Goal: Task Accomplishment & Management: Manage account settings

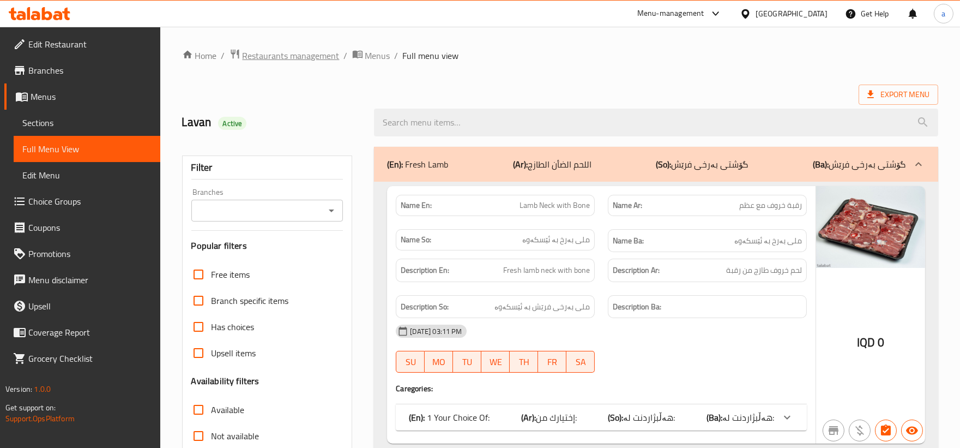
click at [296, 56] on span "Restaurants management" at bounding box center [291, 55] width 97 height 13
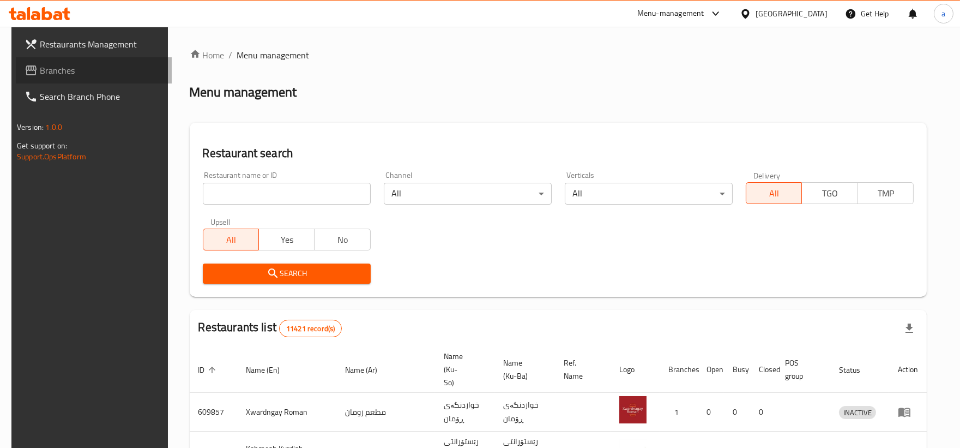
click at [80, 75] on span "Branches" at bounding box center [101, 70] width 123 height 13
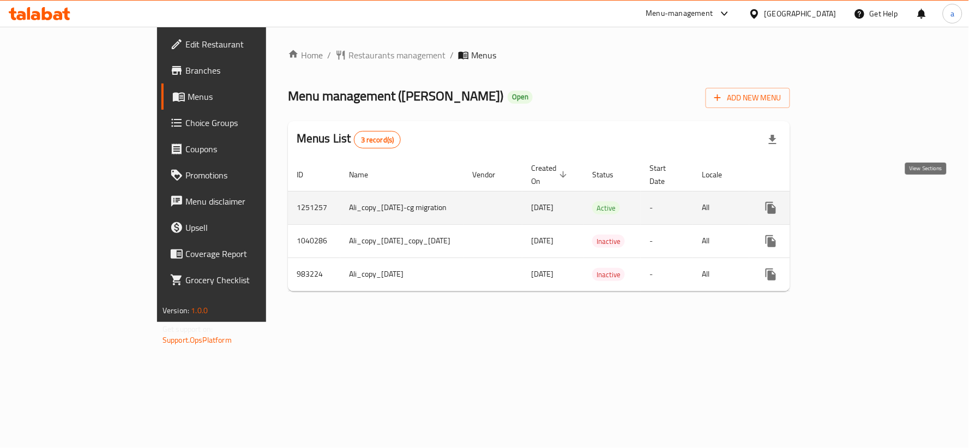
click at [856, 201] on icon "enhanced table" at bounding box center [849, 207] width 13 height 13
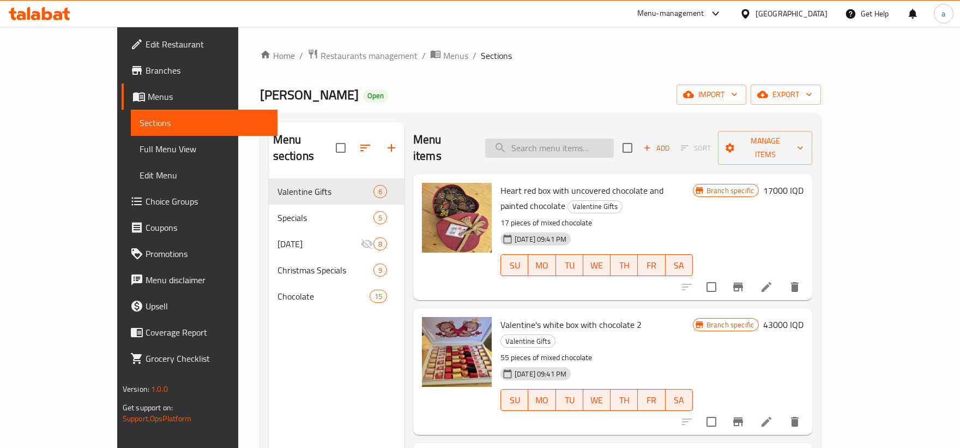
click at [582, 145] on input "search" at bounding box center [549, 148] width 129 height 19
paste input "Covered chocolate mixed flavor"
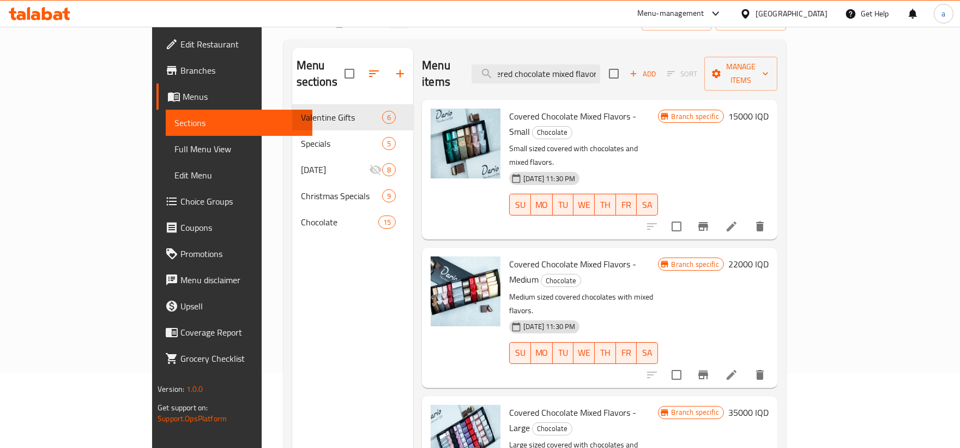
scroll to position [51, 0]
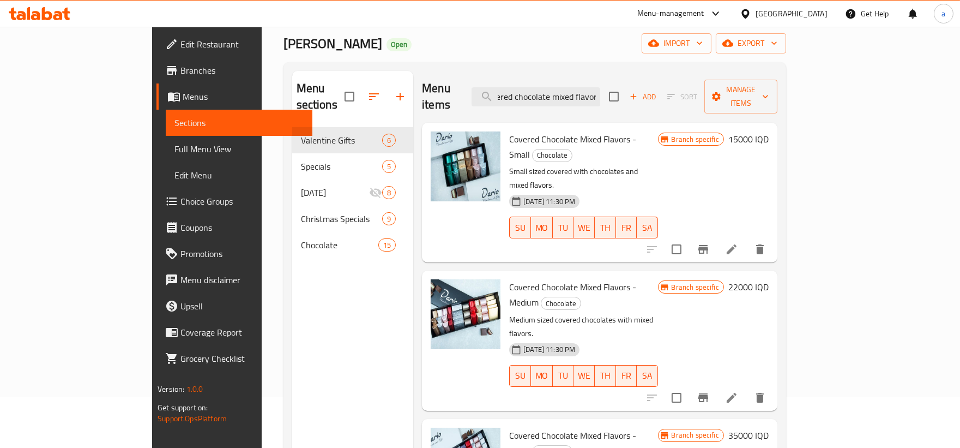
type input "Covered chocolate mixed flavor"
click at [747, 239] on li at bounding box center [732, 249] width 31 height 20
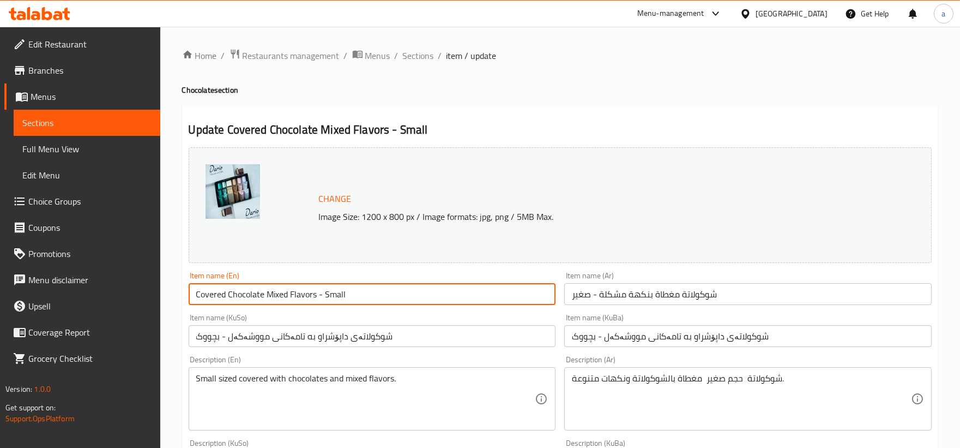
drag, startPoint x: 316, startPoint y: 292, endPoint x: 139, endPoint y: 281, distance: 177.6
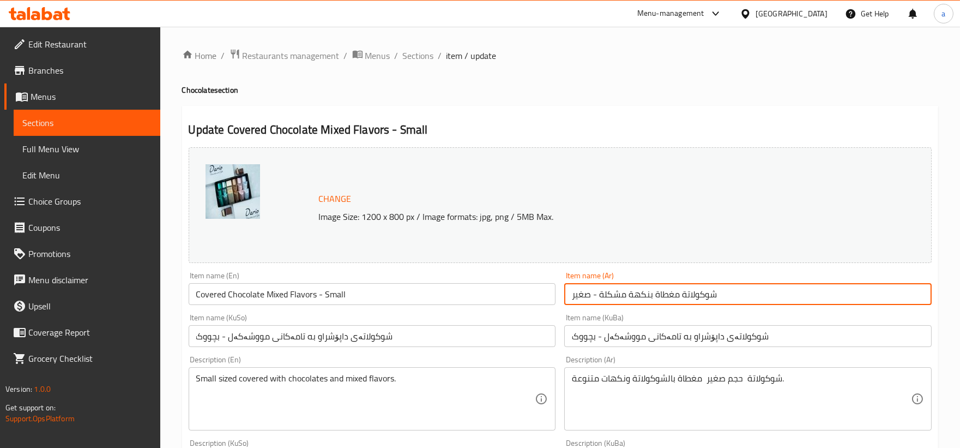
drag, startPoint x: 723, startPoint y: 293, endPoint x: 599, endPoint y: 290, distance: 123.8
click at [599, 290] on input "شوكولاتة مغطاة بنكهة مشكلة - صغير" at bounding box center [748, 294] width 368 height 22
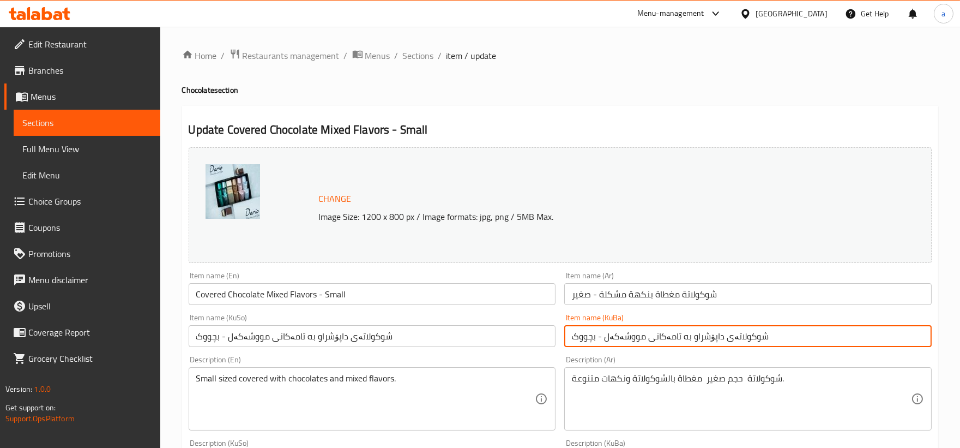
drag, startPoint x: 787, startPoint y: 332, endPoint x: 604, endPoint y: 329, distance: 183.3
click at [604, 329] on input "شوکولاتەی داپۆشراو به تامەکانی مووشەکەل - بچووک" at bounding box center [748, 336] width 368 height 22
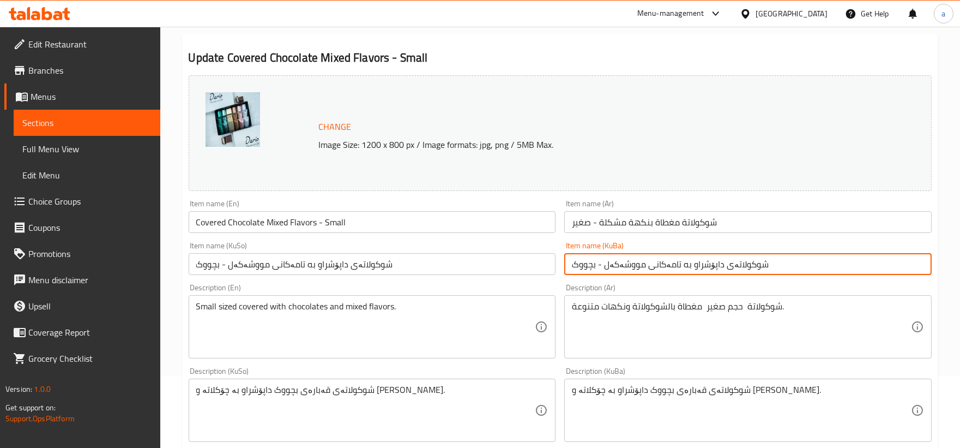
scroll to position [101, 0]
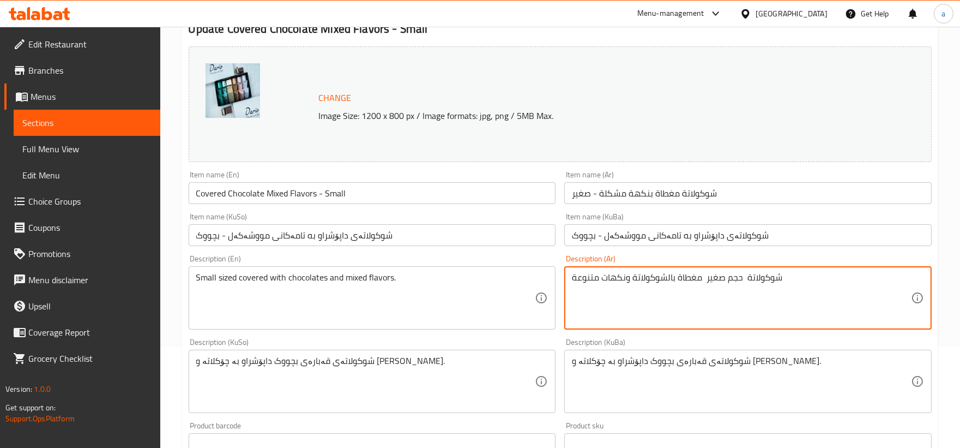
type textarea "شوكولاتة حجم صغير مغطاة بالشوكولاتة ونكهات متنوعة"
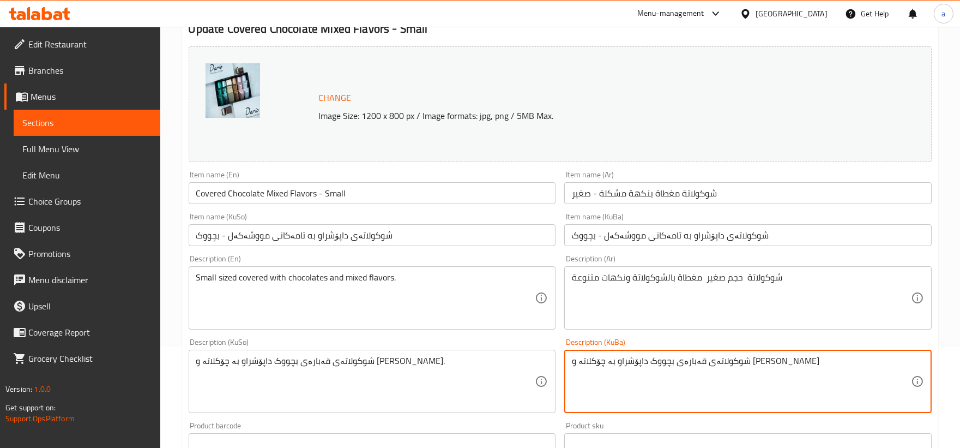
type textarea "شوکولاتەی قەبارەی بچووک داپۆشراو بە چۆکلاتە و تامی جیاواز"
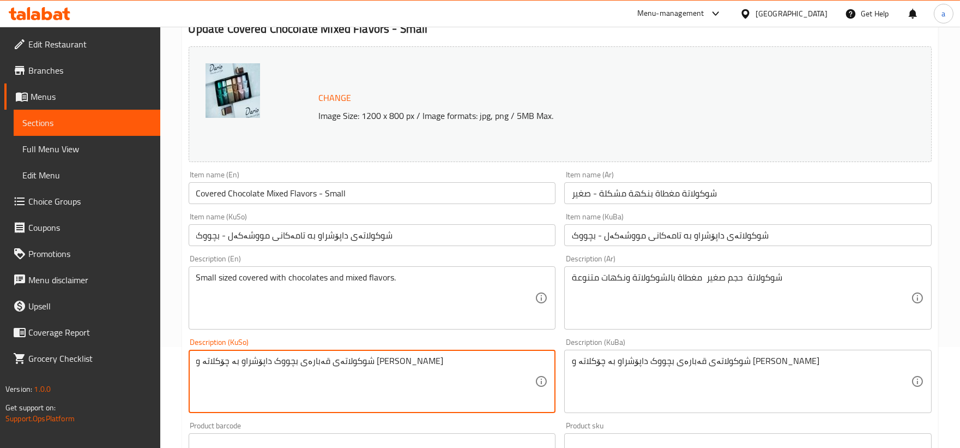
type textarea "شوکولاتەی قەبارەی بچووک داپۆشراو بە چۆکلاتە و تامی جیاواز"
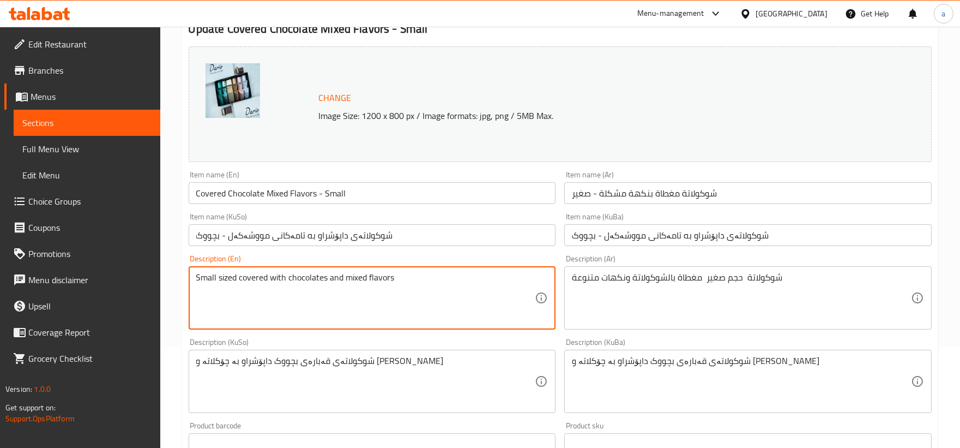
drag, startPoint x: 447, startPoint y: 279, endPoint x: 428, endPoint y: 279, distance: 19.6
click at [428, 279] on textarea "Small sized covered with chocolates and mixed flavors" at bounding box center [365, 298] width 339 height 52
type textarea "Small sized covered with chocolates and mixed flavors"
drag, startPoint x: 438, startPoint y: 293, endPoint x: 108, endPoint y: 274, distance: 330.5
click at [108, 274] on div "Edit Restaurant Branches Menus Sections Full Menu View Edit Menu Choice Groups …" at bounding box center [480, 368] width 960 height 885
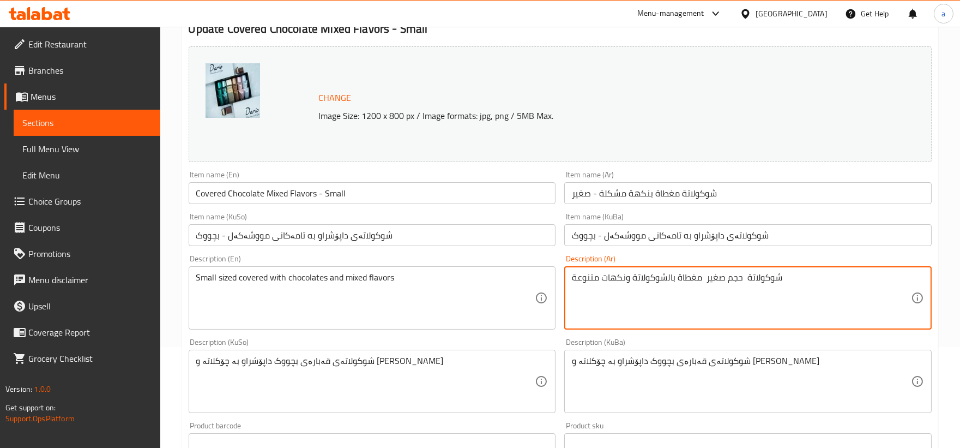
drag, startPoint x: 815, startPoint y: 289, endPoint x: 481, endPoint y: 309, distance: 334.9
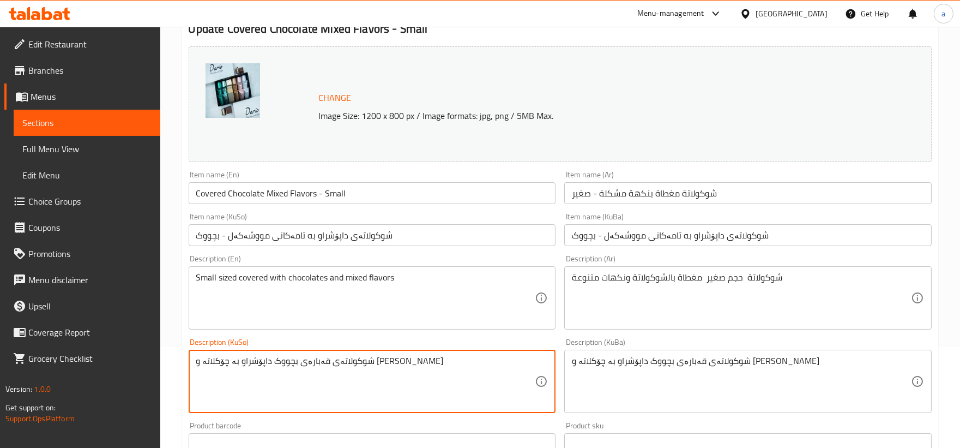
drag, startPoint x: 444, startPoint y: 358, endPoint x: 0, endPoint y: 373, distance: 444.2
click at [368, 375] on textarea "شوکولاتەی قەبارەی بچووک داپۆشراو بە چۆکلاتە و تامی جیاواز" at bounding box center [365, 382] width 339 height 52
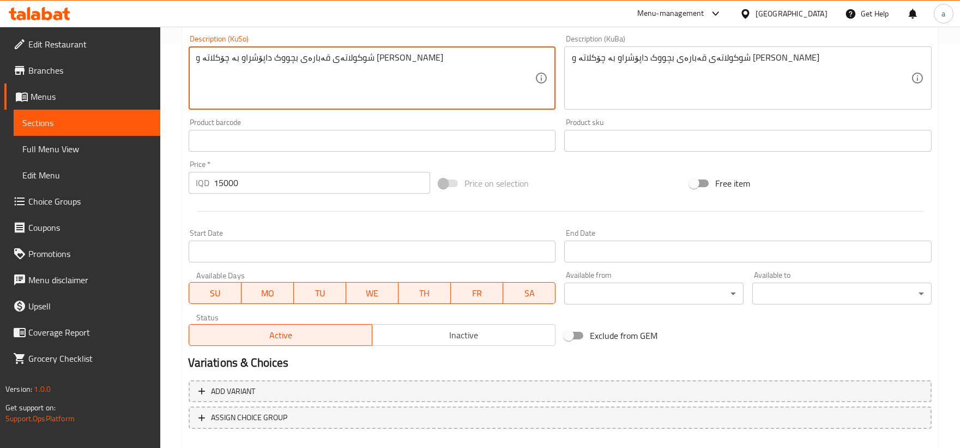
scroll to position [462, 0]
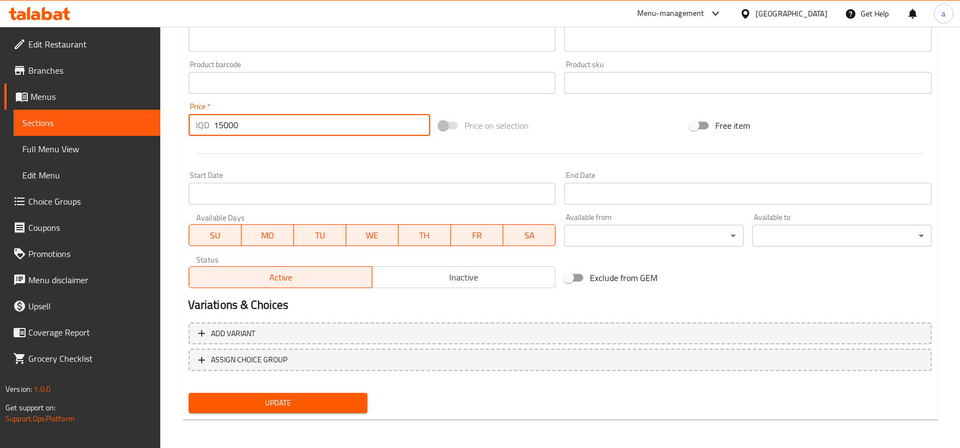
drag, startPoint x: 266, startPoint y: 123, endPoint x: 194, endPoint y: 104, distance: 74.5
click at [194, 104] on div "Price   * IQD 15000 Price *" at bounding box center [310, 119] width 242 height 33
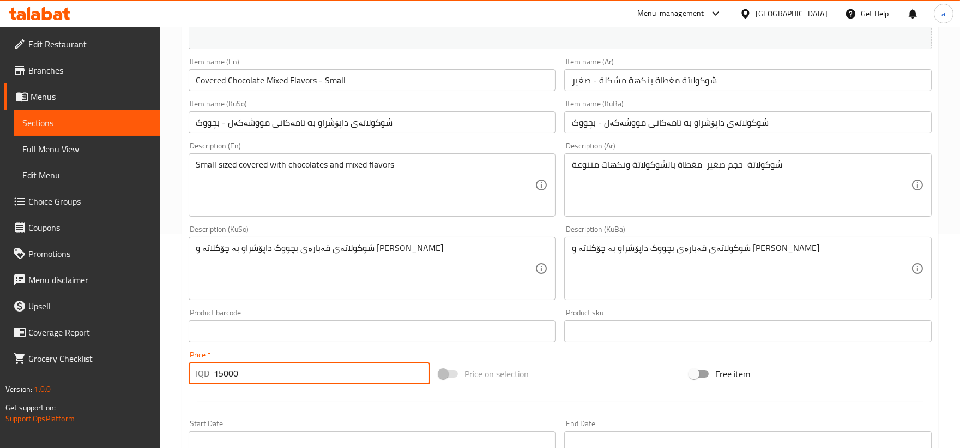
scroll to position [58, 0]
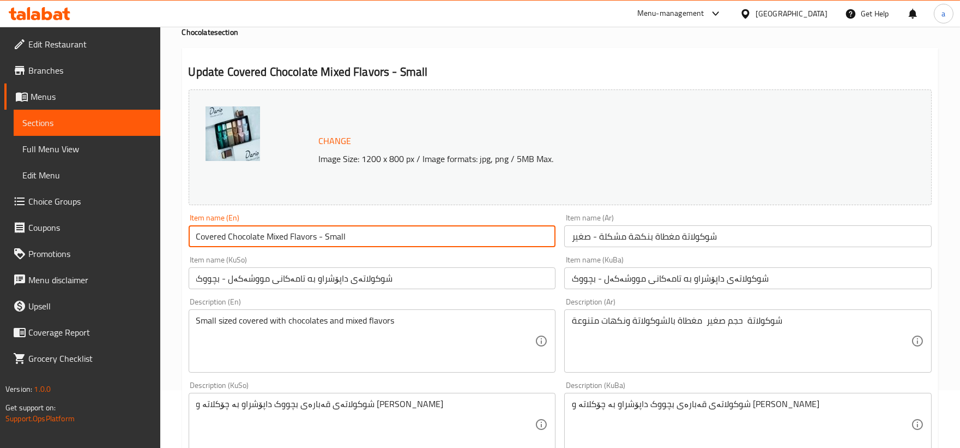
drag, startPoint x: 317, startPoint y: 235, endPoint x: 136, endPoint y: 239, distance: 181.1
click at [136, 239] on div "Edit Restaurant Branches Menus Sections Full Menu View Edit Menu Choice Groups …" at bounding box center [480, 411] width 960 height 885
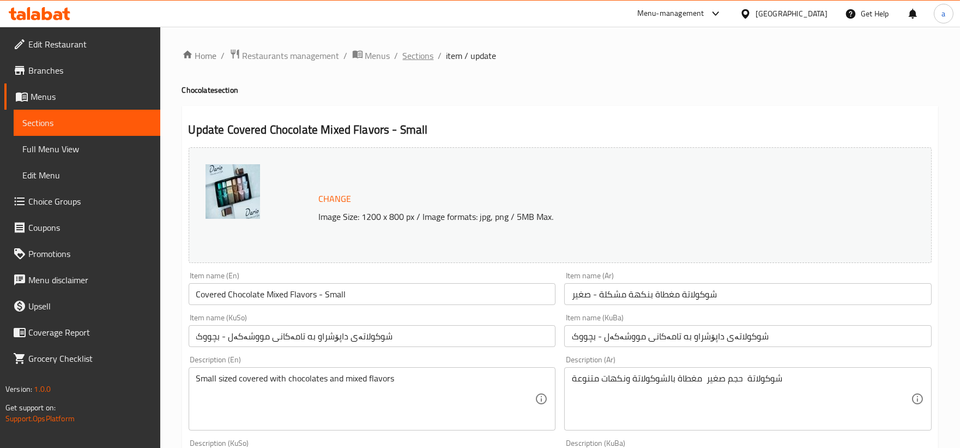
click at [417, 56] on span "Sections" at bounding box center [418, 55] width 31 height 13
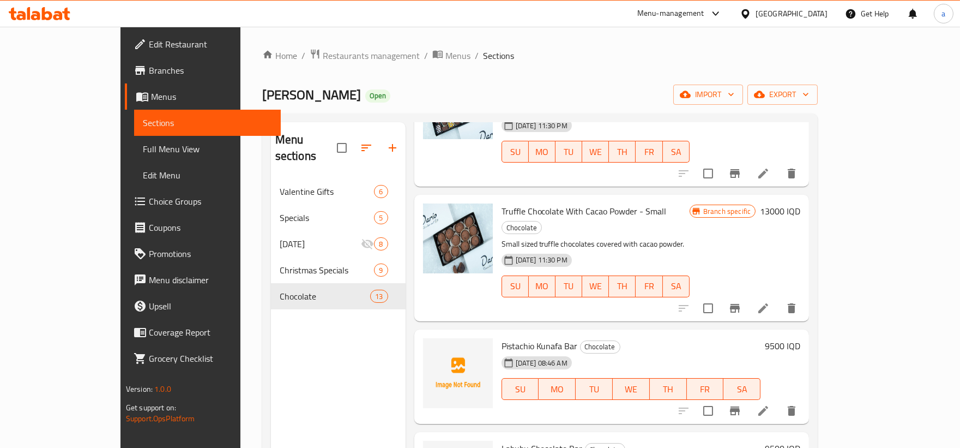
scroll to position [860, 0]
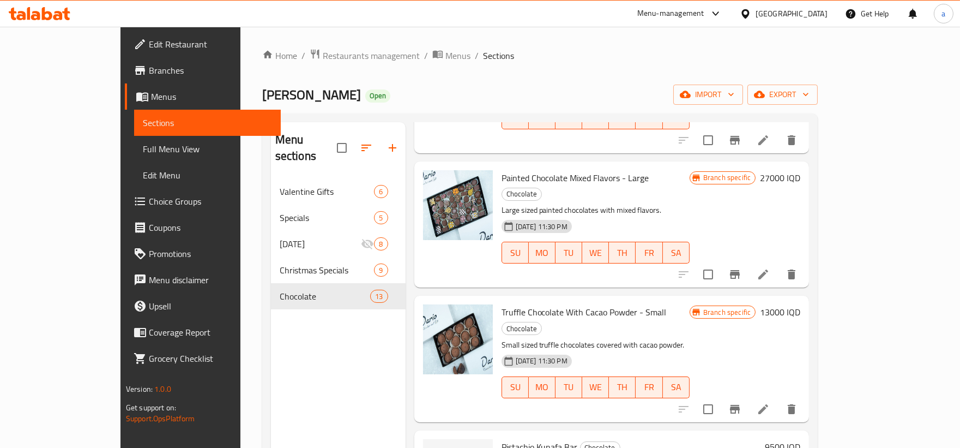
click at [143, 148] on span "Full Menu View" at bounding box center [207, 148] width 129 height 13
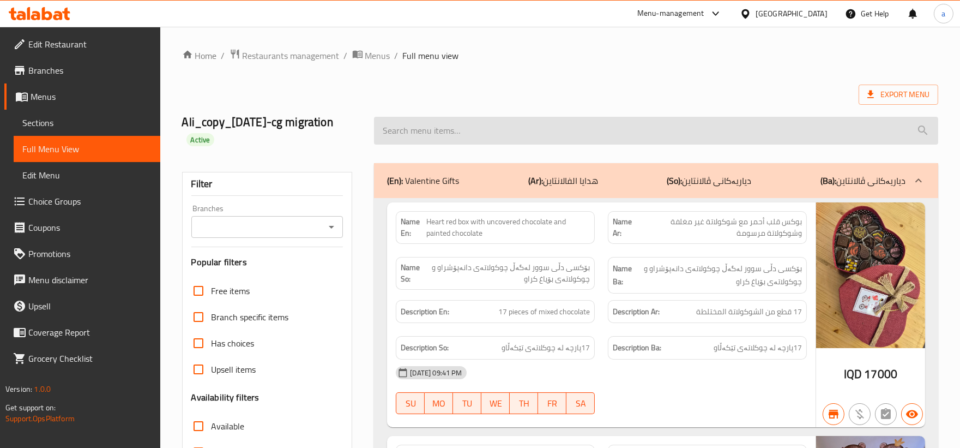
click at [514, 124] on input "search" at bounding box center [656, 131] width 564 height 28
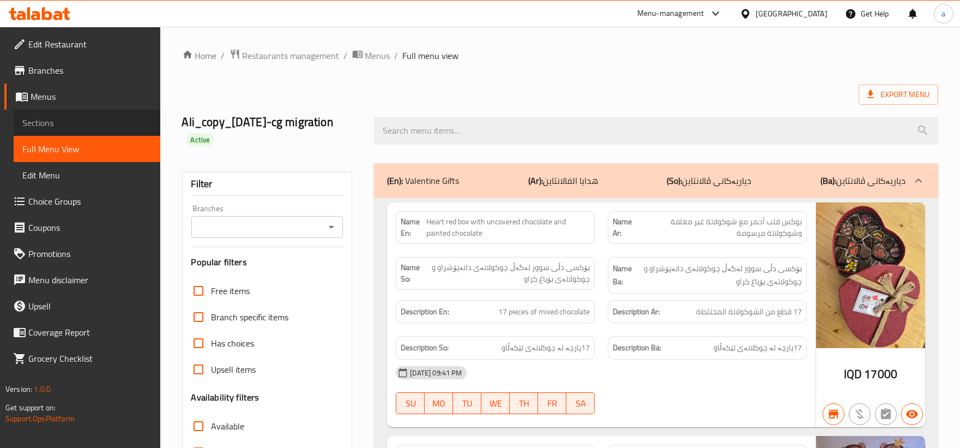
click at [67, 116] on span "Sections" at bounding box center [86, 122] width 129 height 13
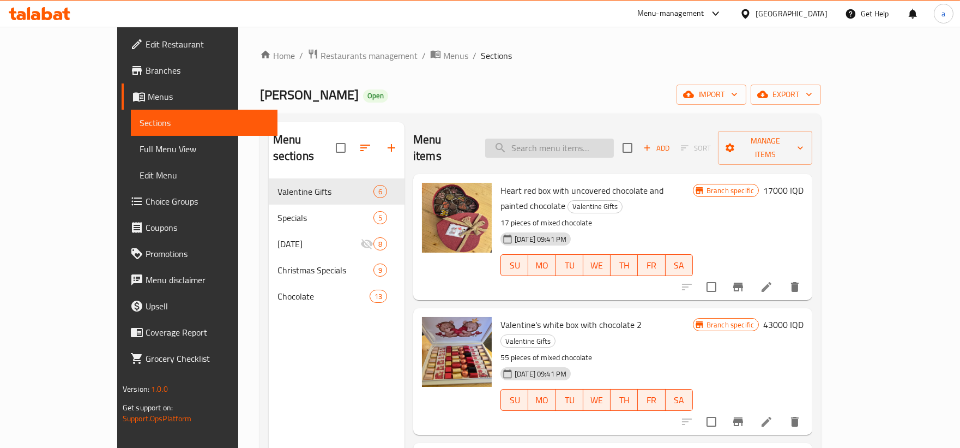
click at [588, 145] on input "search" at bounding box center [549, 148] width 129 height 19
paste input "Covered Chocolate With Painted Chocolate Mix Flavors - Small"
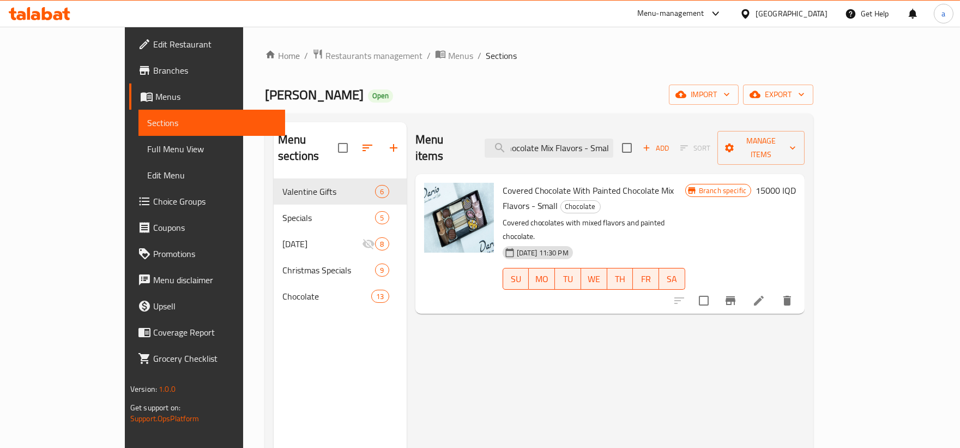
drag, startPoint x: 627, startPoint y: 139, endPoint x: 713, endPoint y: 137, distance: 85.6
click at [713, 137] on div "Menu items Covered Chocolate With Painted Chocolate Mix Flavors - Small Add Sor…" at bounding box center [611, 148] width 390 height 52
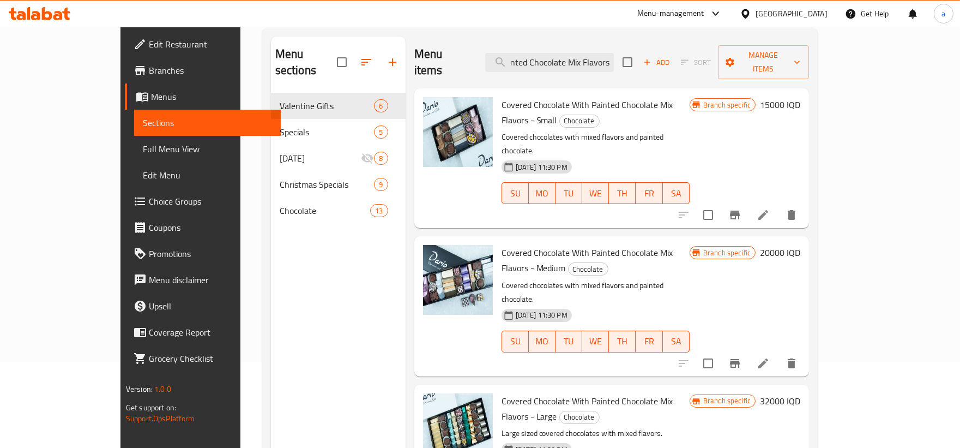
scroll to position [153, 0]
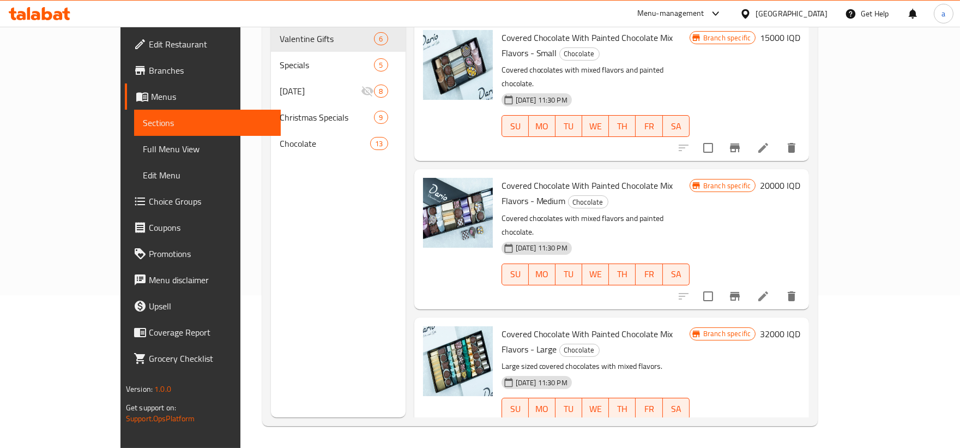
type input "Covered Chocolate With Painted Chocolate Mix Flavors"
click at [770, 141] on icon at bounding box center [763, 147] width 13 height 13
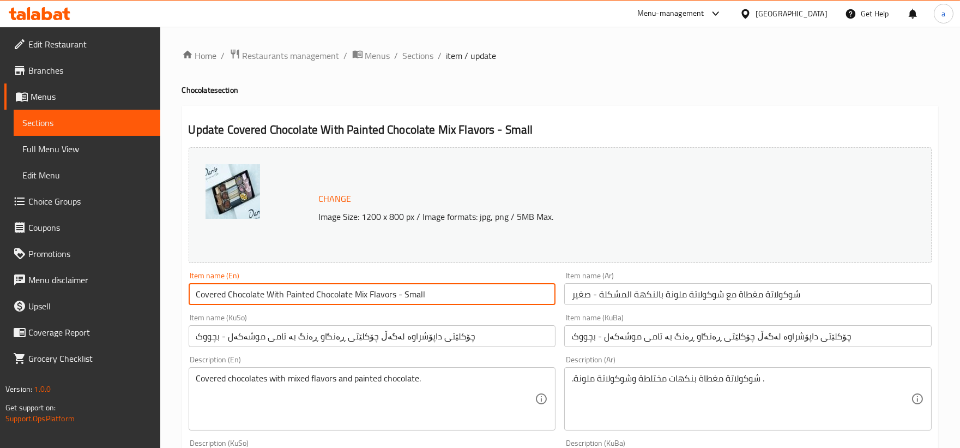
drag, startPoint x: 393, startPoint y: 293, endPoint x: 184, endPoint y: 285, distance: 209.6
click at [184, 285] on div "Item name (En) Covered Chocolate With Painted Chocolate Mix Flavors - Small Ite…" at bounding box center [372, 288] width 376 height 42
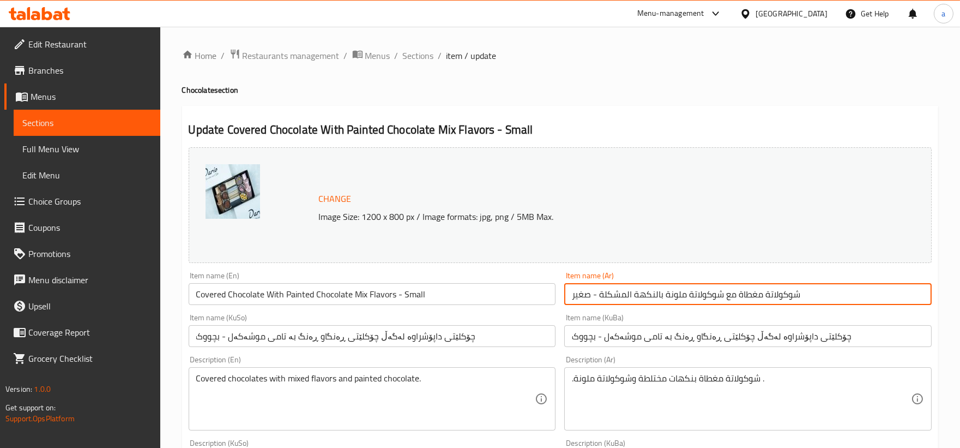
drag, startPoint x: 808, startPoint y: 296, endPoint x: 600, endPoint y: 297, distance: 207.2
click at [600, 297] on input "شوكولاتة مغطاة مع شوكولاتة ملونة بالنكهة المشكلة - صغير" at bounding box center [748, 294] width 368 height 22
paste input "Covered Chocolate With Painted Chocolate Mix Flavors"
type input "شوكولاتة مغطاة مع شوكولاتة ملونة بالنكهة المشكلة - صغير"
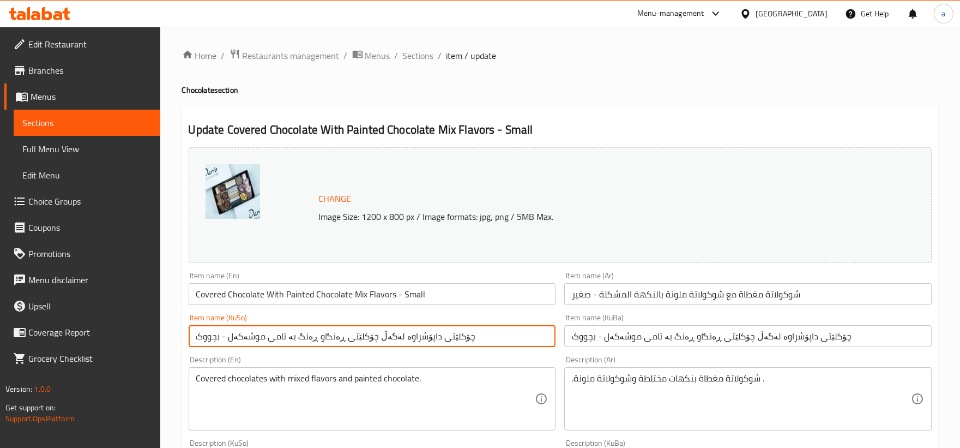
drag, startPoint x: 461, startPoint y: 340, endPoint x: 230, endPoint y: 338, distance: 230.7
click at [230, 338] on input "چۆکلێتی داپۆشراوە لەگەڵ چۆکلێتی ڕەنگاو ڕەنگ بە تامی موشەکەل - بچووک" at bounding box center [373, 336] width 368 height 22
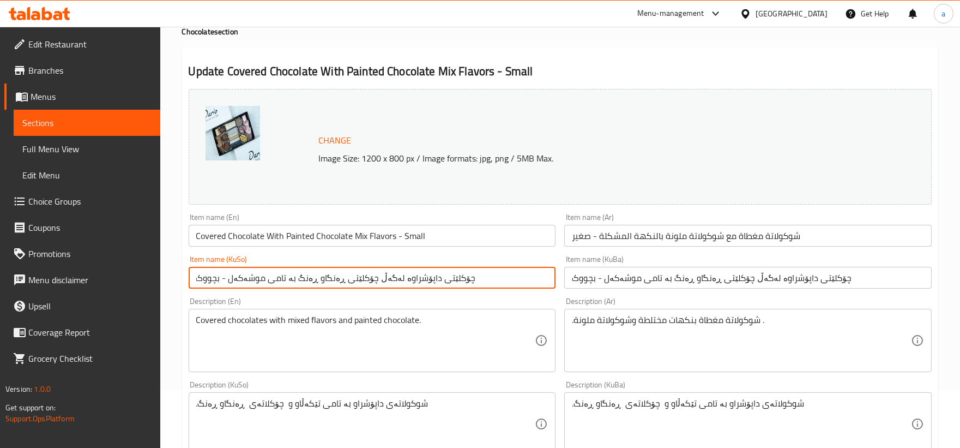
scroll to position [101, 0]
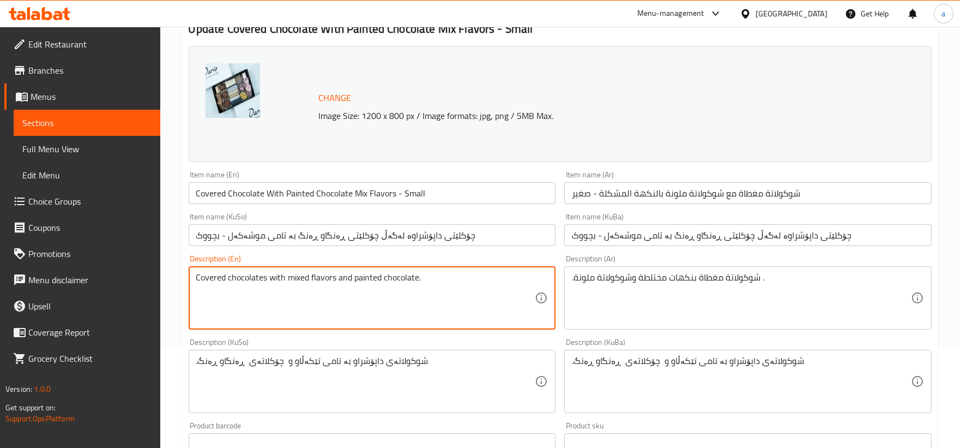
drag, startPoint x: 435, startPoint y: 280, endPoint x: 172, endPoint y: 289, distance: 262.5
click at [470, 285] on textarea "Covered chocolates with mixed flavors and painted chocolate." at bounding box center [365, 298] width 339 height 52
drag, startPoint x: 440, startPoint y: 284, endPoint x: 182, endPoint y: 287, distance: 257.4
click at [182, 287] on div "Update Covered Chocolate With Painted Chocolate Mix Flavors - Small Change Imag…" at bounding box center [560, 393] width 756 height 776
type textarea "Covered chocolates with mixed flavors and painted chocolate"
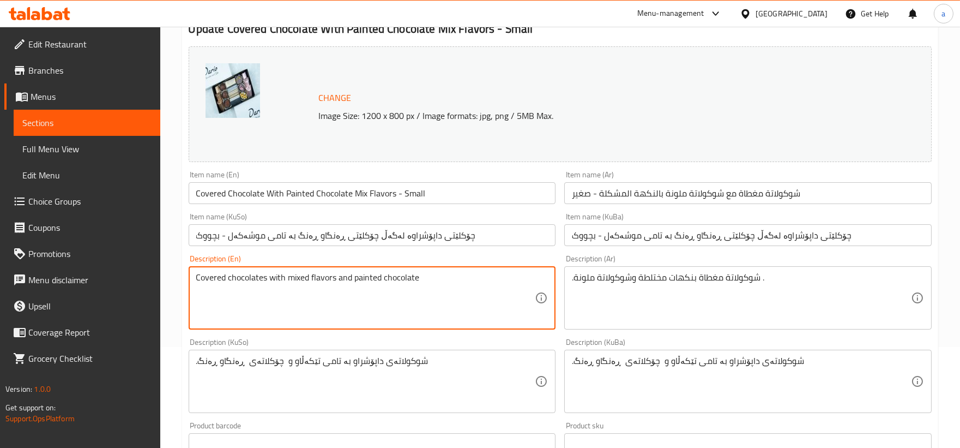
drag, startPoint x: 780, startPoint y: 291, endPoint x: 777, endPoint y: 284, distance: 7.8
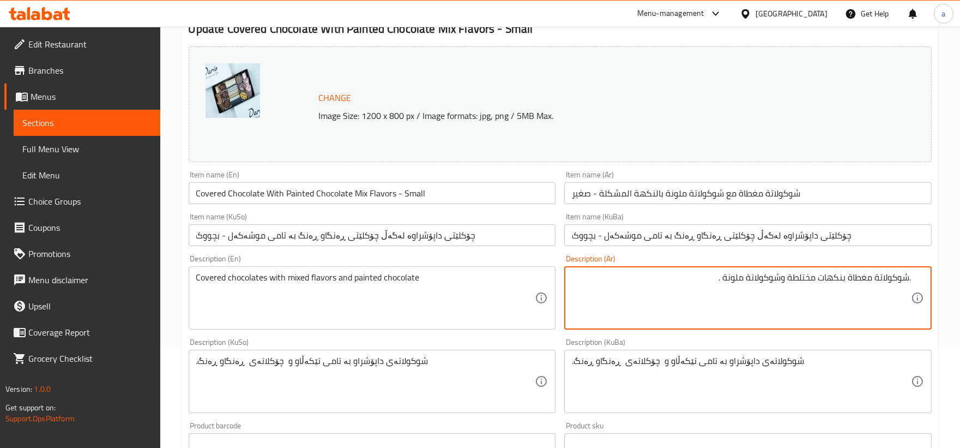
click at [709, 282] on textarea ".شوكولاتة مغطاة بنكهات مختلطة وشوكولاتة ملونة ." at bounding box center [741, 298] width 339 height 52
drag, startPoint x: 716, startPoint y: 278, endPoint x: 969, endPoint y: 279, distance: 252.5
click at [960, 279] on html "​ Menu-management Iraq Get Help a Edit Restaurant Branches Menus Sections Full …" at bounding box center [480, 123] width 960 height 448
type textarea ".شوكولاتة مغطاة بنكهات مختلطة وشوكولاتة ملونة"
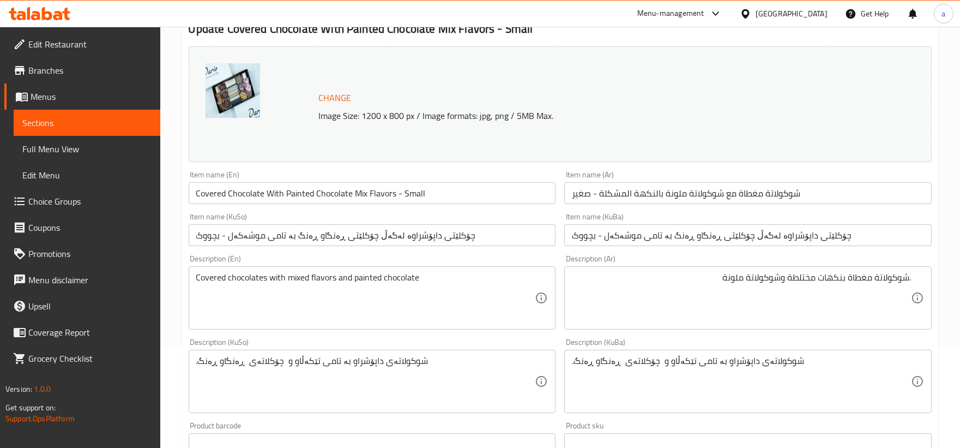
drag, startPoint x: 473, startPoint y: 353, endPoint x: 209, endPoint y: 374, distance: 265.3
click at [209, 374] on div ".شوکولاتەی داپۆشراو بە تامی تێکەڵاو و چۆکلاتەی ڕەنگاو ڕەنگ Description (KuSo)" at bounding box center [373, 381] width 368 height 63
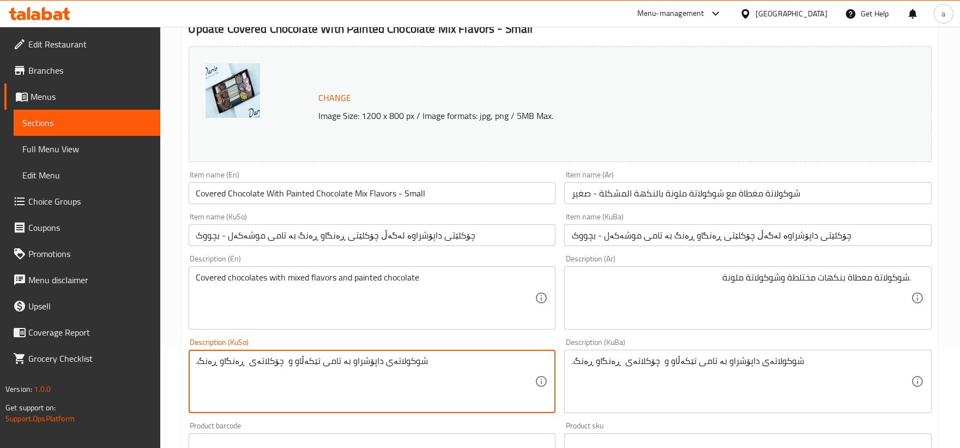
click at [369, 372] on textarea ".شوکولاتەی داپۆشراو بە تامی تێکەڵاو و چۆکلاتەی ڕەنگاو ڕەنگ" at bounding box center [365, 382] width 339 height 52
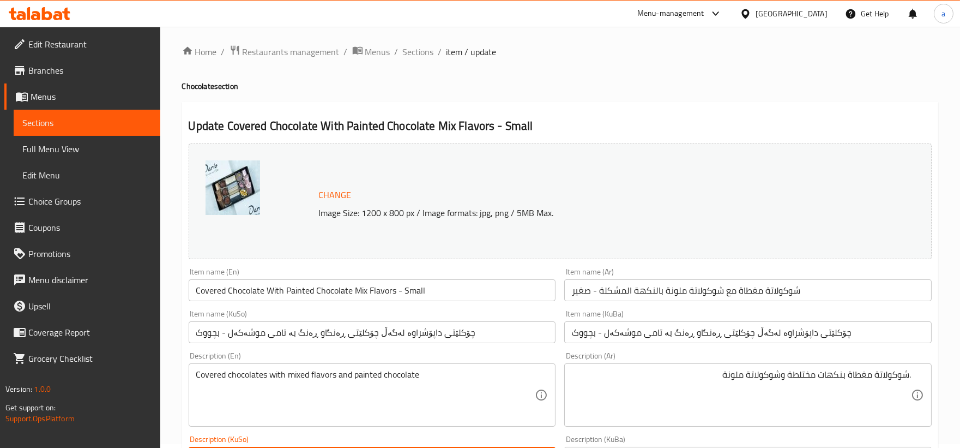
scroll to position [0, 0]
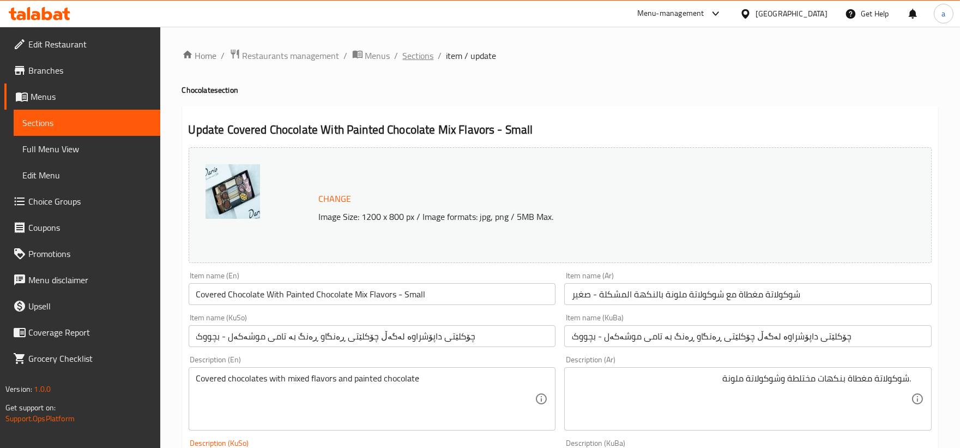
click at [424, 58] on span "Sections" at bounding box center [418, 55] width 31 height 13
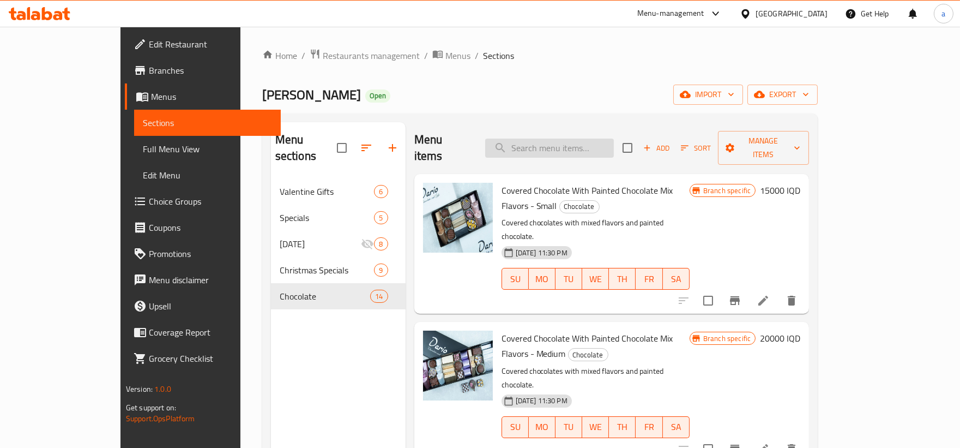
click at [585, 139] on input "search" at bounding box center [549, 148] width 129 height 19
paste input "Covered chocolates with mixed flavors and painted chocolate"
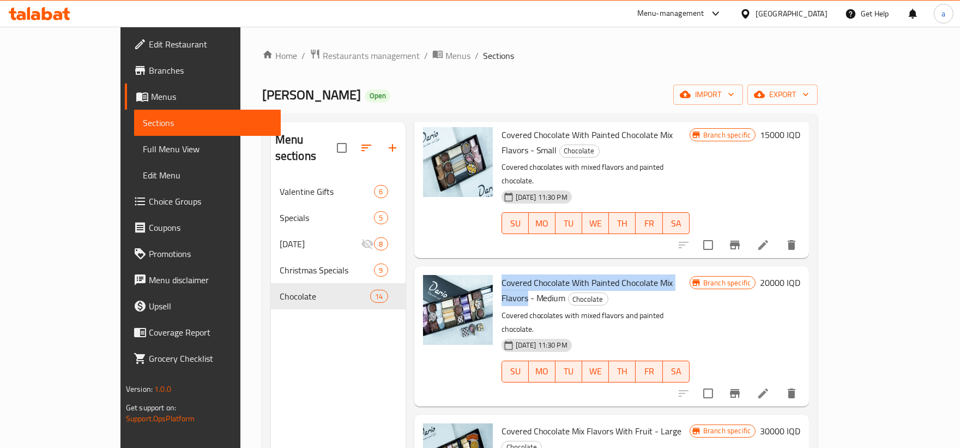
drag, startPoint x: 669, startPoint y: 240, endPoint x: 470, endPoint y: 243, distance: 198.5
click at [497, 270] on div "Covered Chocolate With Painted Chocolate Mix Flavors - Medium Chocolate Covered…" at bounding box center [595, 335] width 197 height 131
copy span "Covered Chocolate With Painted Chocolate Mix Flavors"
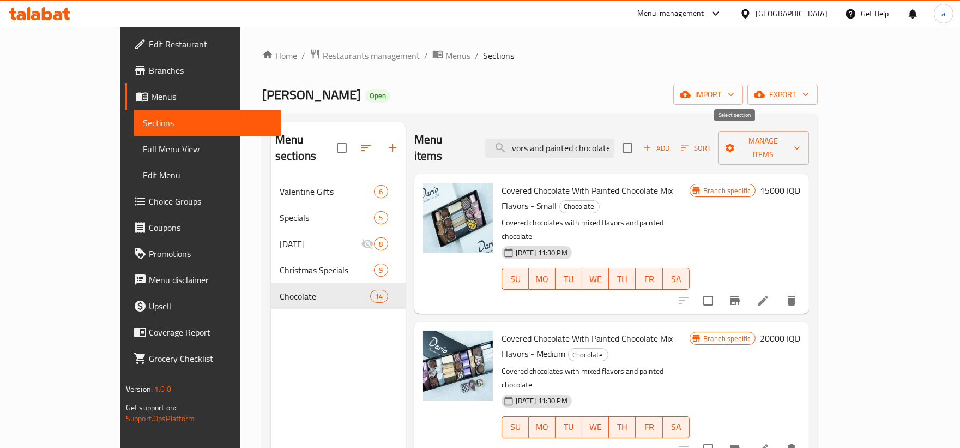
drag, startPoint x: 549, startPoint y: 138, endPoint x: 731, endPoint y: 143, distance: 182.2
click at [731, 143] on div "Menu items Covered chocolates with mixed flavors and painted chocolate Add Sort…" at bounding box center [611, 148] width 395 height 52
paste input "Chocolate With Painted Chocolate Mix Flavors"
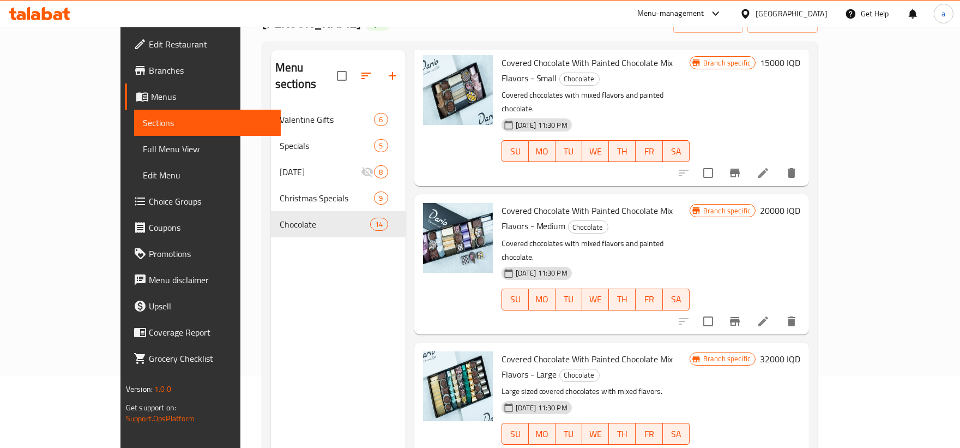
scroll to position [101, 0]
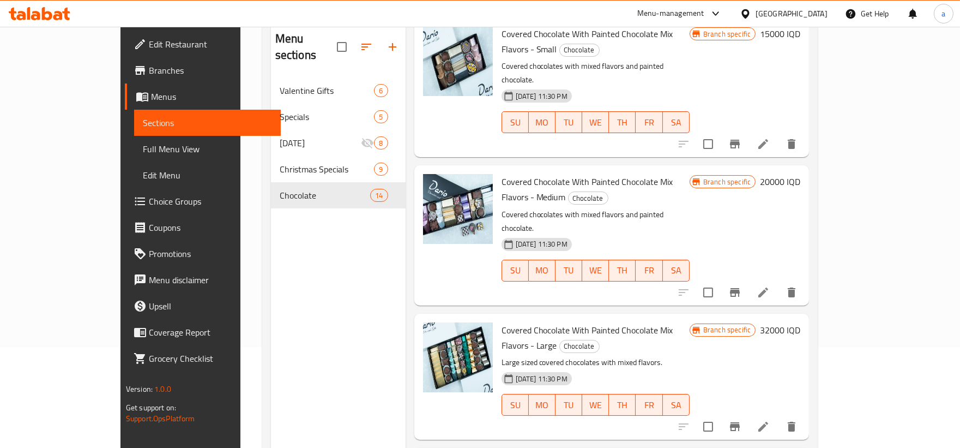
type input "Covered Chocolate With Painted Chocolate Mix Flavors"
click at [796, 422] on icon "delete" at bounding box center [792, 427] width 8 height 10
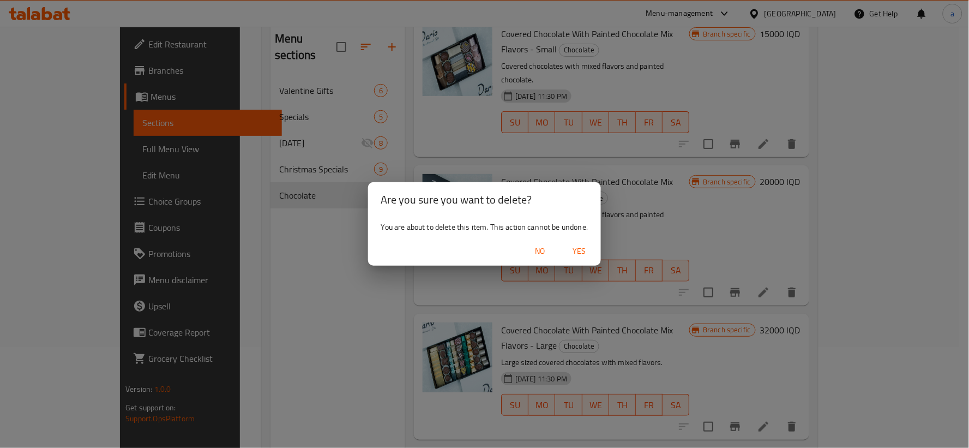
click at [578, 248] on span "Yes" at bounding box center [579, 251] width 26 height 14
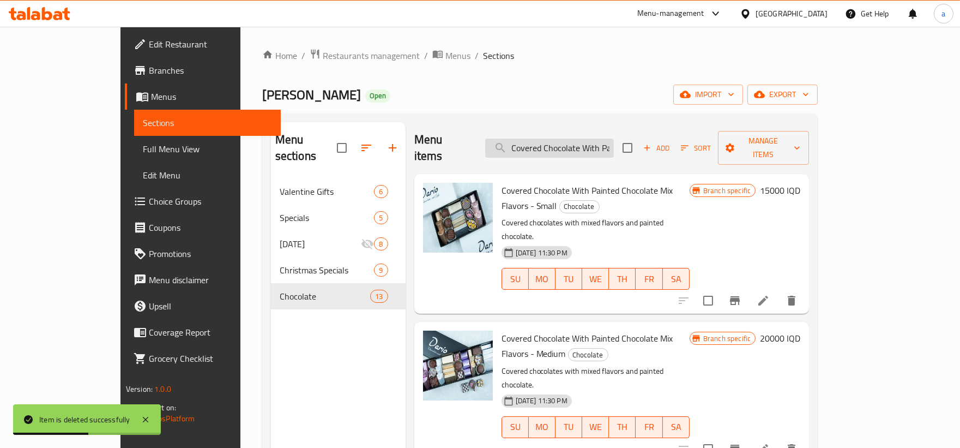
click at [614, 140] on input "Covered Chocolate With Painted Chocolate Mix Flavors" at bounding box center [549, 148] width 129 height 19
drag, startPoint x: 550, startPoint y: 134, endPoint x: 841, endPoint y: 143, distance: 291.9
click at [810, 143] on div "Menu items Covered Chocolate With Painted Chocolate Mix Flavors Add Sort Manage…" at bounding box center [611, 148] width 395 height 52
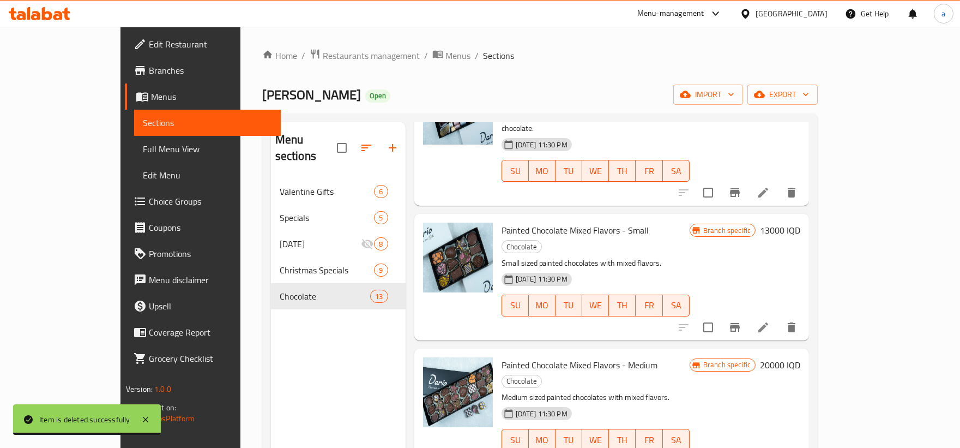
scroll to position [0, 0]
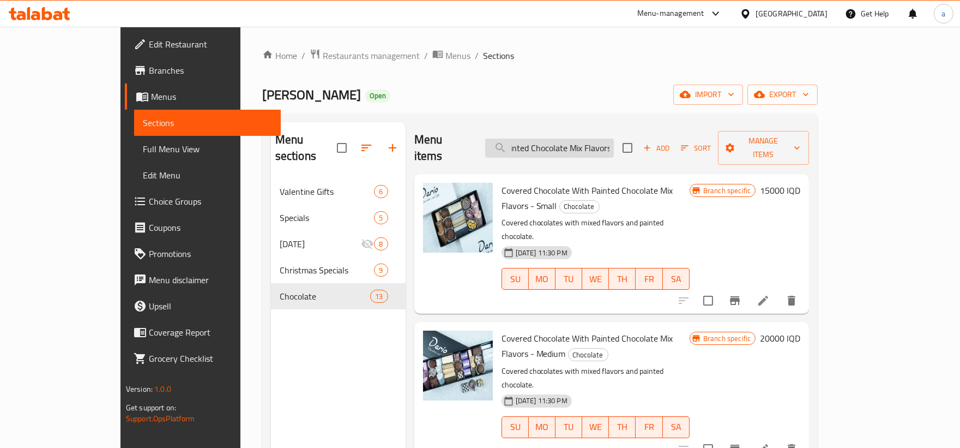
click at [573, 139] on input "Covered Chocolate With Painted Chocolate Mix Flavors" at bounding box center [549, 148] width 129 height 19
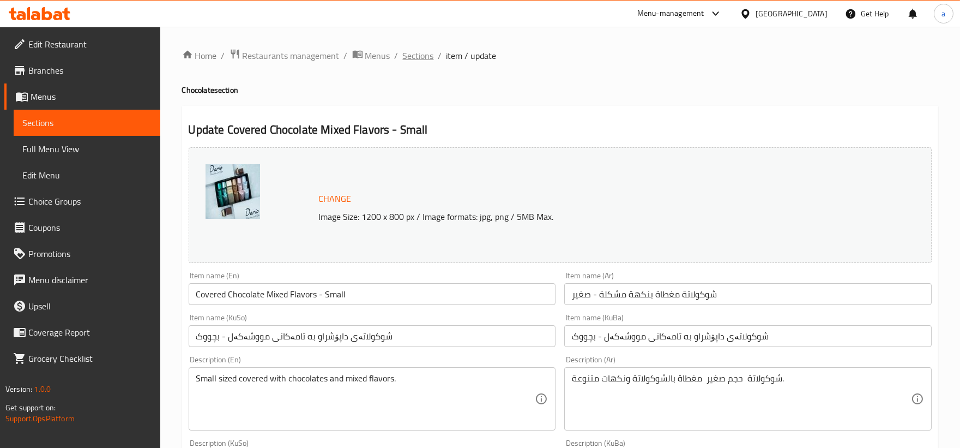
click at [418, 52] on span "Sections" at bounding box center [418, 55] width 31 height 13
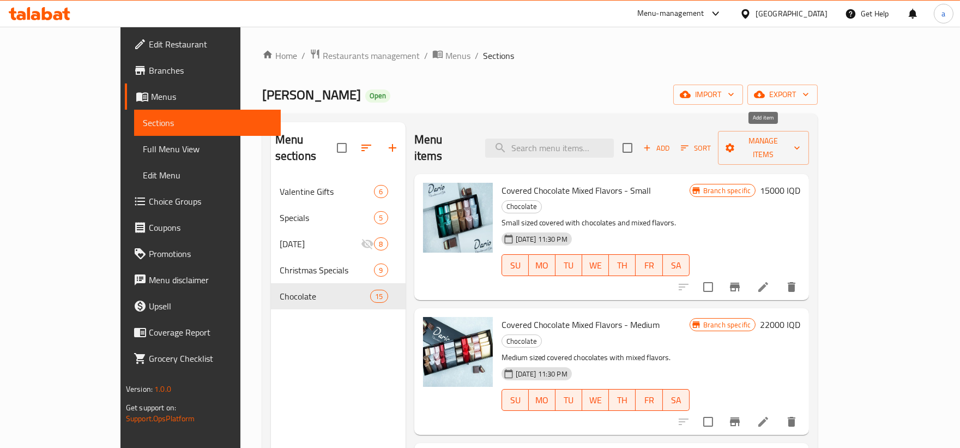
click at [652, 143] on icon "button" at bounding box center [647, 148] width 10 height 10
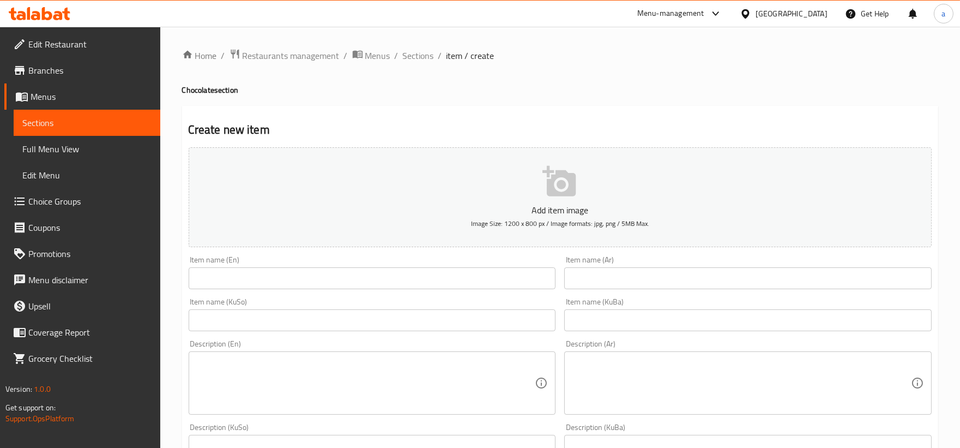
click at [341, 264] on div "Item name (En) Item name (En)" at bounding box center [373, 272] width 368 height 33
click at [340, 273] on input "text" at bounding box center [373, 278] width 368 height 22
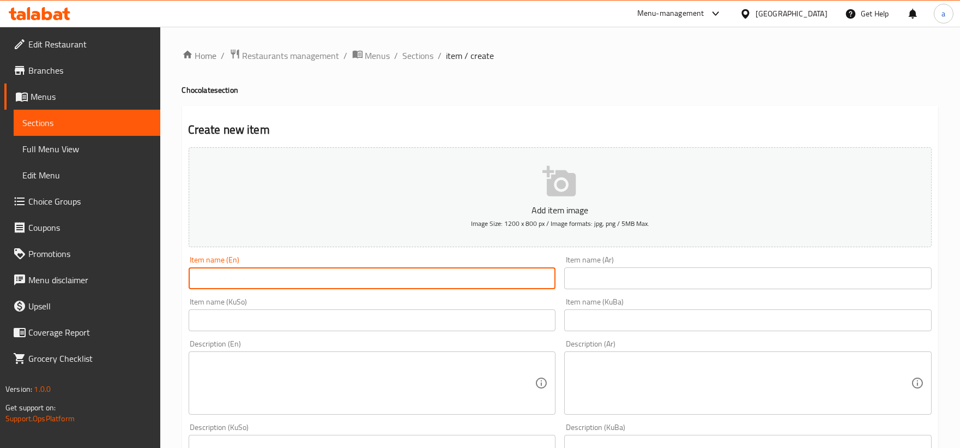
paste input "Covered Chocolate Mixed Flavors"
type input "Covered Chocolate Mixed Flavors"
click at [563, 280] on div "Item name (Ar) Item name (Ar)" at bounding box center [748, 272] width 376 height 42
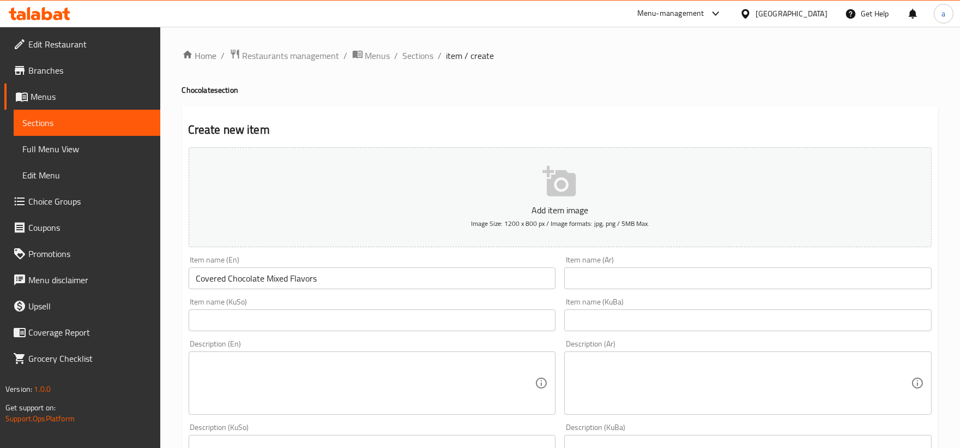
click at [572, 282] on input "text" at bounding box center [748, 278] width 368 height 22
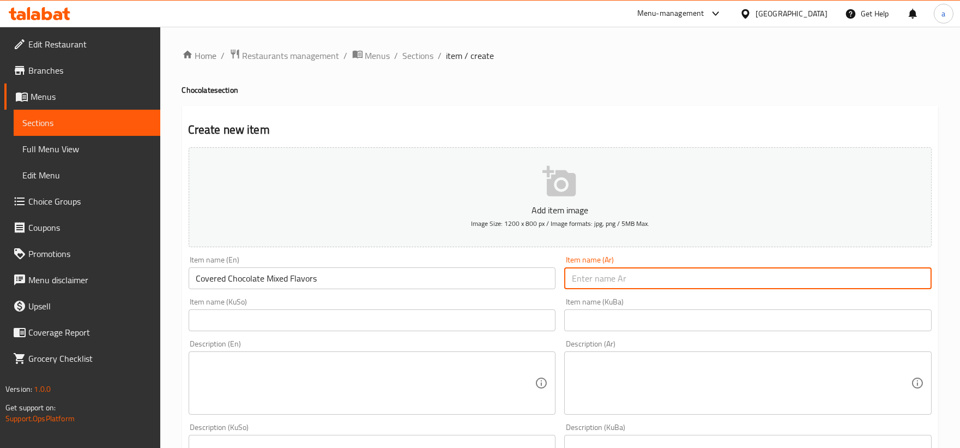
drag, startPoint x: 633, startPoint y: 278, endPoint x: 486, endPoint y: 282, distance: 146.7
click at [486, 282] on div "Add item image Image Size: 1200 x 800 px / Image formats: jpg, png / 5MB Max. I…" at bounding box center [560, 441] width 752 height 596
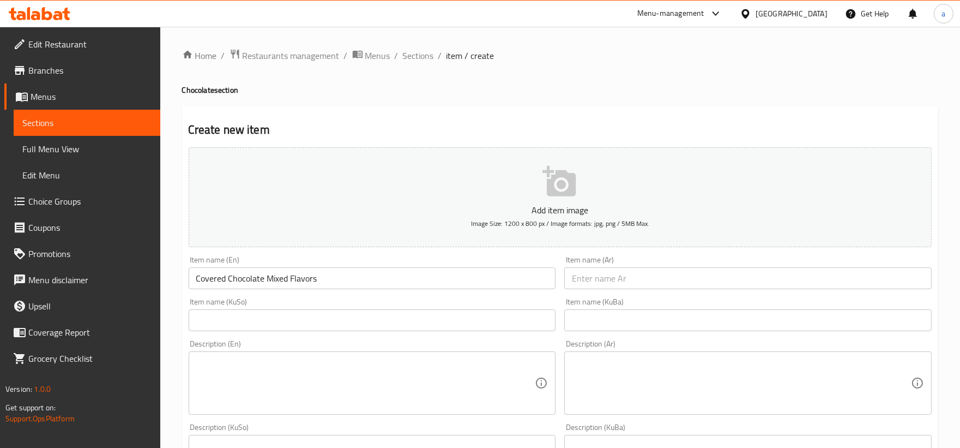
click at [389, 344] on div "Description (En) Description (En)" at bounding box center [373, 377] width 368 height 75
click at [388, 318] on input "text" at bounding box center [373, 320] width 368 height 22
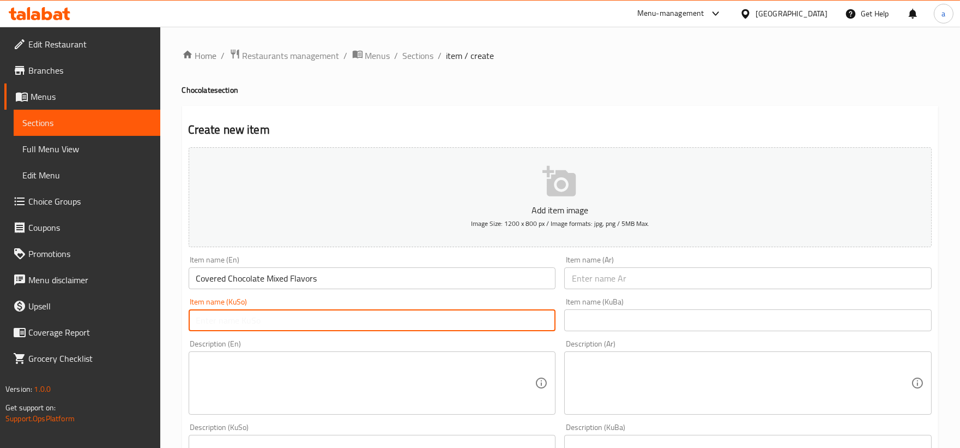
paste input "شوکولاتەی داپۆشراو به تامەکانی مووشەکەل"
type input "شوکولاتەی داپۆشراو به تامەکانی مووشەکەل"
click at [603, 323] on input "text" at bounding box center [748, 320] width 368 height 22
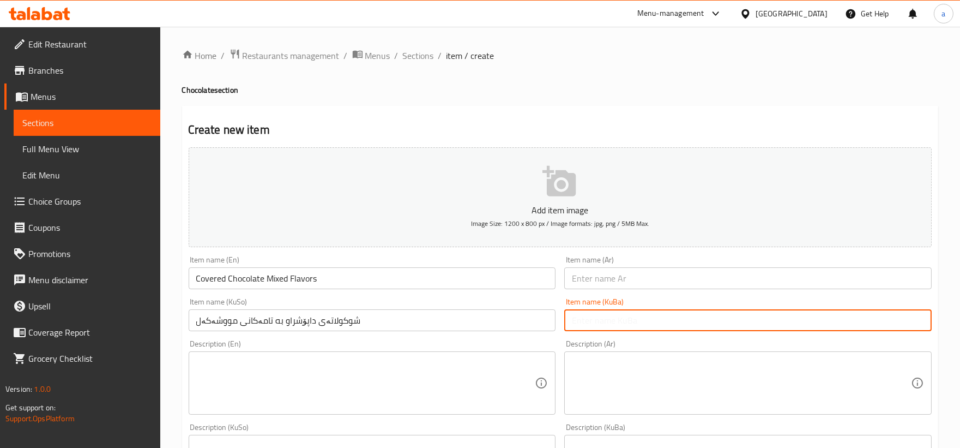
paste input "شوکولاتەی داپۆشراو به تامەکانی مووشەکەل"
type input "شوکولاتەی داپۆشراو به تامەکانی مووشەکەل"
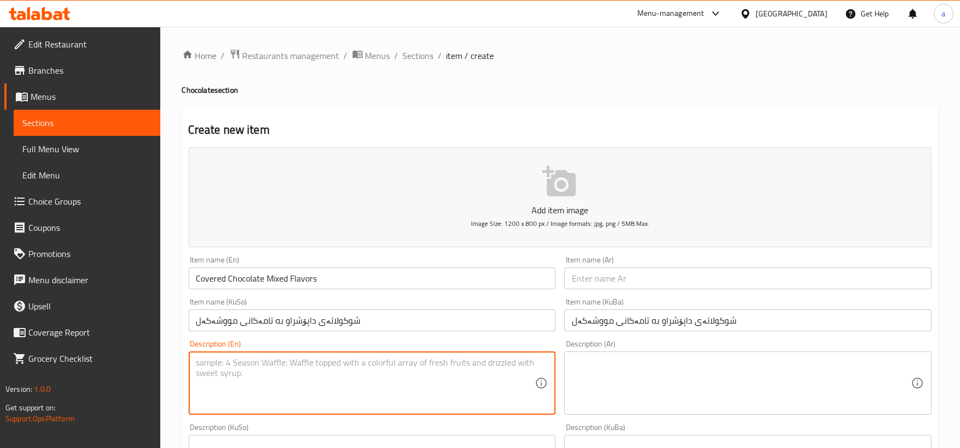
click at [358, 399] on textarea at bounding box center [365, 383] width 339 height 52
click at [611, 385] on textarea at bounding box center [741, 383] width 339 height 52
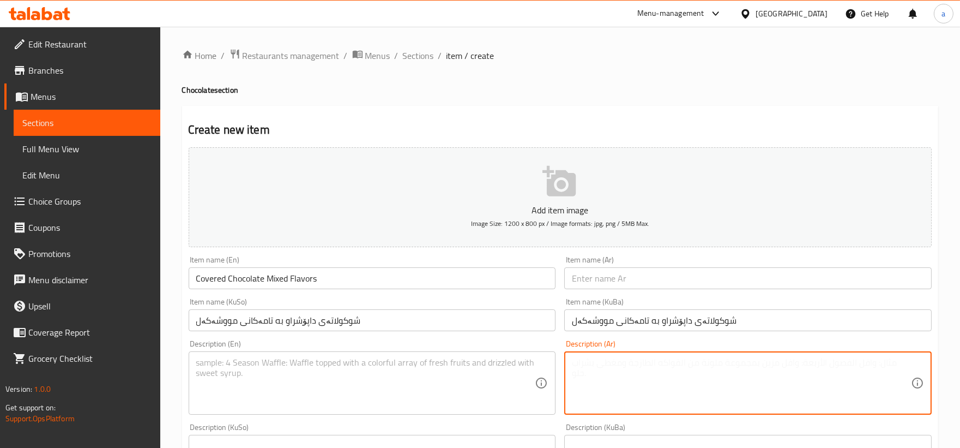
paste textarea "شوكولاتة حجم صغير مغطاة بالشوكولاتة ونكهات متنوعة"
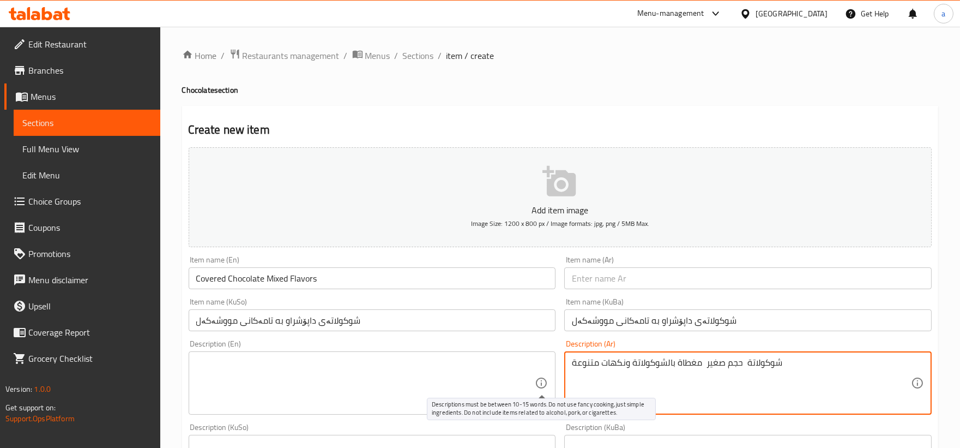
type textarea "شوكولاتة حجم صغير مغطاة بالشوكولاتة ونكهات متنوعة"
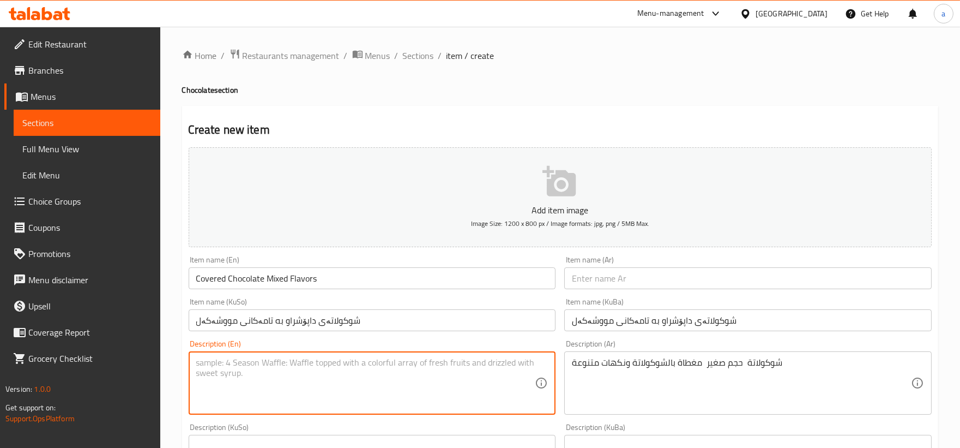
click at [435, 382] on textarea at bounding box center [365, 383] width 339 height 52
paste textarea "Small sized covered with chocolates and mixed flavors"
type textarea "Small sized covered with chocolates and mixed flavors"
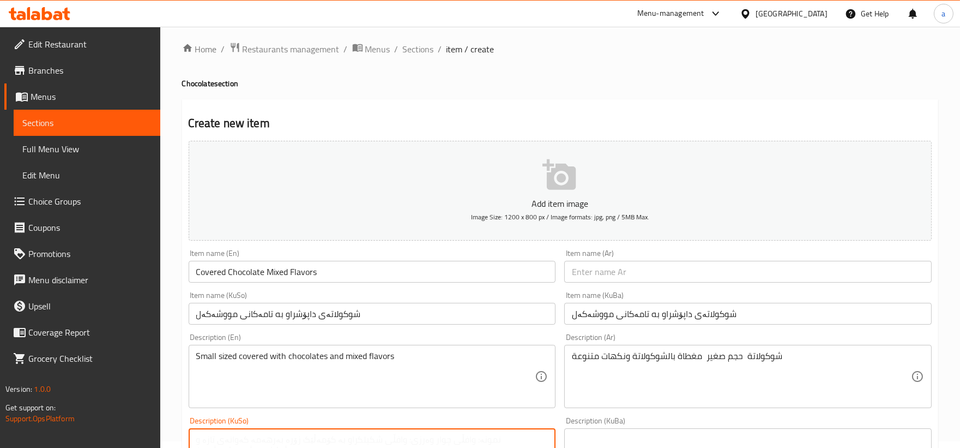
paste textarea "شوکولاتەی قەبارەی بچووک داپۆشراو بە چۆکلاتە و تامی جیاواز"
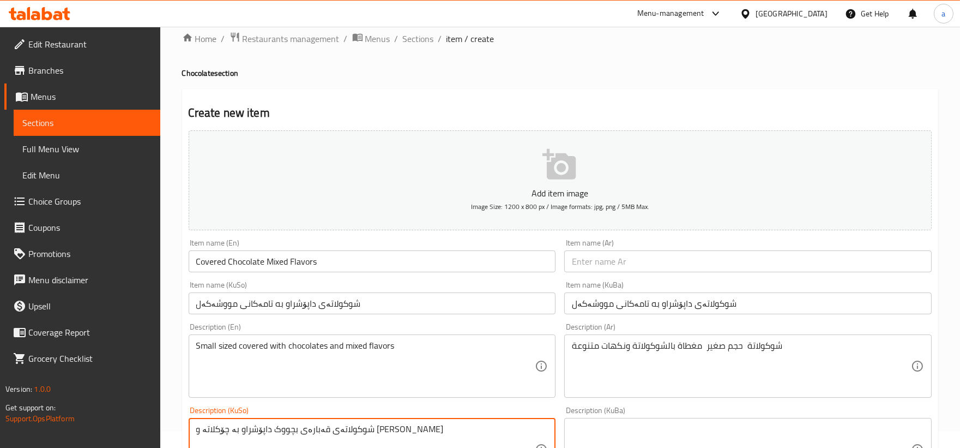
type textarea "شوکولاتەی قەبارەی بچووک داپۆشراو بە چۆکلاتە و تامی جیاواز"
click at [600, 435] on textarea at bounding box center [741, 450] width 339 height 52
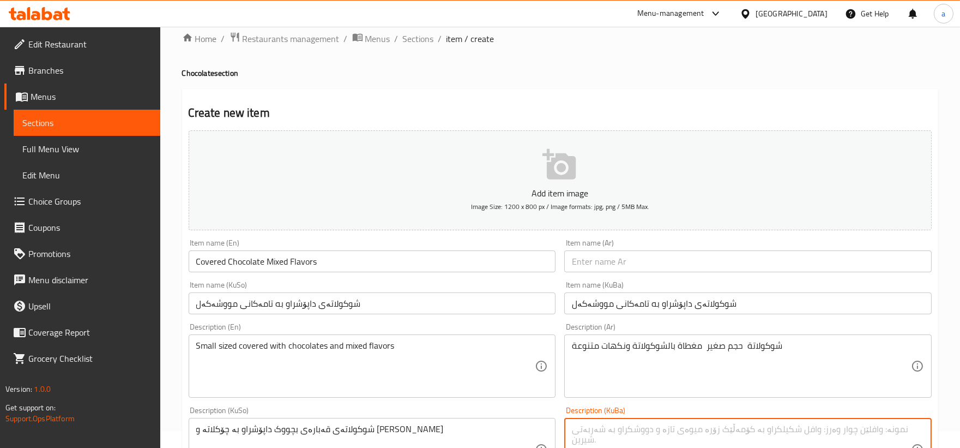
paste textarea "شوکولاتەی قەبارەی بچووک داپۆشراو بە چۆکلاتە و تامی جیاواز"
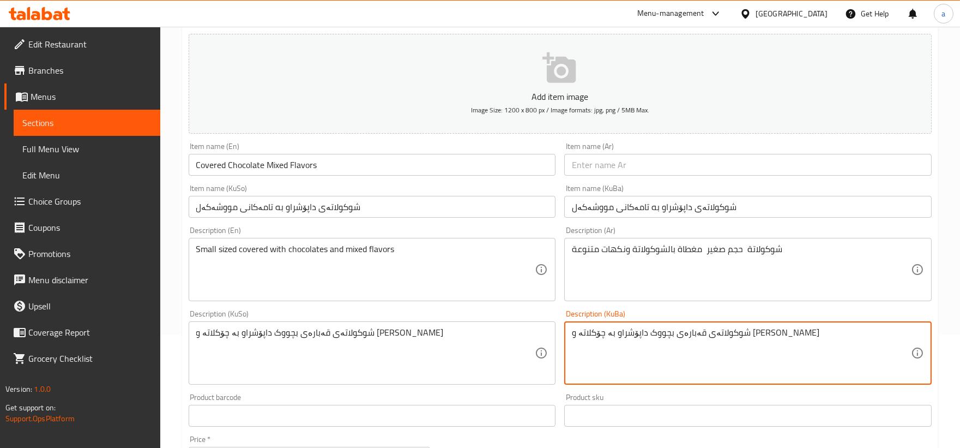
scroll to position [219, 0]
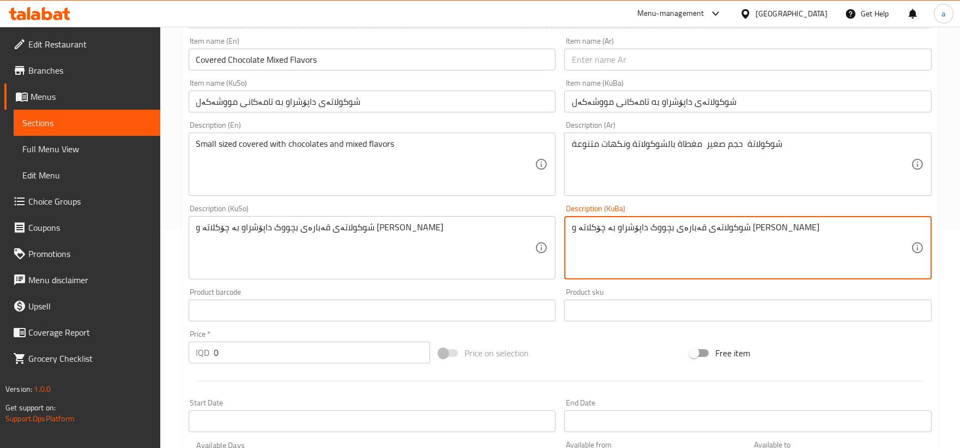
type textarea "شوکولاتەی قەبارەی بچووک داپۆشراو بە چۆکلاتە و تامی جیاواز"
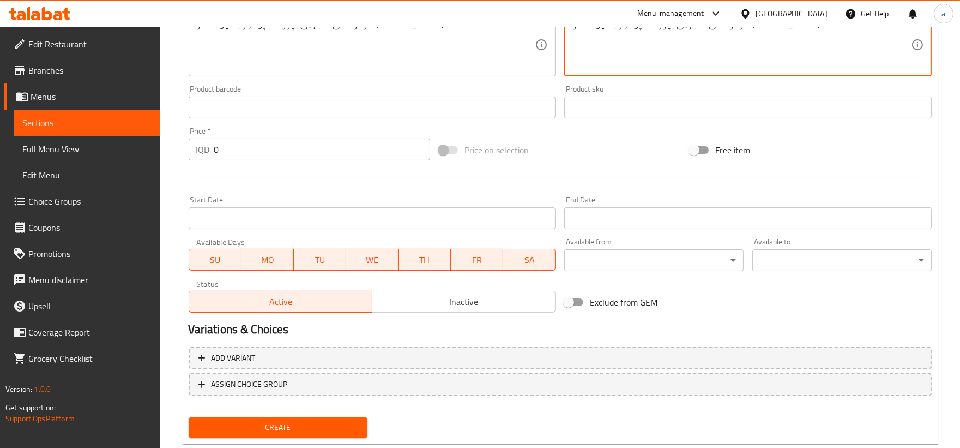
scroll to position [446, 0]
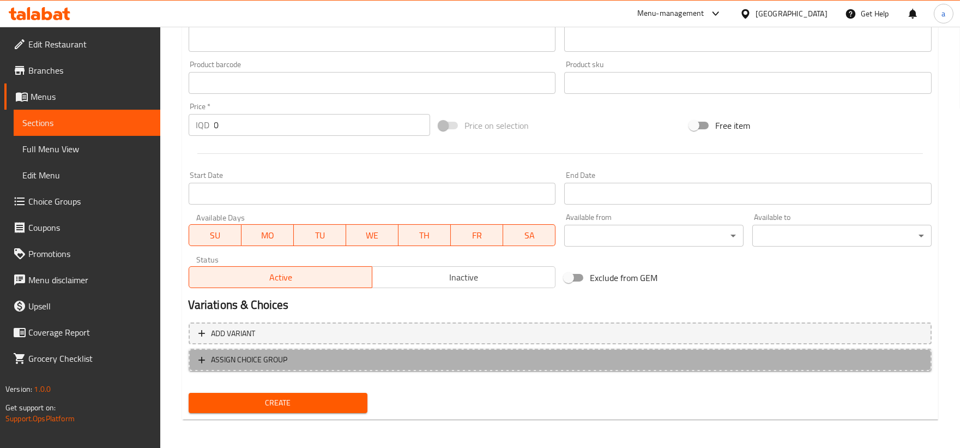
click at [263, 364] on button "ASSIGN CHOICE GROUP" at bounding box center [560, 359] width 743 height 22
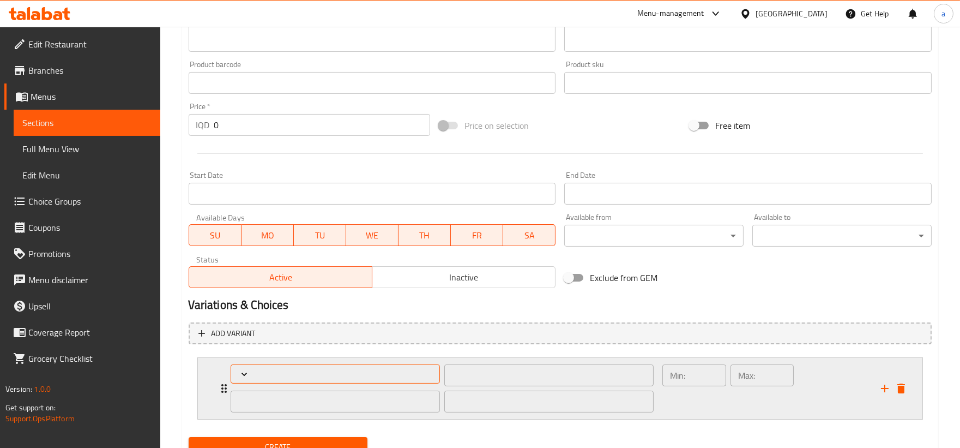
click at [259, 372] on span "Expand" at bounding box center [336, 374] width 202 height 11
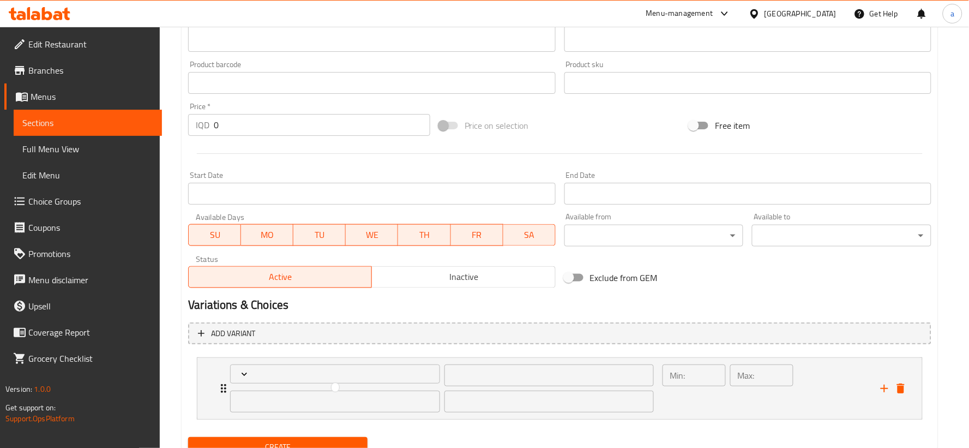
click at [226, 378] on div at bounding box center [484, 224] width 969 height 448
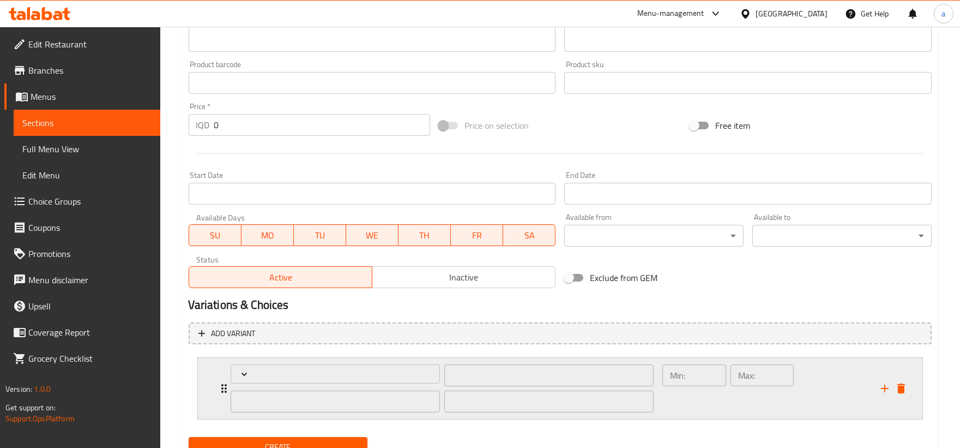
click at [901, 385] on icon "delete" at bounding box center [902, 388] width 8 height 10
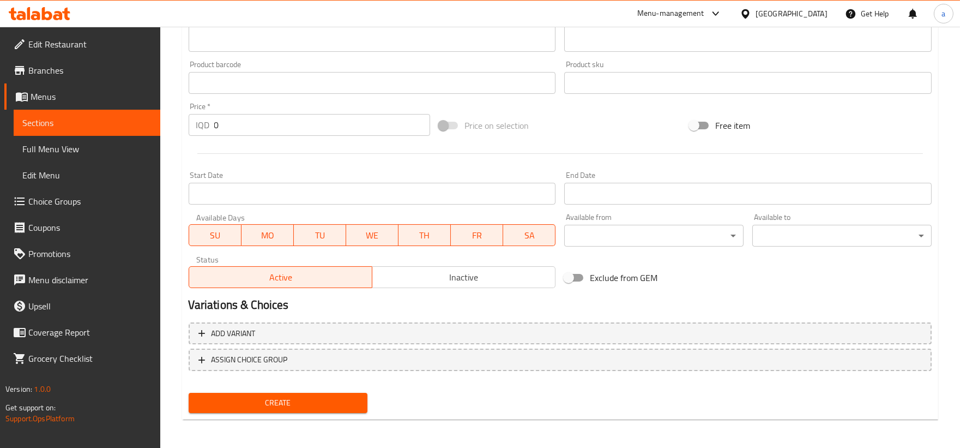
click at [331, 406] on span "Create" at bounding box center [278, 403] width 162 height 14
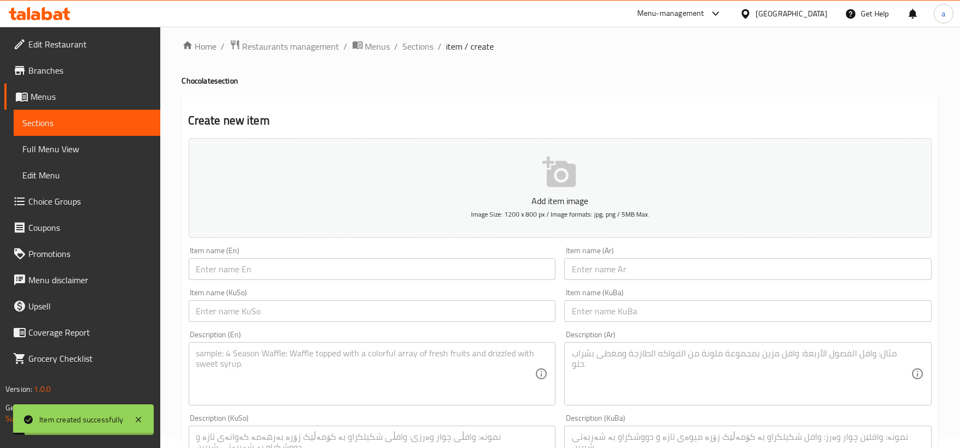
scroll to position [0, 0]
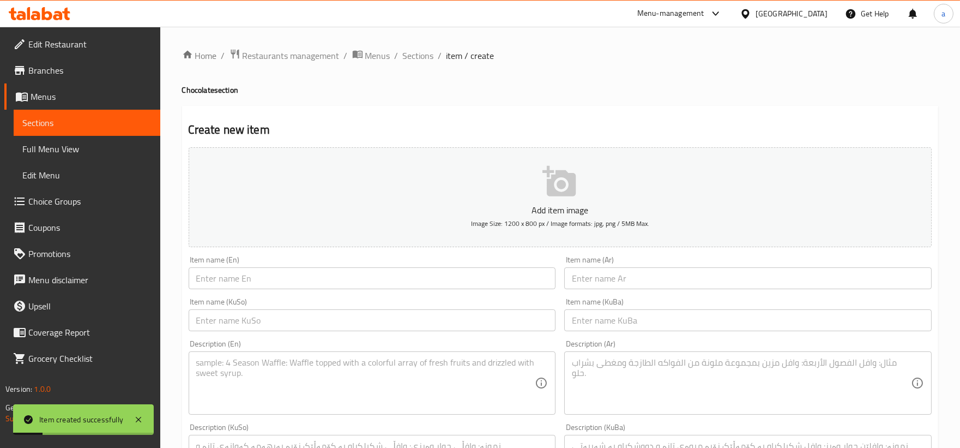
click at [77, 191] on link "Choice Groups" at bounding box center [82, 201] width 156 height 26
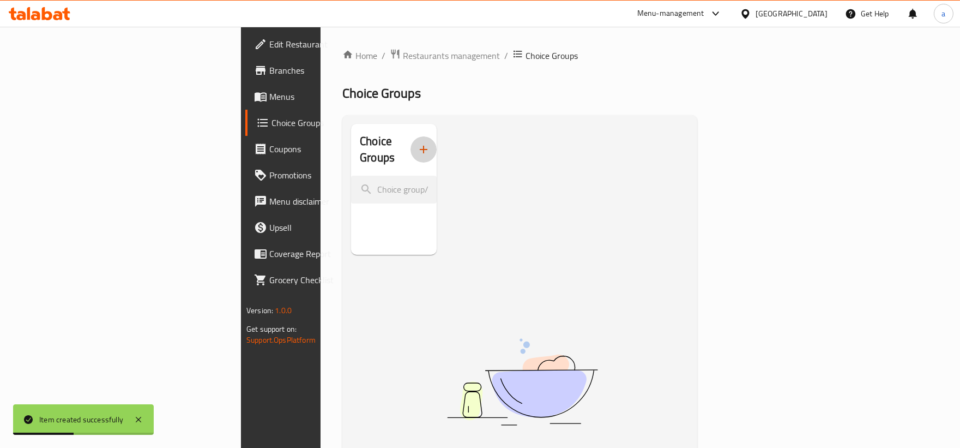
click at [417, 143] on icon "button" at bounding box center [423, 149] width 13 height 13
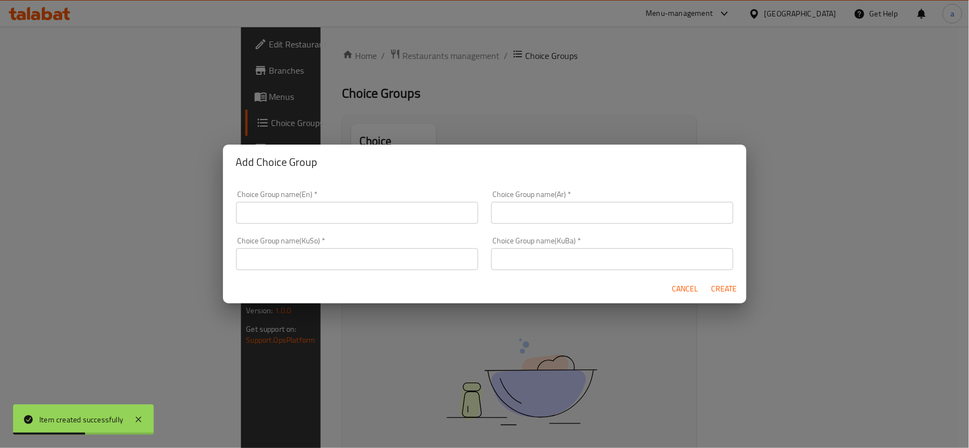
click at [369, 221] on input "text" at bounding box center [357, 213] width 242 height 22
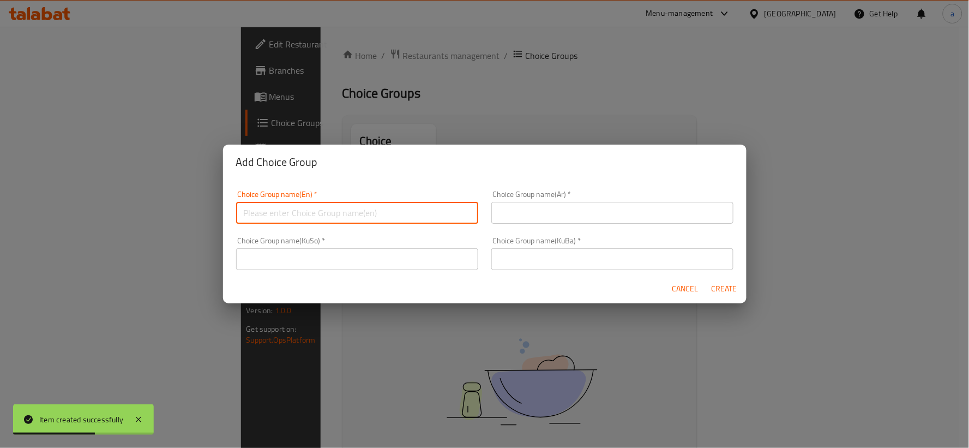
type input "Your Choice Of:"
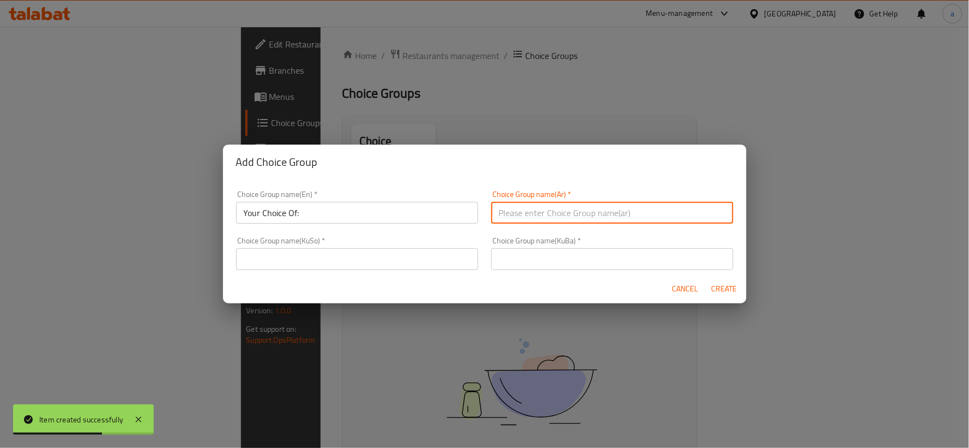
click at [575, 210] on input "text" at bounding box center [612, 213] width 242 height 22
type input "إختيارك من:"
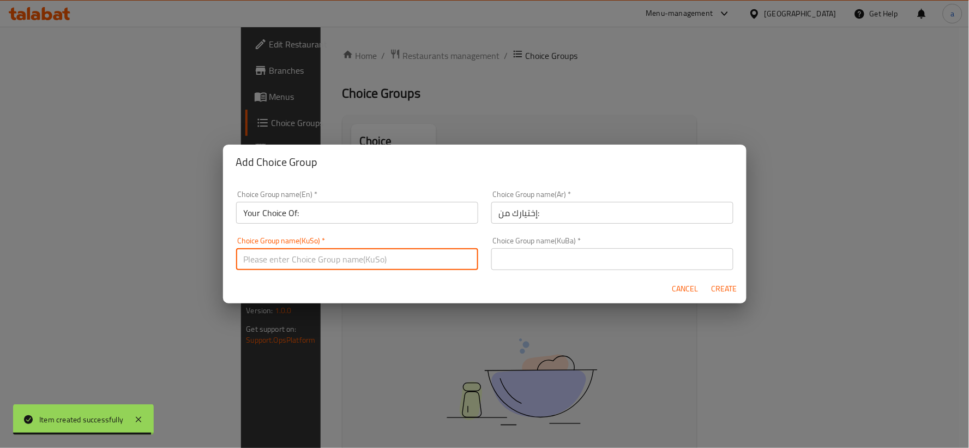
click at [431, 251] on input "text" at bounding box center [357, 259] width 242 height 22
type input "هەڵبژاردنت لە:"
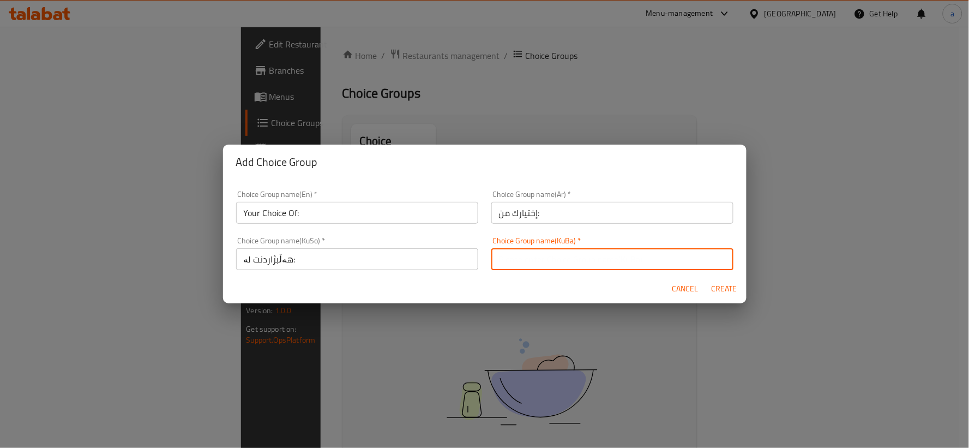
click at [521, 266] on input "text" at bounding box center [612, 259] width 242 height 22
type input "هەڵبژاردنت لە:"
click at [712, 284] on span "Create" at bounding box center [725, 289] width 26 height 14
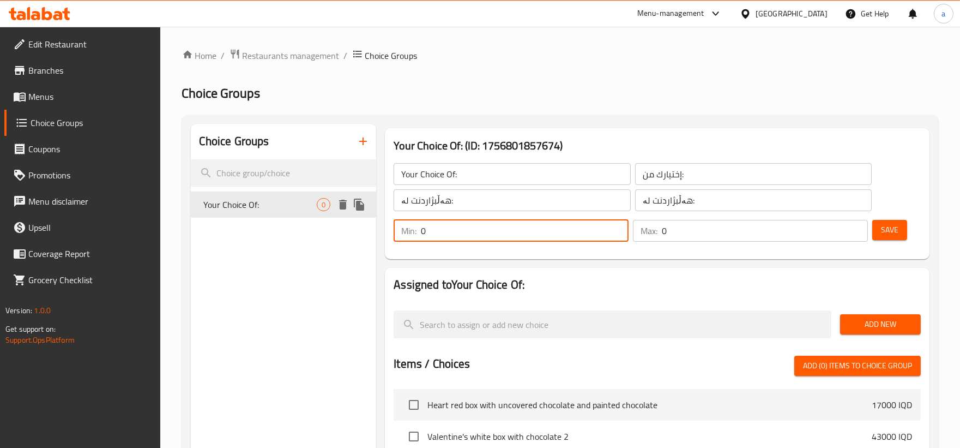
drag, startPoint x: 551, startPoint y: 223, endPoint x: 357, endPoint y: 202, distance: 195.8
click at [357, 202] on div "Choice Groups Your Choice Of: 0 Your Choice Of: (ID: 1756801857674) Your Choice…" at bounding box center [562, 433] width 743 height 619
type input "1"
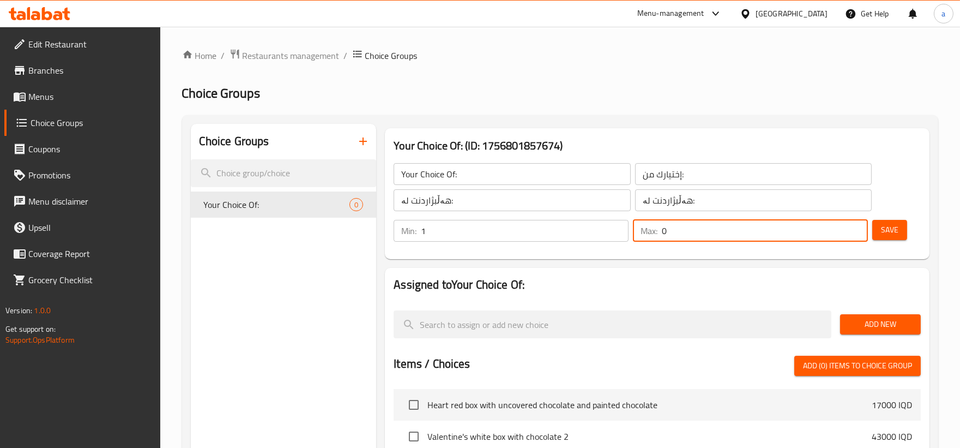
drag, startPoint x: 711, startPoint y: 238, endPoint x: 637, endPoint y: 231, distance: 74.0
click at [637, 231] on div "Max: 0 ​" at bounding box center [750, 231] width 235 height 22
type input "1"
click at [892, 330] on span "Add New" at bounding box center [880, 324] width 63 height 14
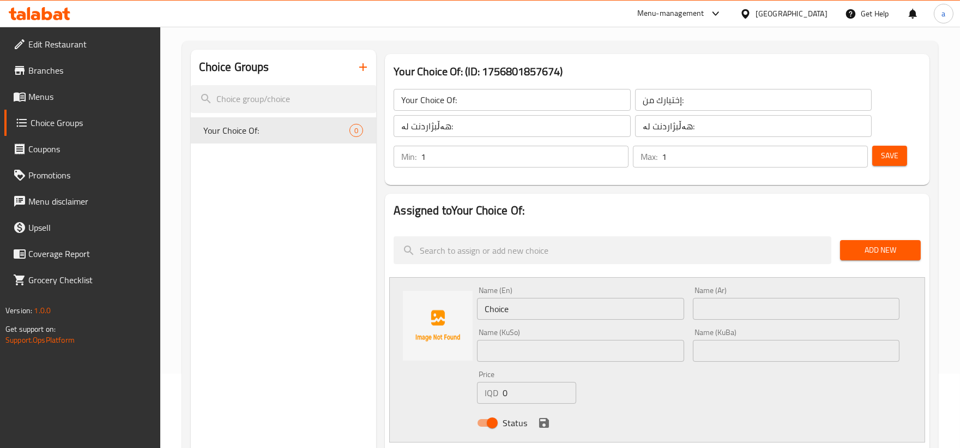
scroll to position [101, 0]
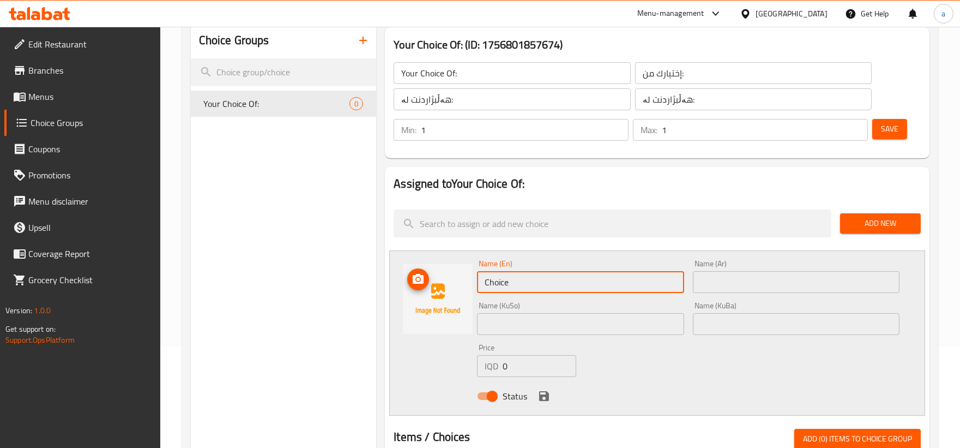
drag, startPoint x: 533, startPoint y: 282, endPoint x: 384, endPoint y: 302, distance: 150.6
click at [384, 302] on div "Assigned to Your Choice Of: Add New Name (En) Choice Name (En) Name (Ar) Name (…" at bounding box center [658, 451] width 554 height 577
paste input "Larg"
type input "Large"
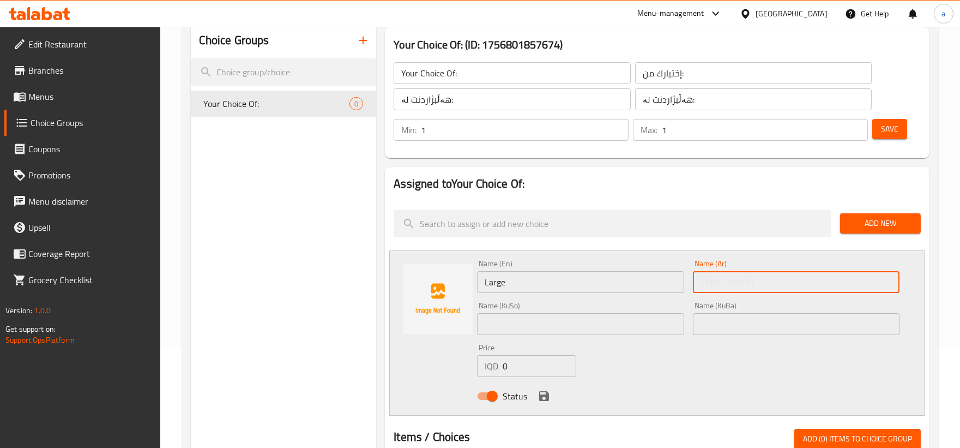
click at [764, 278] on input "text" at bounding box center [796, 282] width 207 height 22
paste input "كبير"
type input "كبير"
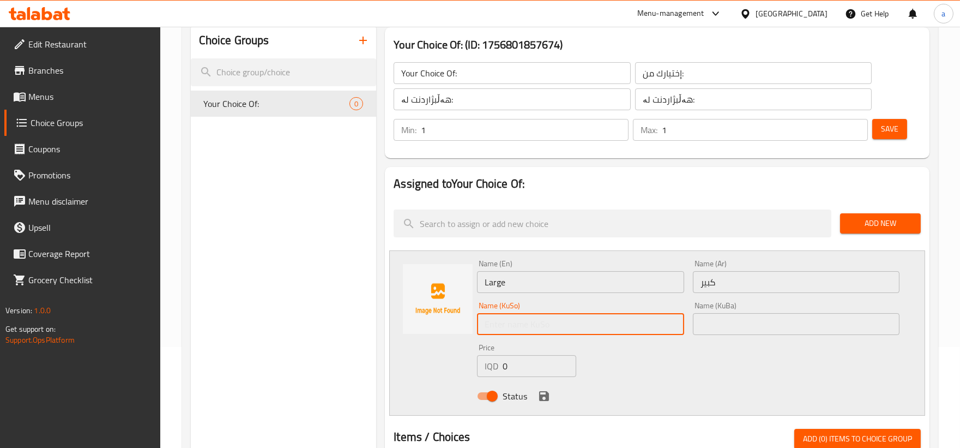
click at [557, 329] on input "text" at bounding box center [580, 324] width 207 height 22
paste input "كبير"
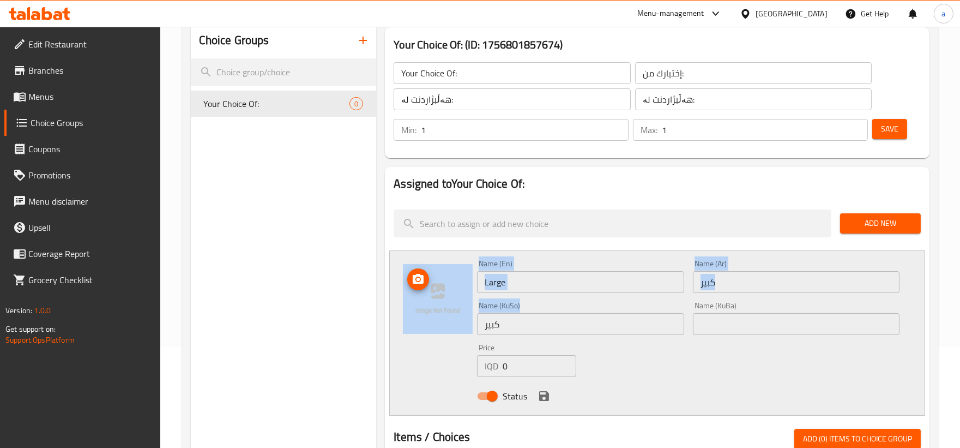
drag, startPoint x: 560, startPoint y: 335, endPoint x: 472, endPoint y: 331, distance: 87.3
click at [472, 331] on div "Name (En) Large Name (En) Name (Ar) كبير Name (Ar) Name (KuSo) كبير Name (KuSo)…" at bounding box center [657, 332] width 536 height 165
click at [531, 324] on input "كبير" at bounding box center [580, 324] width 207 height 22
click at [546, 325] on input "كبير" at bounding box center [580, 324] width 207 height 22
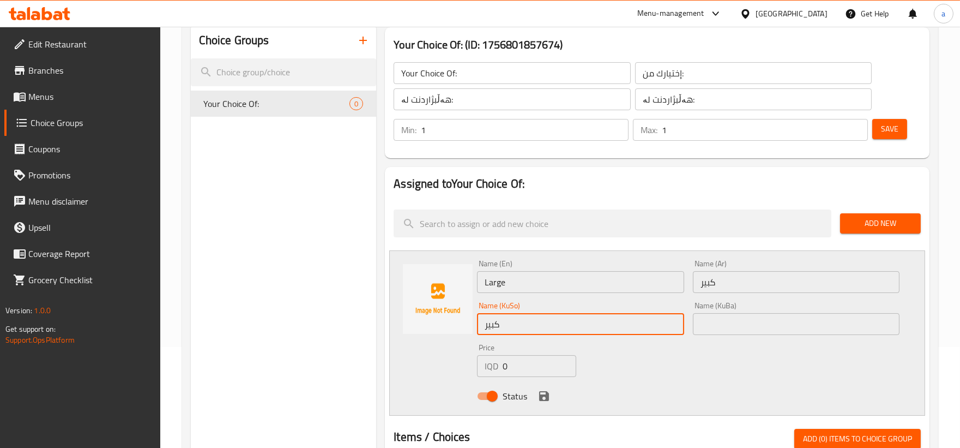
drag, startPoint x: 546, startPoint y: 325, endPoint x: 376, endPoint y: 335, distance: 170.5
click at [374, 336] on div "Choice Groups Your Choice Of: 0 Your Choice Of: (ID: 1756801857674) Your Choice…" at bounding box center [562, 419] width 743 height 793
paste input "گەورە"
type input "گەورە"
click at [735, 320] on input "text" at bounding box center [796, 324] width 207 height 22
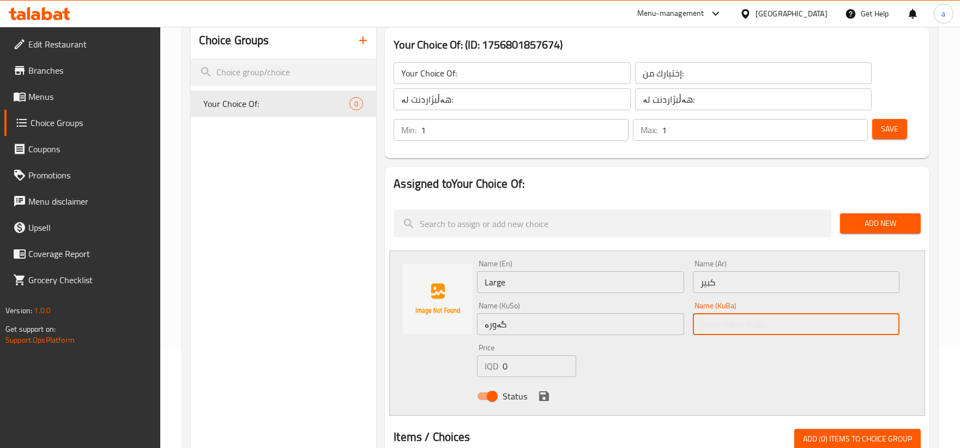
paste input "گەورە"
type input "گەورە"
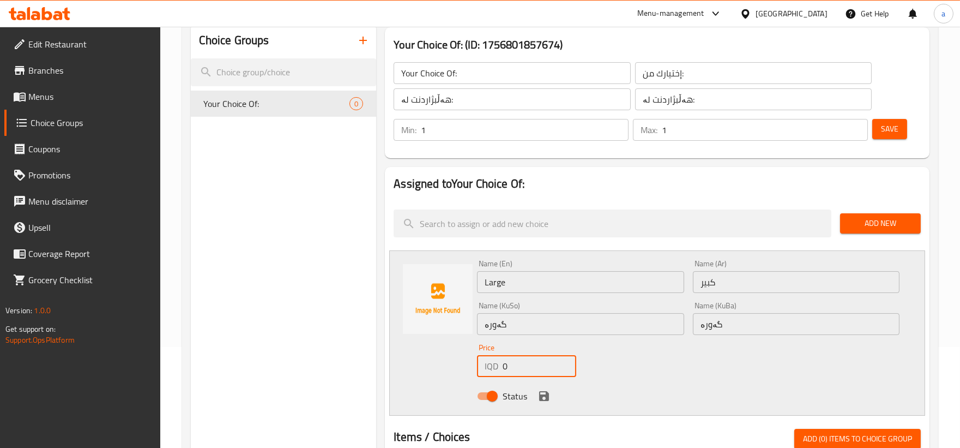
drag, startPoint x: 516, startPoint y: 358, endPoint x: 443, endPoint y: 367, distance: 74.1
click at [443, 367] on div "Name (En) Large Name (En) Name (Ar) كبير Name (Ar) Name (KuSo) گەورە Name (KuSo…" at bounding box center [657, 332] width 536 height 165
paste input "3800"
type input "38000"
click at [543, 400] on icon "save" at bounding box center [544, 396] width 10 height 10
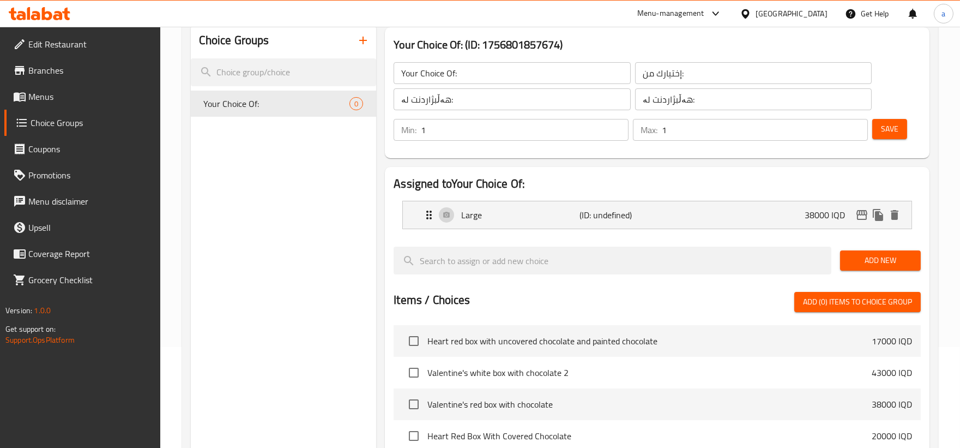
click at [848, 257] on button "Add New" at bounding box center [880, 260] width 81 height 20
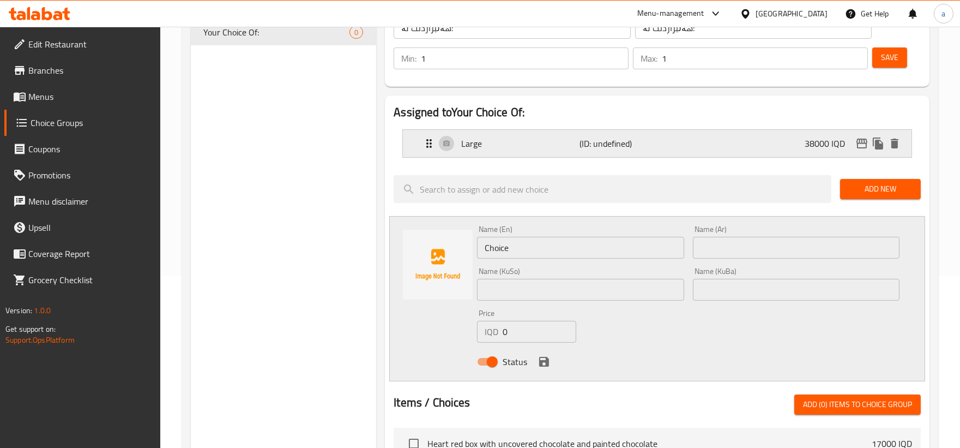
scroll to position [202, 0]
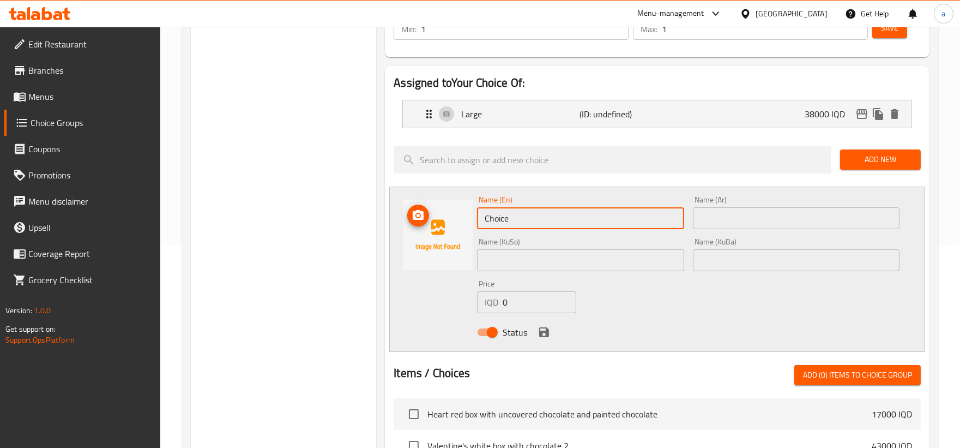
drag, startPoint x: 577, startPoint y: 221, endPoint x: 388, endPoint y: 229, distance: 189.4
click at [388, 229] on div "Assigned to Your Choice Of: Large (ID: undefined) 38000 IQD Name (En) Large Nam…" at bounding box center [657, 368] width 545 height 605
paste input "Medium"
type input "Medium"
click at [704, 216] on input "text" at bounding box center [796, 218] width 207 height 22
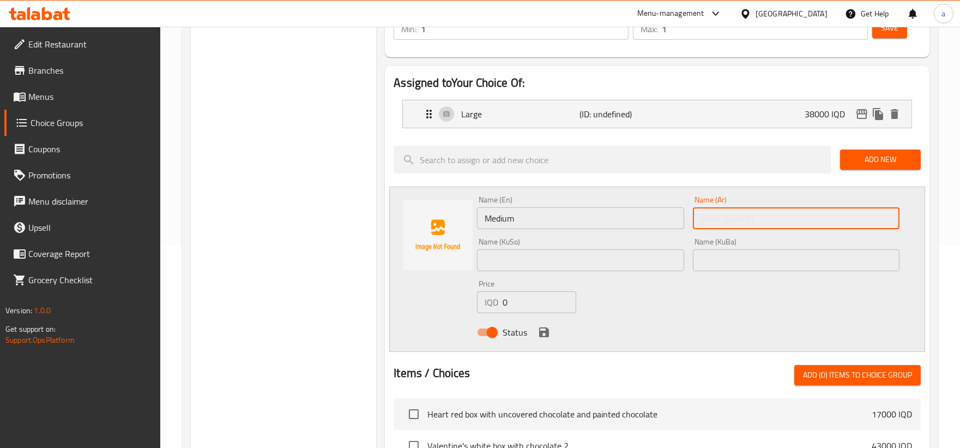
paste input "وسط"
type input "وسط"
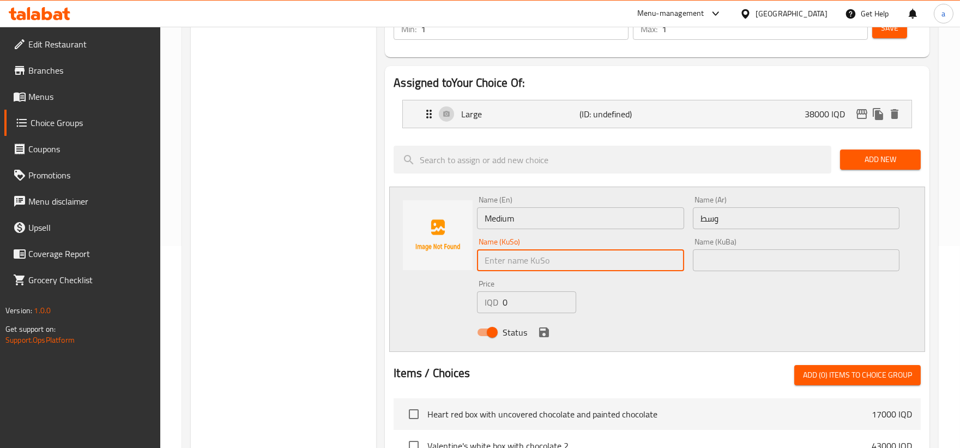
click at [614, 255] on input "text" at bounding box center [580, 260] width 207 height 22
paste input "ناوەند"
type input "ناوەند"
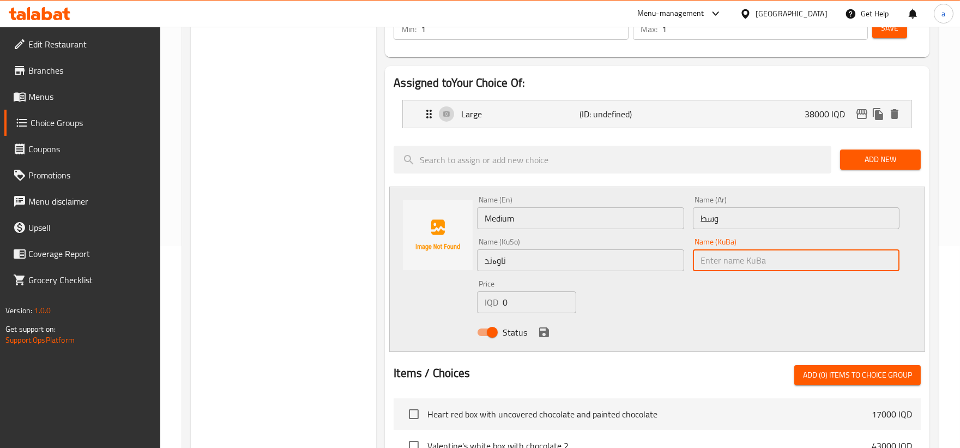
click at [742, 263] on input "text" at bounding box center [796, 260] width 207 height 22
paste input "ناوەند"
type input "ناوەند"
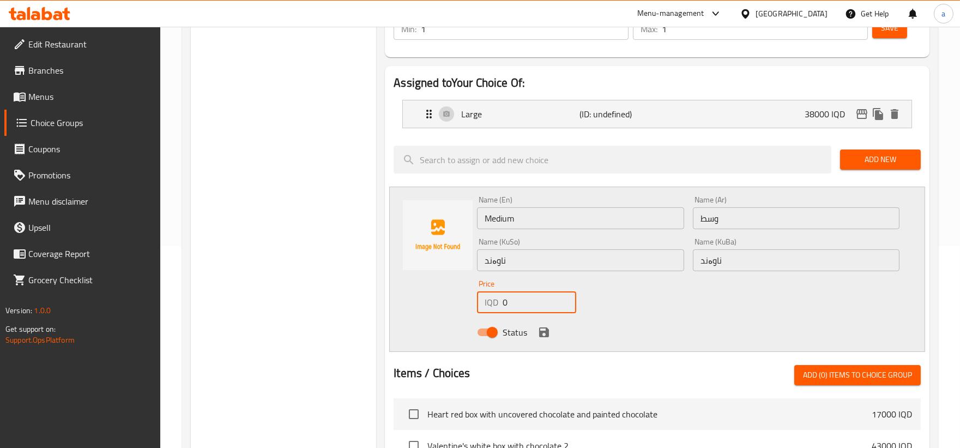
drag, startPoint x: 537, startPoint y: 296, endPoint x: 464, endPoint y: 298, distance: 73.7
click at [464, 298] on div "Name (En) Medium Name (En) Name (Ar) وسط Name (Ar) Name (KuSo) ناوەند Name (KuS…" at bounding box center [657, 269] width 536 height 165
paste input "2200"
type input "22000"
click at [546, 333] on icon "save" at bounding box center [544, 332] width 10 height 10
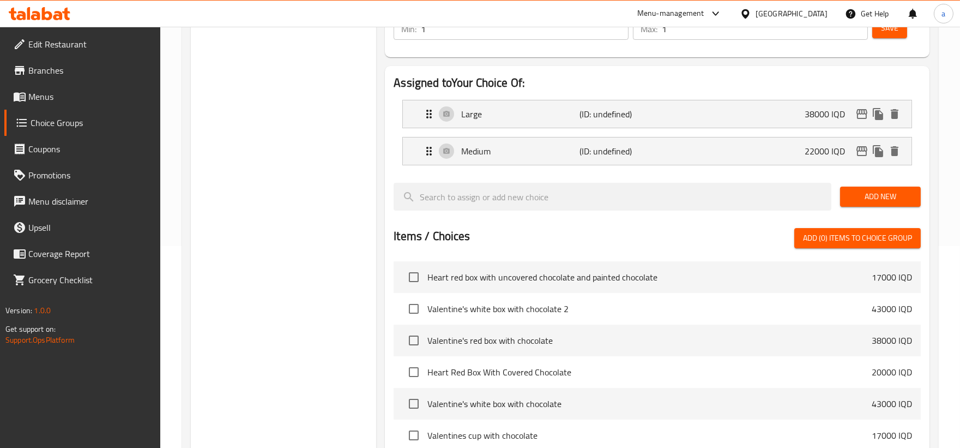
click at [852, 195] on span "Add New" at bounding box center [880, 197] width 63 height 14
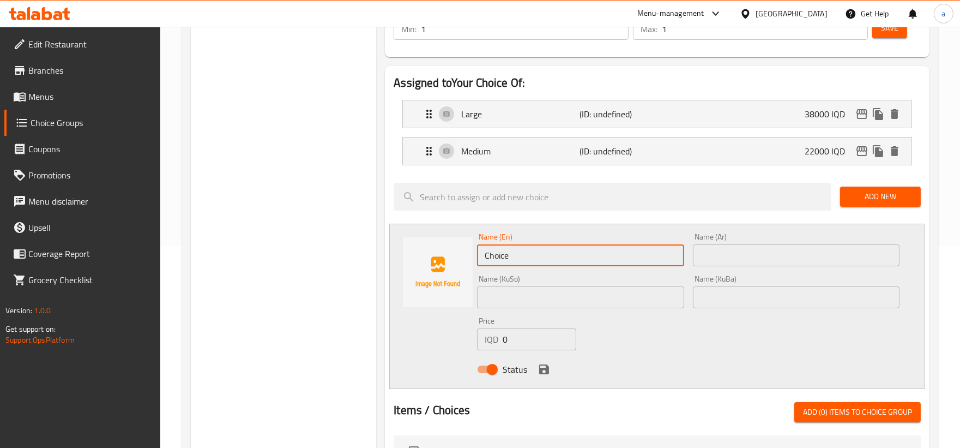
drag, startPoint x: 552, startPoint y: 259, endPoint x: 317, endPoint y: 252, distance: 235.2
click at [317, 252] on div "Choice Groups Your Choice Of: 0 Your Choice Of: (ID: 1756801857674) Your Choice…" at bounding box center [562, 355] width 743 height 867
paste input "Small"
type input "Small"
click at [732, 246] on input "text" at bounding box center [796, 255] width 207 height 22
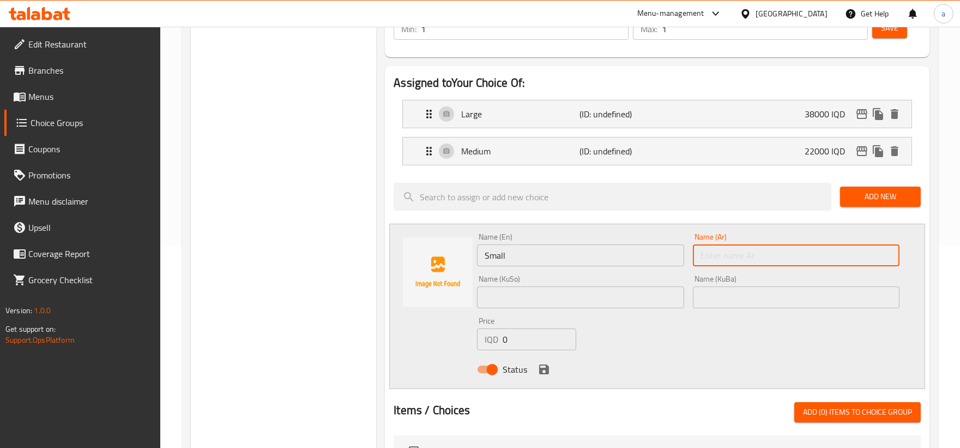
paste input "صغير"
type input "صغير"
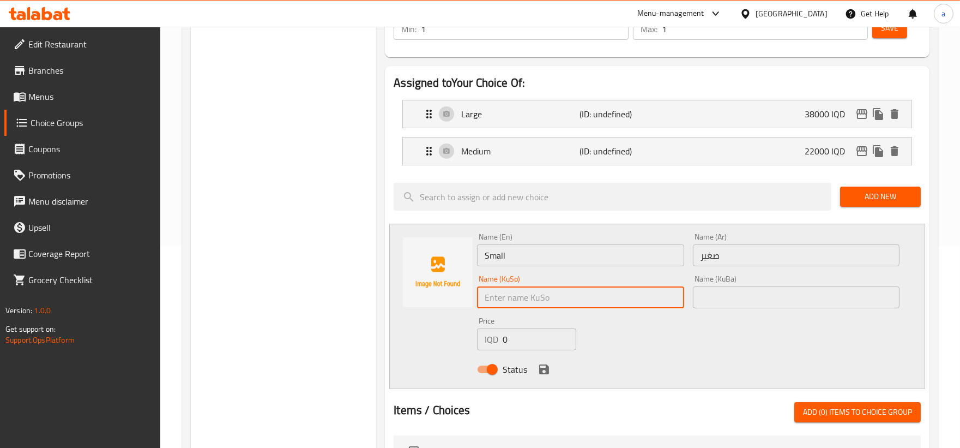
click at [603, 302] on input "text" at bounding box center [580, 297] width 207 height 22
paste input "بچووک"
type input "بچووک"
click at [745, 300] on input "text" at bounding box center [796, 297] width 207 height 22
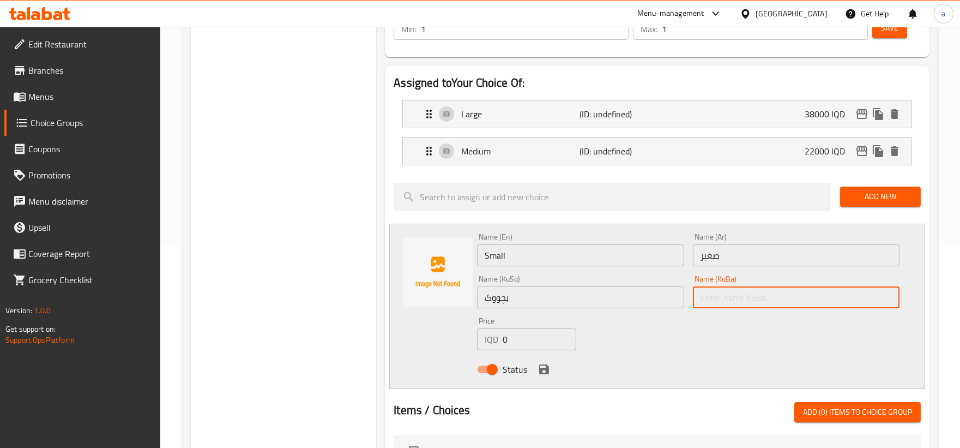
paste input "بچووک"
type input "بچووک"
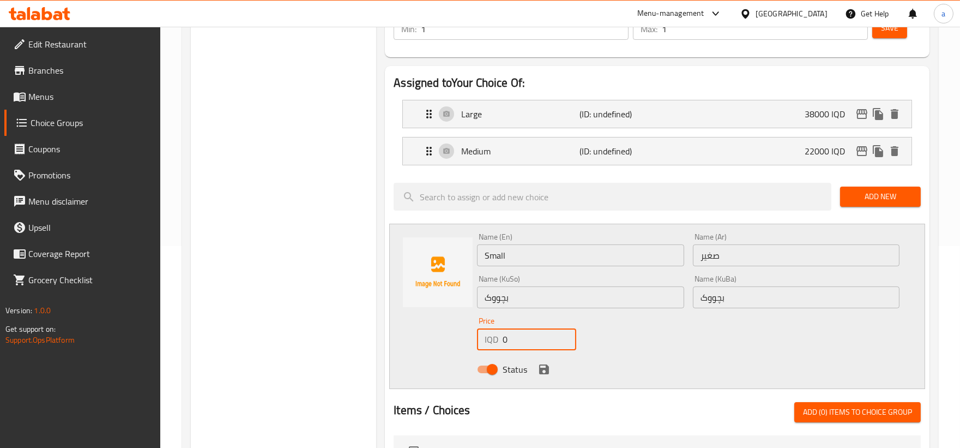
drag, startPoint x: 531, startPoint y: 338, endPoint x: 440, endPoint y: 334, distance: 91.2
click at [440, 334] on div "Name (En) Small Name (En) Name (Ar) صغير Name (Ar) Name (KuSo) بچووک Name (KuSo…" at bounding box center [657, 306] width 536 height 165
paste input "1700"
type input "17000"
click at [548, 366] on icon "save" at bounding box center [544, 369] width 10 height 10
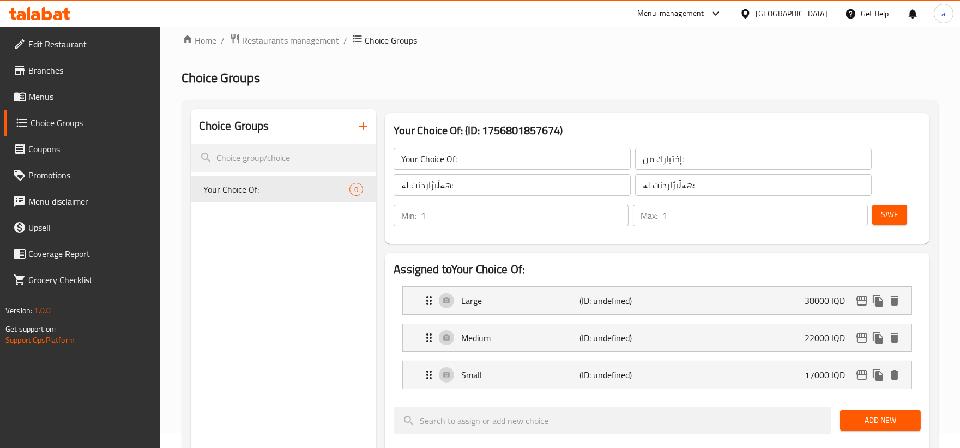
scroll to position [0, 0]
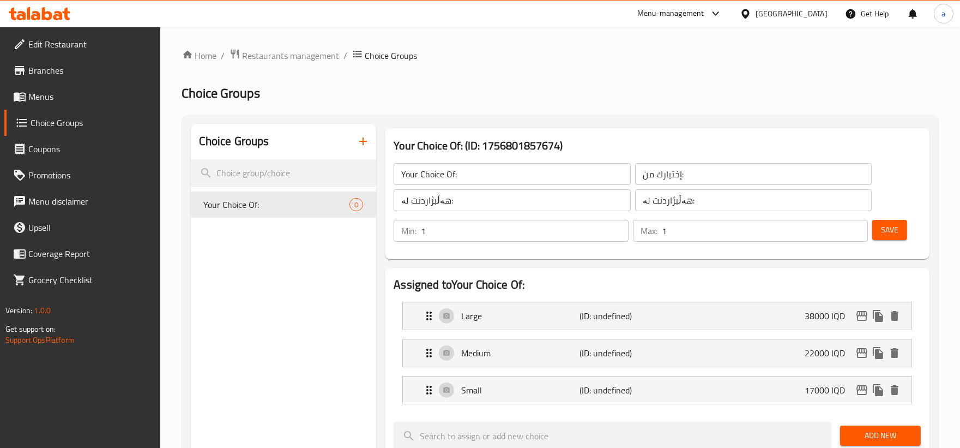
click at [890, 224] on span "Save" at bounding box center [889, 230] width 17 height 14
drag, startPoint x: 240, startPoint y: 203, endPoint x: 218, endPoint y: 232, distance: 36.2
click at [354, 203] on icon "duplicate" at bounding box center [359, 205] width 10 height 12
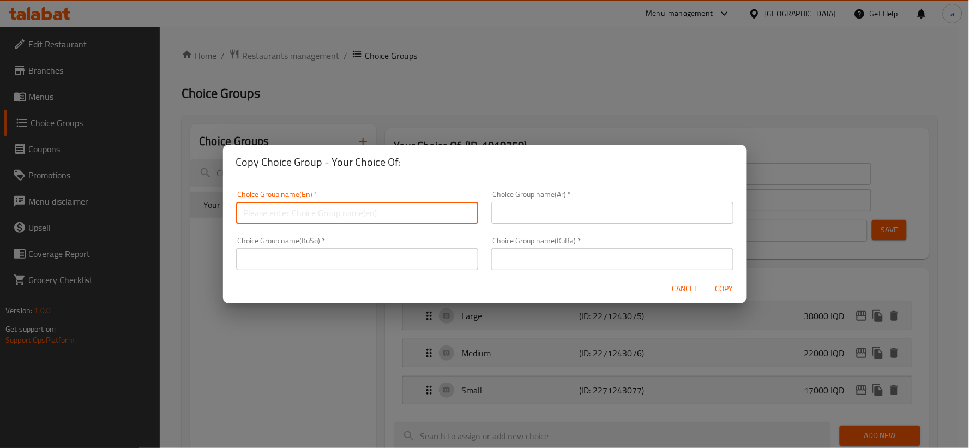
click at [435, 205] on input "text" at bounding box center [357, 213] width 242 height 22
type input "Your Choice Of:"
click at [553, 201] on div "Choice Group name(Ar)   * Choice Group name(Ar) *" at bounding box center [612, 206] width 242 height 33
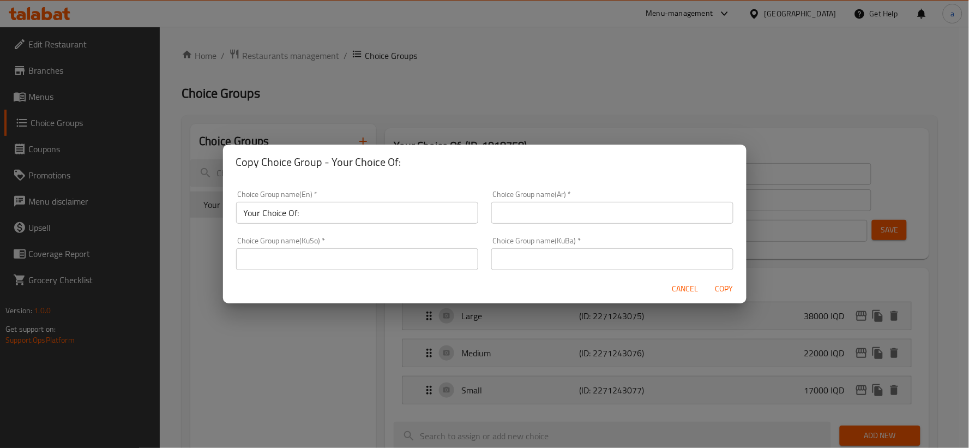
click at [552, 221] on input "text" at bounding box center [612, 213] width 242 height 22
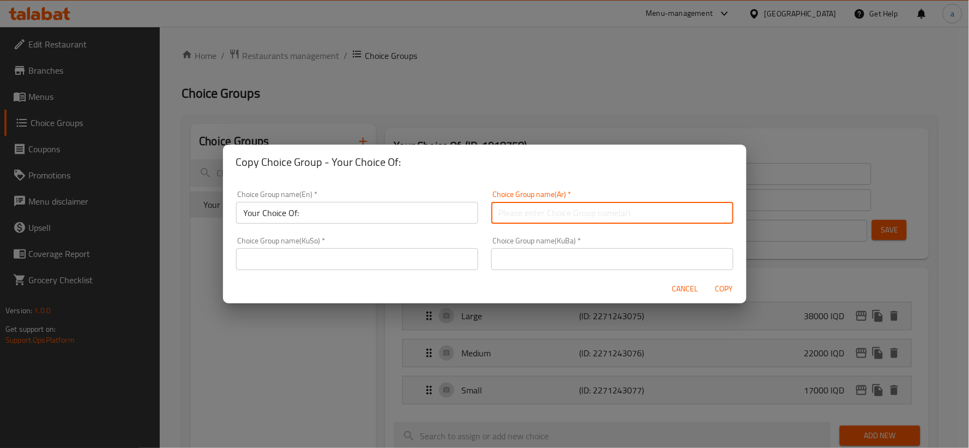
type input "إختيارك من الوزن:"
click at [444, 261] on input "text" at bounding box center [357, 259] width 242 height 22
drag, startPoint x: 591, startPoint y: 209, endPoint x: 442, endPoint y: 211, distance: 148.3
click at [442, 211] on div "Choice Group name(En)   * Your Choice Of: Choice Group name(En) * Choice Group …" at bounding box center [485, 230] width 510 height 93
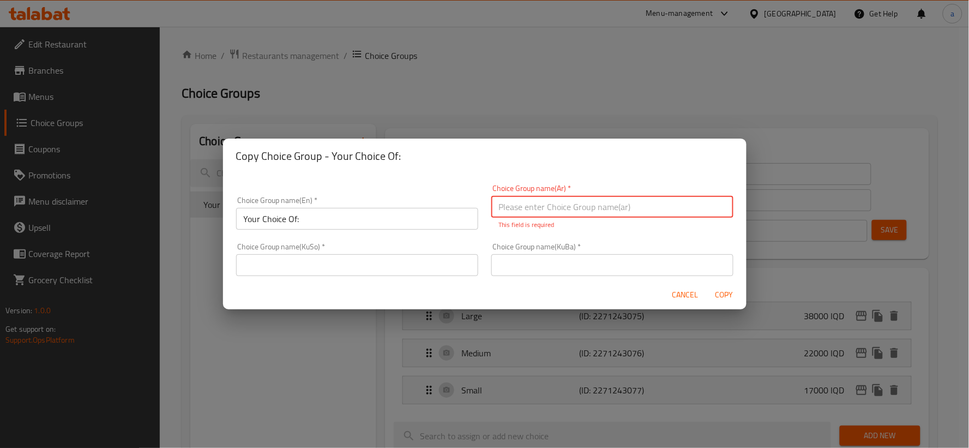
click at [585, 209] on input "text" at bounding box center [612, 207] width 242 height 22
type input "إختيارك من:"
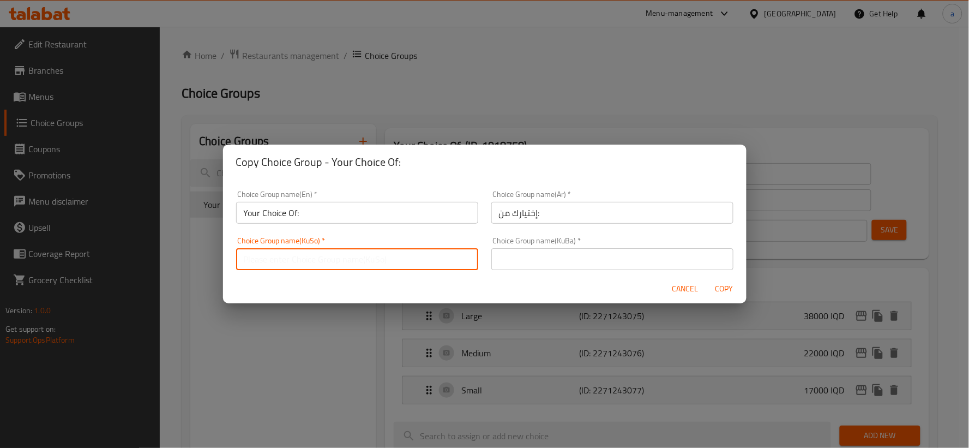
click at [372, 257] on input "text" at bounding box center [357, 259] width 242 height 22
type input "هەڵبژاردنت لە:"
click at [632, 264] on input "text" at bounding box center [612, 259] width 242 height 22
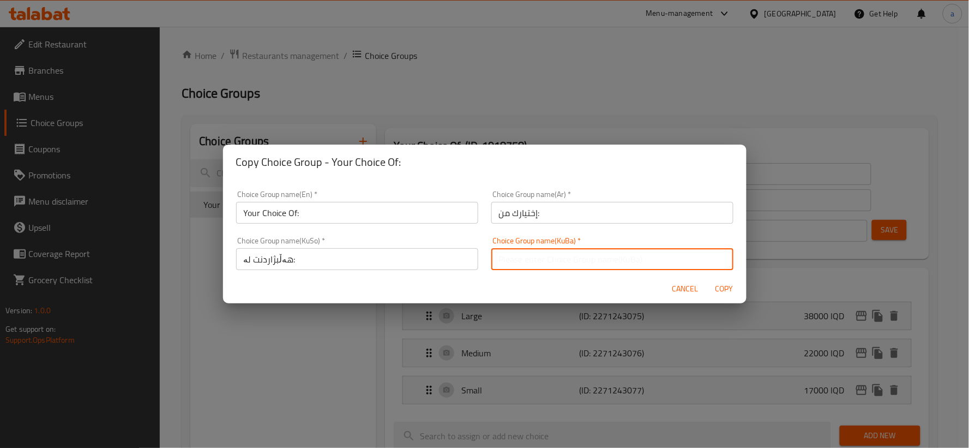
type input "هەڵبژاردنت لە:"
click at [723, 286] on span "Copy" at bounding box center [725, 289] width 26 height 14
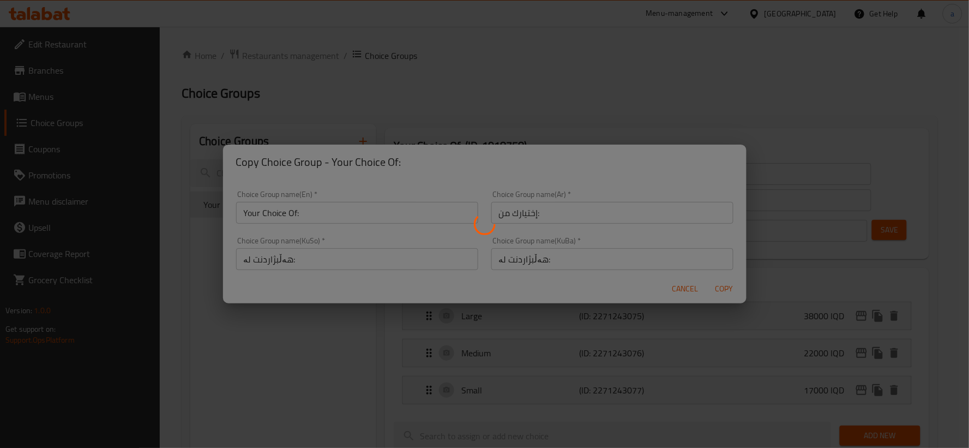
type input "Your Choice Of:"
type input "إختيارك من:"
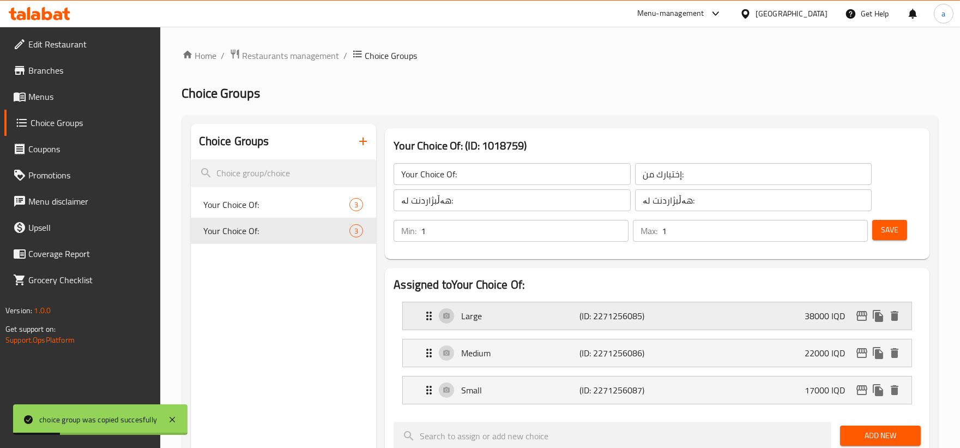
click at [778, 321] on div "Large (ID: 2271256085) 38000 IQD" at bounding box center [661, 315] width 476 height 27
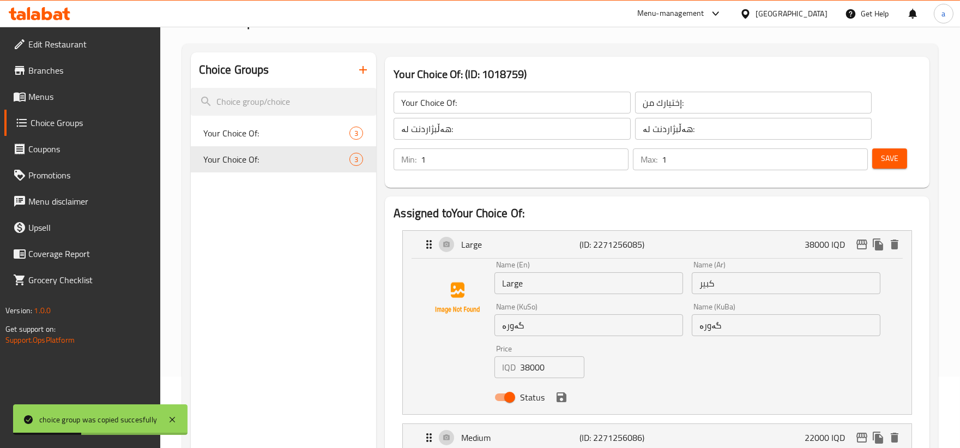
scroll to position [101, 0]
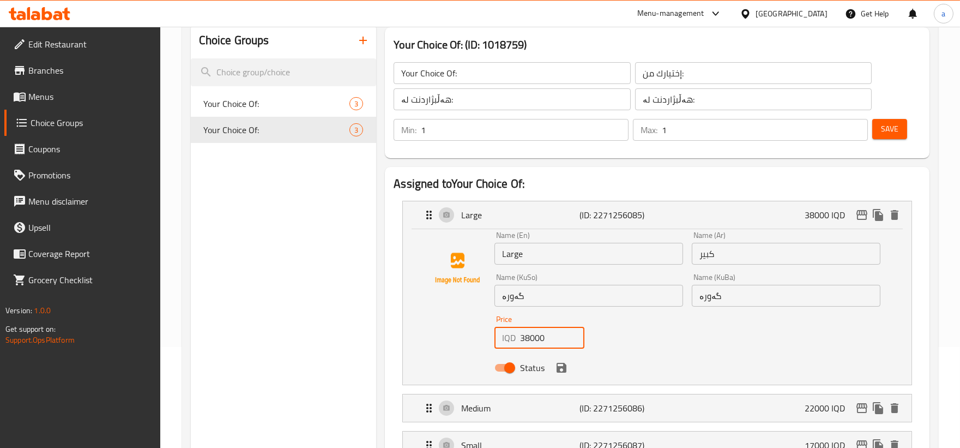
drag, startPoint x: 551, startPoint y: 340, endPoint x: 482, endPoint y: 336, distance: 69.4
click at [482, 336] on div "Name (En) Large Name (En) Name (Ar) كبير Name (Ar) Name (KuSo) گەورە Name (KuSo…" at bounding box center [657, 304] width 474 height 147
paste input "5"
click at [558, 368] on icon "save" at bounding box center [562, 368] width 10 height 10
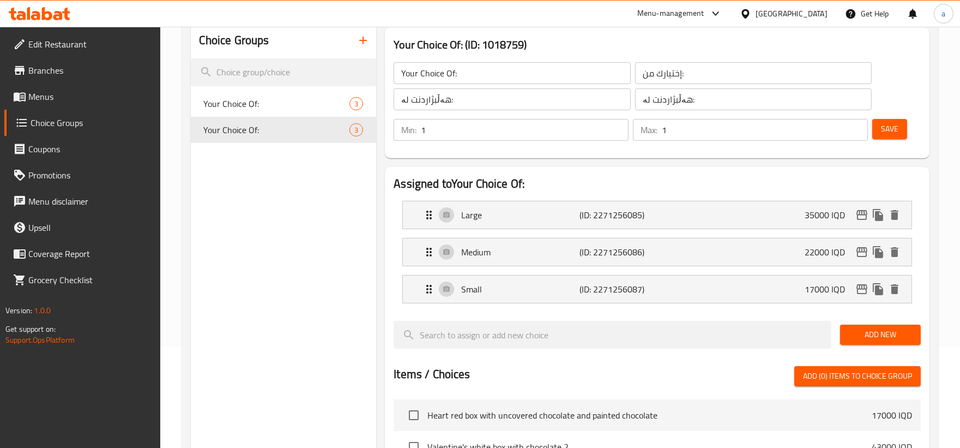
type input "35000"
click at [568, 252] on p "Medium" at bounding box center [520, 251] width 118 height 13
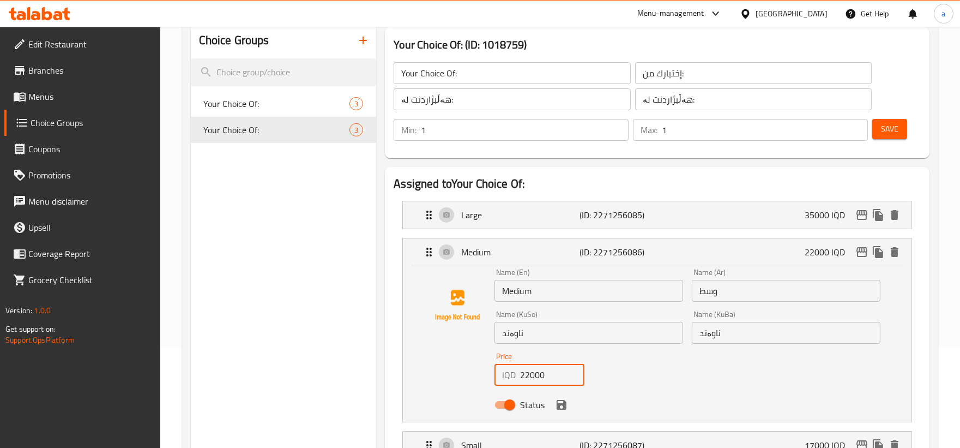
drag, startPoint x: 560, startPoint y: 376, endPoint x: 474, endPoint y: 373, distance: 85.1
click at [474, 373] on div "Name (En) Medium Name (En) Name (Ar) وسط Name (Ar) Name (KuSo) ناوەند Name (KuS…" at bounding box center [657, 341] width 474 height 147
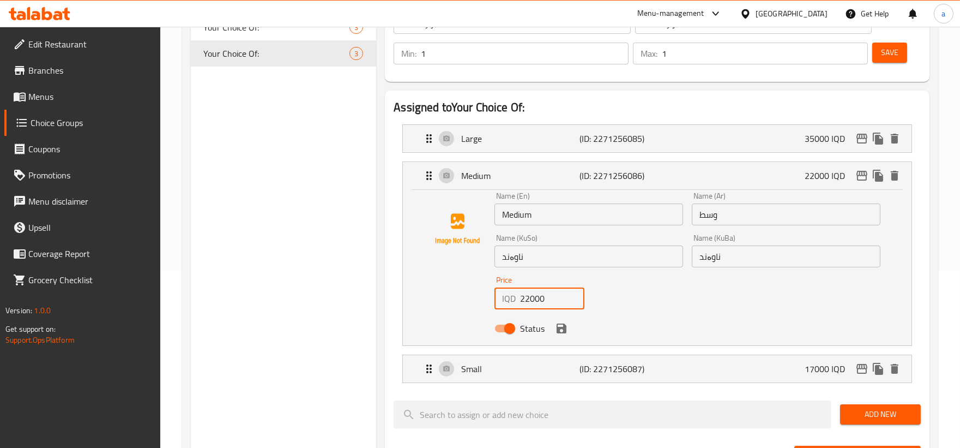
scroll to position [202, 0]
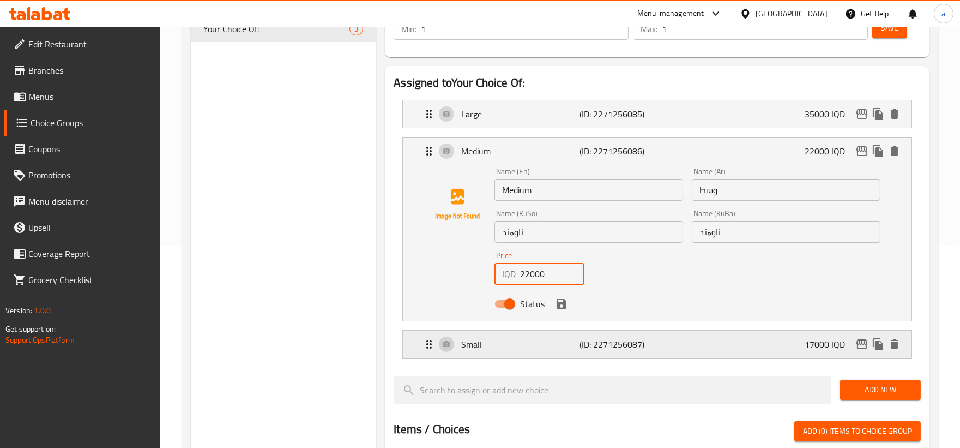
click at [578, 351] on div "Small (ID: 2271256087) 17000 IQD" at bounding box center [661, 343] width 476 height 27
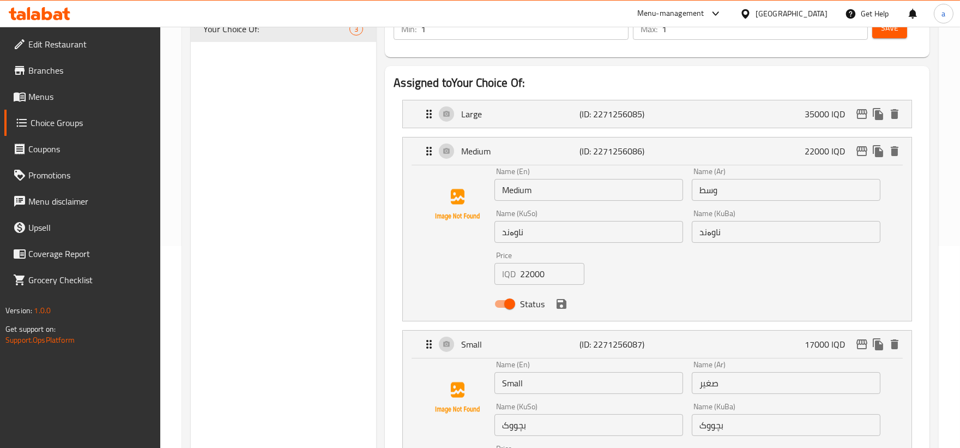
scroll to position [303, 0]
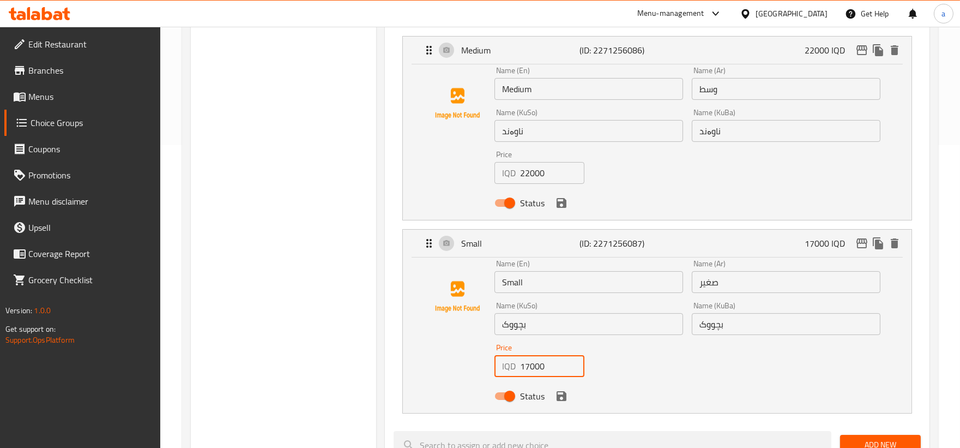
drag, startPoint x: 551, startPoint y: 371, endPoint x: 476, endPoint y: 369, distance: 75.8
click at [476, 369] on div "Name (En) Small Name (En) Name (Ar) صغير Name (Ar) Name (KuSo) بچووک Name (KuSo…" at bounding box center [657, 333] width 474 height 147
paste input "5"
click at [556, 205] on icon "save" at bounding box center [561, 202] width 13 height 13
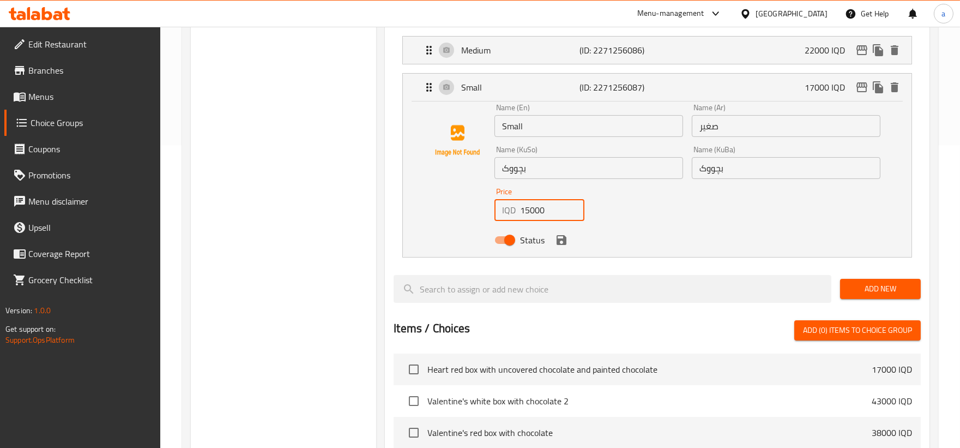
click at [568, 252] on div "Status" at bounding box center [687, 239] width 395 height 29
click at [570, 237] on div "Status" at bounding box center [687, 239] width 395 height 29
click at [564, 243] on icon "save" at bounding box center [562, 240] width 10 height 10
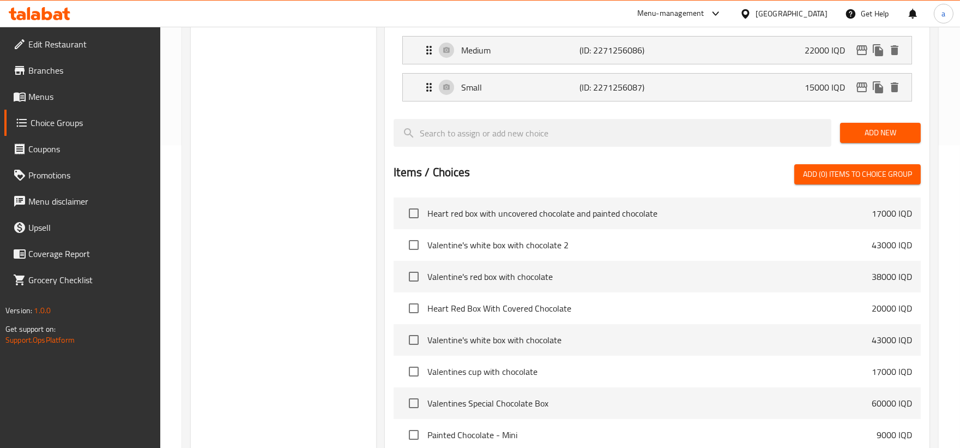
type input "15000"
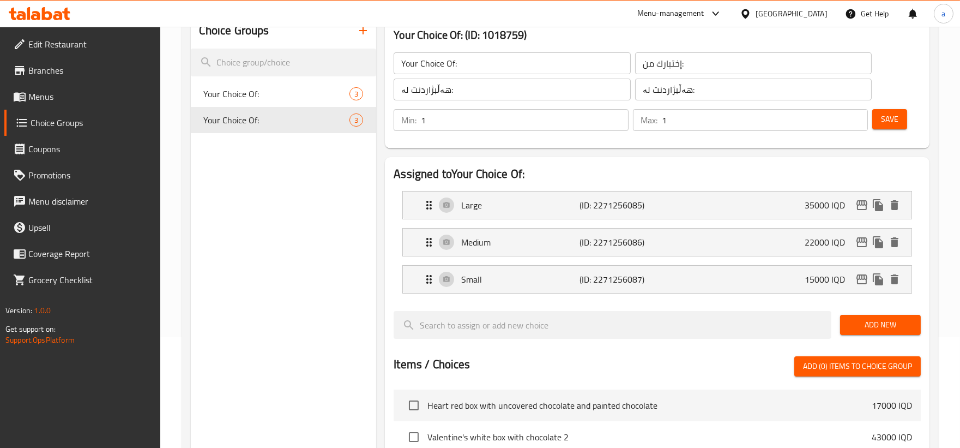
scroll to position [0, 0]
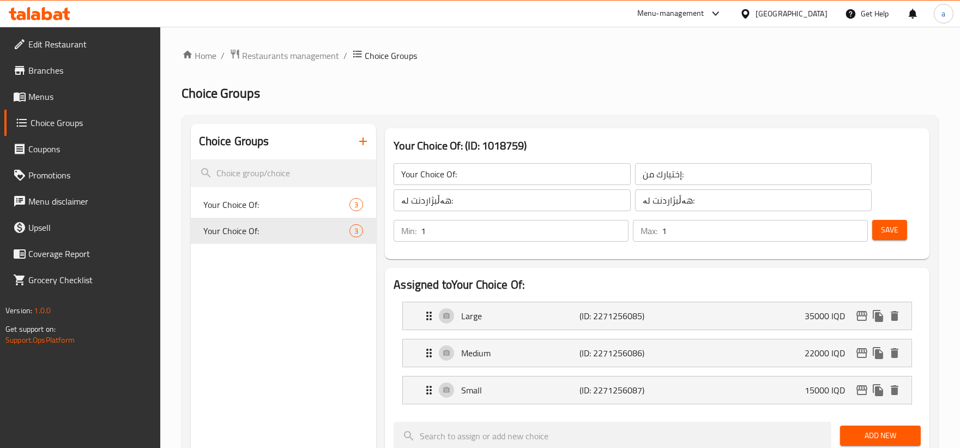
click at [888, 225] on span "Save" at bounding box center [889, 230] width 17 height 14
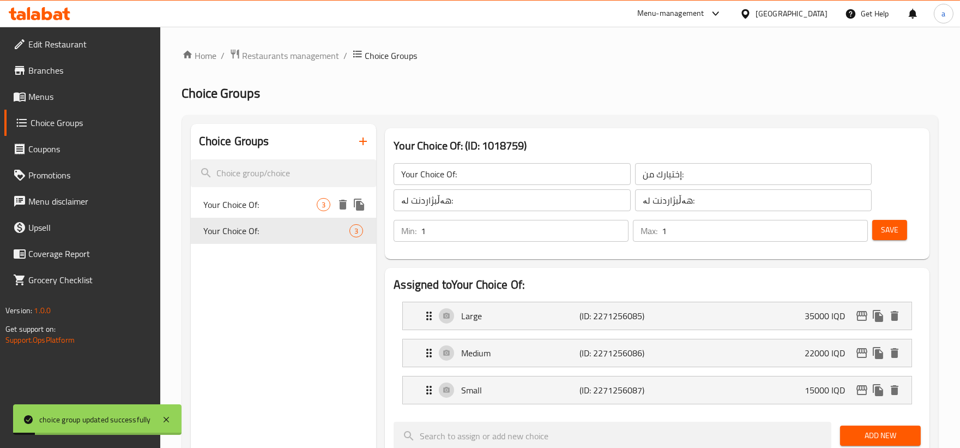
click at [285, 203] on span "Your Choice Of:" at bounding box center [260, 204] width 113 height 13
type input "Your Choice Of:"
type input "إختيارك من:"
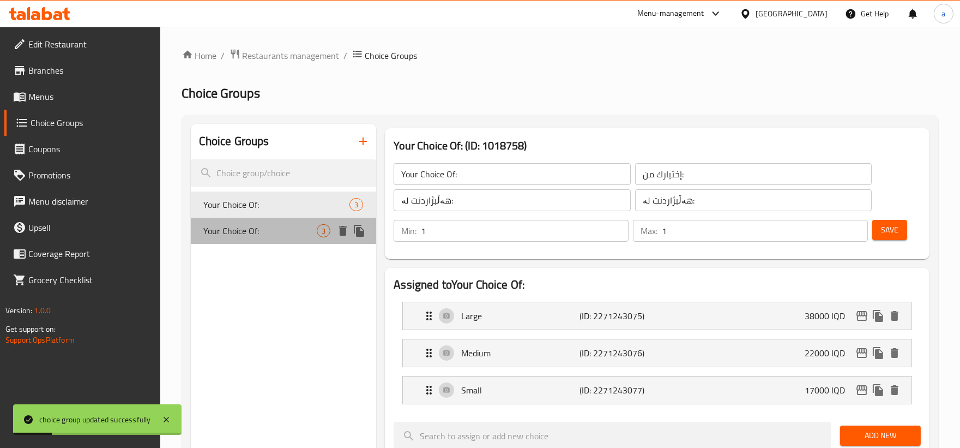
click at [282, 224] on span "Your Choice Of:" at bounding box center [260, 230] width 113 height 13
type input "Your Choice Of:"
type input "إختيارك من:"
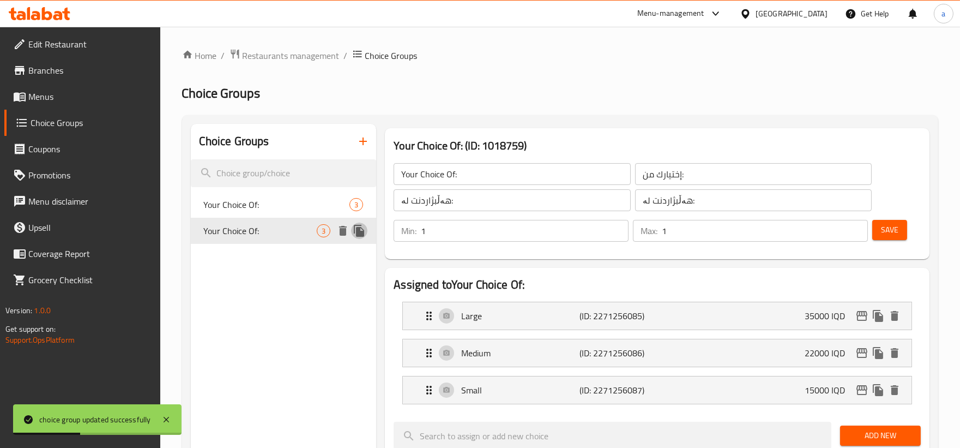
click at [365, 230] on icon "duplicate" at bounding box center [359, 230] width 13 height 13
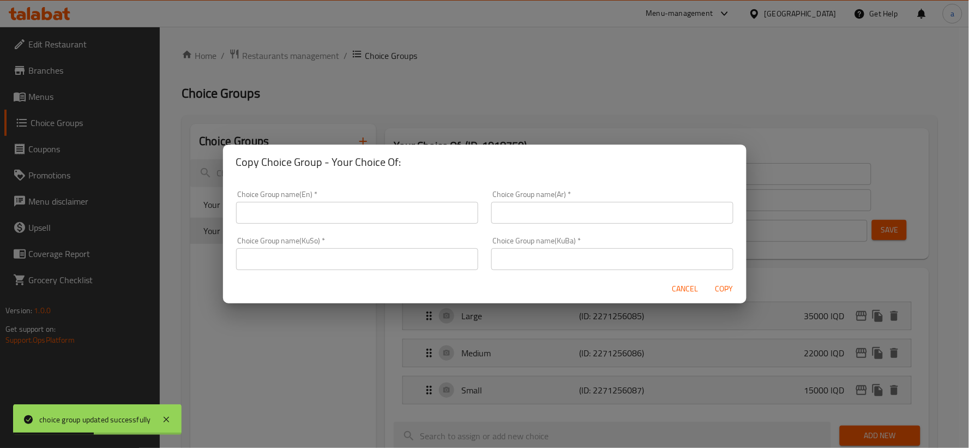
click at [358, 214] on input "text" at bounding box center [357, 213] width 242 height 22
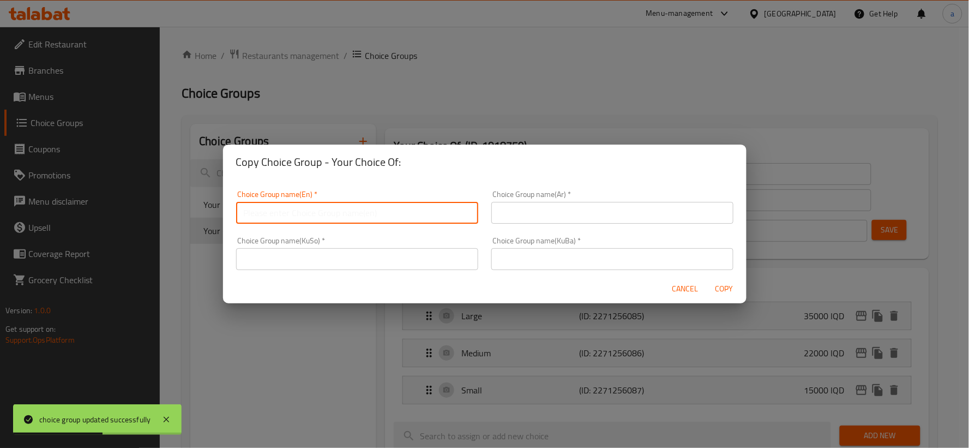
type input "Your Choice Of:"
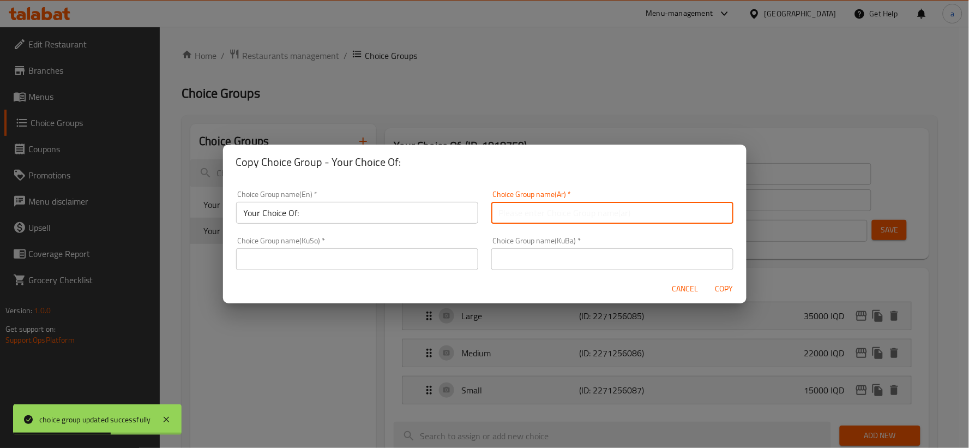
click at [545, 215] on input "text" at bounding box center [612, 213] width 242 height 22
type input "إختيارك من:"
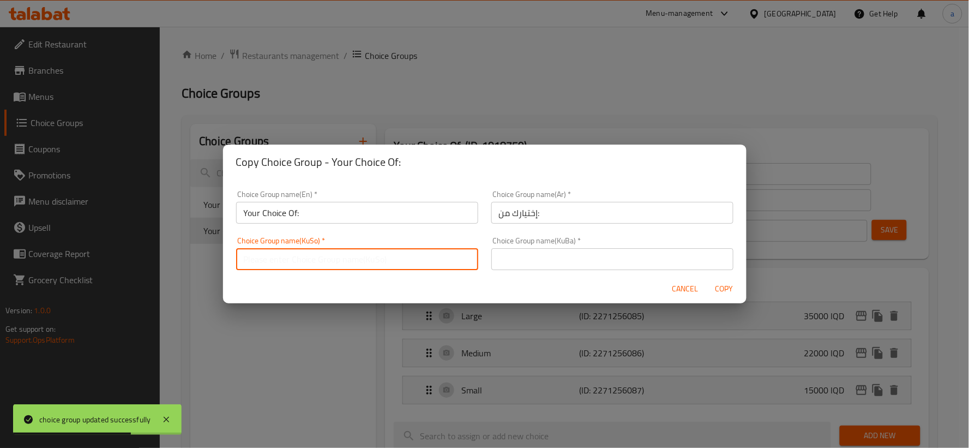
click at [397, 259] on input "text" at bounding box center [357, 259] width 242 height 22
type input "هەڵبژاردنت لە:"
click at [544, 257] on input "text" at bounding box center [612, 259] width 242 height 22
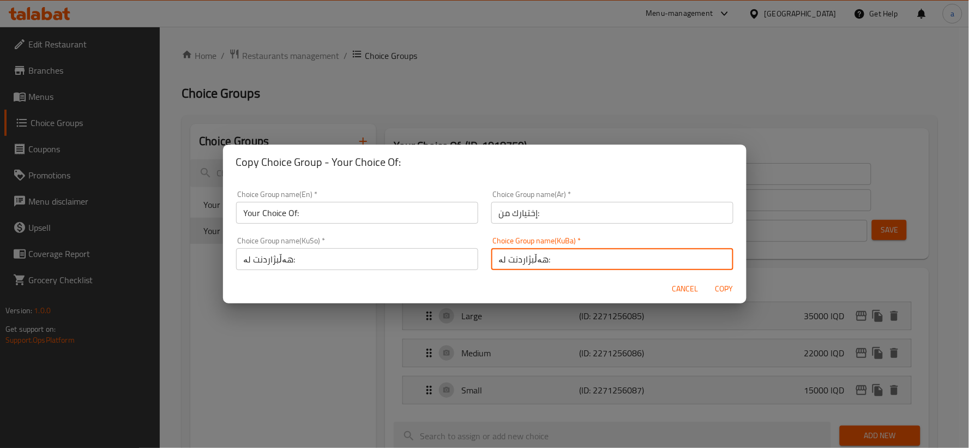
type input "هەڵبژاردنت لە:"
click at [586, 209] on input "إختيارك من:" at bounding box center [612, 213] width 242 height 22
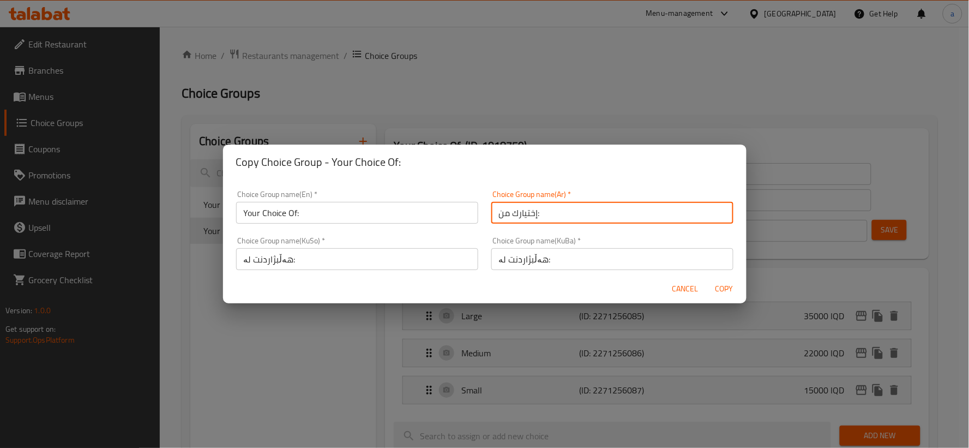
type input "إختيارك من:"
click at [347, 216] on input "Your Choice Of:" at bounding box center [357, 213] width 242 height 22
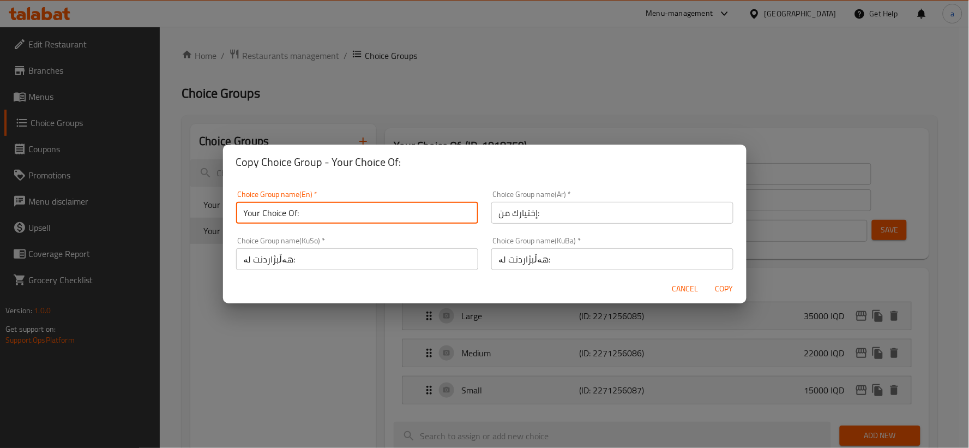
type input "Your Choice Of:"
click at [449, 262] on input "هەڵبژاردنت لە:" at bounding box center [357, 259] width 242 height 22
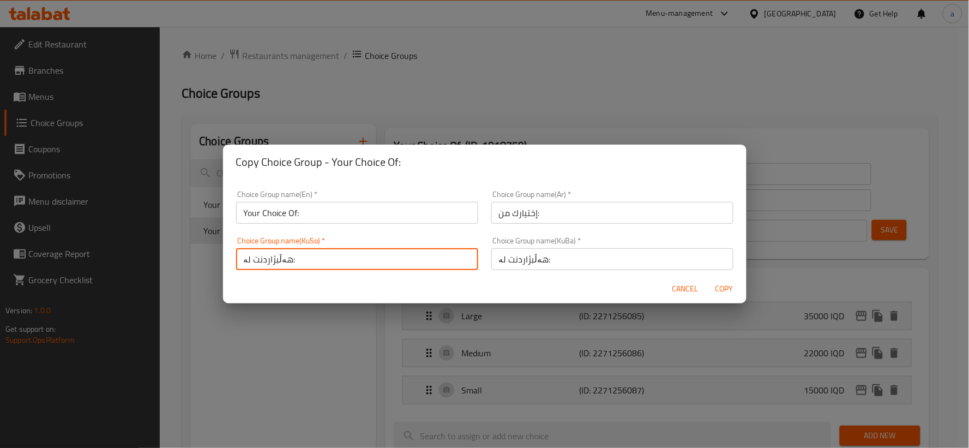
type input "هەڵبژاردنت لە:"
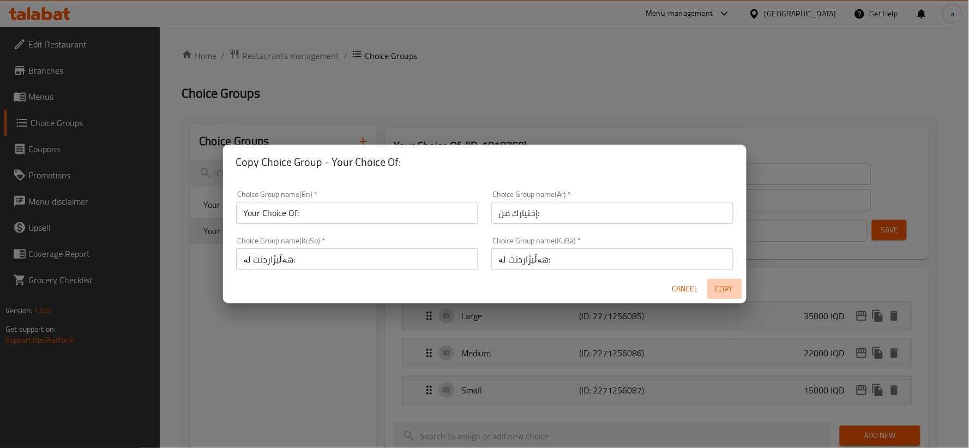
click at [716, 284] on span "Copy" at bounding box center [725, 289] width 26 height 14
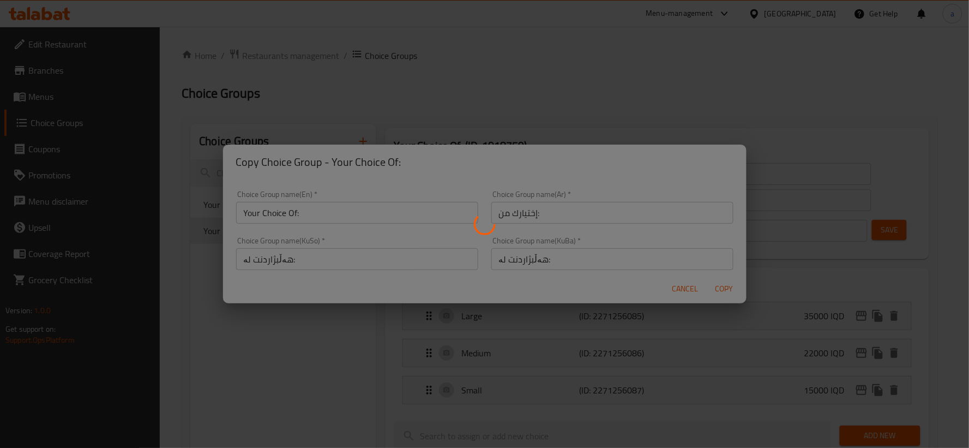
type input "Your Choice Of:"
type input "إختيارك من:"
type input "هەڵبژاردنت لە:"
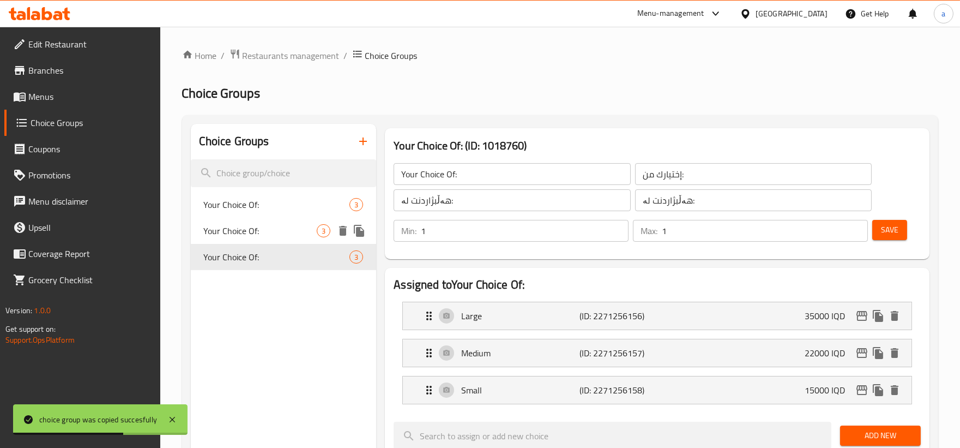
click at [225, 224] on span "Your Choice Of:" at bounding box center [260, 230] width 113 height 13
type input "Your Choice Of:"
type input "إختيارك من:"
type input "هەڵبژاردنت لە:"
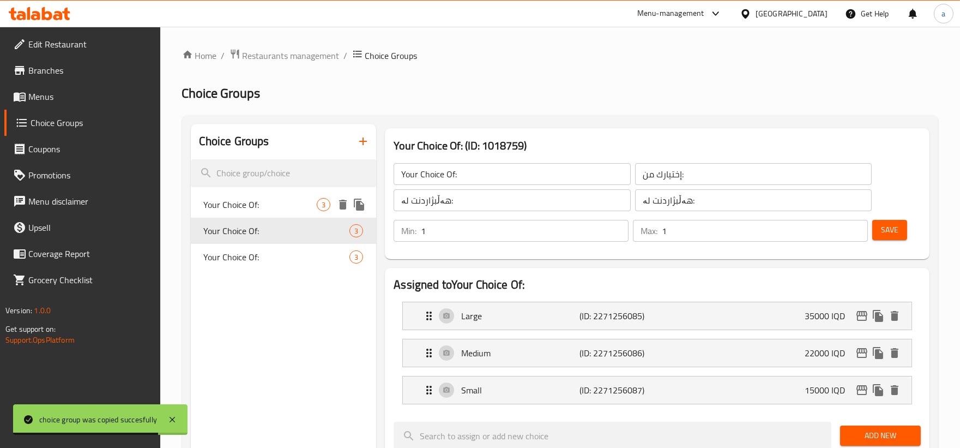
click at [247, 202] on span "Your Choice Of:" at bounding box center [260, 204] width 113 height 13
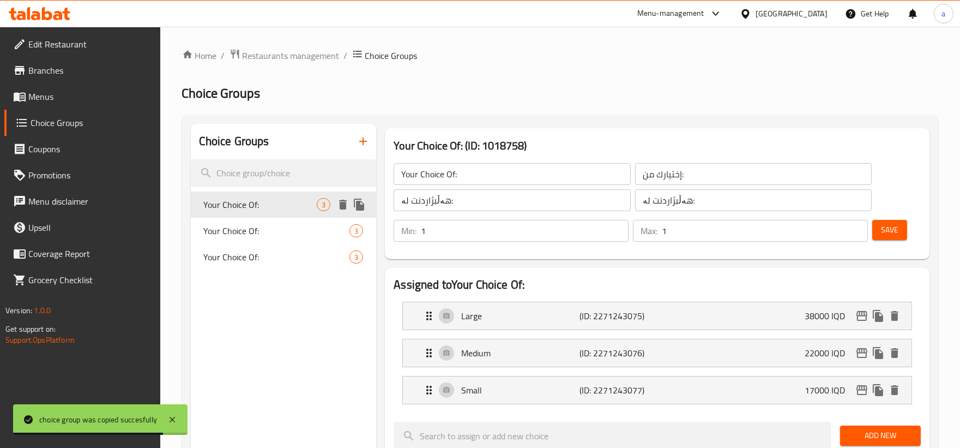
type input "Your Choice Of:"
type input "إختيارك من:"
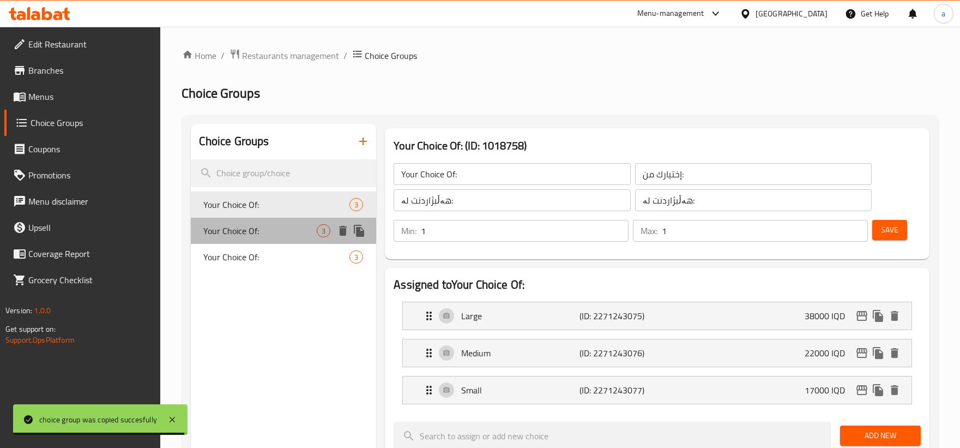
click at [251, 224] on span "Your Choice Of:" at bounding box center [260, 230] width 113 height 13
type input "Your Choice Of:"
type input "إختيارك من:"
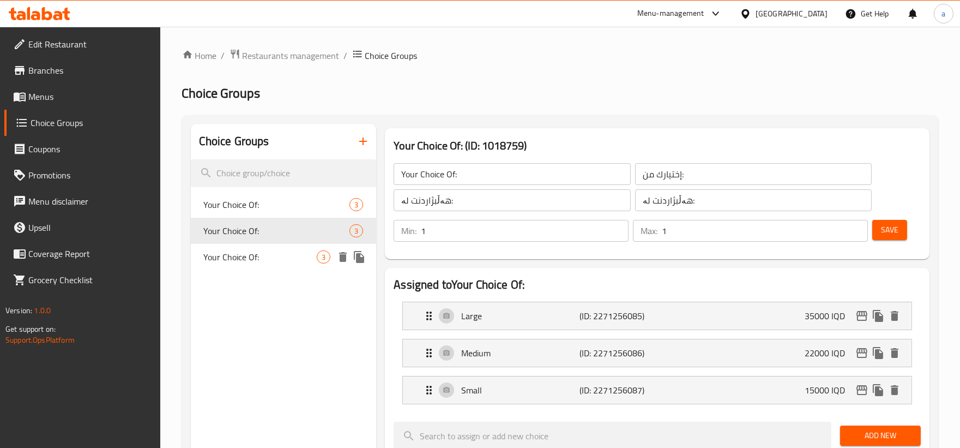
click at [247, 251] on span "Your Choice Of:" at bounding box center [260, 256] width 113 height 13
type input "Your Choice Of:"
type input "إختيارك من:"
type input "هەڵبژاردنت لە:"
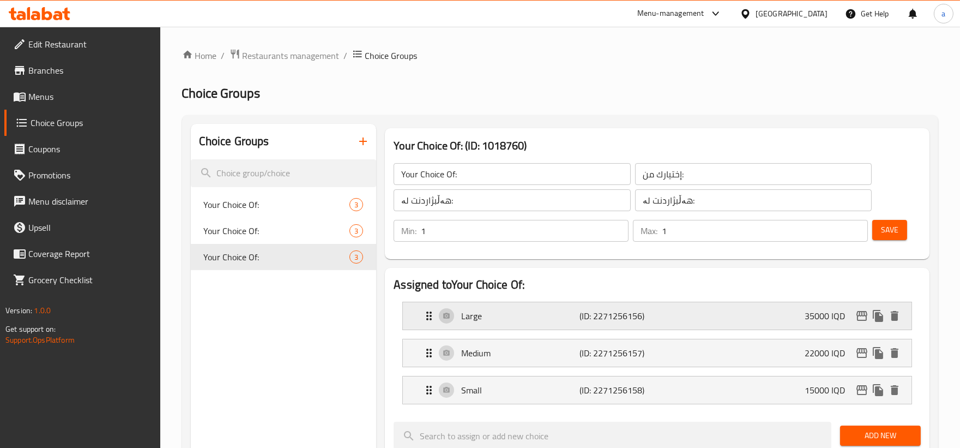
drag, startPoint x: 669, startPoint y: 313, endPoint x: 655, endPoint y: 315, distance: 14.3
click at [669, 313] on div "Large (ID: 2271256156) 35000 IQD" at bounding box center [661, 315] width 476 height 27
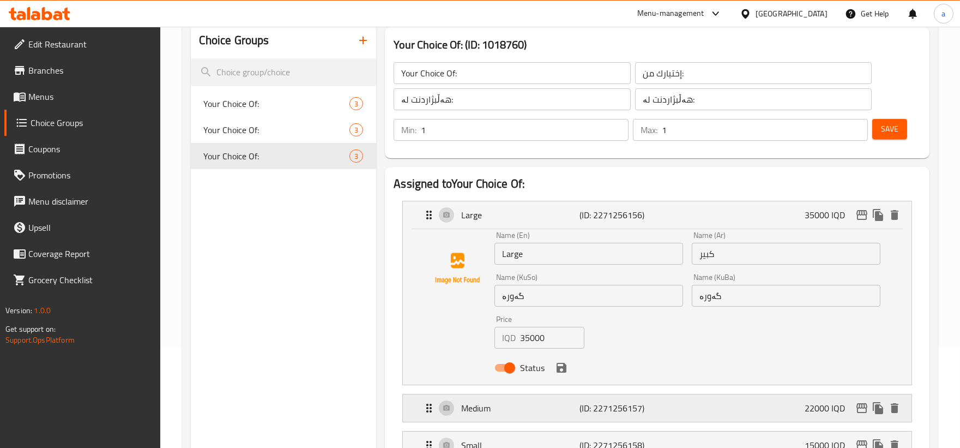
drag, startPoint x: 514, startPoint y: 414, endPoint x: 516, endPoint y: 408, distance: 6.9
click at [514, 414] on div "Medium (ID: 2271256157) 22000 IQD" at bounding box center [661, 407] width 476 height 27
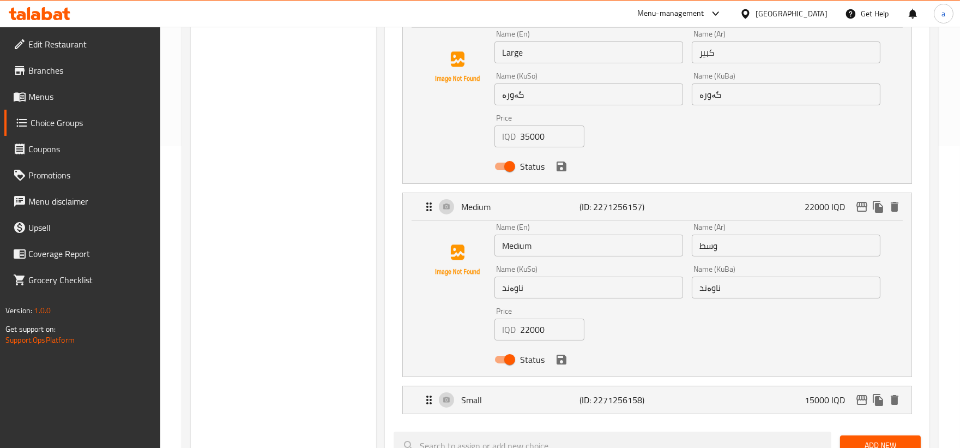
scroll to position [303, 0]
click at [537, 393] on p "Small" at bounding box center [520, 399] width 118 height 13
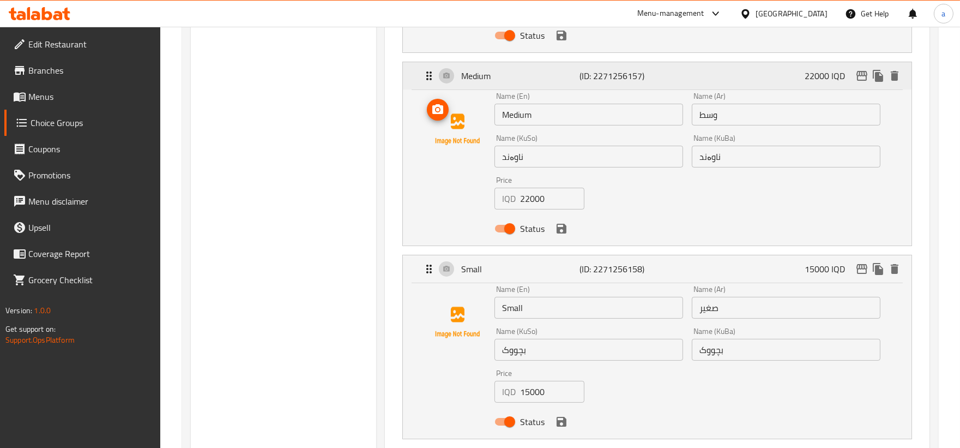
scroll to position [404, 0]
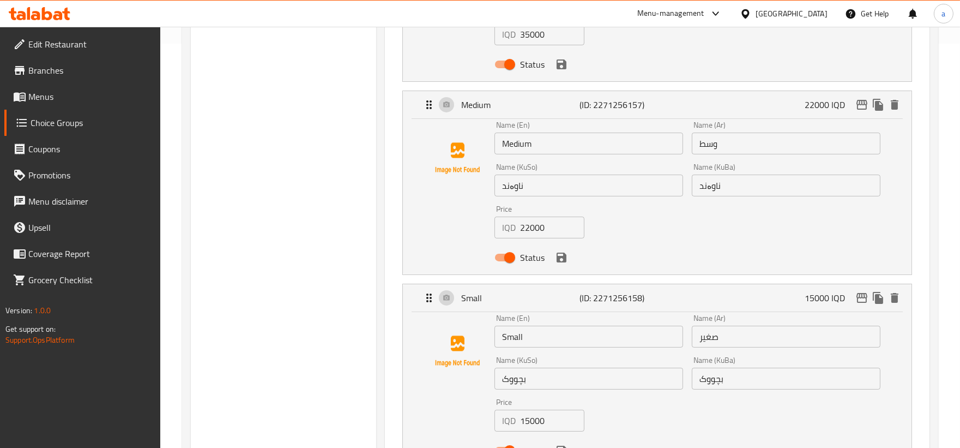
click at [541, 39] on input "35000" at bounding box center [552, 34] width 64 height 22
paste input "0"
type input "30000"
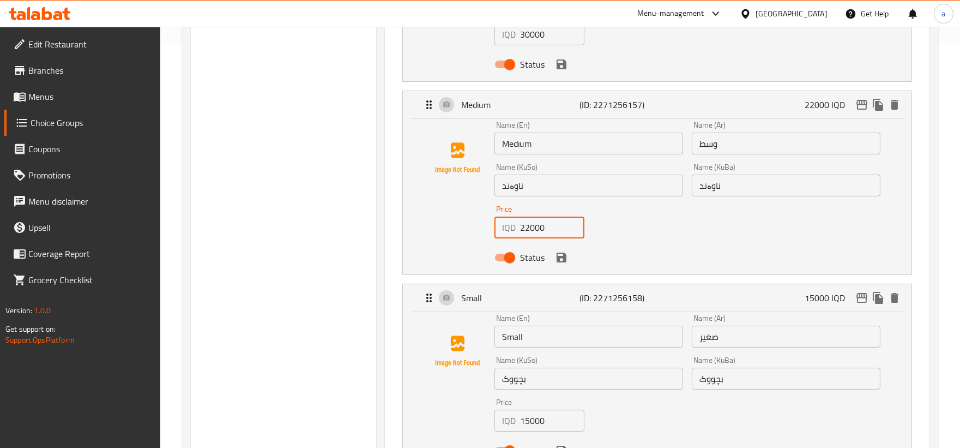
click at [534, 228] on input "22000" at bounding box center [552, 228] width 64 height 22
paste input "0"
type input "20000"
click at [530, 420] on input "15000" at bounding box center [552, 421] width 64 height 22
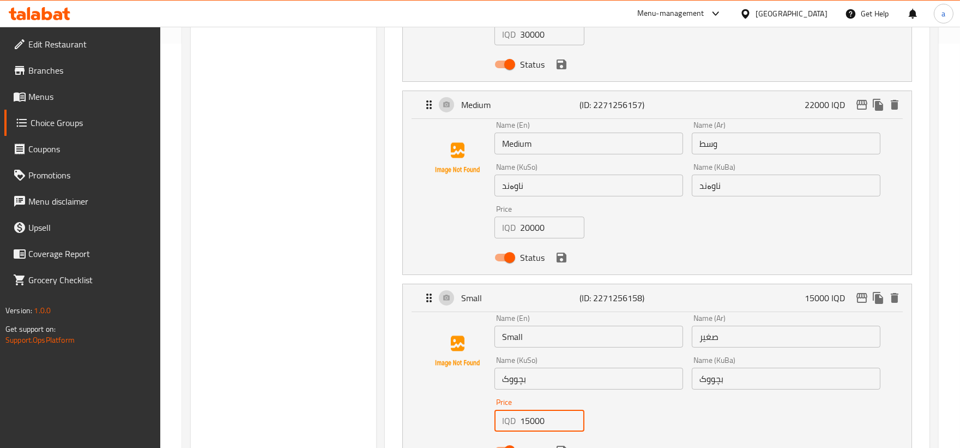
click at [530, 420] on input "15000" at bounding box center [552, 421] width 64 height 22
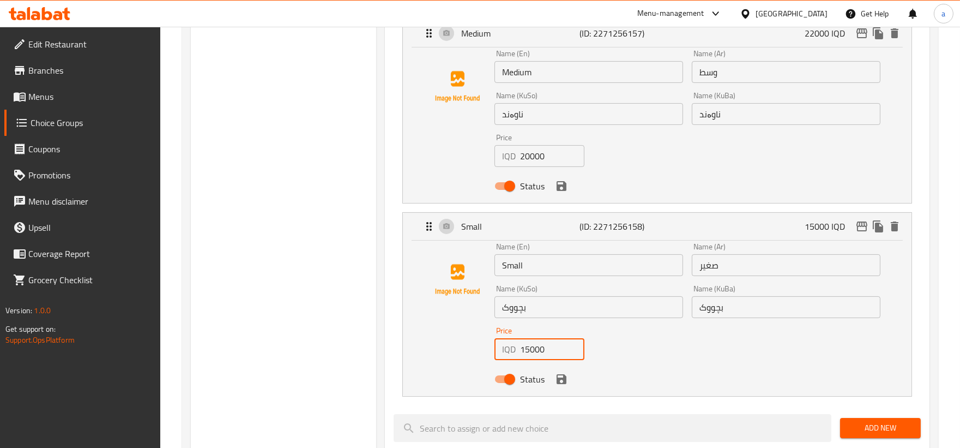
scroll to position [504, 0]
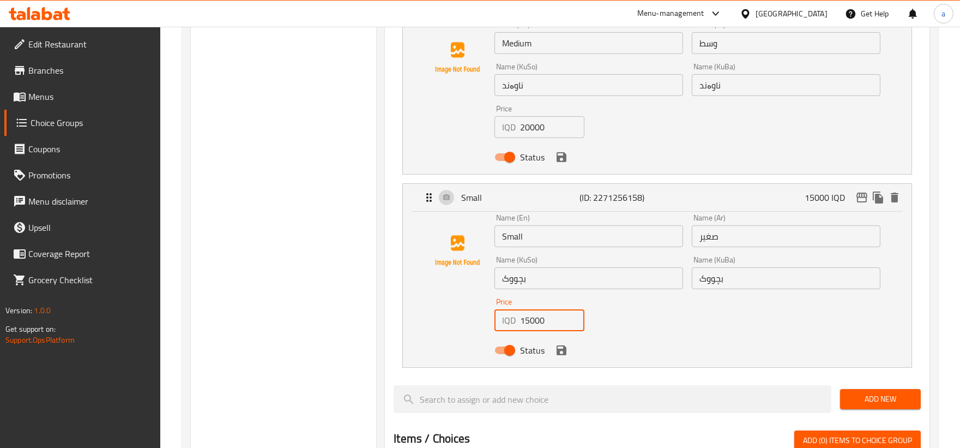
click at [563, 352] on icon "save" at bounding box center [562, 350] width 10 height 10
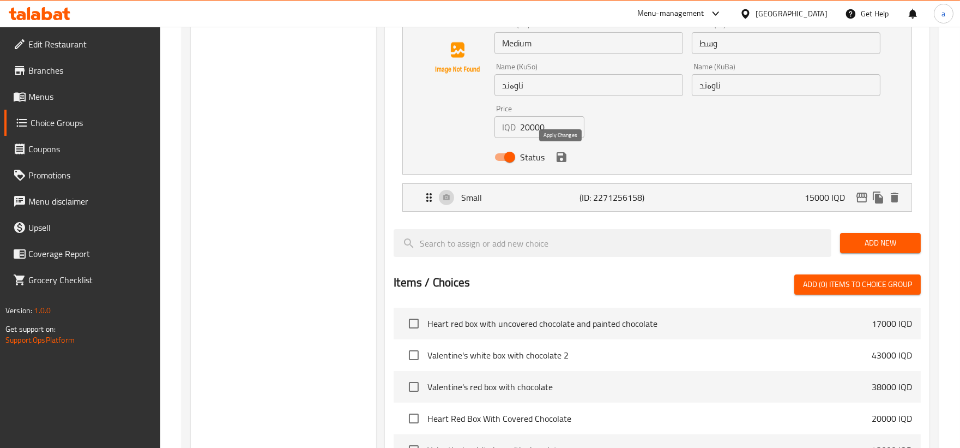
click at [566, 162] on icon "save" at bounding box center [561, 157] width 13 height 13
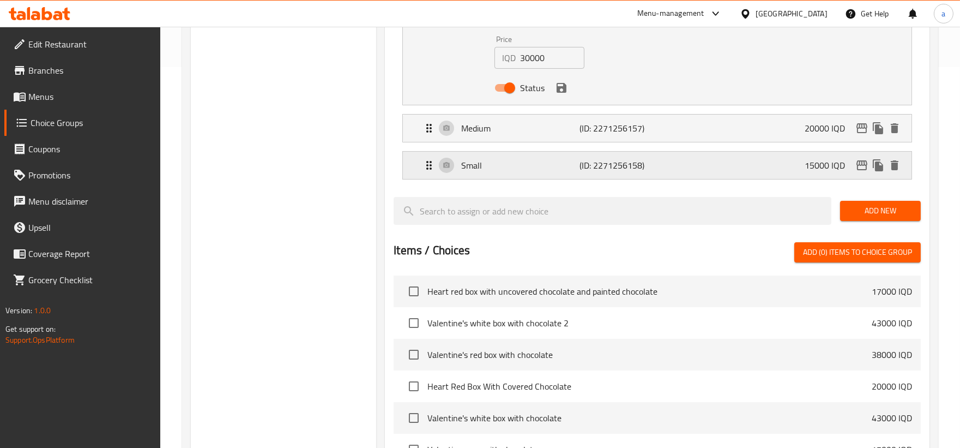
scroll to position [303, 0]
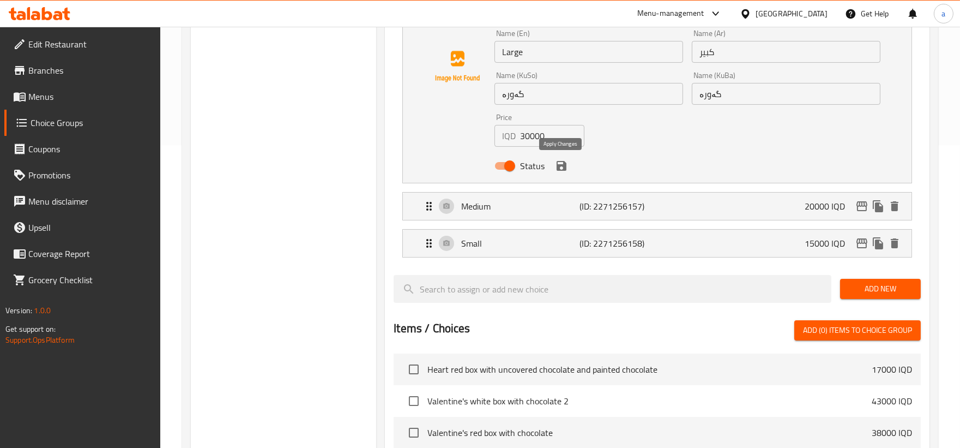
click at [562, 165] on icon "save" at bounding box center [562, 166] width 10 height 10
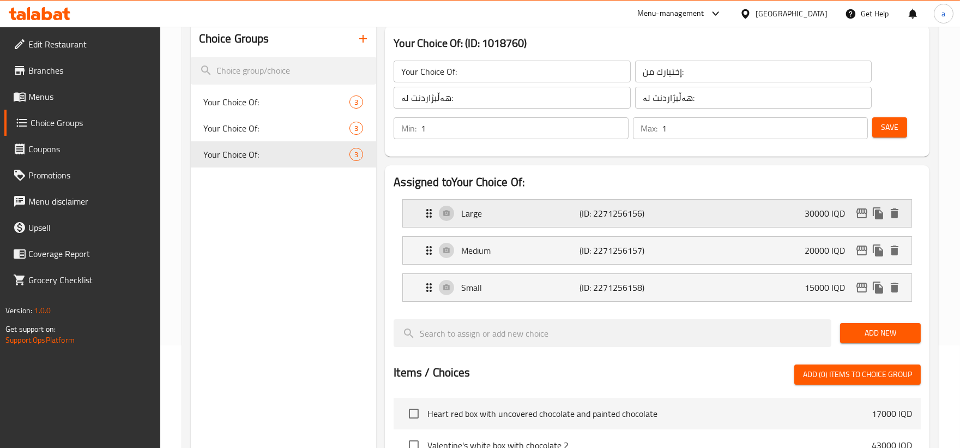
scroll to position [101, 0]
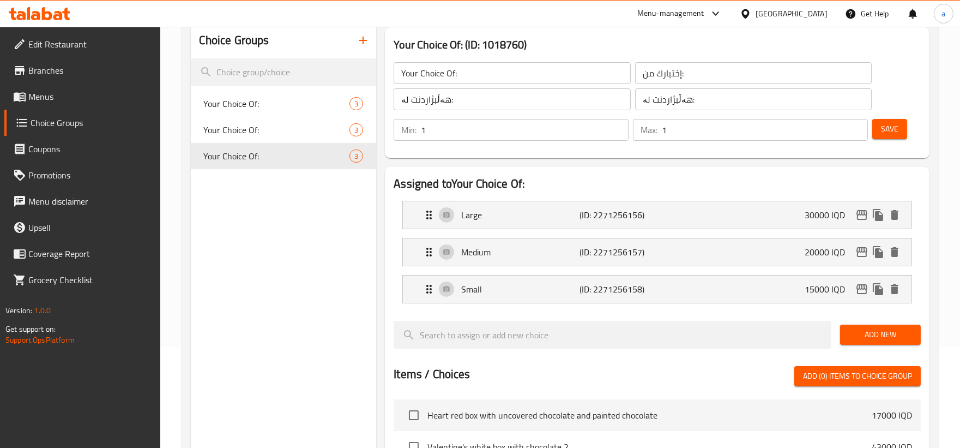
click at [890, 133] on span "Save" at bounding box center [889, 129] width 17 height 14
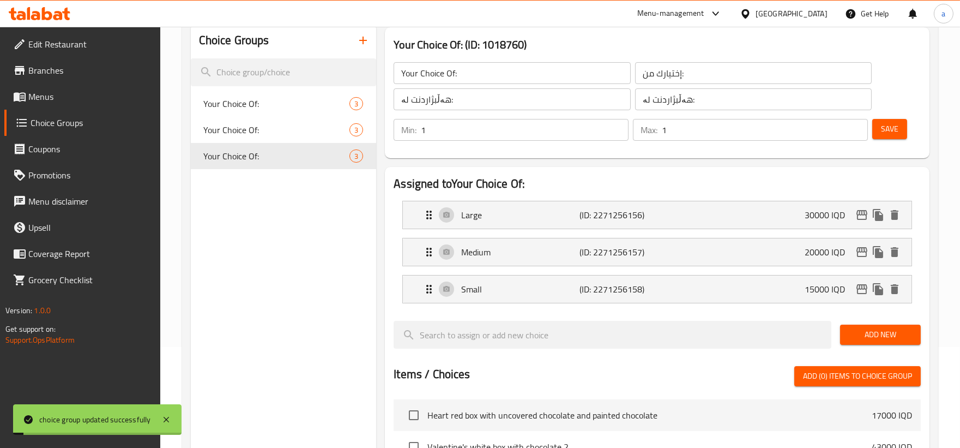
click at [42, 95] on span "Menus" at bounding box center [89, 96] width 123 height 13
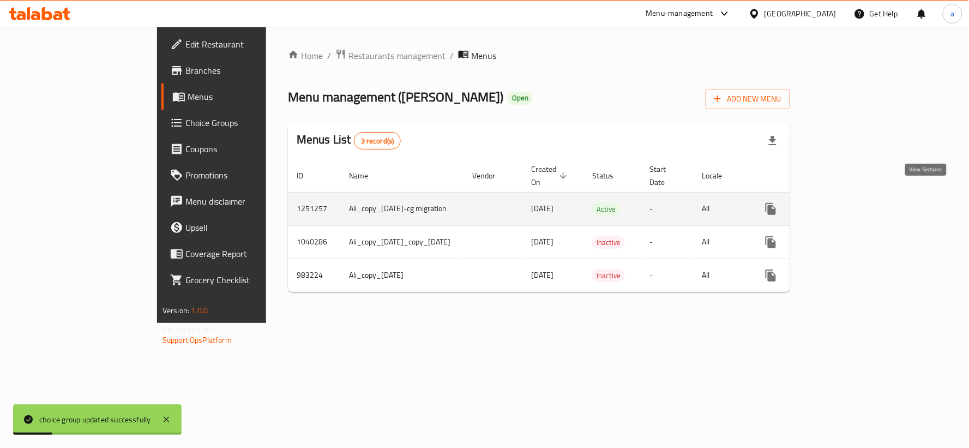
click at [863, 206] on link "enhanced table" at bounding box center [850, 209] width 26 height 26
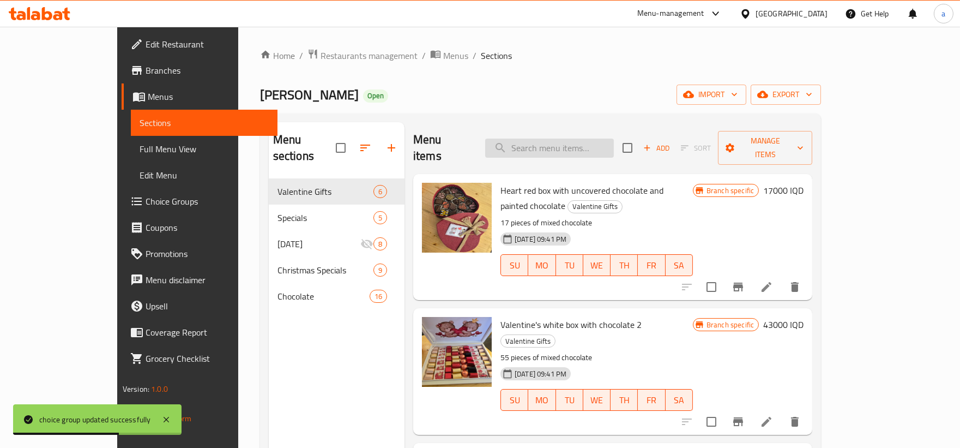
click at [590, 149] on input "search" at bounding box center [549, 148] width 129 height 19
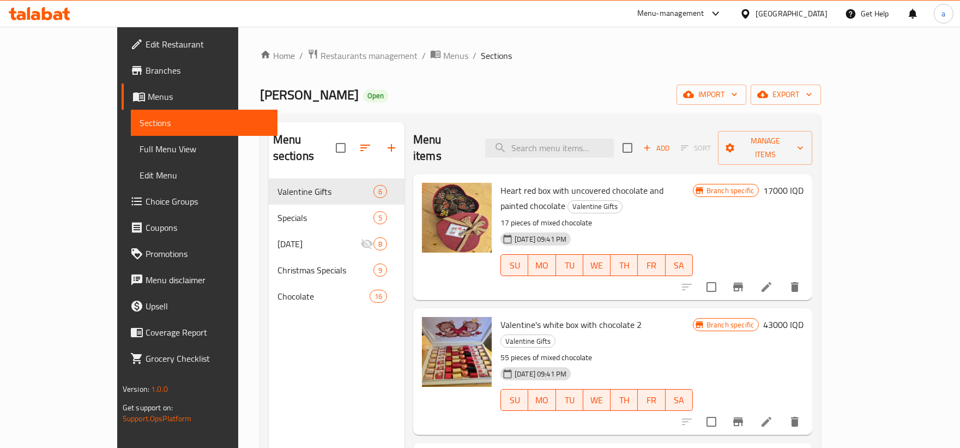
paste input "Covered Chocolate Mixed Flavors"
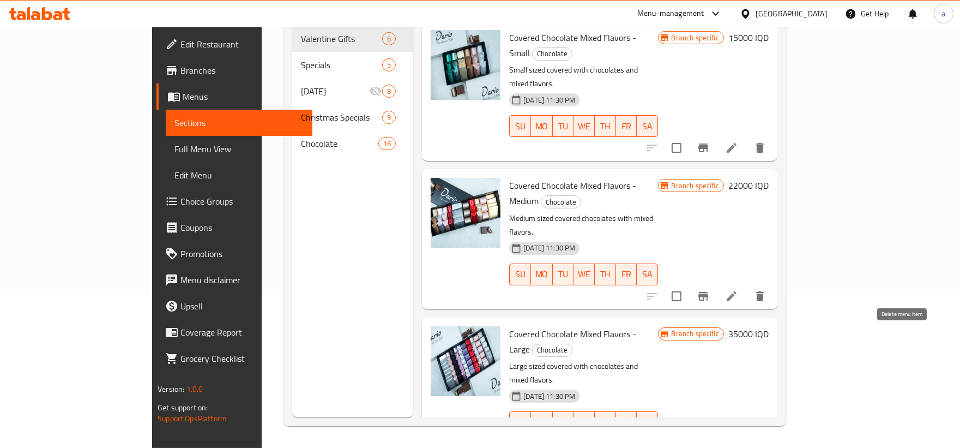
type input "Covered Chocolate Mixed Flavors"
click at [767, 437] on icon "delete" at bounding box center [760, 443] width 13 height 13
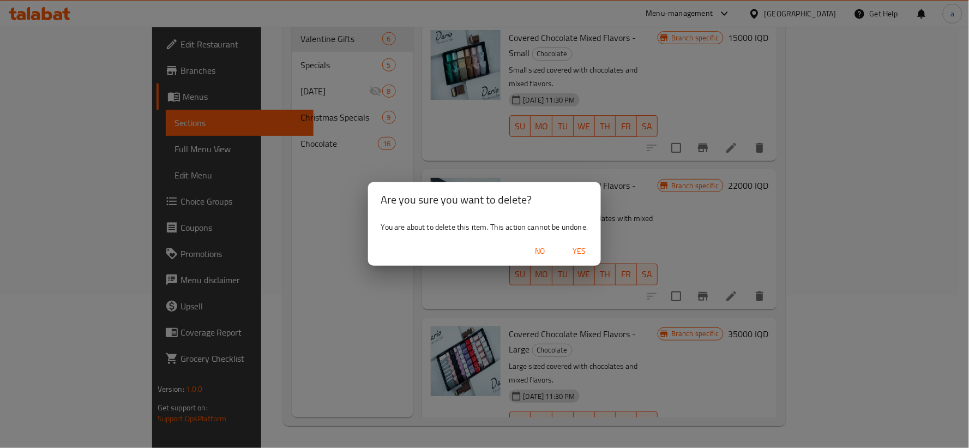
click at [576, 244] on span "Yes" at bounding box center [579, 251] width 26 height 14
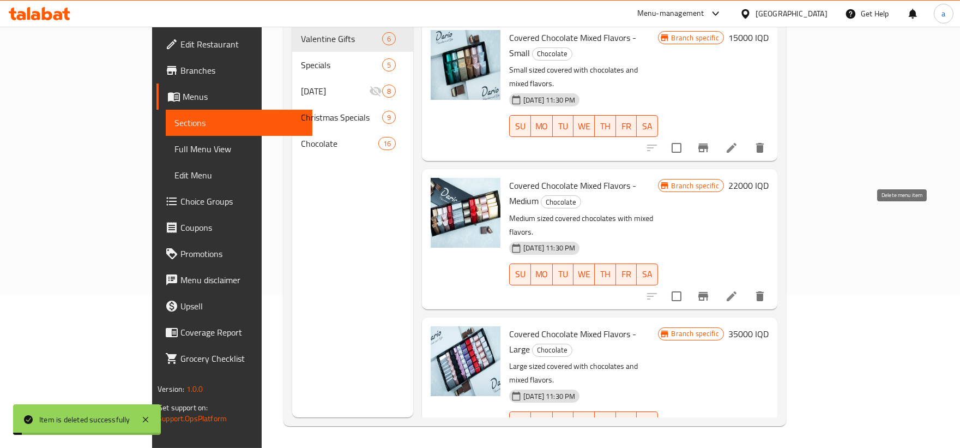
click at [773, 283] on button "delete" at bounding box center [760, 296] width 26 height 26
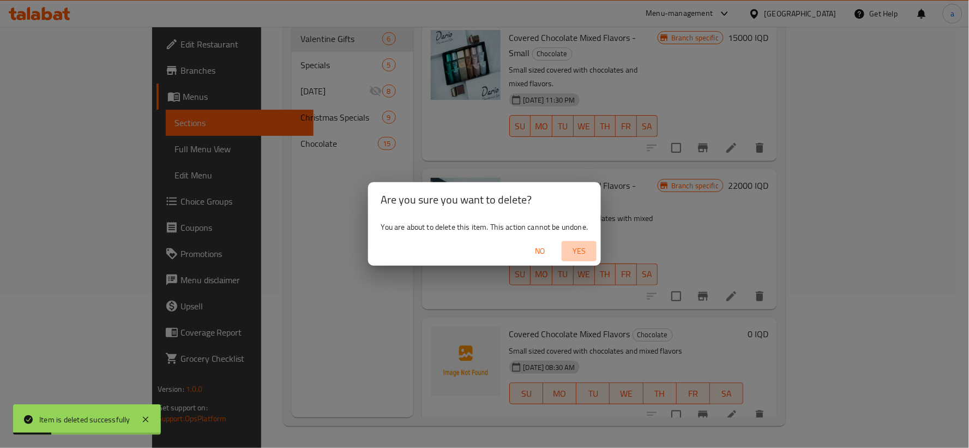
click at [576, 246] on span "Yes" at bounding box center [579, 251] width 26 height 14
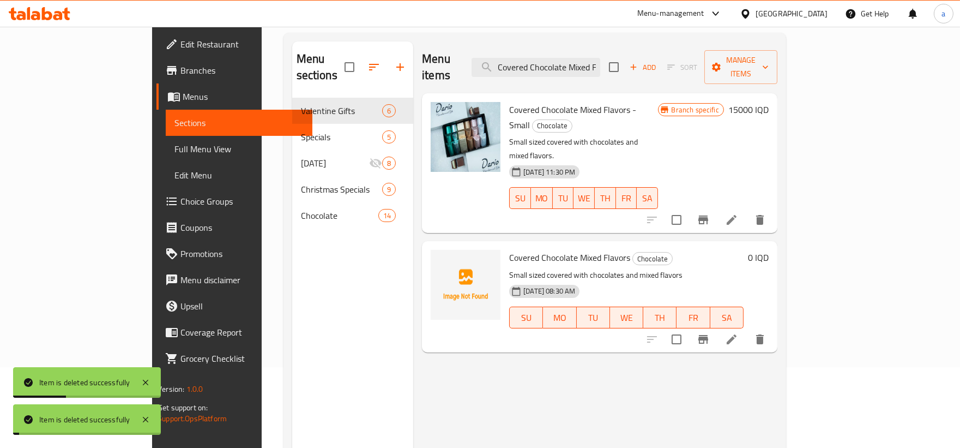
scroll to position [51, 0]
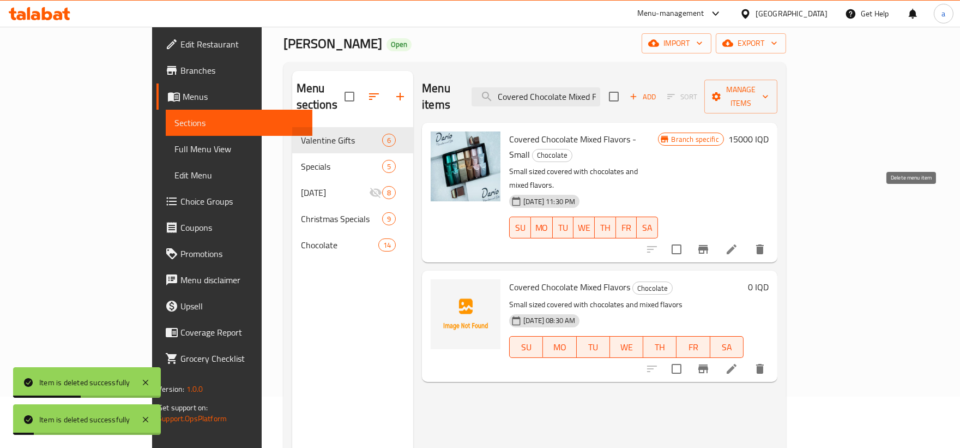
click at [764, 244] on icon "delete" at bounding box center [760, 249] width 8 height 10
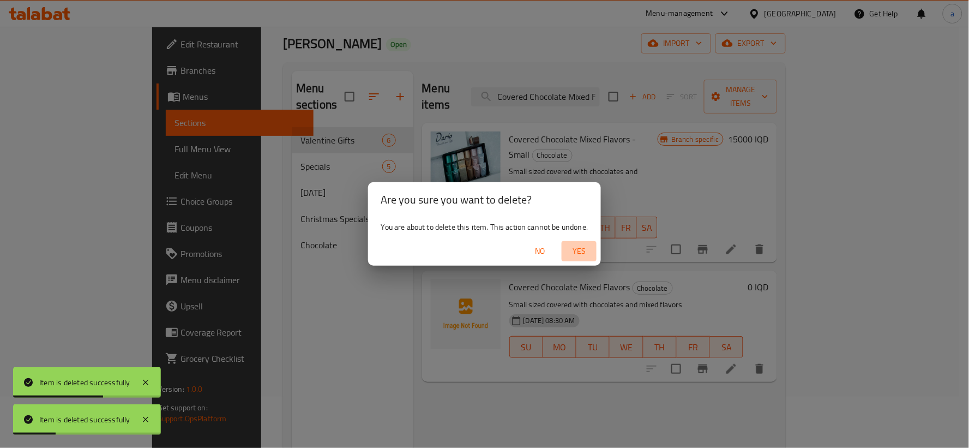
click at [570, 244] on span "Yes" at bounding box center [579, 251] width 26 height 14
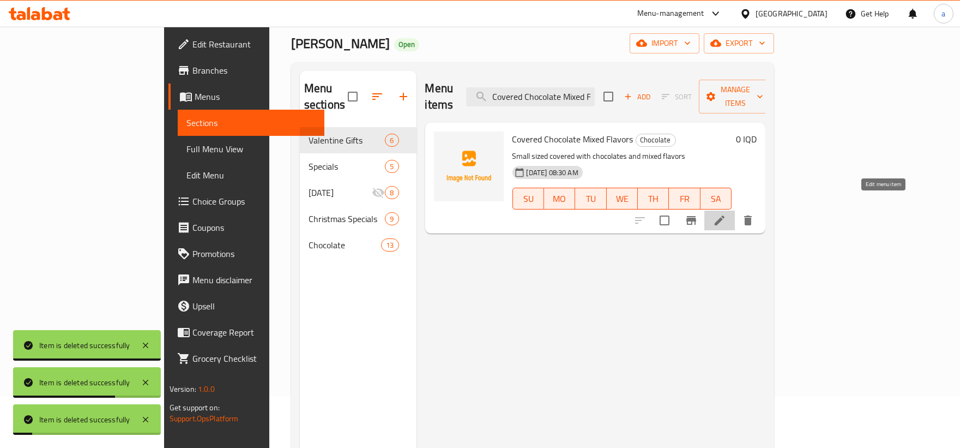
click at [725, 215] on icon at bounding box center [720, 220] width 10 height 10
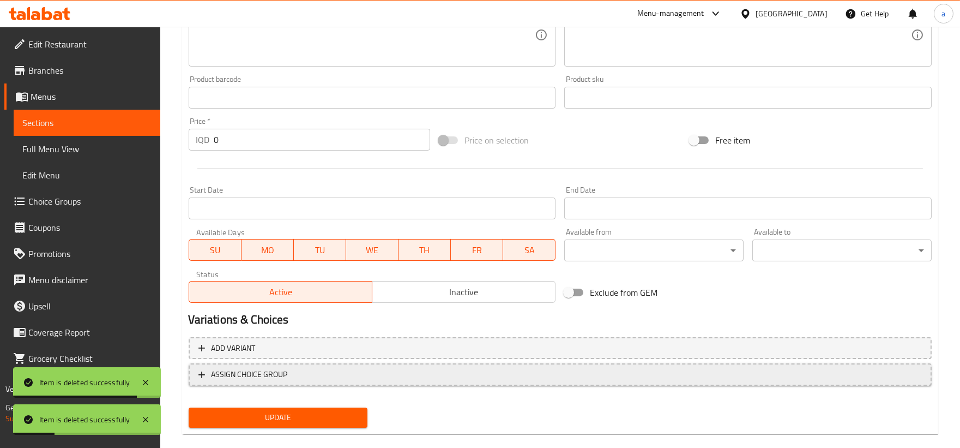
scroll to position [446, 0]
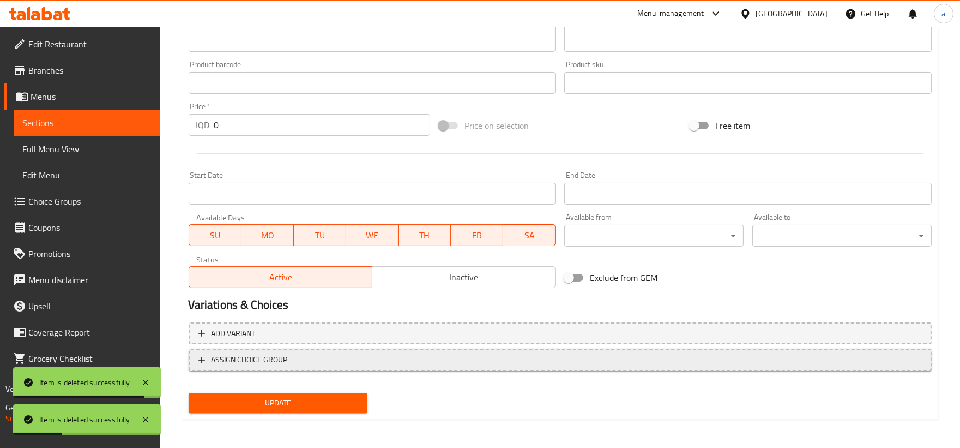
click at [296, 360] on span "ASSIGN CHOICE GROUP" at bounding box center [561, 360] width 724 height 14
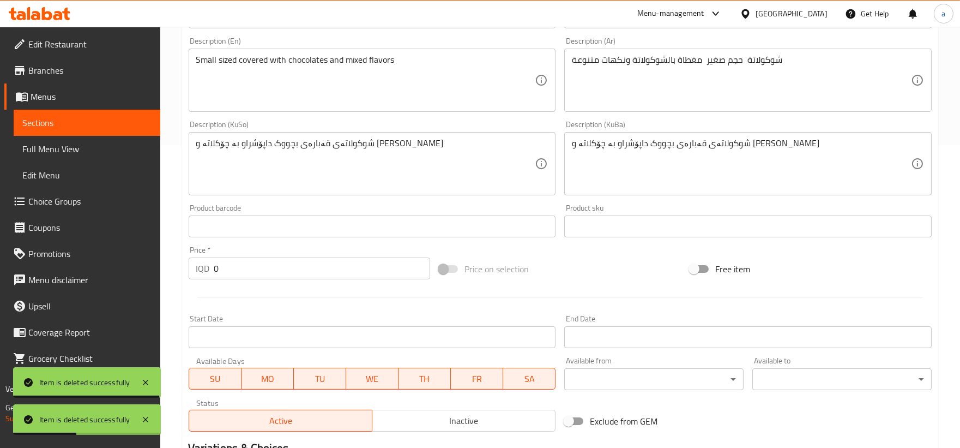
scroll to position [143, 0]
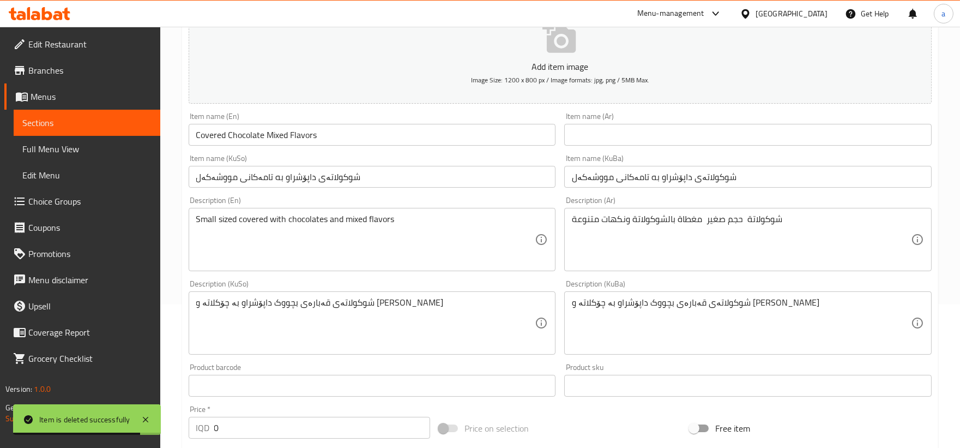
click at [422, 98] on button "Add item image Image Size: 1200 x 800 px / Image formats: jpg, png / 5MB Max." at bounding box center [560, 54] width 743 height 100
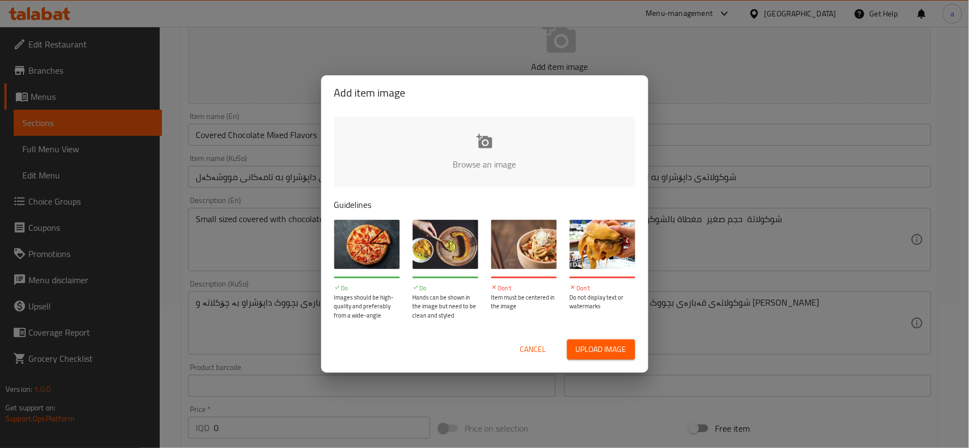
click at [531, 349] on span "Cancel" at bounding box center [533, 349] width 26 height 14
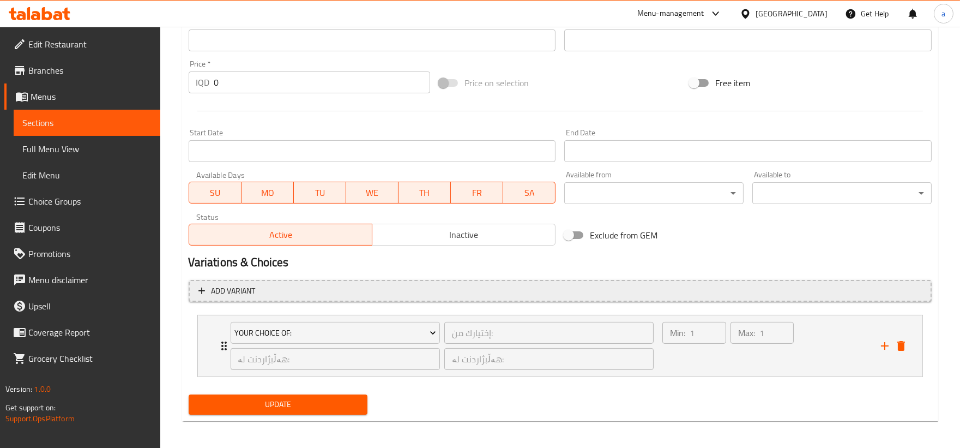
scroll to position [491, 0]
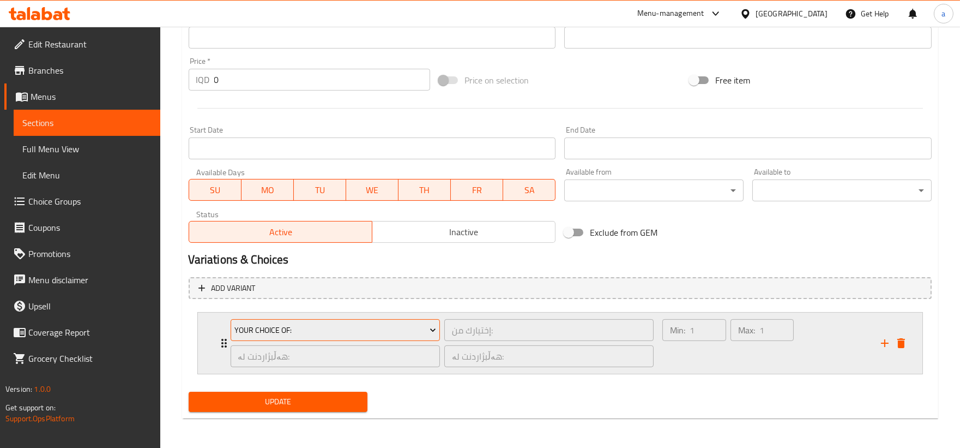
click at [277, 324] on span "Your Choice Of:" at bounding box center [336, 330] width 202 height 14
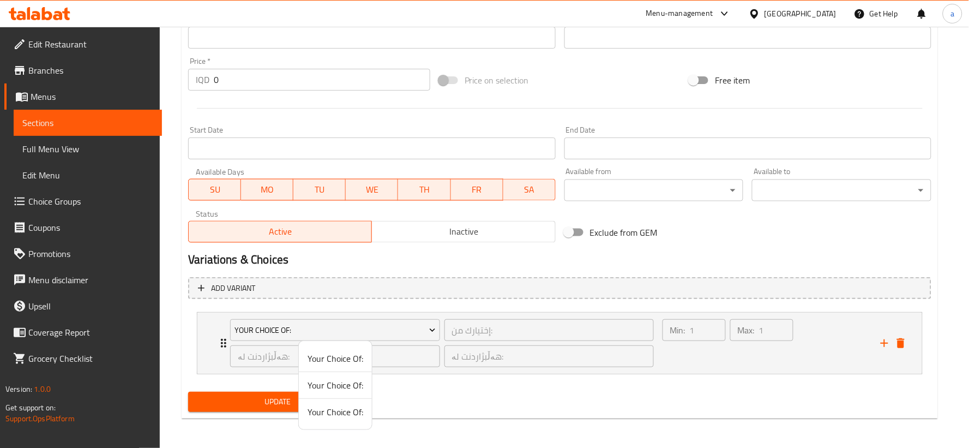
click at [435, 369] on div at bounding box center [484, 224] width 969 height 448
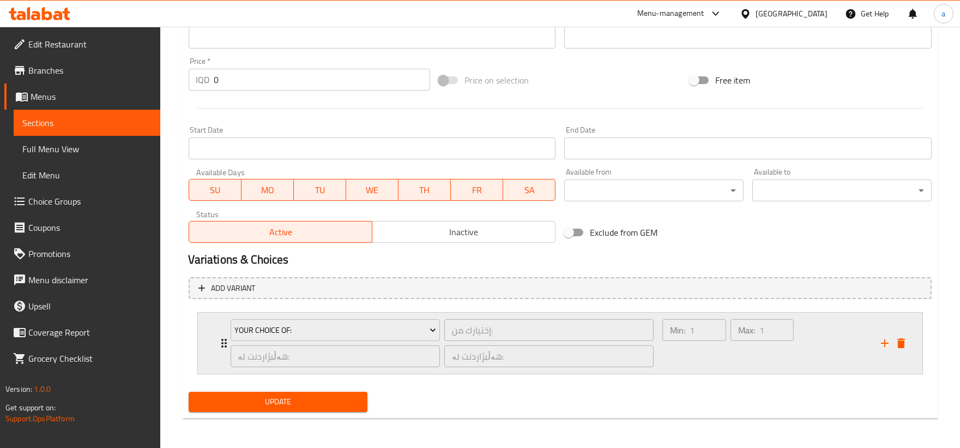
click at [224, 339] on div "Your Choice Of: إختيارك من: ​ هەڵبژاردنت لە: ​ هەڵبژاردنت لە: ​" at bounding box center [442, 342] width 437 height 61
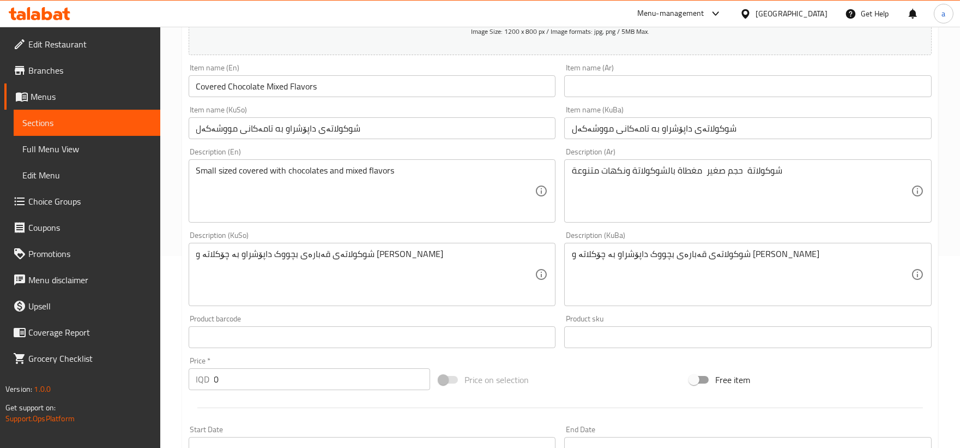
scroll to position [221, 0]
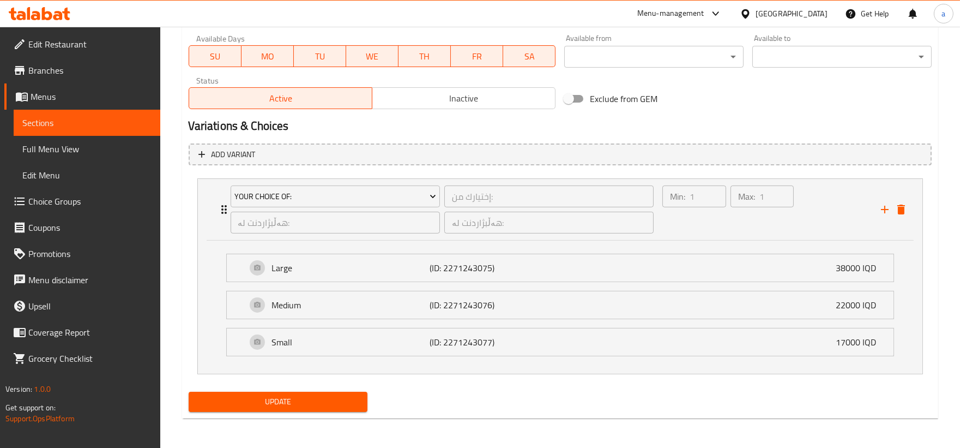
click at [350, 395] on span "Update" at bounding box center [278, 402] width 162 height 14
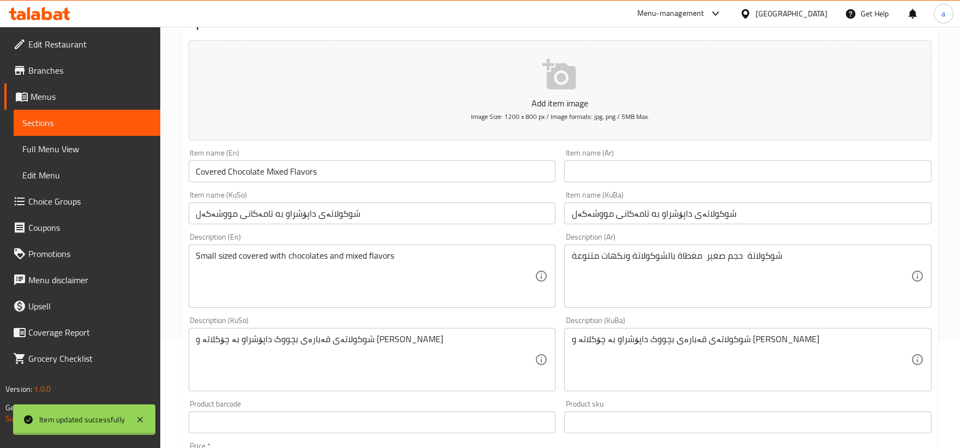
scroll to position [0, 0]
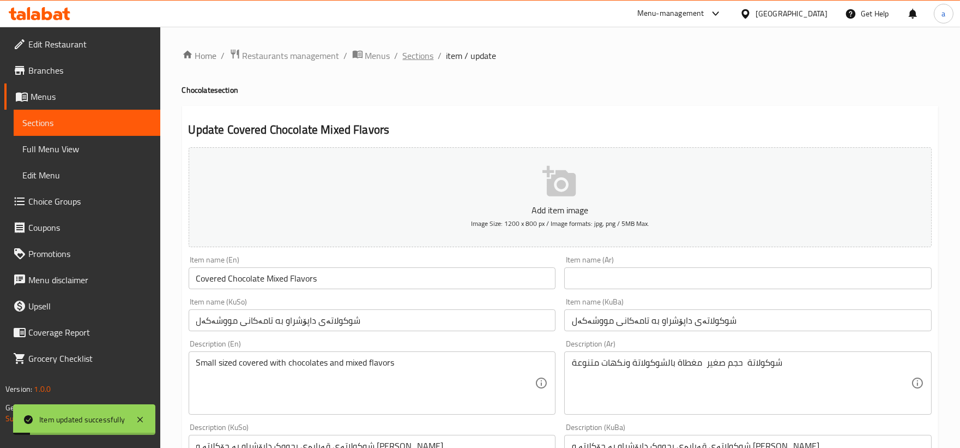
click at [415, 57] on span "Sections" at bounding box center [418, 55] width 31 height 13
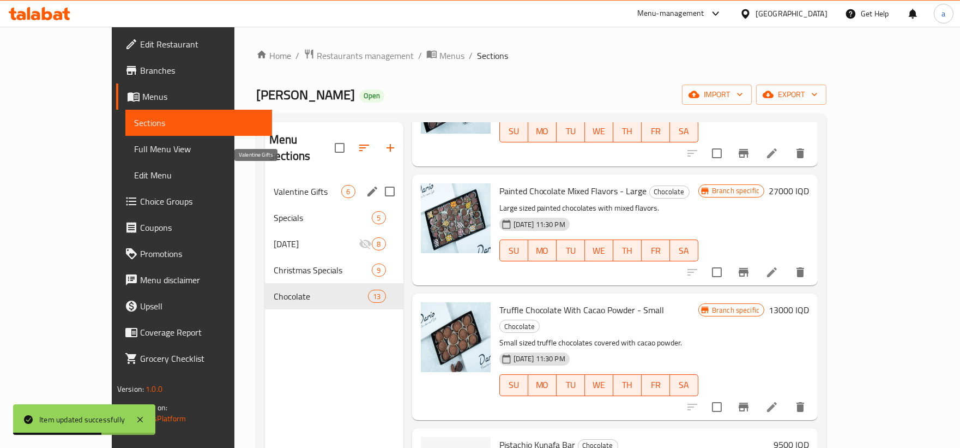
click at [274, 185] on span "Valentine Gifts" at bounding box center [308, 191] width 68 height 13
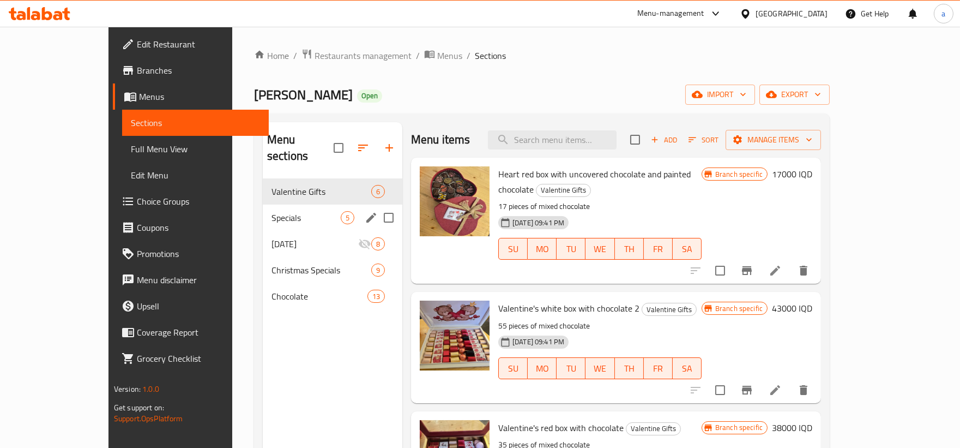
click at [272, 211] on span "Specials" at bounding box center [306, 217] width 69 height 13
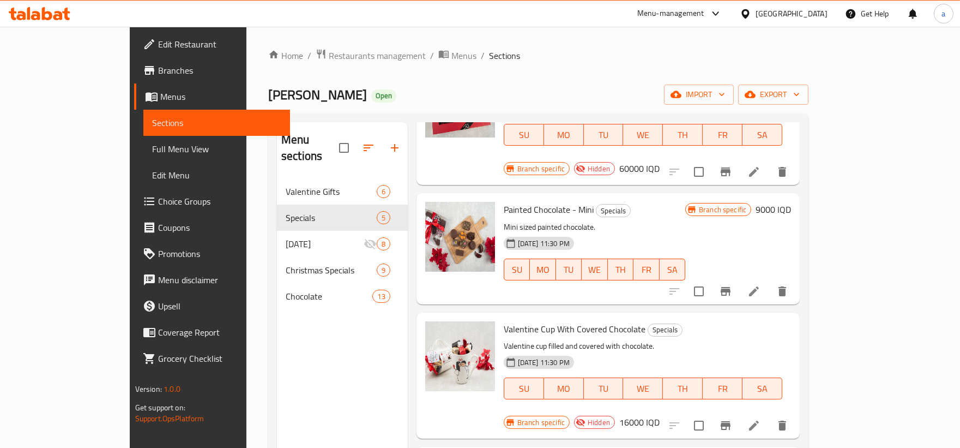
scroll to position [159, 0]
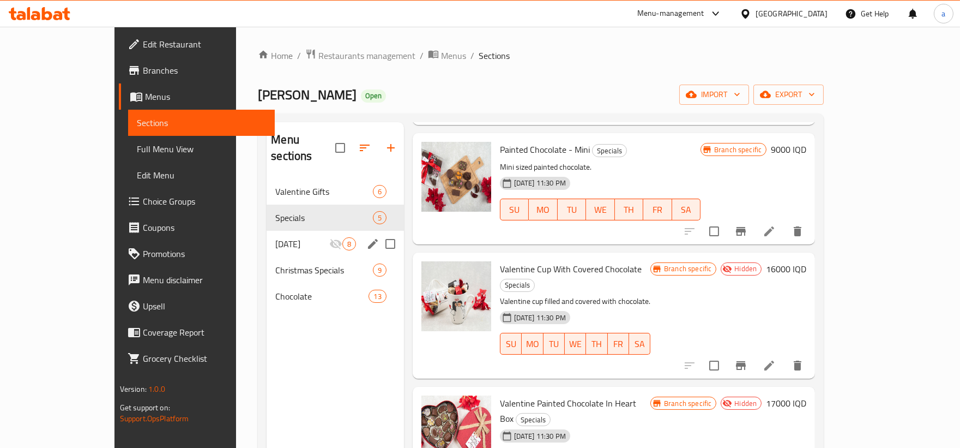
click at [275, 237] on span "[DATE]" at bounding box center [301, 243] width 53 height 13
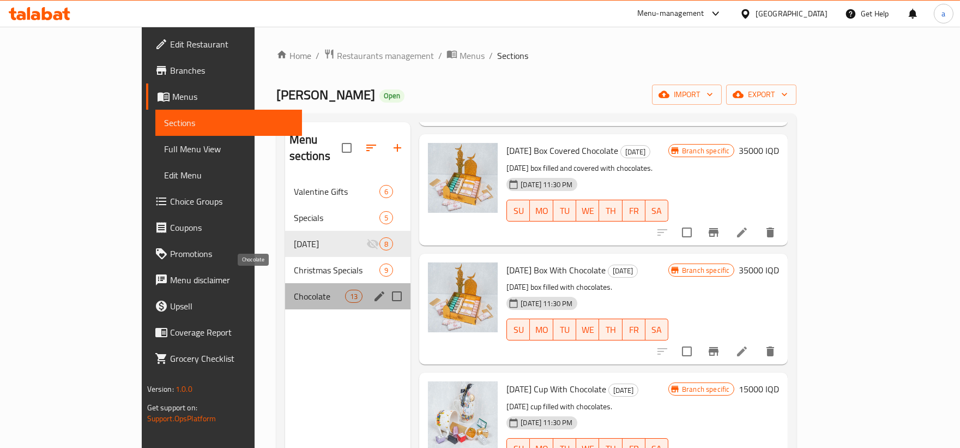
click at [294, 290] on span "Chocolate" at bounding box center [319, 296] width 51 height 13
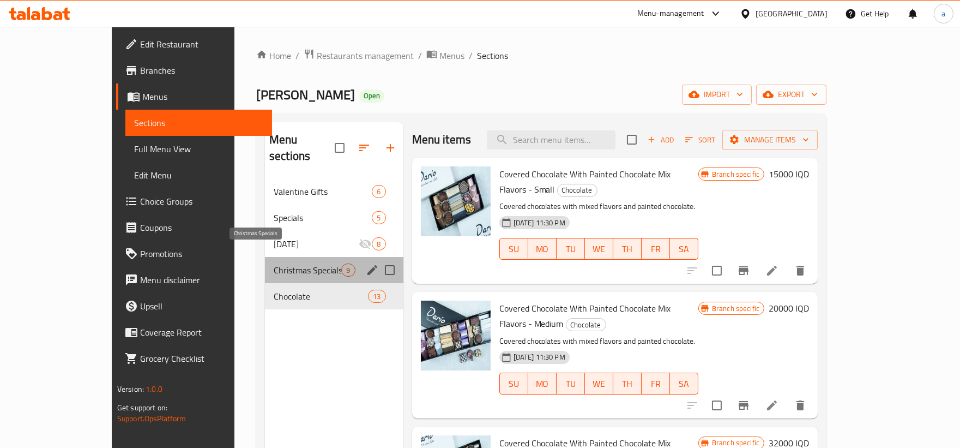
click at [295, 263] on span "Christmas Specials" at bounding box center [308, 269] width 68 height 13
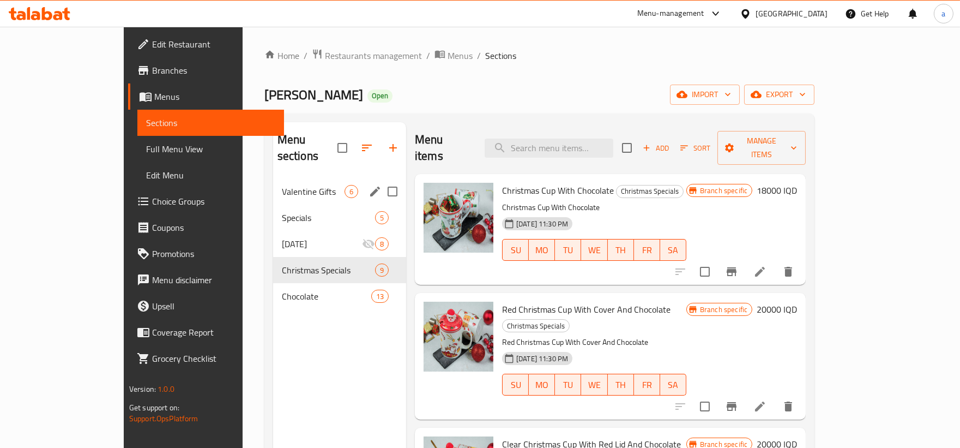
click at [273, 182] on div "Valentine Gifts 6" at bounding box center [339, 191] width 133 height 26
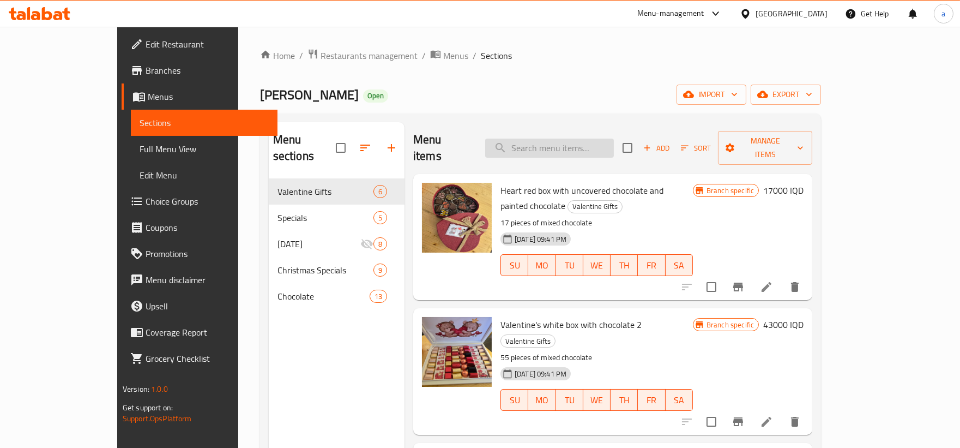
drag, startPoint x: 590, startPoint y: 131, endPoint x: 587, endPoint y: 137, distance: 6.6
click at [589, 139] on input "search" at bounding box center [549, 148] width 129 height 19
paste input "Covered chocolate with painted chocolate mixed flavor"
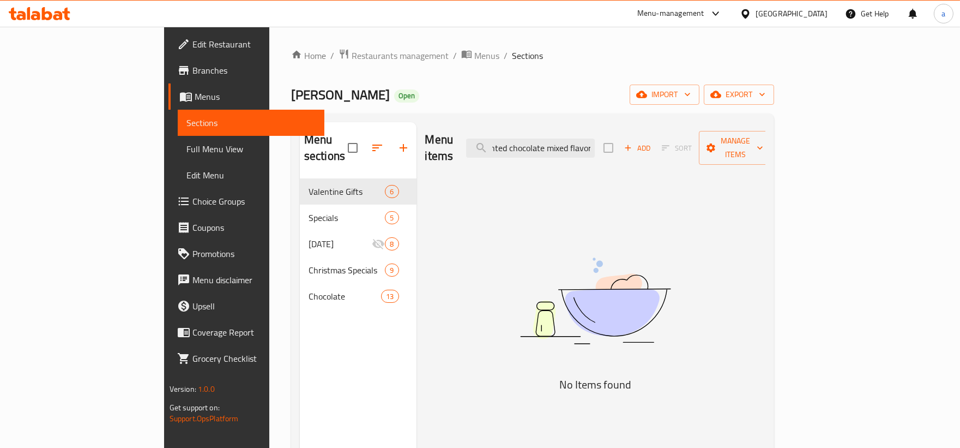
type input "Covered chocolate with painted chocolate mixed flavor"
click at [187, 146] on span "Full Menu View" at bounding box center [251, 148] width 129 height 13
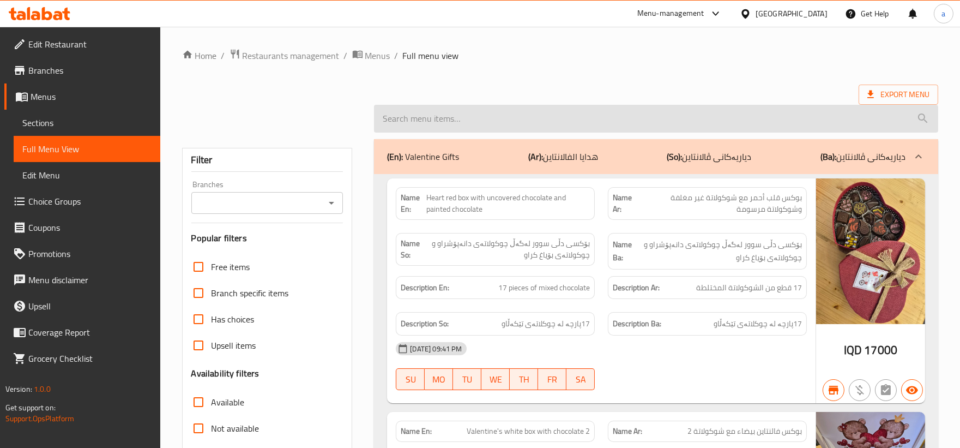
click at [601, 118] on input "search" at bounding box center [656, 119] width 564 height 28
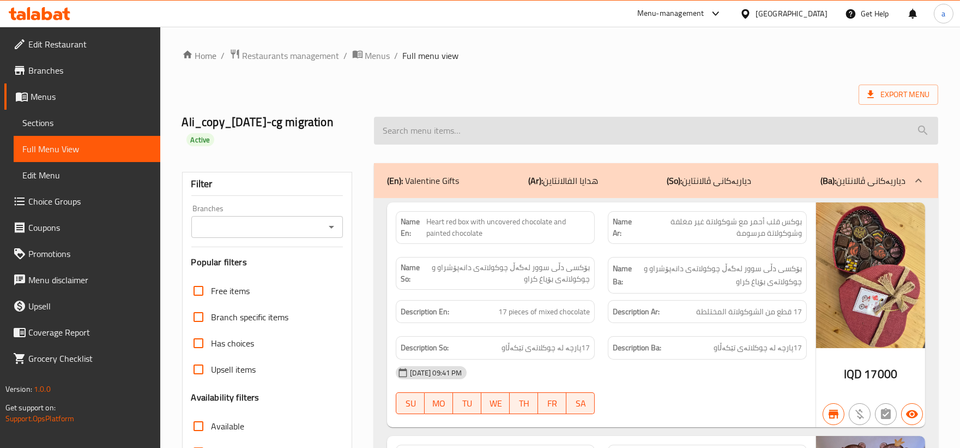
paste input "Covered chocolate with painted chocolate mixed flavor"
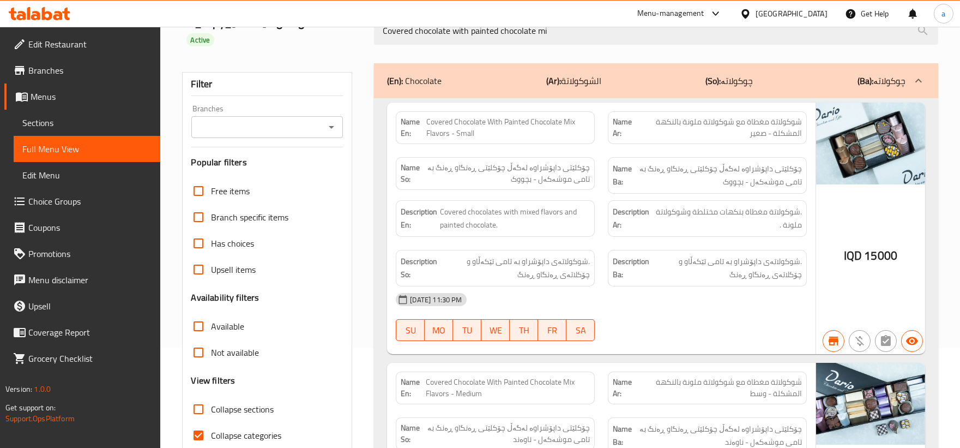
scroll to position [101, 0]
type input "Covered chocolate with painted chocolate mi"
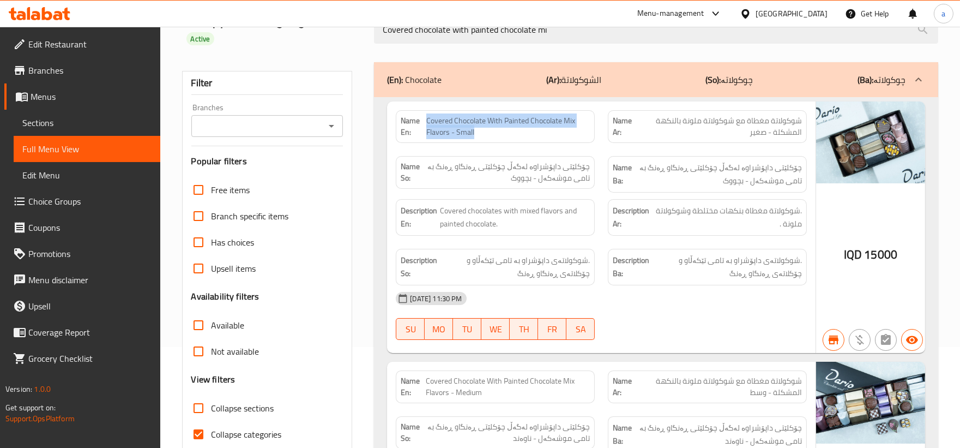
drag, startPoint x: 480, startPoint y: 131, endPoint x: 426, endPoint y: 116, distance: 56.3
click at [426, 116] on span "Covered Chocolate With Painted Chocolate Mix Flavors - Small" at bounding box center [508, 126] width 164 height 23
copy span "Covered Chocolate With Painted Chocolate Mix Flavors - Small"
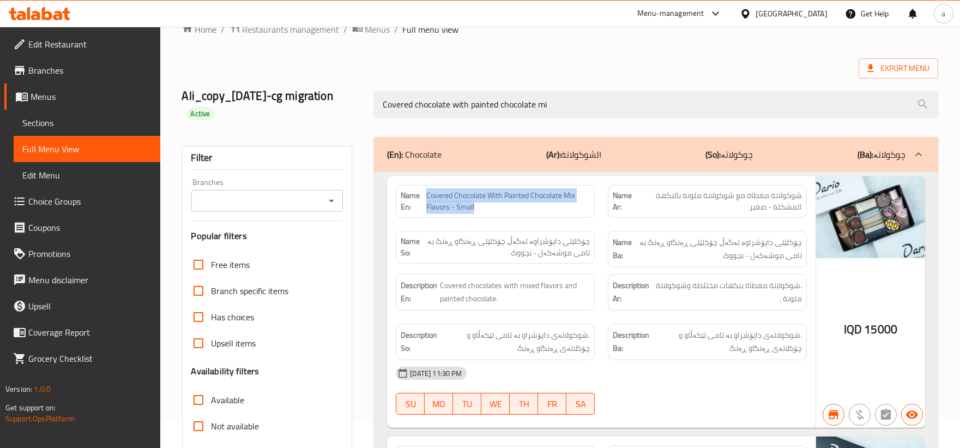
scroll to position [0, 0]
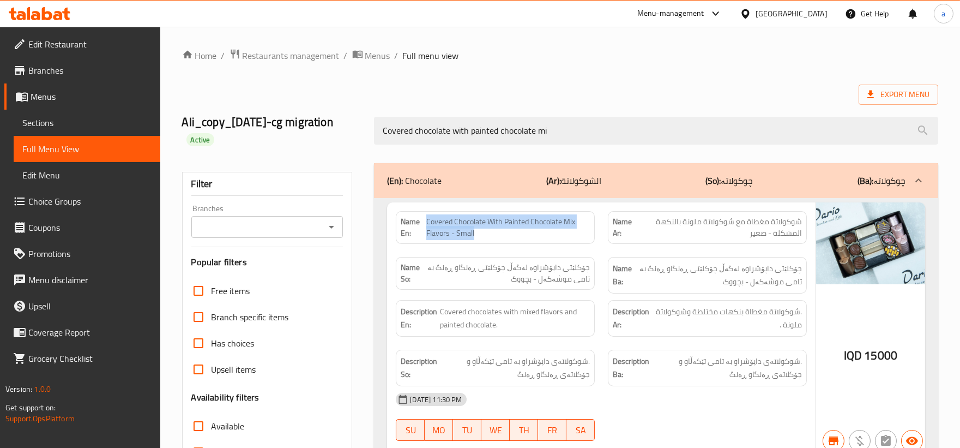
click at [69, 122] on span "Sections" at bounding box center [86, 122] width 129 height 13
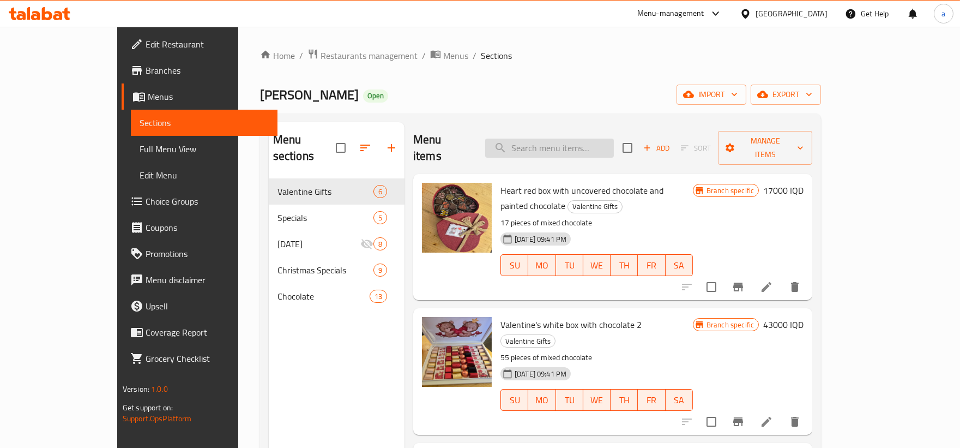
click at [551, 139] on input "search" at bounding box center [549, 148] width 129 height 19
paste input "Covered Chocolate With Painted Chocolate Mix Flavors - Small"
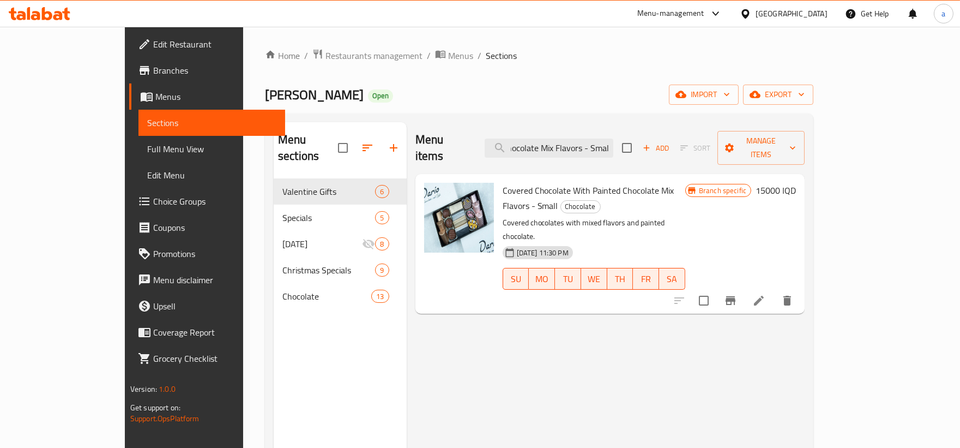
type input "Covered Chocolate With Painted Chocolate Mix Flavors - Small"
click at [147, 150] on span "Full Menu View" at bounding box center [211, 148] width 129 height 13
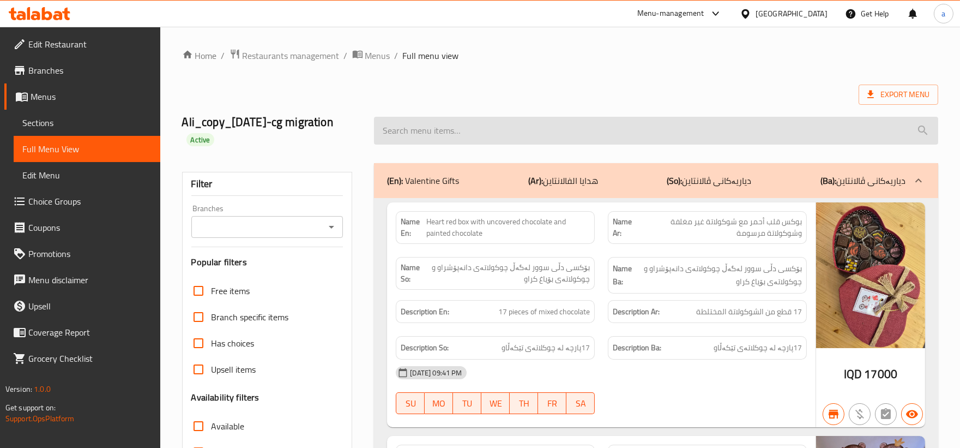
click at [546, 130] on input "search" at bounding box center [656, 131] width 564 height 28
paste input "Covered Chocolate With Painted Chocolate Mix Flavors - Small"
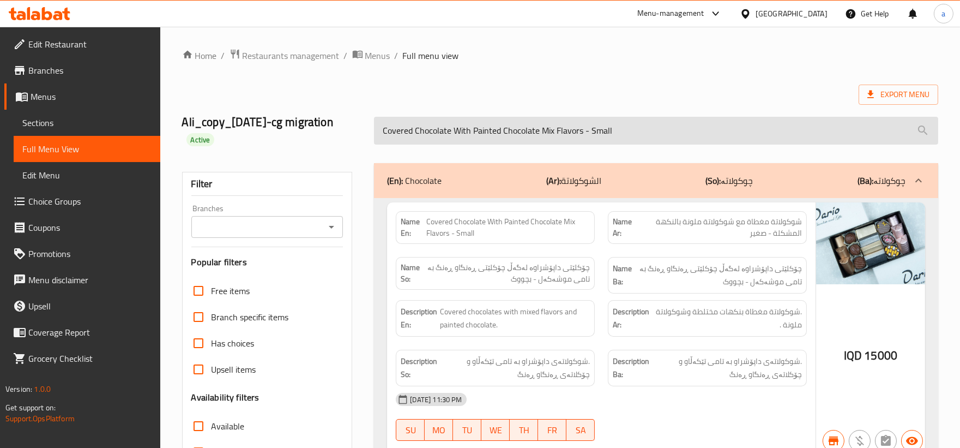
drag, startPoint x: 581, startPoint y: 133, endPoint x: 649, endPoint y: 129, distance: 67.7
click at [649, 129] on input "Covered Chocolate With Painted Chocolate Mix Flavors - Small" at bounding box center [656, 131] width 564 height 28
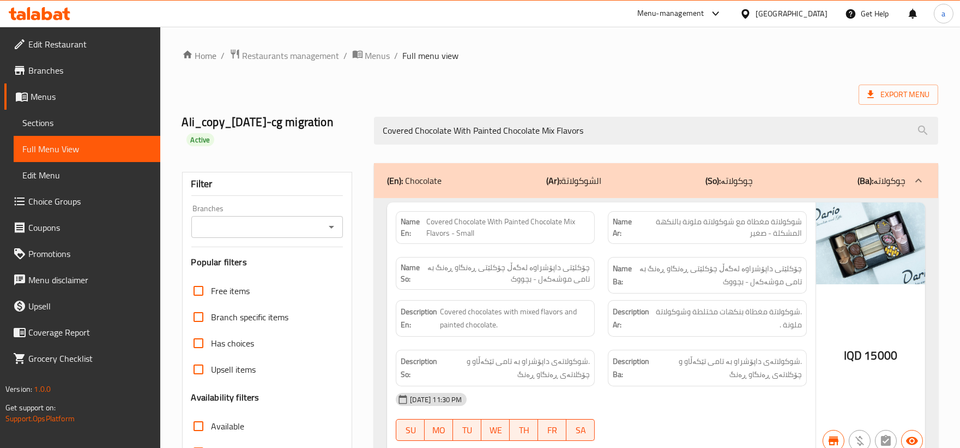
drag, startPoint x: 606, startPoint y: 129, endPoint x: 300, endPoint y: 121, distance: 305.5
click at [300, 121] on div "Ali_copy_11/02/2023-cg migration Active Covered Chocolate With Painted Chocolat…" at bounding box center [560, 130] width 769 height 65
paste input "Mixed"
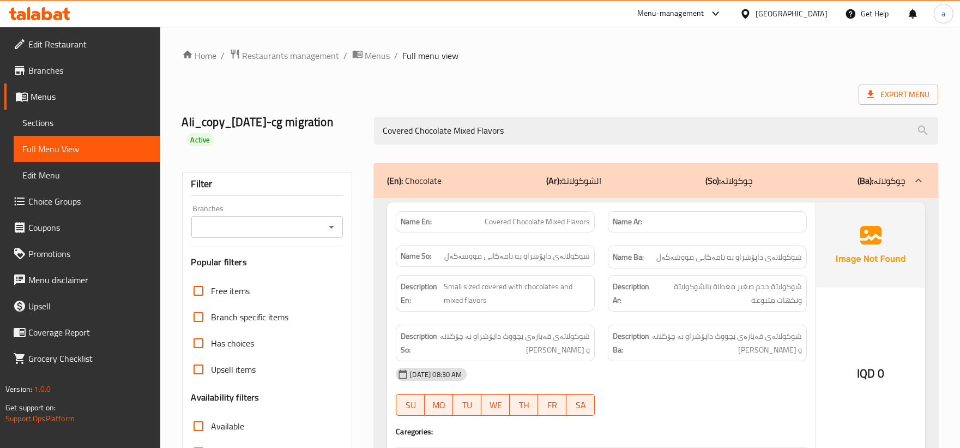
type input "Covered Chocolate Mixed Flavors"
click at [38, 124] on span "Sections" at bounding box center [86, 122] width 129 height 13
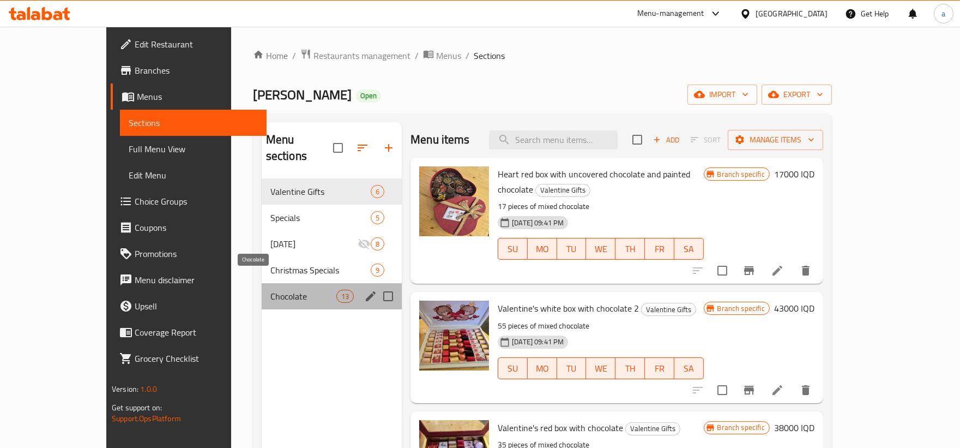
drag, startPoint x: 278, startPoint y: 276, endPoint x: 341, endPoint y: 235, distance: 75.2
click at [277, 290] on span "Chocolate" at bounding box center [303, 296] width 66 height 13
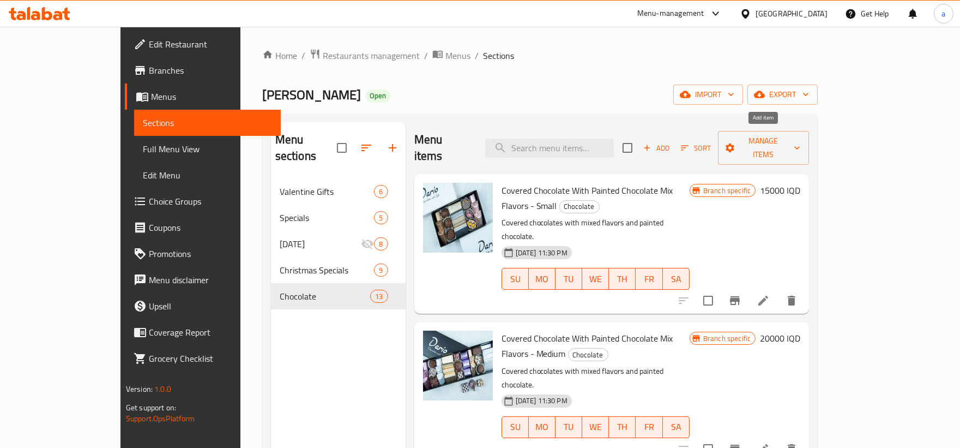
click at [671, 142] on span "Add" at bounding box center [656, 148] width 29 height 13
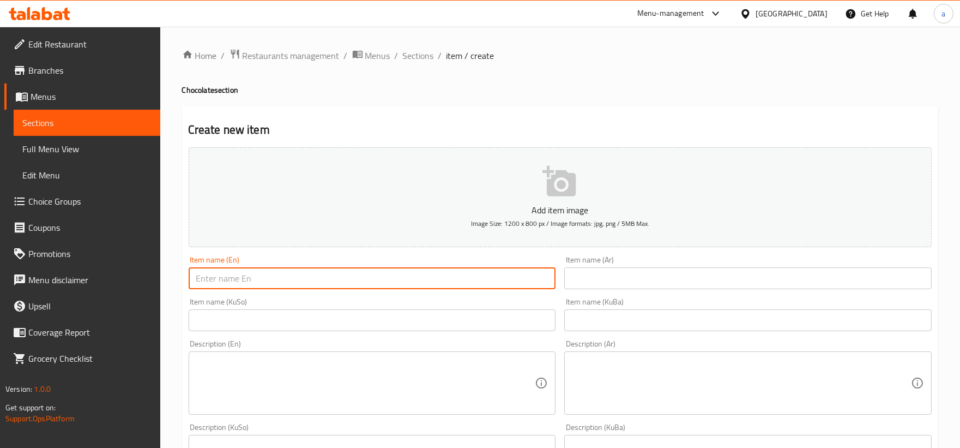
click at [395, 273] on input "text" at bounding box center [373, 278] width 368 height 22
paste input "Covered Chocolate With Painted Chocolate Mix Flavors"
type input "Covered Chocolate With Painted Chocolate Mix Flavors"
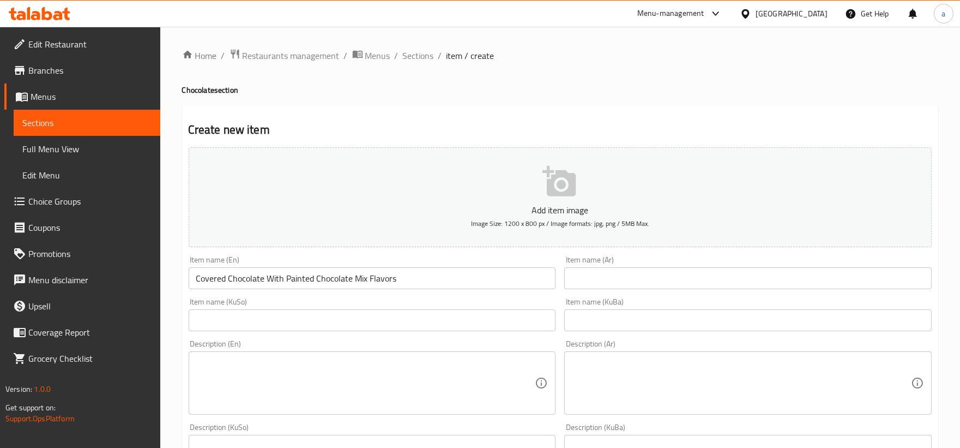
click at [636, 258] on div "Item name (Ar) Item name (Ar)" at bounding box center [748, 272] width 368 height 33
click at [634, 280] on input "text" at bounding box center [748, 278] width 368 height 22
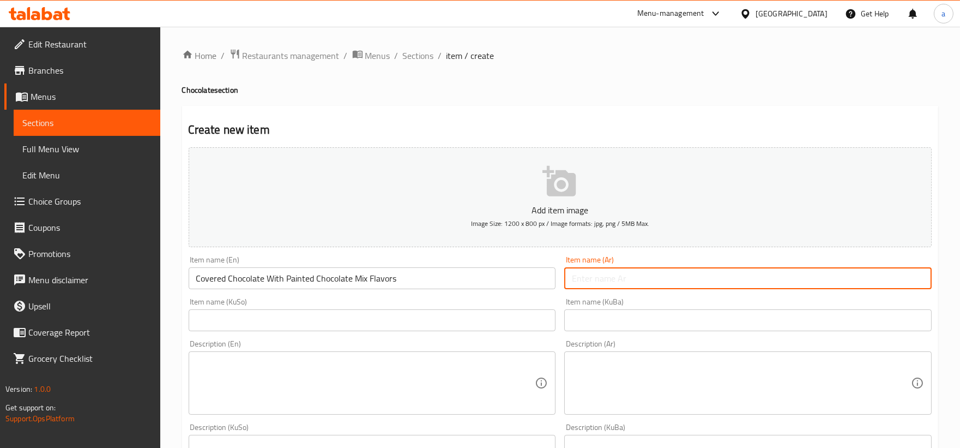
paste input "شوكولاتة مغطاة مع شوكولاتة ملونة بالنكهة المشكلة"
type input "شوكولاتة مغطاة مع شوكولاتة ملونة بالنكهة المشكلة"
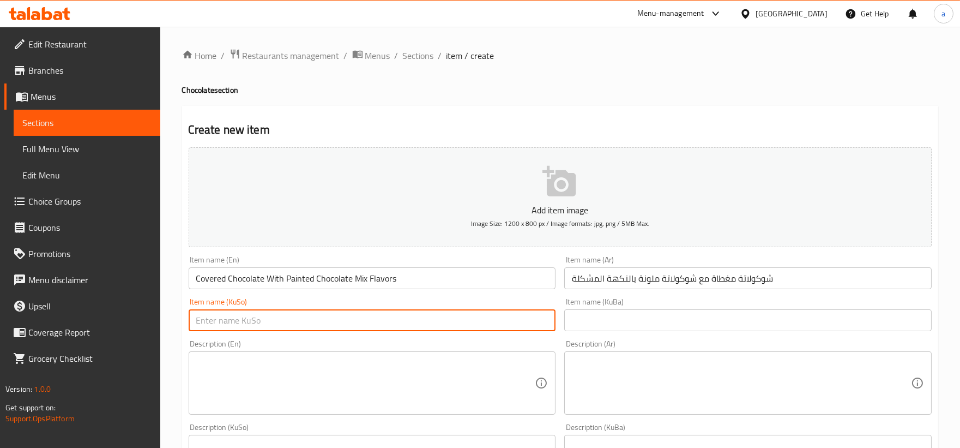
click at [454, 312] on input "text" at bounding box center [373, 320] width 368 height 22
paste input "چۆکلێتی داپۆشراوە لەگەڵ چۆکلێتی ڕەنگاو ڕەنگ بە تامی موشەکەل"
type input "چۆکلێتی داپۆشراوە لەگەڵ چۆکلێتی ڕەنگاو ڕەنگ بە تامی موشەکەل"
click at [607, 321] on input "text" at bounding box center [748, 320] width 368 height 22
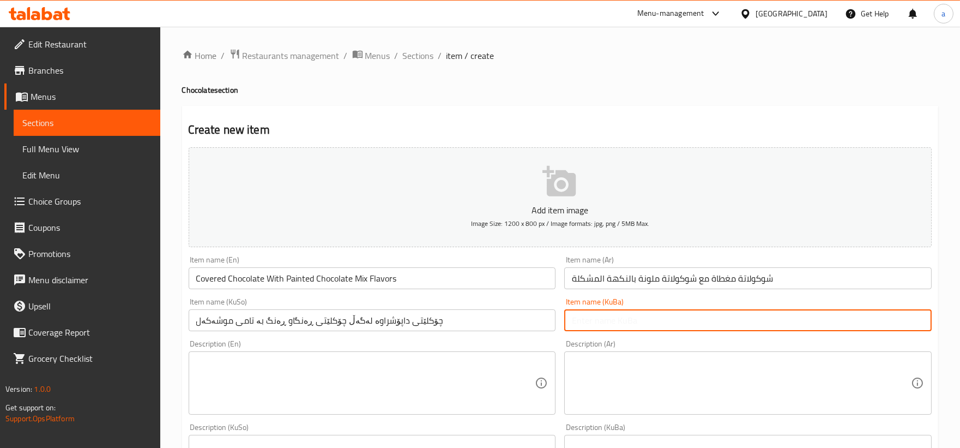
paste input "چۆکلێتی داپۆشراوە لەگەڵ چۆکلێتی ڕەنگاو ڕەنگ بە تامی موشەکەل"
type input "چۆکلێتی داپۆشراوە لەگەڵ چۆکلێتی ڕەنگاو ڕەنگ بە تامی موشەکەل"
click at [437, 369] on textarea at bounding box center [365, 383] width 339 height 52
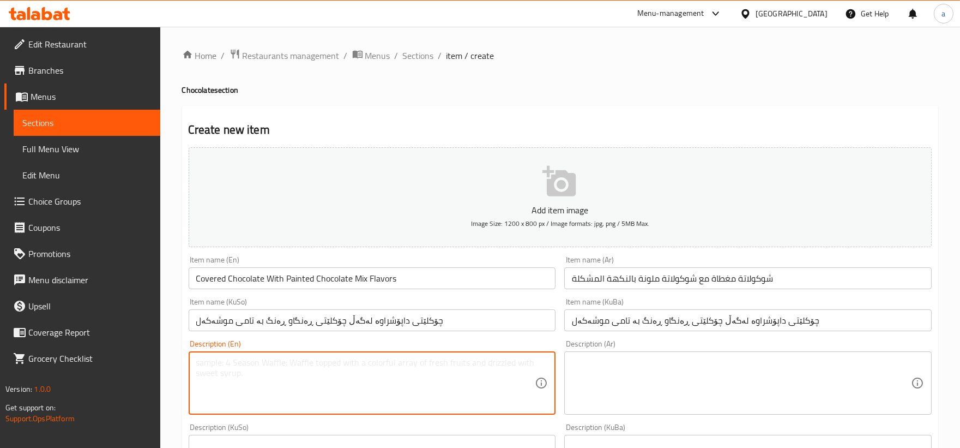
paste textarea "Covered chocolates with mixed flavors and painted chocolate"
type textarea "Covered chocolates with mixed flavors and painted chocolate"
click at [638, 380] on textarea at bounding box center [741, 383] width 339 height 52
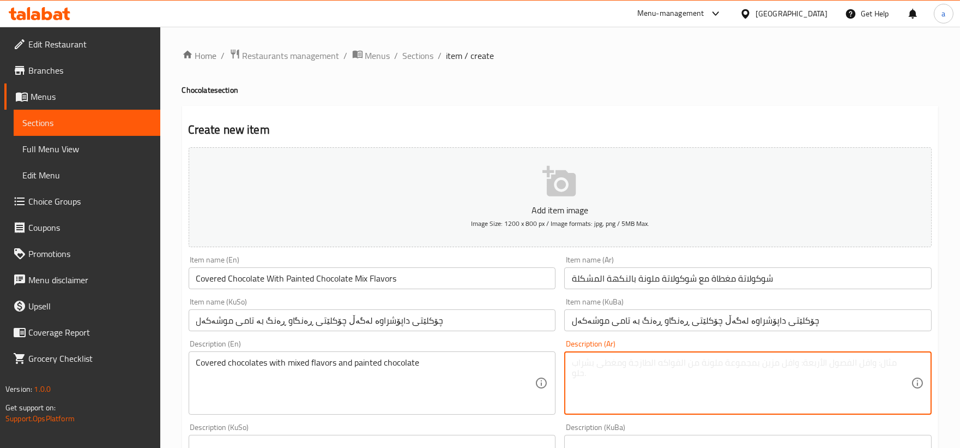
paste textarea ".شوكولاتة مغطاة بنكهات مختلطة وشوكولاتة ملونة"
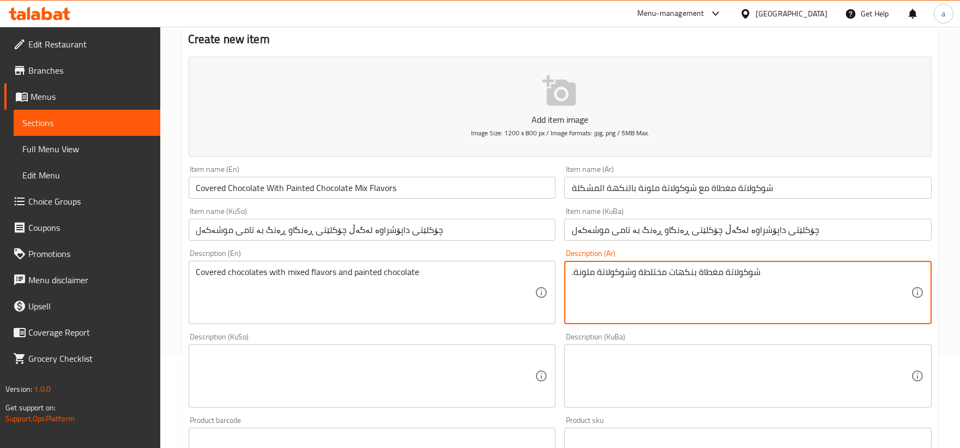
scroll to position [202, 0]
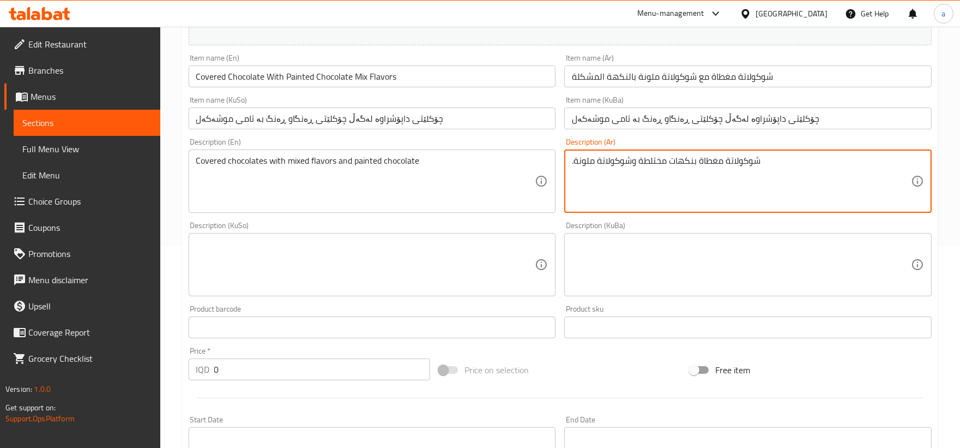
click at [574, 163] on textarea ".شوكولاتة مغطاة بنكهات مختلطة وشوكولاتة ملونة" at bounding box center [741, 181] width 339 height 52
type textarea "شوكولاتة مغطاة بنكهات مختلطة وشوكولاتة ملونة"
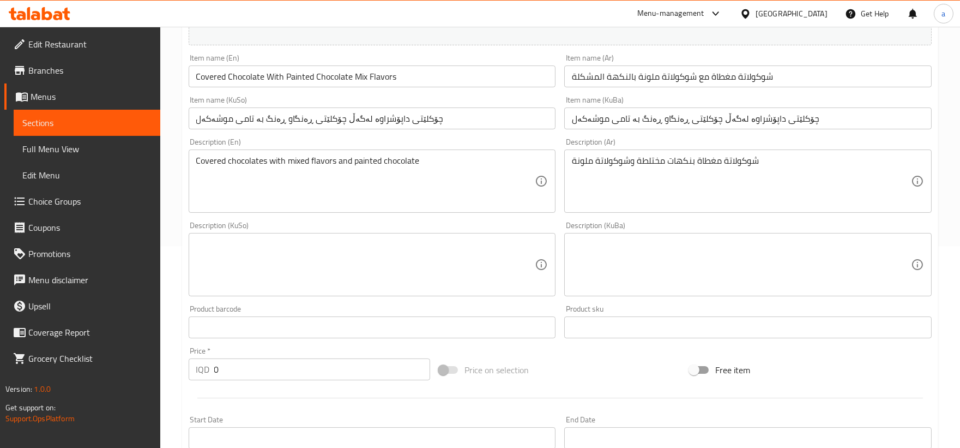
click at [464, 293] on div "Description (KuSo)" at bounding box center [373, 264] width 368 height 63
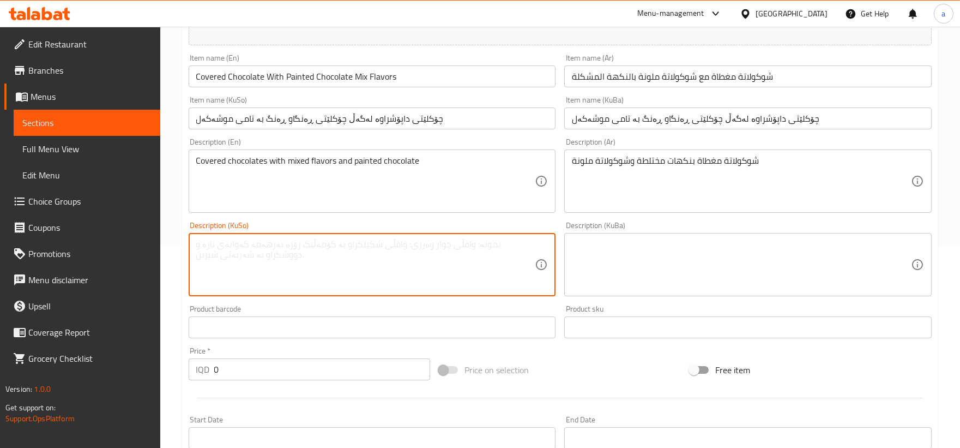
paste textarea ".شوکولاتەی داپۆشراو بە تامی تێکەڵاو و چۆکلاتەی ڕەنگاو ڕەنگ"
drag, startPoint x: 200, startPoint y: 249, endPoint x: 193, endPoint y: 249, distance: 7.1
click at [193, 249] on div ".شوکولاتەی داپۆشراو بە تامی تێکەڵاو و چۆکلاتەی ڕەنگاو ڕەنگ Description (KuSo)" at bounding box center [373, 264] width 368 height 63
type textarea "شوکولاتەی داپۆشراو بە تامی تێکەڵاو و چۆکلاتەی ڕەنگاو ڕەنگ"
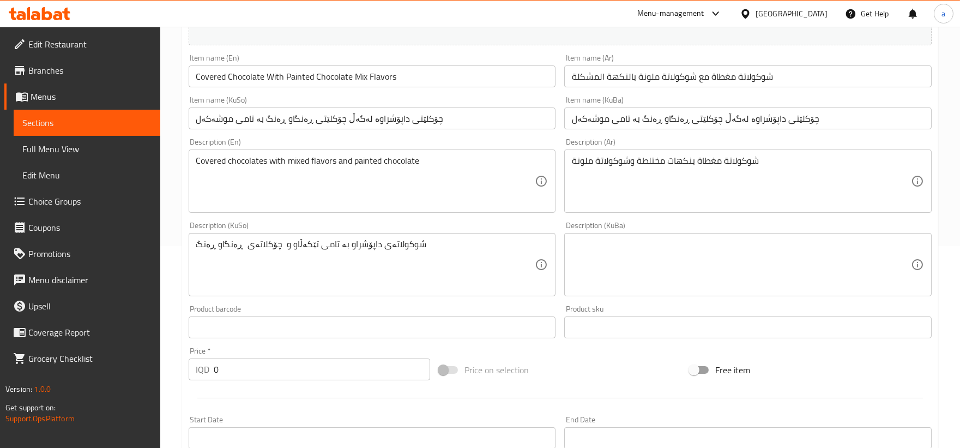
drag, startPoint x: 430, startPoint y: 236, endPoint x: 195, endPoint y: 239, distance: 235.1
click at [195, 239] on div "شوکولاتەی داپۆشراو بە تامی تێکەڵاو و چۆکلاتەی ڕەنگاو ڕەنگ Description (KuSo)" at bounding box center [373, 264] width 368 height 63
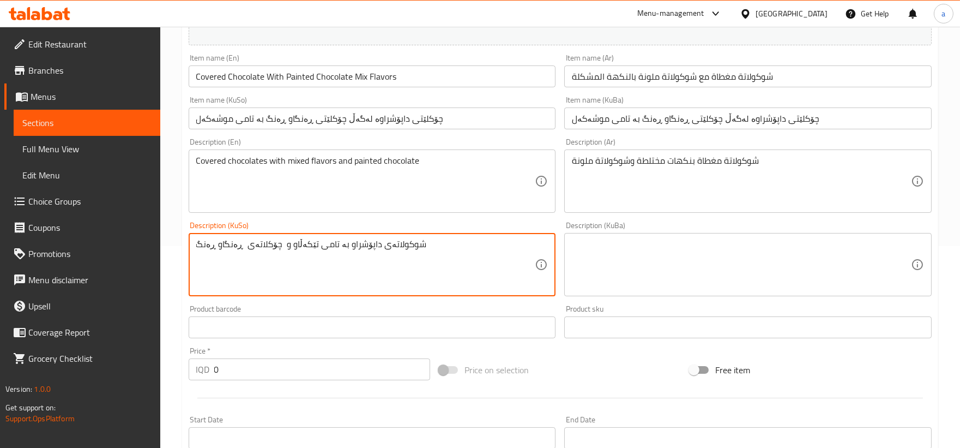
click at [639, 261] on textarea at bounding box center [741, 265] width 339 height 52
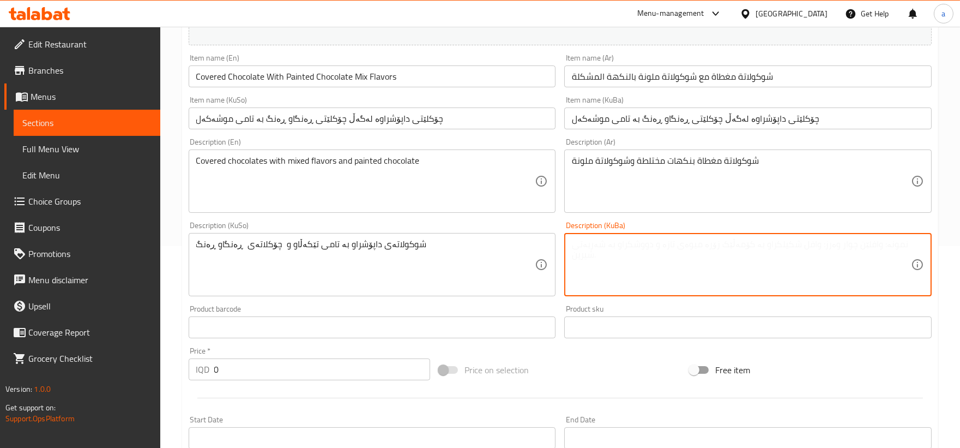
paste textarea "شوکولاتەی داپۆشراو بە تامی تێکەڵاو و چۆکلاتەی ڕەنگاو ڕەنگ"
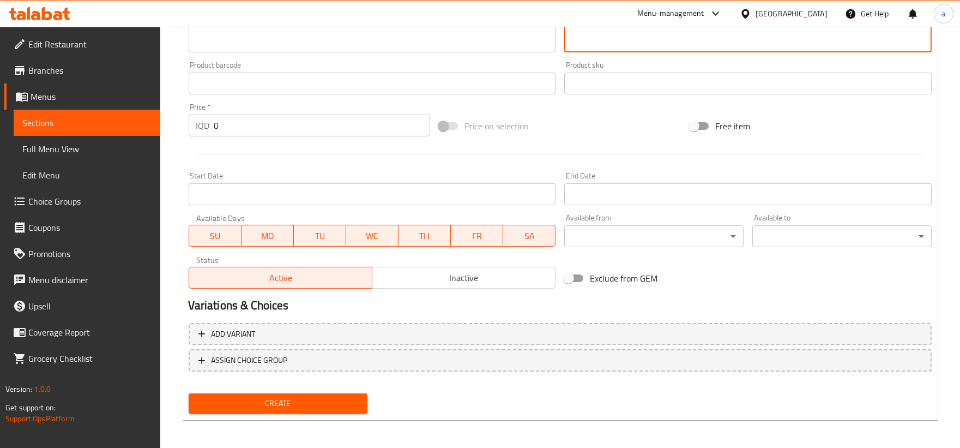
scroll to position [446, 0]
type textarea "شوکولاتەی داپۆشراو بە تامی تێکەڵاو و چۆکلاتەی ڕەنگاو ڕەنگ"
click at [244, 357] on span "ASSIGN CHOICE GROUP" at bounding box center [250, 360] width 76 height 14
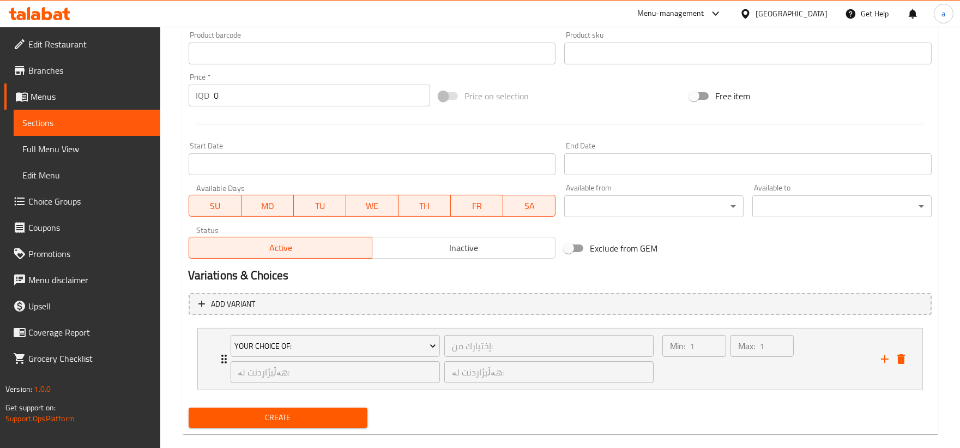
scroll to position [491, 0]
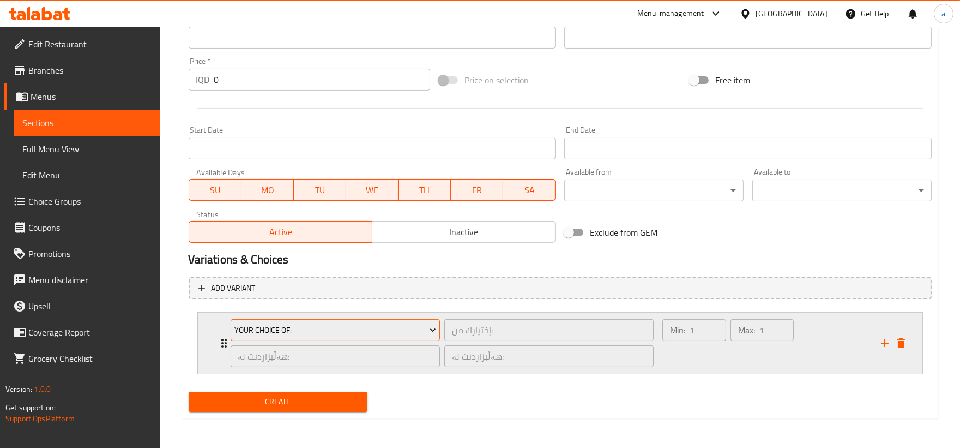
click at [303, 333] on span "Your Choice Of:" at bounding box center [336, 330] width 202 height 14
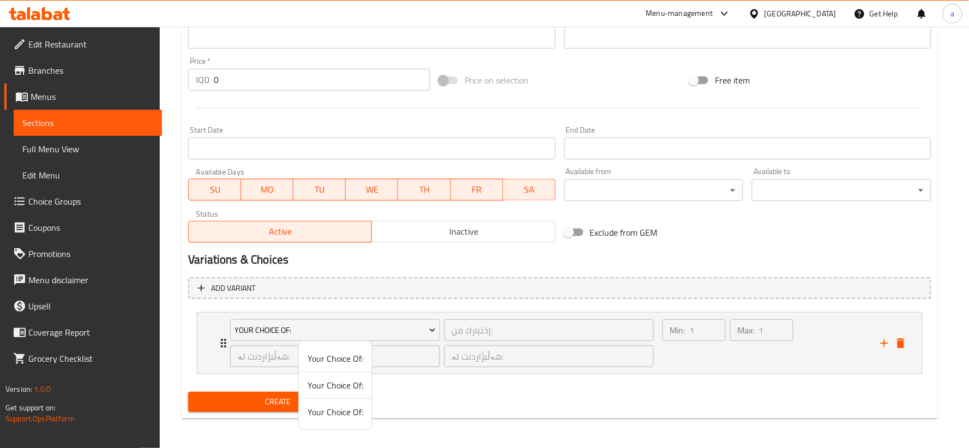
click at [336, 384] on span "Your Choice Of:" at bounding box center [336, 384] width 56 height 13
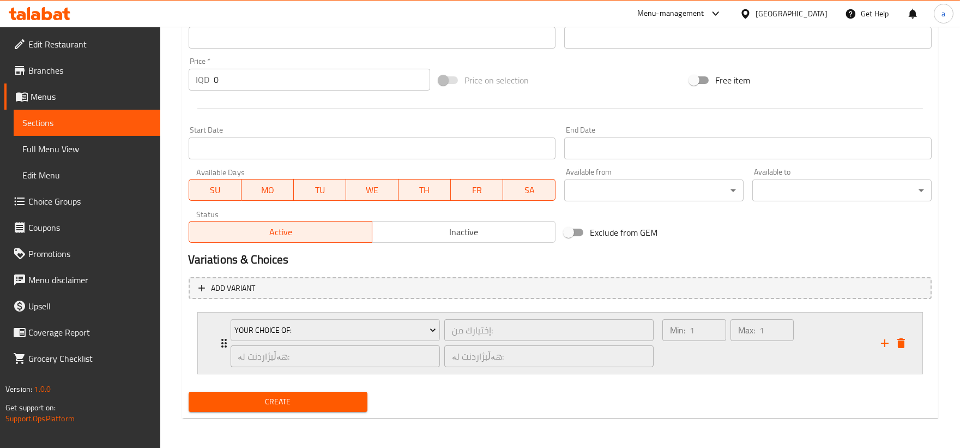
click at [224, 342] on div "Your Choice Of: إختيارك من: ​ هەڵبژاردنت لە: ​ هەڵبژاردنت لە: ​" at bounding box center [442, 342] width 437 height 61
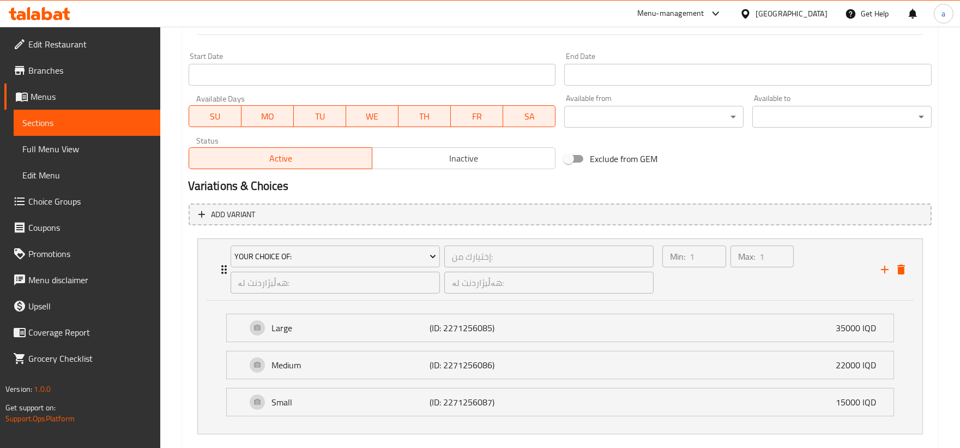
scroll to position [592, 0]
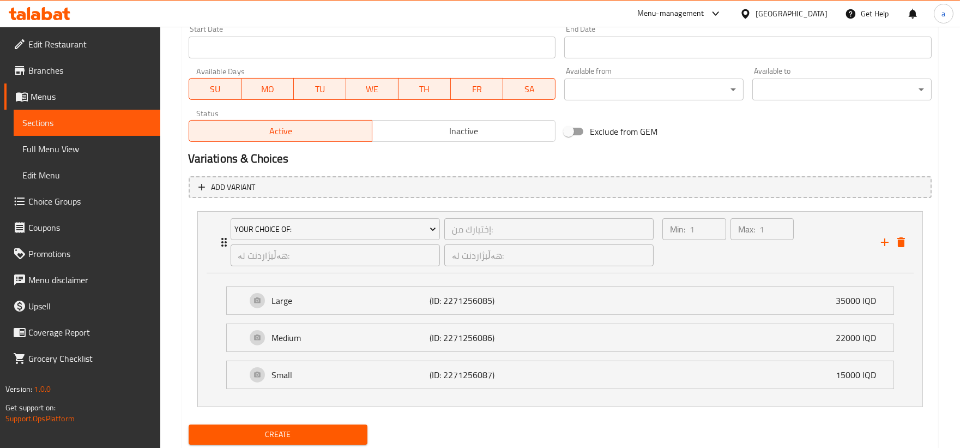
click at [340, 435] on span "Create" at bounding box center [278, 435] width 162 height 14
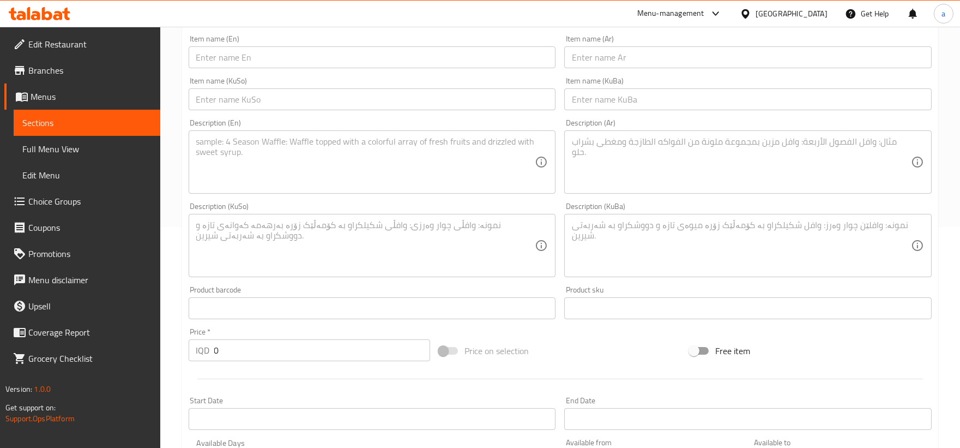
scroll to position [0, 0]
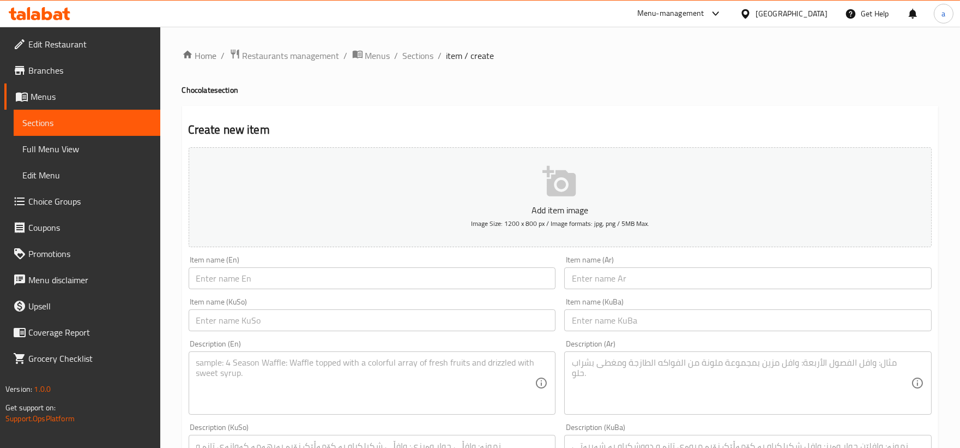
click at [426, 57] on span "Sections" at bounding box center [418, 55] width 31 height 13
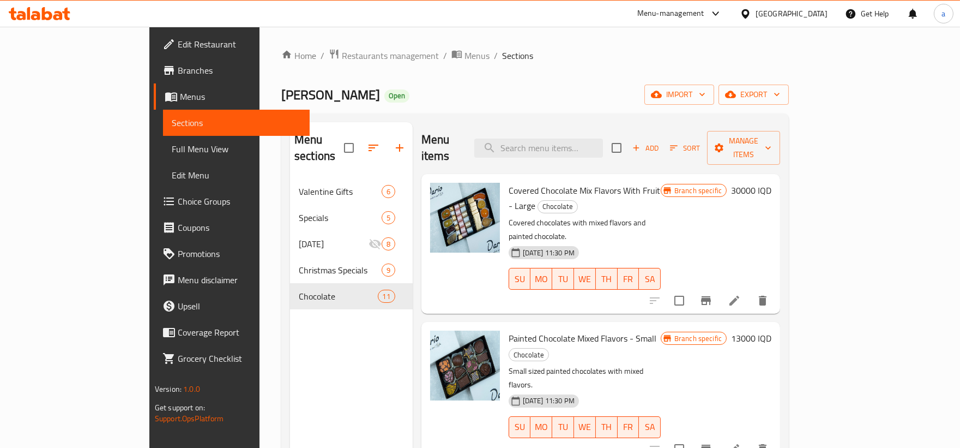
click at [660, 142] on span "Add" at bounding box center [645, 148] width 29 height 13
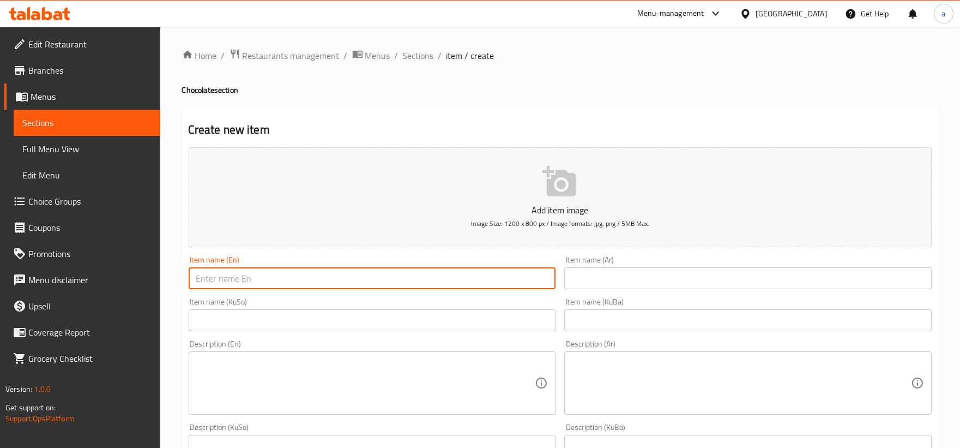
click at [369, 271] on input "text" at bounding box center [373, 278] width 368 height 22
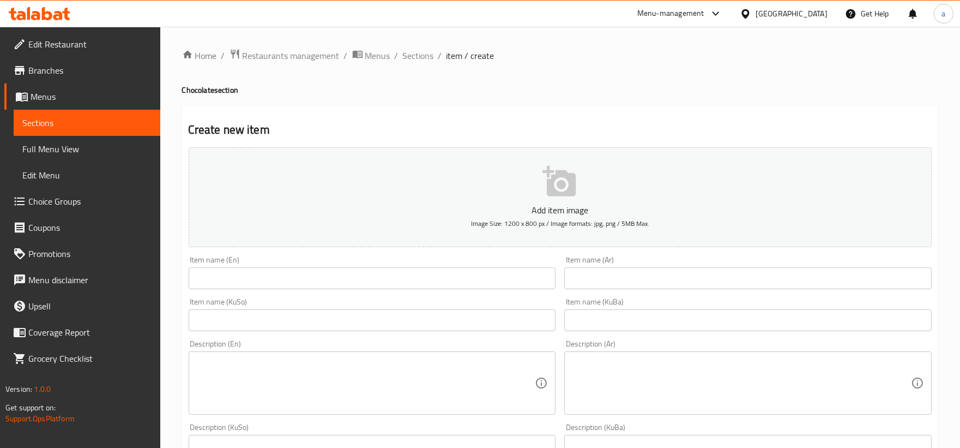
click at [350, 279] on input "text" at bounding box center [373, 278] width 368 height 22
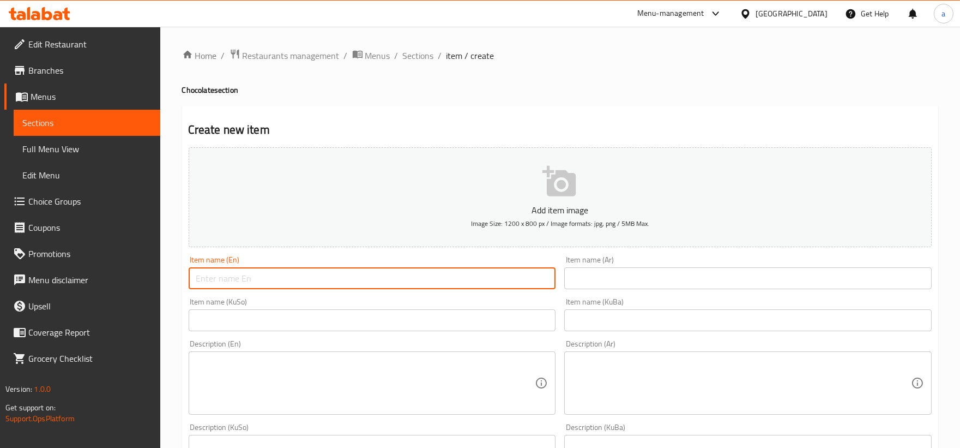
paste input "Painted Chocolate Mixed Flavors"
type input "Painted Chocolate Mixed Flavors"
click at [585, 276] on input "text" at bounding box center [748, 278] width 368 height 22
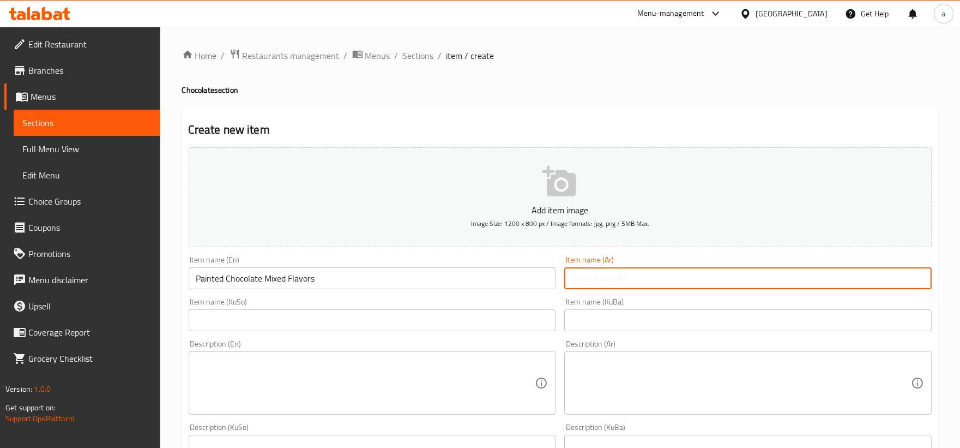
paste input "شوكولاتة ملونة بالنكهة المشكلة"
type input "شوكولاتة ملونة بالنكهة المشكلة"
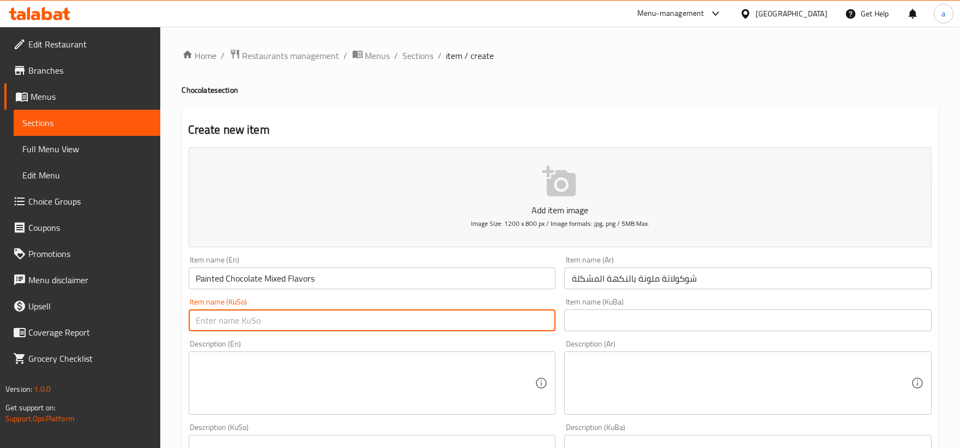
click at [324, 327] on input "text" at bounding box center [373, 320] width 368 height 22
paste input "چۆکلێتی ڕەنگاو ڕەنگ بە تامی موشەکەل"
type input "چۆکلێتی ڕەنگاو ڕەنگ بە تامی موشەکەل"
click at [614, 321] on input "text" at bounding box center [748, 320] width 368 height 22
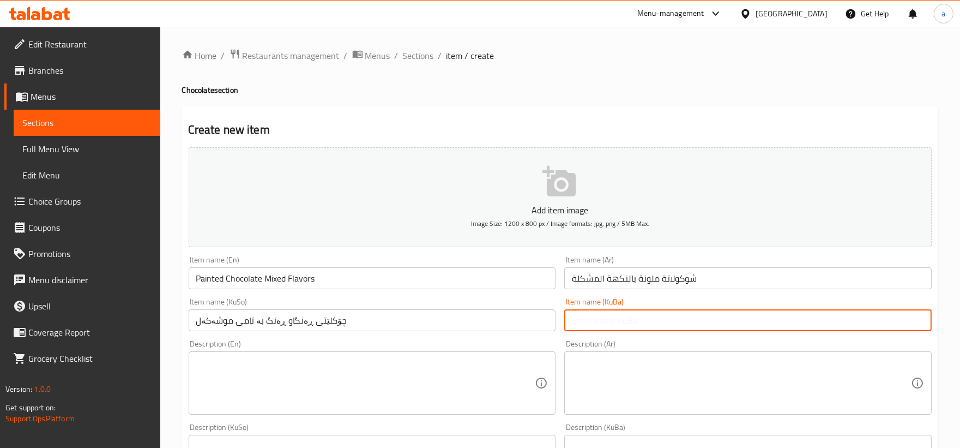
paste input "چۆکلێتی ڕەنگاو ڕەنگ بە تامی موشەکەل"
type input "چۆکلێتی ڕەنگاو ڕەنگ بە تامی موشەکەل"
click at [460, 347] on div "Description (En) Description (En)" at bounding box center [373, 377] width 368 height 75
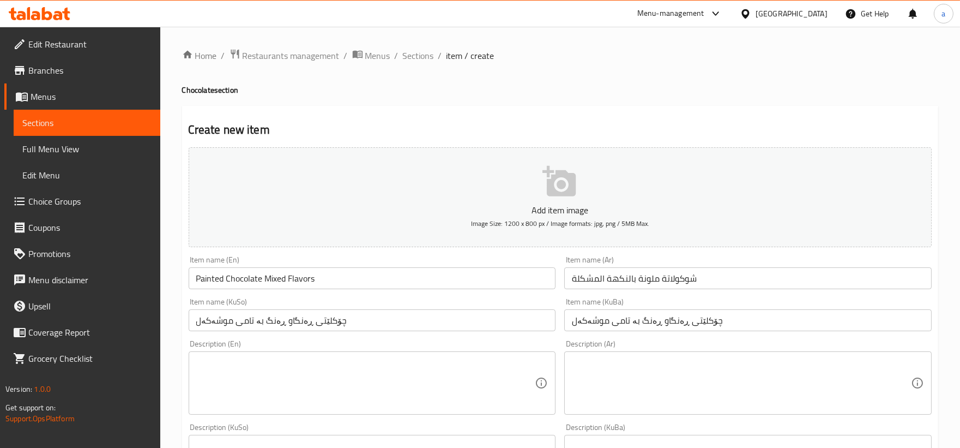
click at [452, 359] on textarea at bounding box center [365, 383] width 339 height 52
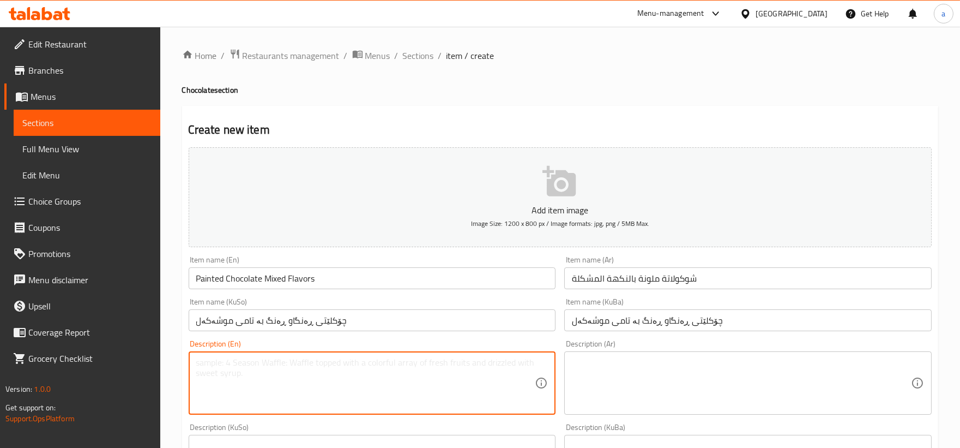
paste textarea "Small sized painted chocolates with mixed flavors"
type textarea "Small sized painted chocolates with mixed flavors"
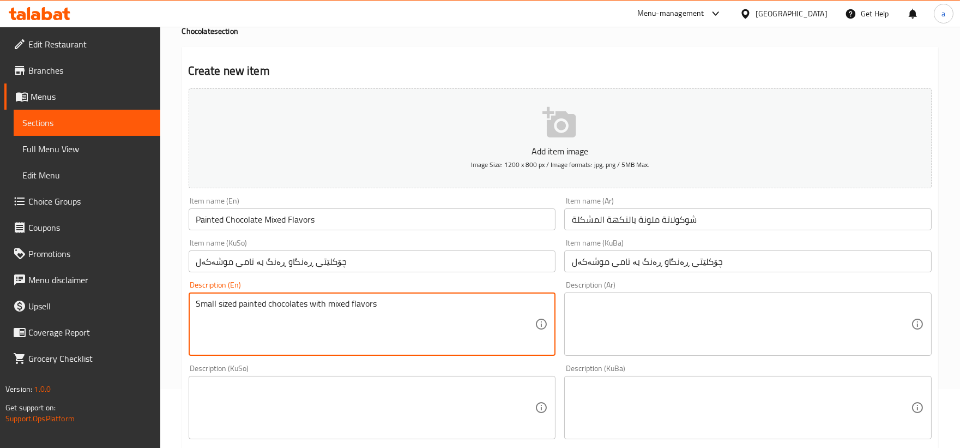
scroll to position [101, 0]
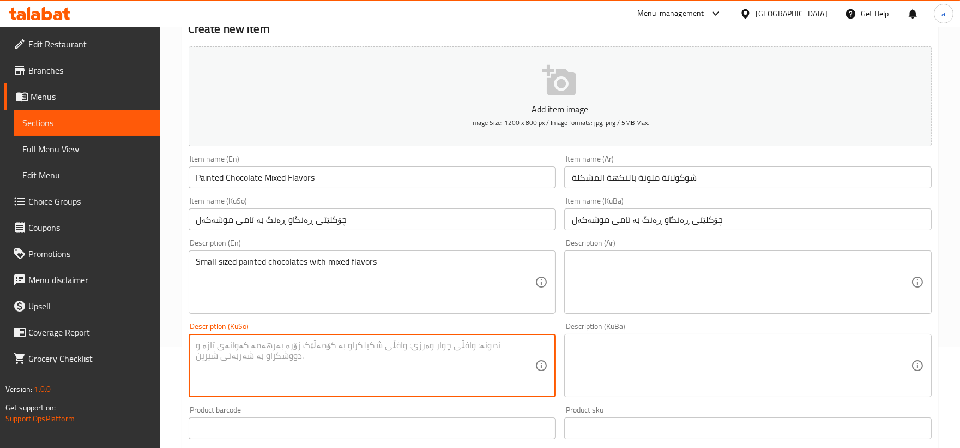
click at [386, 356] on textarea at bounding box center [365, 366] width 339 height 52
paste textarea "شوکولاتەی ڕەنگاو ڕەنگ قەبارە بچووک لەگەڵ تامی جیاواز"
type textarea "شوکولاتەی ڕەنگاو ڕەنگ قەبارە بچووک لەگەڵ تامی جیاواز"
click at [591, 358] on textarea at bounding box center [741, 366] width 339 height 52
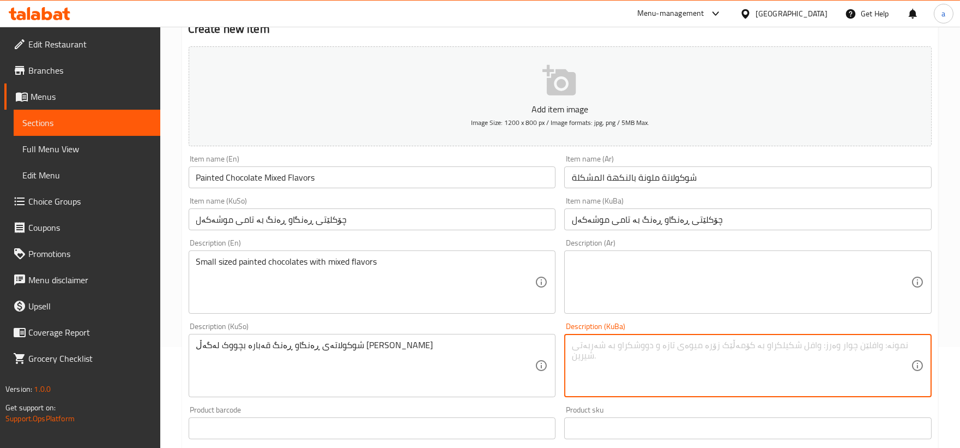
paste textarea "شوکولاتەی ڕەنگاو ڕەنگ قەبارە بچووک لەگەڵ تامی جیاواز"
type textarea "شوکولاتەی ڕەنگاو ڕەنگ قەبارە بچووک لەگەڵ تامی جیاواز"
click at [677, 290] on textarea at bounding box center [741, 282] width 339 height 52
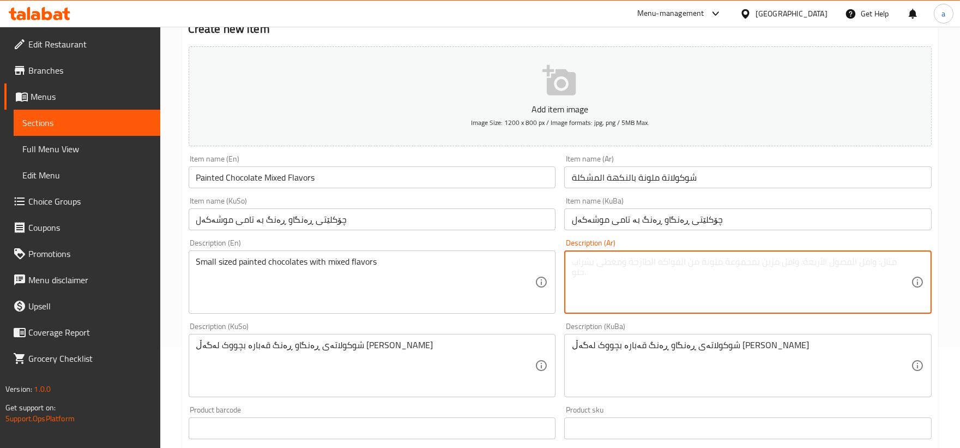
paste textarea "شوكولاتة ملونة وسط حجم بنكهات متنوعة."
drag, startPoint x: 738, startPoint y: 266, endPoint x: 729, endPoint y: 266, distance: 9.3
click at [729, 266] on textarea "شوكولاتة ملونة وسط حجم بنكهات متنوعة." at bounding box center [741, 282] width 339 height 52
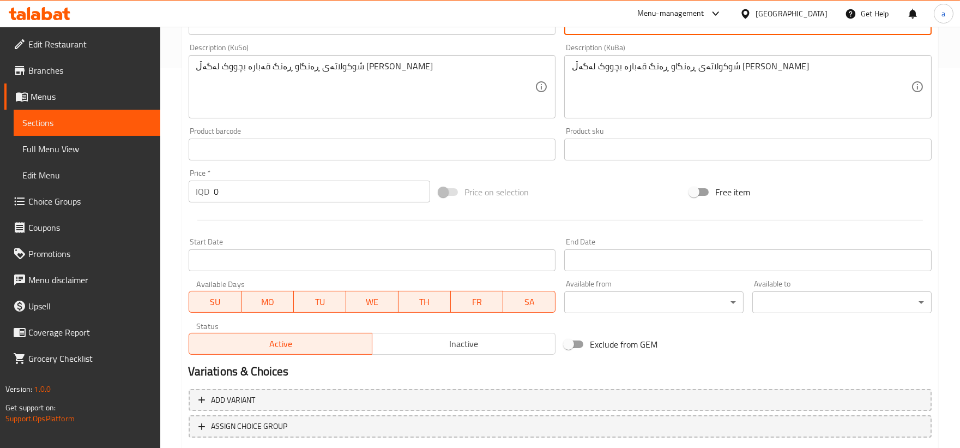
scroll to position [404, 0]
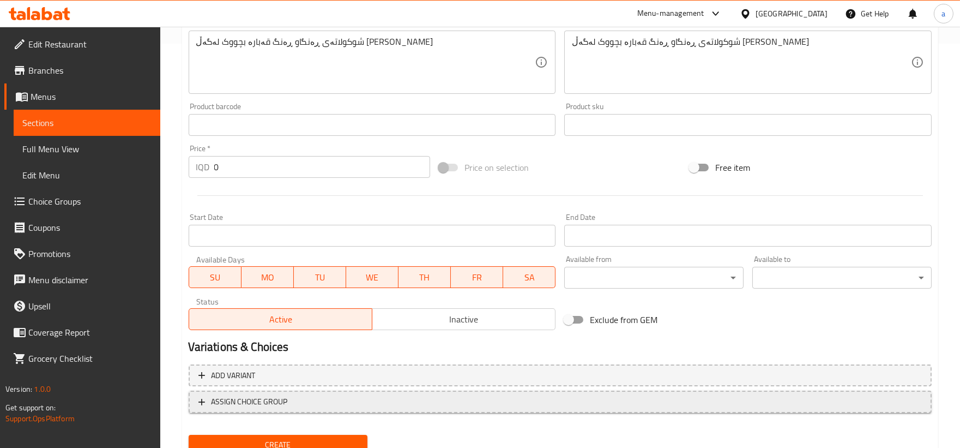
type textarea "شوكولاتة ملونة وسط حجم بنكهات متنوعة"
click at [341, 399] on span "ASSIGN CHOICE GROUP" at bounding box center [561, 402] width 724 height 14
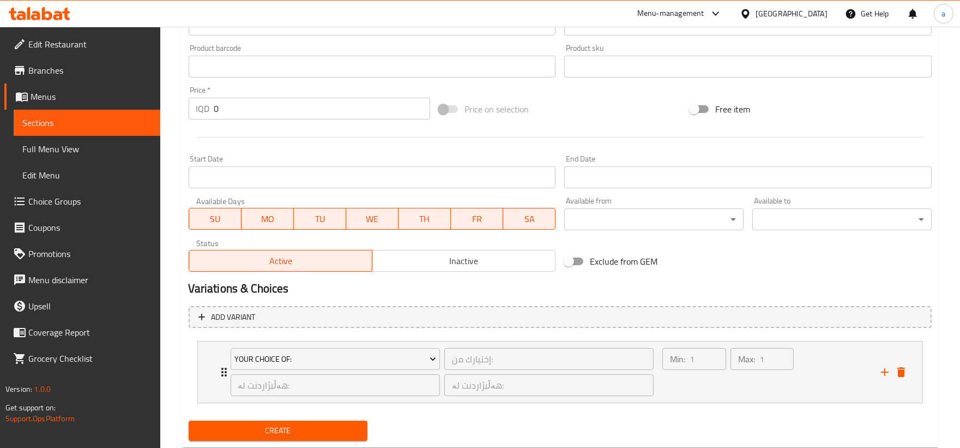
scroll to position [491, 0]
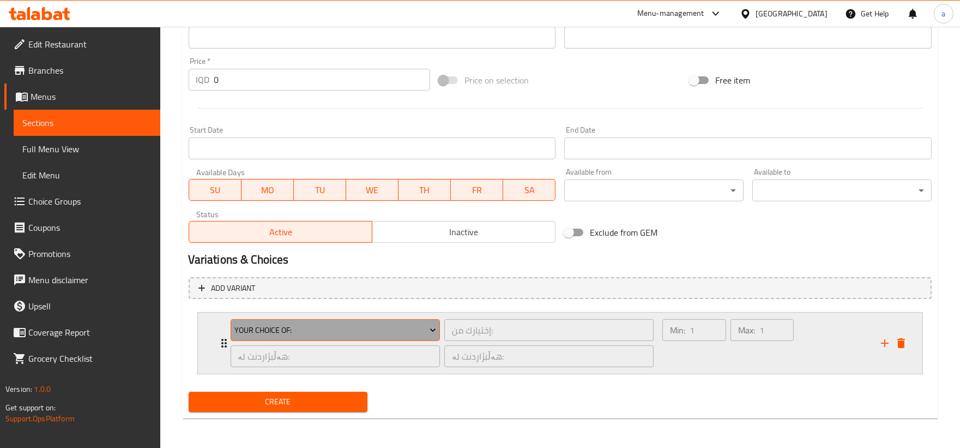
click at [352, 332] on span "Your Choice Of:" at bounding box center [336, 330] width 202 height 14
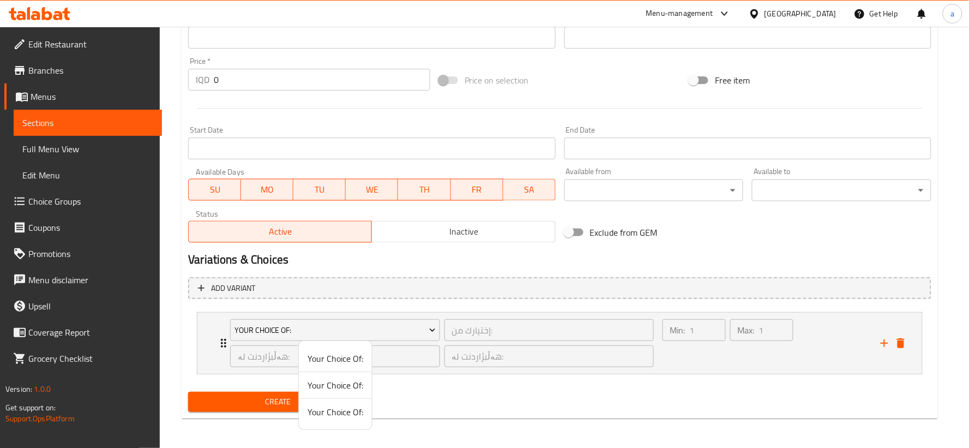
click at [340, 421] on li "Your Choice Of:" at bounding box center [335, 412] width 73 height 26
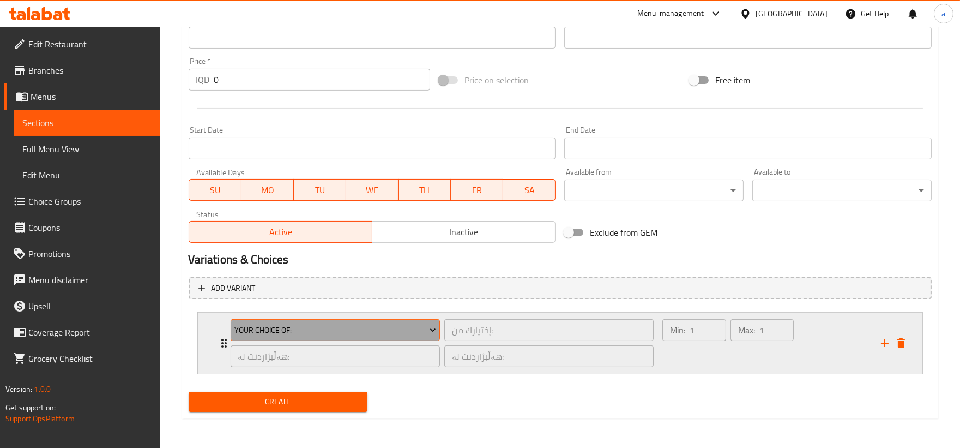
click at [332, 319] on button "Your Choice Of:" at bounding box center [335, 330] width 209 height 22
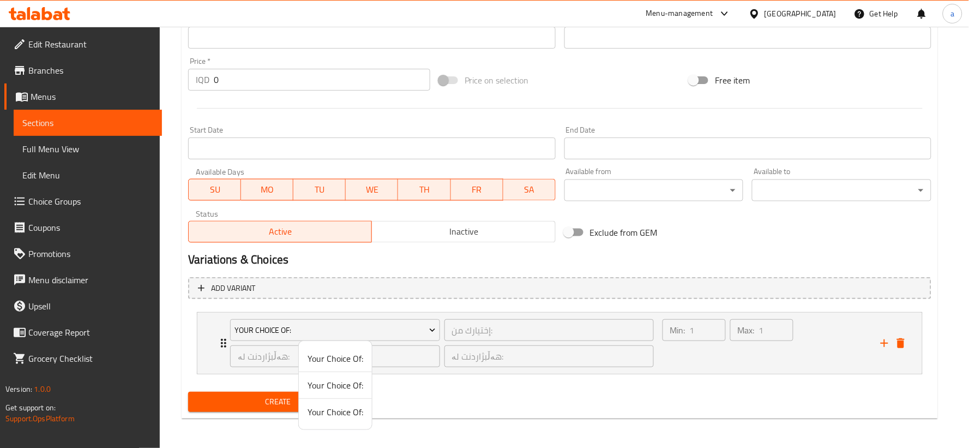
click at [345, 408] on span "Your Choice Of:" at bounding box center [336, 411] width 56 height 13
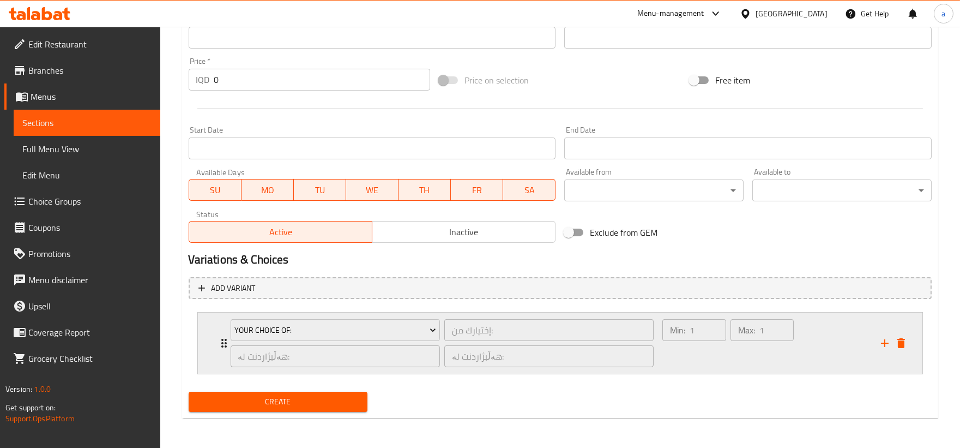
click at [224, 341] on div "Your Choice Of: إختيارك من: ​ هەڵبژاردنت لە: ​ هەڵبژاردنت لە: ​" at bounding box center [442, 342] width 437 height 61
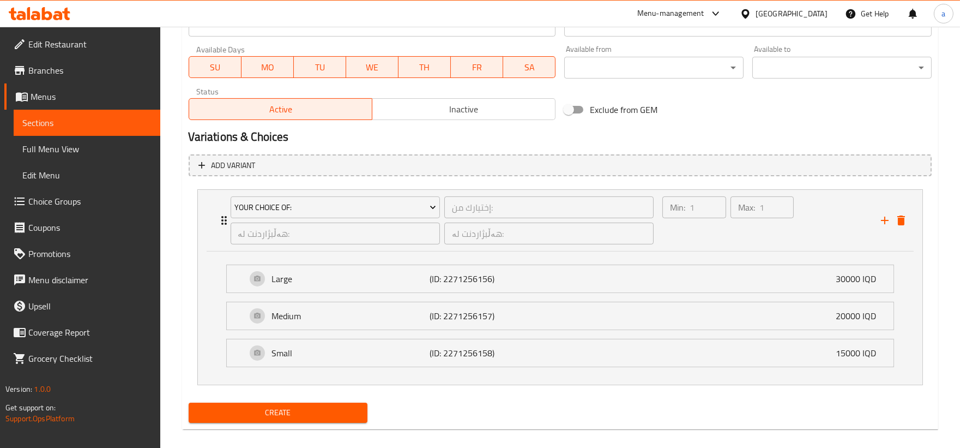
scroll to position [625, 0]
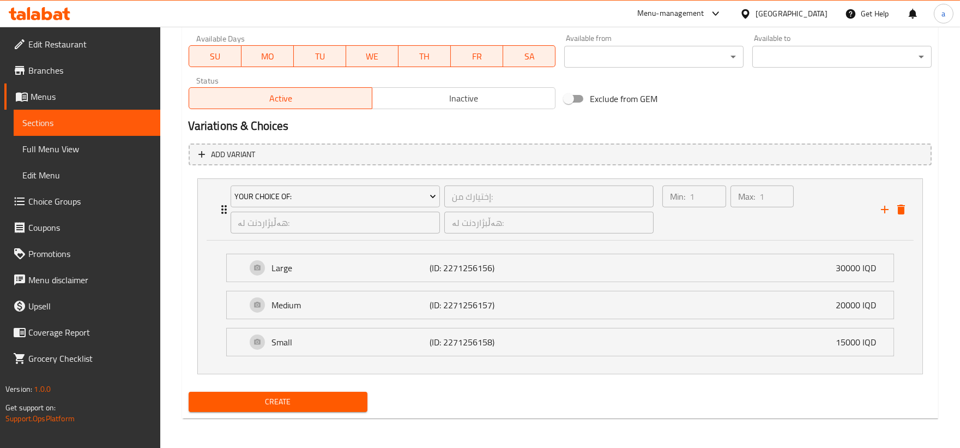
click at [342, 401] on span "Create" at bounding box center [278, 402] width 162 height 14
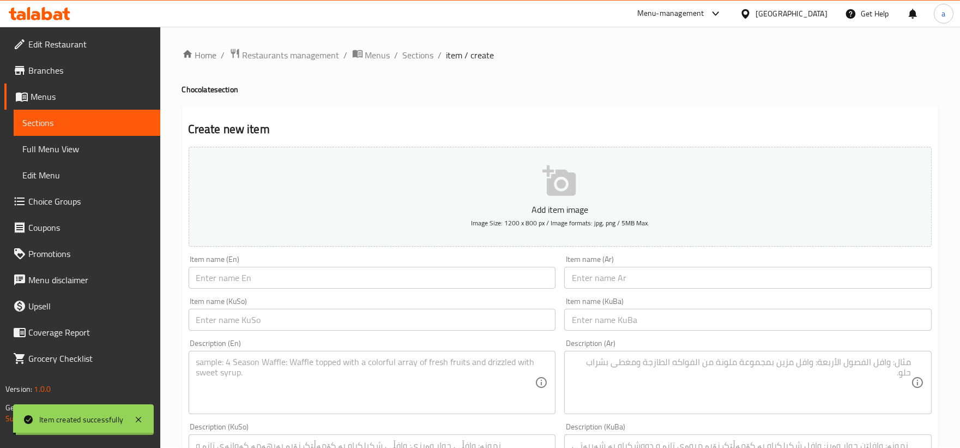
scroll to position [0, 0]
click at [410, 58] on span "Sections" at bounding box center [418, 55] width 31 height 13
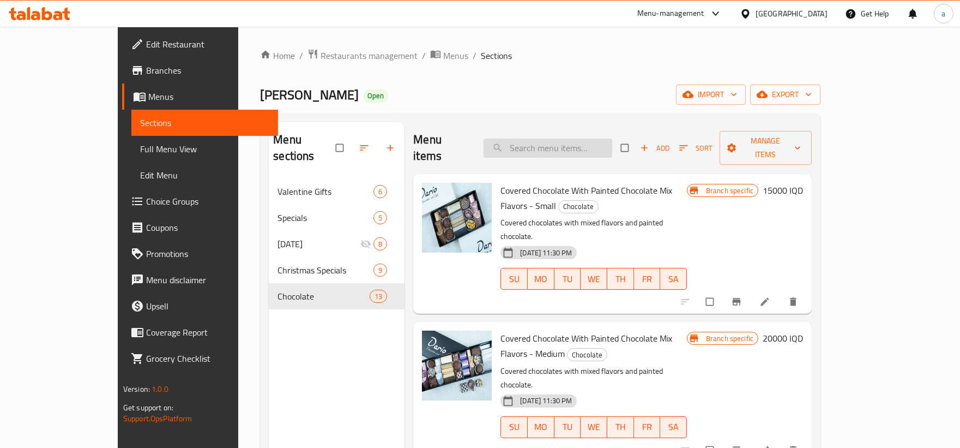
click at [575, 140] on input "search" at bounding box center [548, 148] width 129 height 19
paste input "Covered Chocolate With Painted Chocolate Mix Flavors"
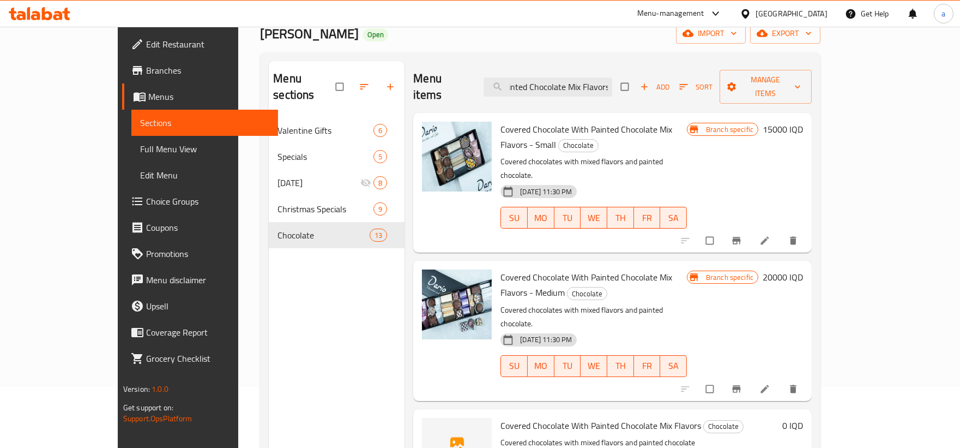
scroll to position [153, 0]
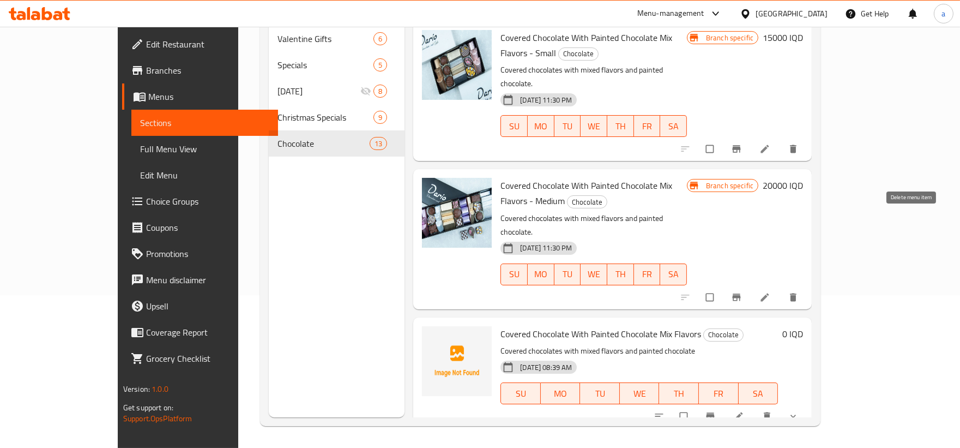
click at [797, 293] on icon "delete" at bounding box center [793, 297] width 7 height 8
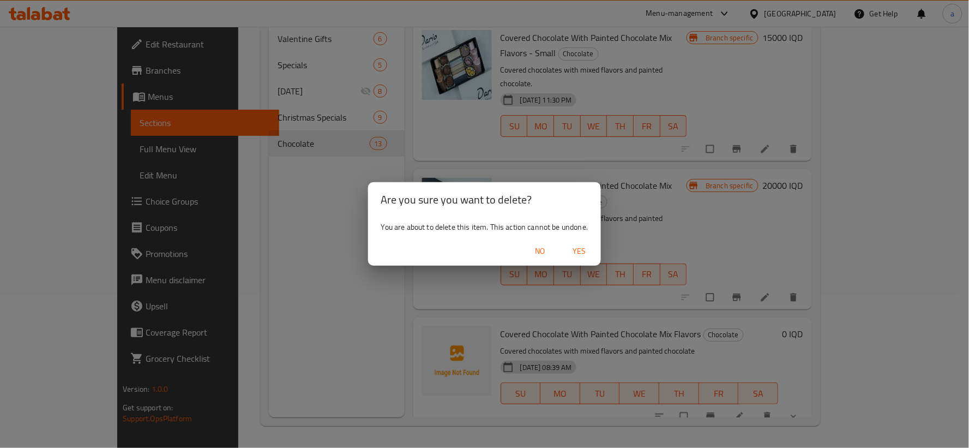
click at [579, 251] on span "Yes" at bounding box center [579, 251] width 26 height 14
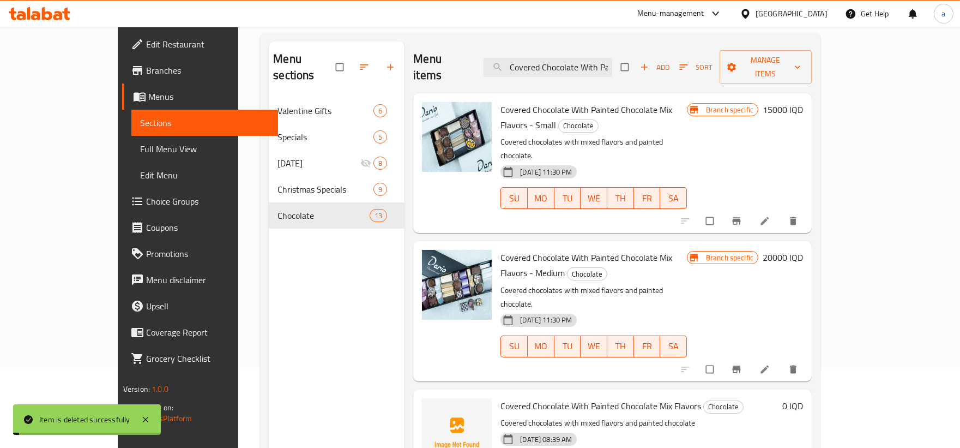
scroll to position [51, 0]
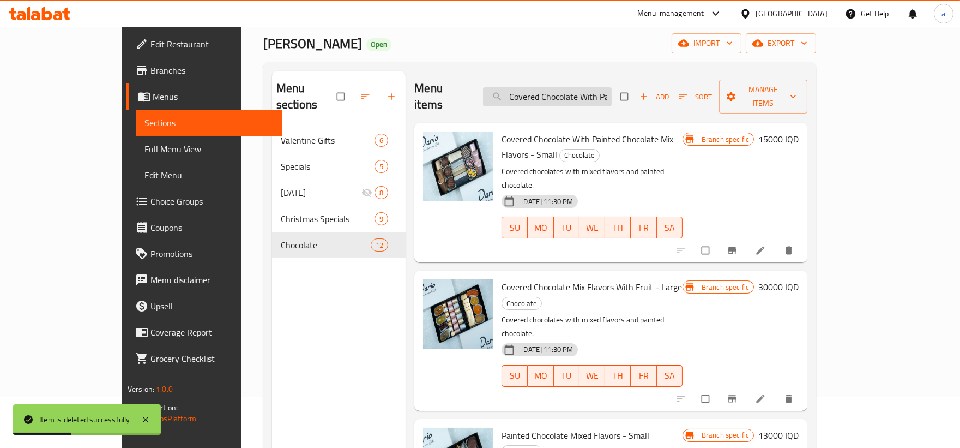
click at [548, 88] on input "Covered Chocolate With Painted Chocolate Mix Flavors" at bounding box center [547, 96] width 129 height 19
paste input "search"
type input "C"
click at [590, 88] on input "search" at bounding box center [547, 96] width 129 height 19
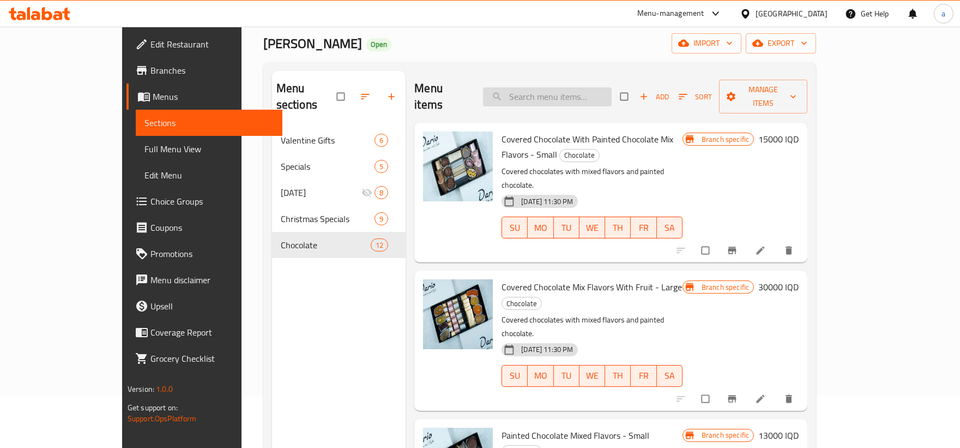
paste input "Covered Chocolate With Painted Chocolate Mix Flavors"
type input "Covered Chocolate With Painted Chocolate Mix Flavors"
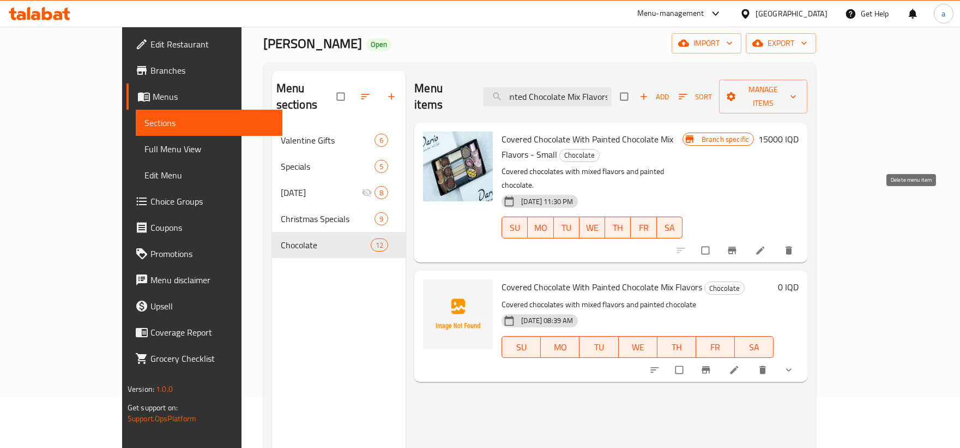
click at [795, 245] on icon "delete" at bounding box center [789, 250] width 11 height 11
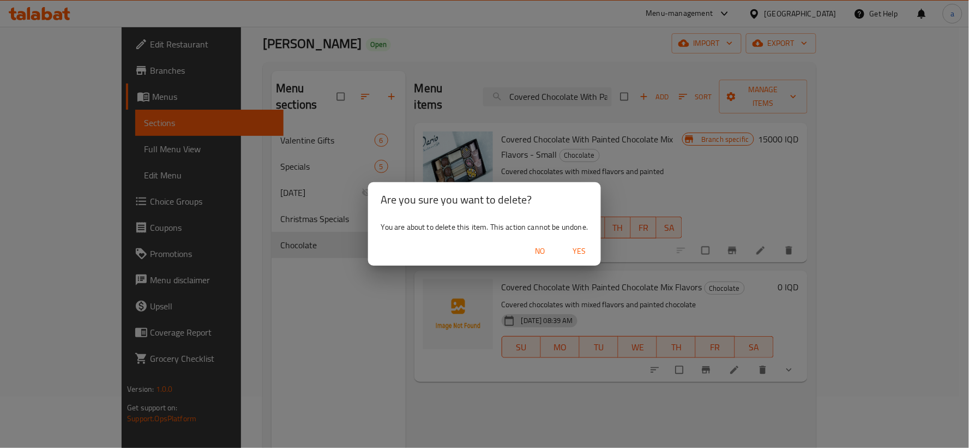
click at [570, 249] on span "Yes" at bounding box center [579, 251] width 26 height 14
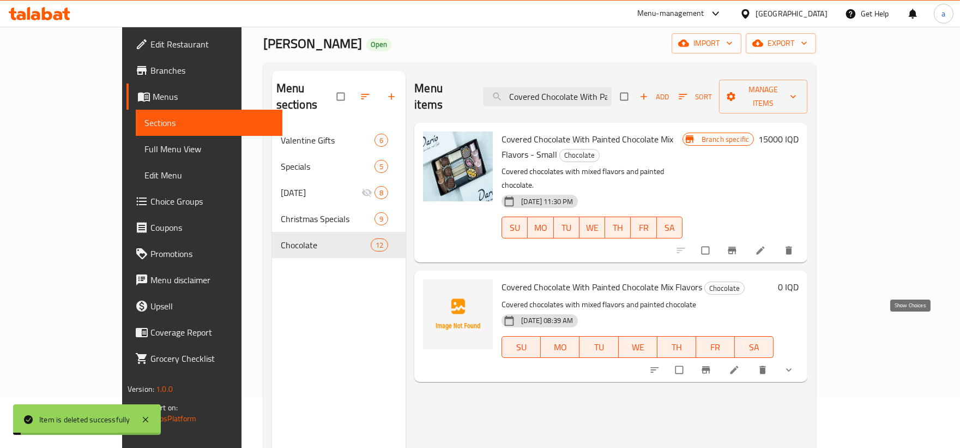
click at [795, 364] on icon "show more" at bounding box center [789, 369] width 11 height 11
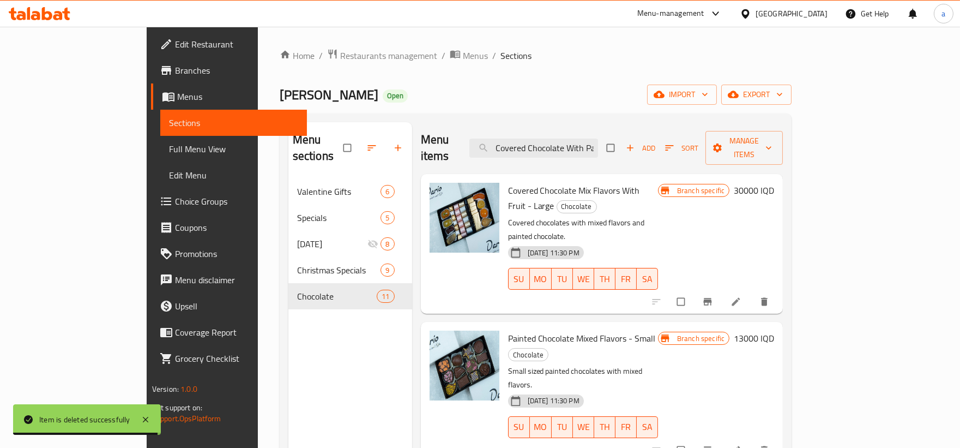
scroll to position [0, 101]
drag, startPoint x: 546, startPoint y: 140, endPoint x: 706, endPoint y: 138, distance: 160.3
click at [706, 138] on div "Menu items Covered Chocolate With Painted Chocolate Mix Flavors Add Sort Manage…" at bounding box center [602, 148] width 363 height 52
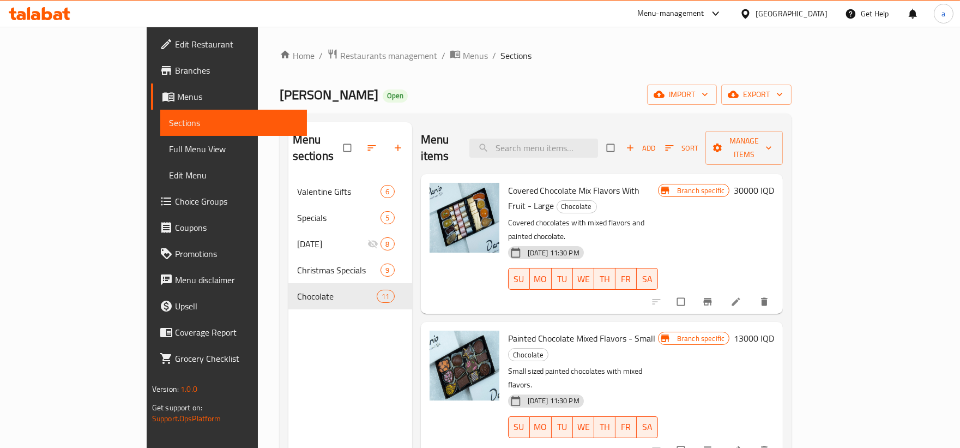
scroll to position [0, 0]
paste input "Covered Chocolate With Painted Chocolate Mix Flavors"
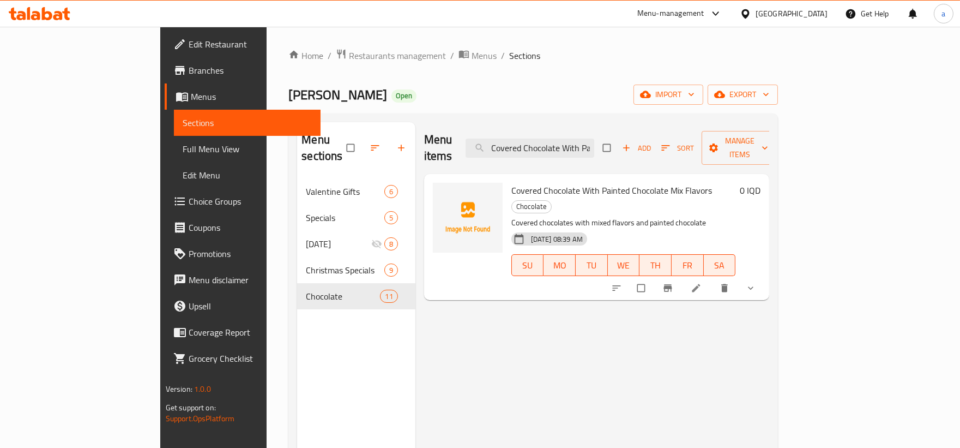
click at [645, 69] on div "Home / Restaurants management / Menus / Sections Dario Chocolate Open import ex…" at bounding box center [533, 314] width 490 height 530
drag, startPoint x: 548, startPoint y: 138, endPoint x: 710, endPoint y: 150, distance: 163.0
click at [710, 150] on div "Menu items Covered Chocolate With Painted Chocolate Mix Flavors Add Sort Manage…" at bounding box center [597, 148] width 346 height 52
paste input "Painted chocolate mixed flavor"
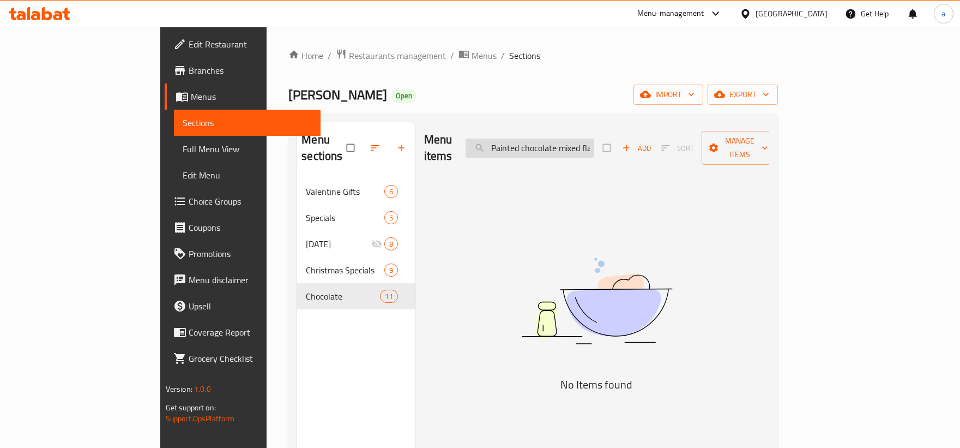
click at [594, 143] on input "Painted chocolate mixed flavor" at bounding box center [530, 148] width 129 height 19
drag, startPoint x: 636, startPoint y: 144, endPoint x: 687, endPoint y: 154, distance: 51.7
click at [687, 154] on div "Menu items Painted chocolate mixed flavor Add Sort Manage items" at bounding box center [597, 148] width 346 height 52
click at [594, 139] on input "Painted chocolate mixed flavor" at bounding box center [530, 148] width 129 height 19
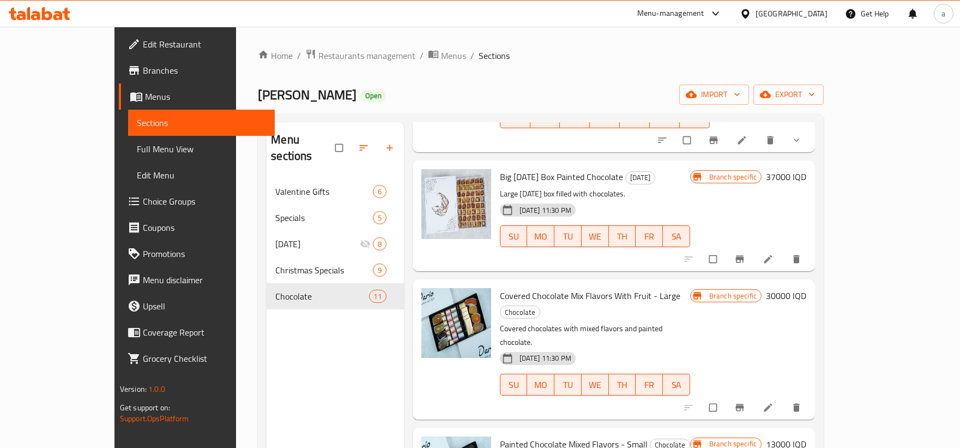
scroll to position [606, 0]
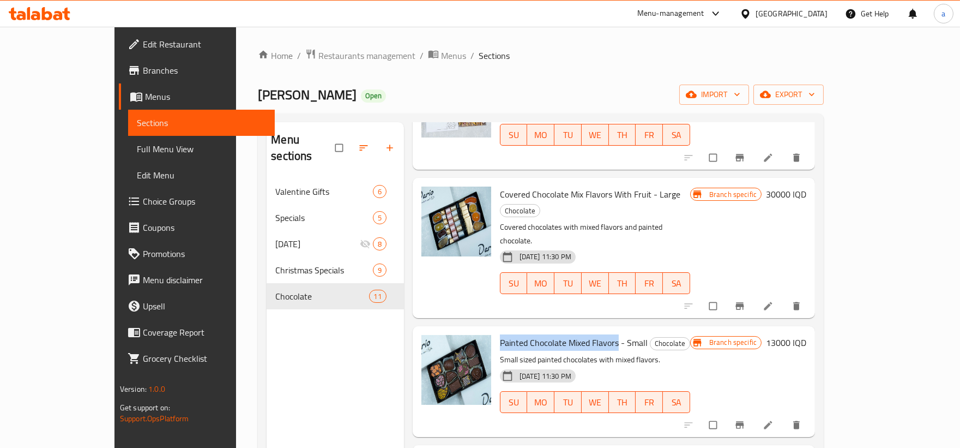
drag, startPoint x: 590, startPoint y: 269, endPoint x: 472, endPoint y: 265, distance: 117.9
click at [500, 334] on span "Painted Chocolate Mixed Flavors - Small" at bounding box center [574, 342] width 148 height 16
copy span "Painted Chocolate Mixed Flavors"
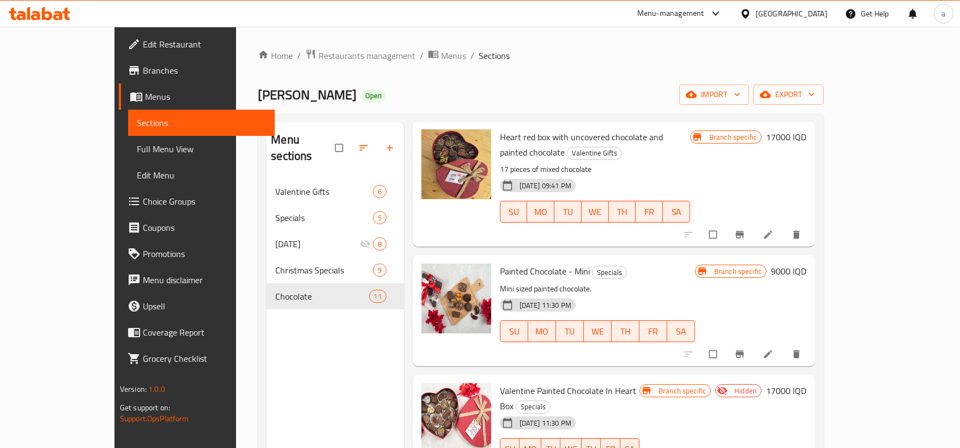
scroll to position [0, 0]
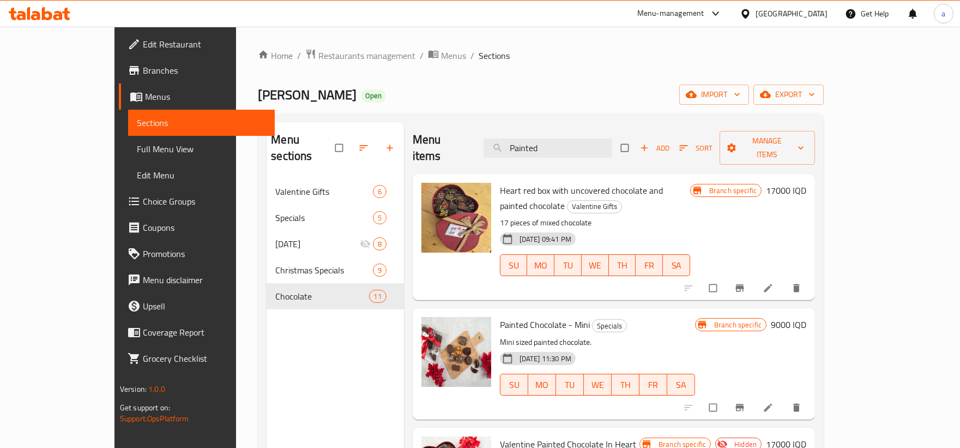
drag, startPoint x: 587, startPoint y: 137, endPoint x: 511, endPoint y: 138, distance: 76.4
click at [511, 138] on div "Menu items Painted Add Sort Manage items" at bounding box center [614, 148] width 402 height 52
paste input "Painted Chocolate Mixed Flavors"
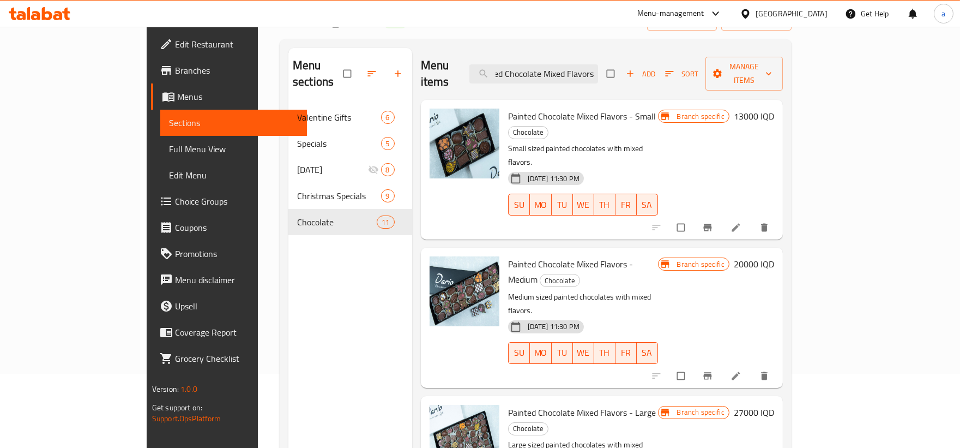
scroll to position [153, 0]
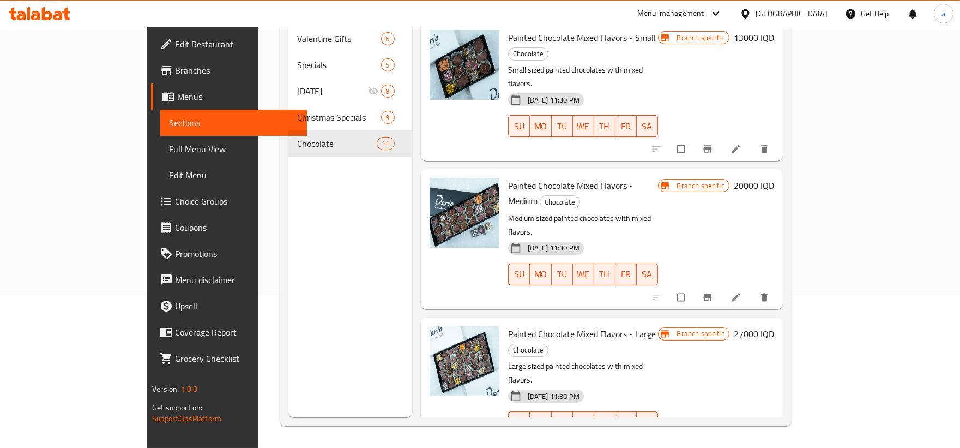
type input "Painted Chocolate Mixed Flavors"
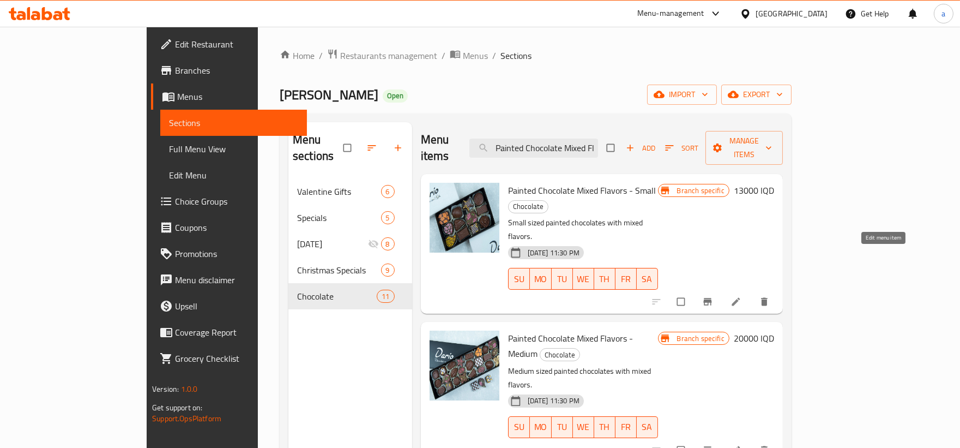
click at [740, 298] on icon at bounding box center [736, 302] width 8 height 8
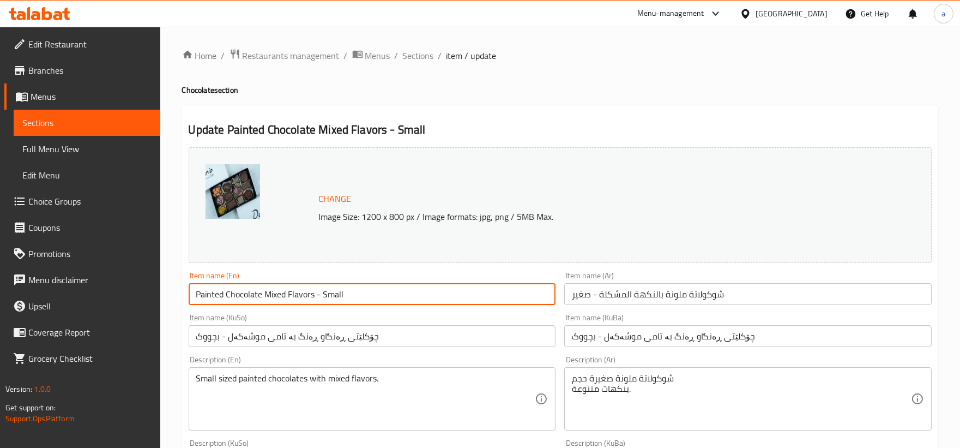
drag, startPoint x: 315, startPoint y: 293, endPoint x: 185, endPoint y: 298, distance: 129.3
click at [185, 298] on div "Item name (En) Painted Chocolate Mixed Flavors - Small Item name (En)" at bounding box center [372, 288] width 376 height 42
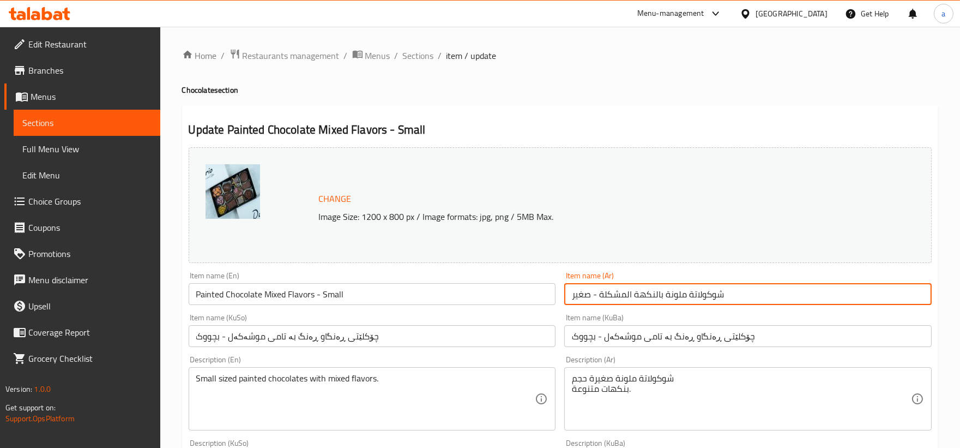
drag, startPoint x: 773, startPoint y: 301, endPoint x: 600, endPoint y: 298, distance: 172.4
click at [600, 298] on input "شوكولاتة ملونة بالنكهة المشكلة - صغير" at bounding box center [748, 294] width 368 height 22
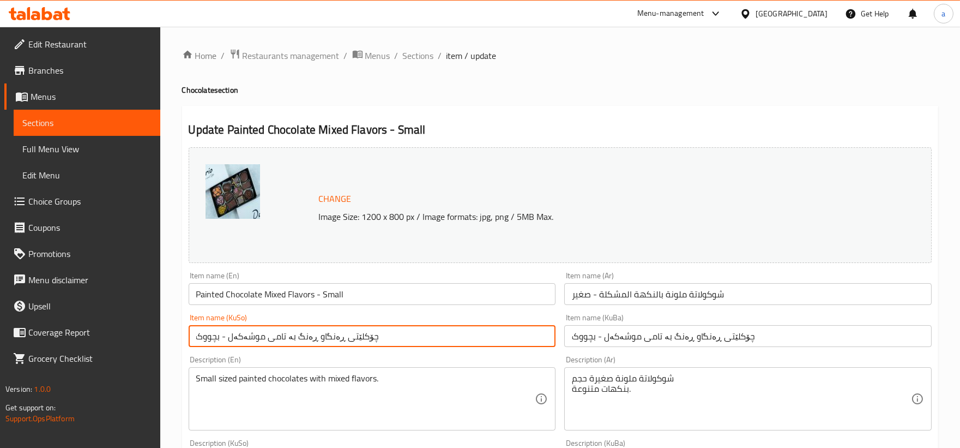
drag, startPoint x: 420, startPoint y: 339, endPoint x: 227, endPoint y: 340, distance: 193.6
click at [227, 340] on input "چۆکلێتی ڕەنگاو ڕەنگ بە تامی موشەکەل - بچووک" at bounding box center [373, 336] width 368 height 22
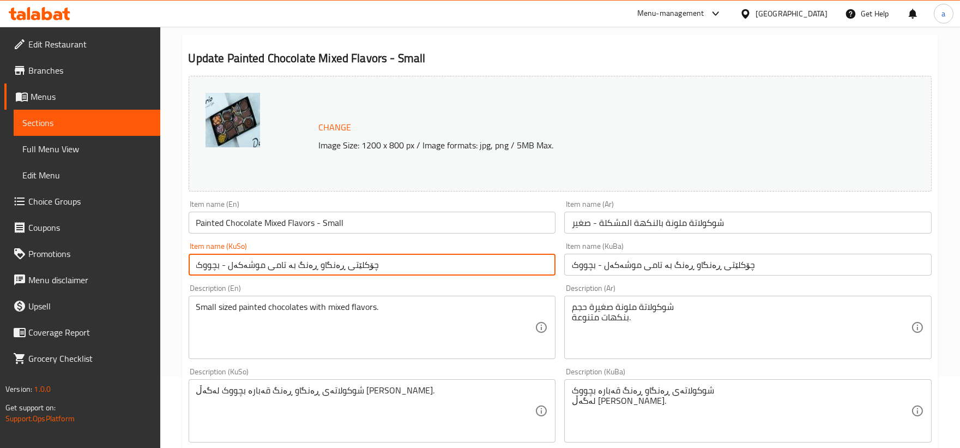
scroll to position [101, 0]
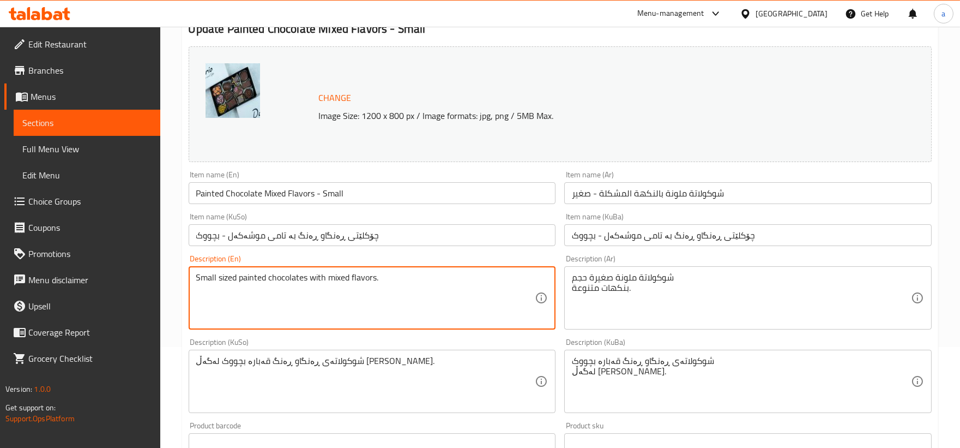
drag, startPoint x: 387, startPoint y: 281, endPoint x: 375, endPoint y: 282, distance: 12.6
click at [396, 285] on textarea "Small sized painted chocolates with mixed flavors." at bounding box center [365, 298] width 339 height 52
drag, startPoint x: 386, startPoint y: 274, endPoint x: 116, endPoint y: 279, distance: 269.4
click at [116, 279] on div "Edit Restaurant Branches Menus Sections Full Menu View Edit Menu Choice Groups …" at bounding box center [480, 368] width 960 height 885
type textarea "Small sized painted chocolates with mixed flavors"
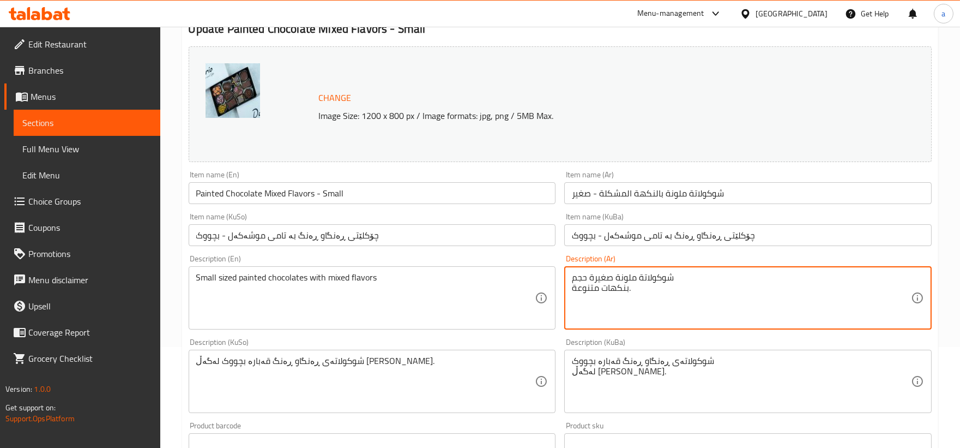
drag, startPoint x: 647, startPoint y: 296, endPoint x: 629, endPoint y: 296, distance: 18.5
type textarea "شوكولاتة ملونة صغيرة حجم بنكهات متنوعة"
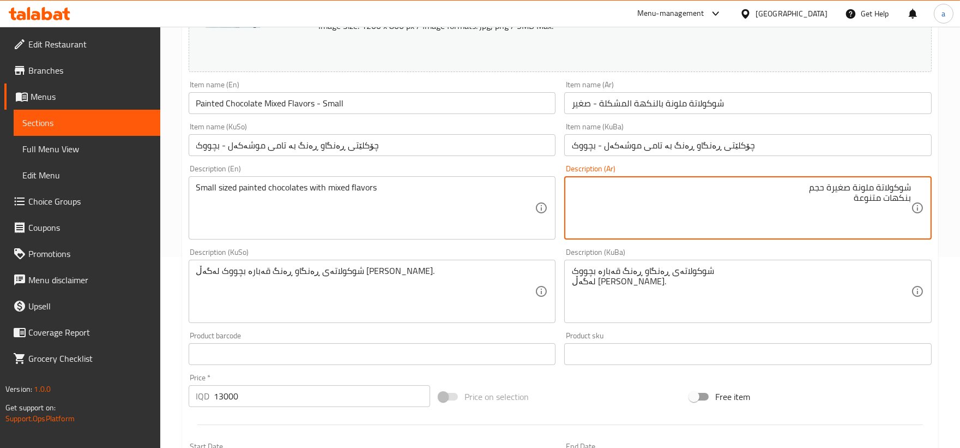
scroll to position [303, 0]
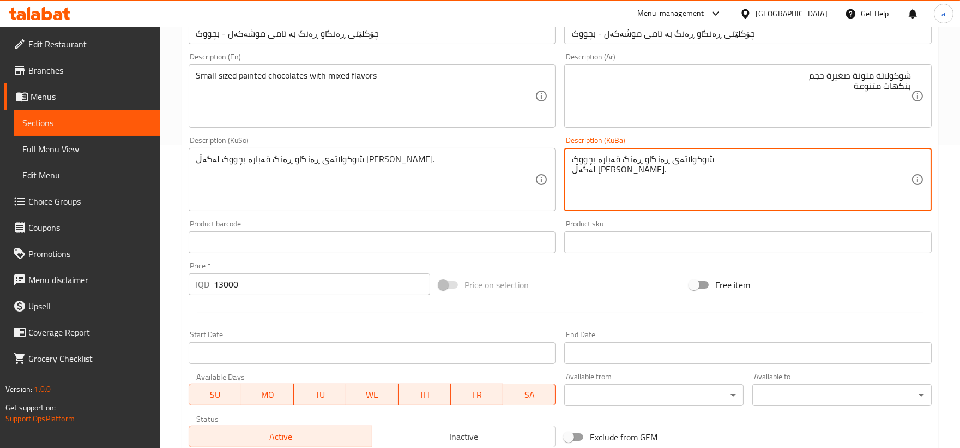
drag, startPoint x: 642, startPoint y: 173, endPoint x: 632, endPoint y: 175, distance: 10.5
type textarea "شوکولاتەی ڕەنگاو ڕەنگ قەبارە بچووک لەگەڵ تامی جیاواز"
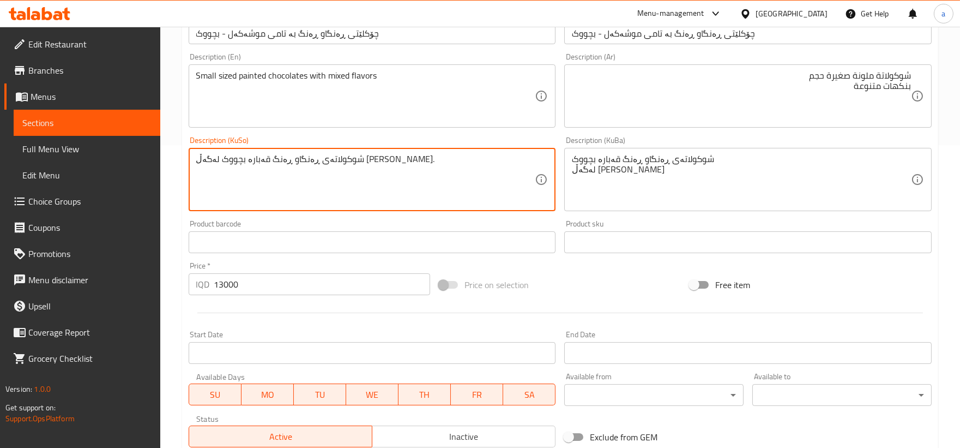
drag, startPoint x: 440, startPoint y: 157, endPoint x: 388, endPoint y: 163, distance: 52.1
click at [404, 164] on textarea "شوکولاتەی ڕەنگاو ڕەنگ قەبارە بچووک لەگەڵ تامی جیاواز ." at bounding box center [365, 180] width 339 height 52
drag, startPoint x: 402, startPoint y: 160, endPoint x: 133, endPoint y: 160, distance: 269.4
click at [133, 160] on div "Edit Restaurant Branches Menus Sections Full Menu View Edit Menu Choice Groups …" at bounding box center [480, 166] width 960 height 885
type textarea "شوکولاتەی ڕەنگاو ڕەنگ قەبارە بچووک لەگەڵ تامی جیاواز"
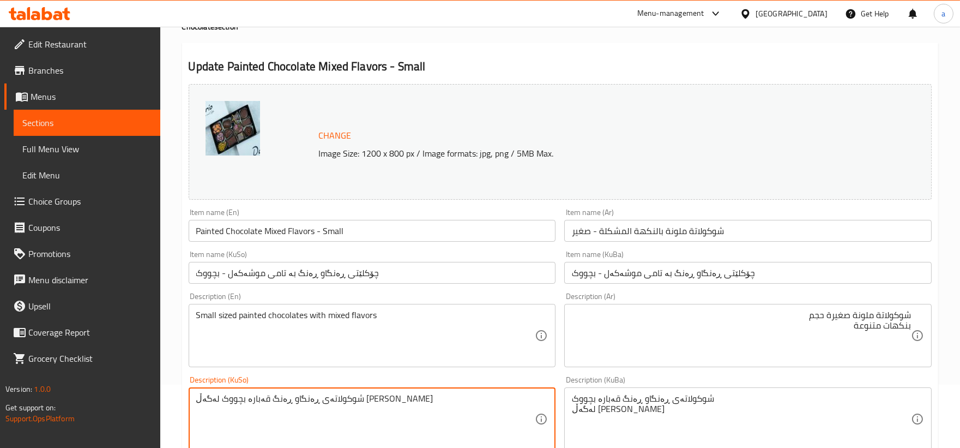
scroll to position [0, 0]
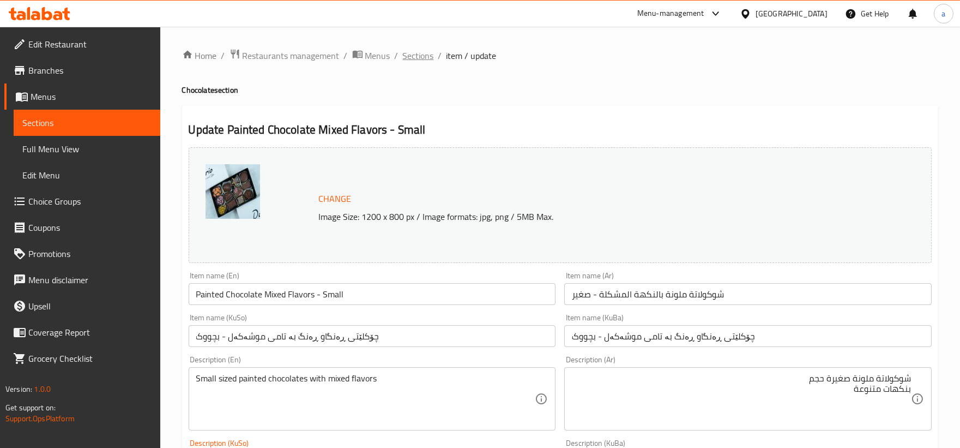
click at [416, 62] on span "Sections" at bounding box center [418, 55] width 31 height 13
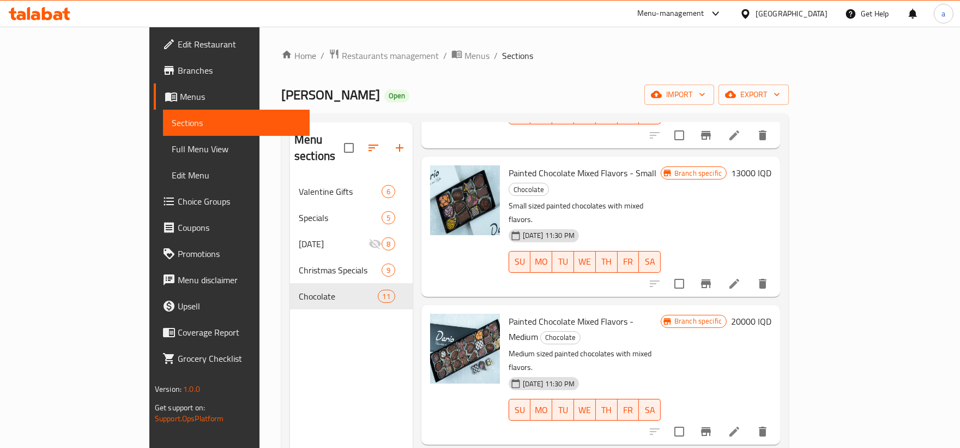
scroll to position [202, 0]
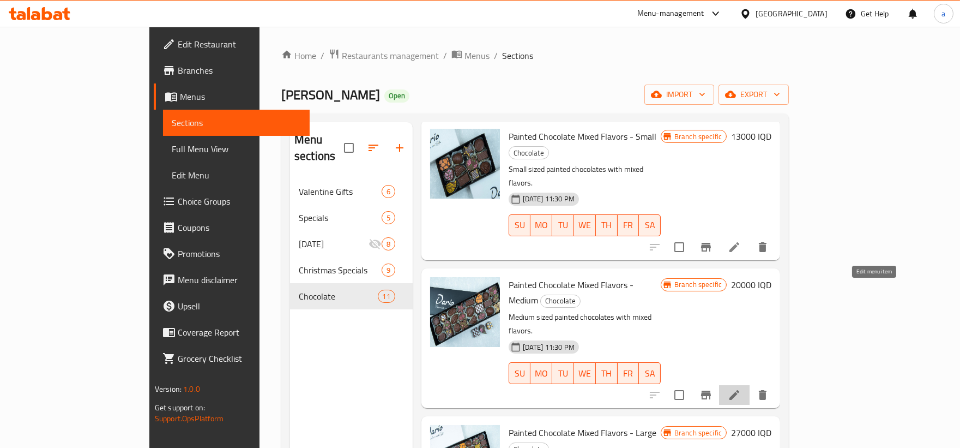
click at [741, 388] on icon at bounding box center [734, 394] width 13 height 13
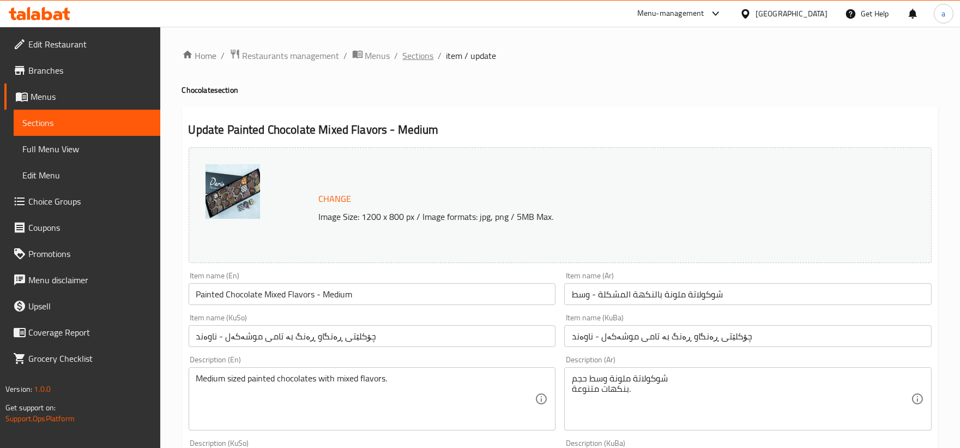
click at [417, 53] on span "Sections" at bounding box center [418, 55] width 31 height 13
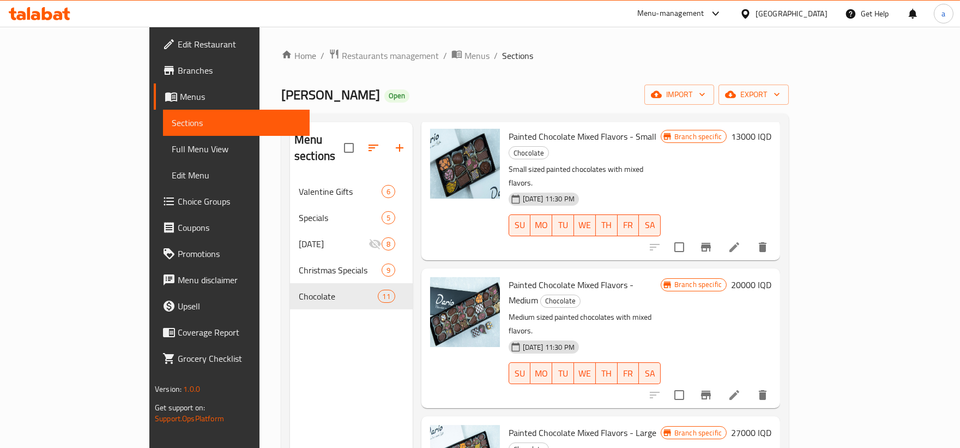
scroll to position [303, 0]
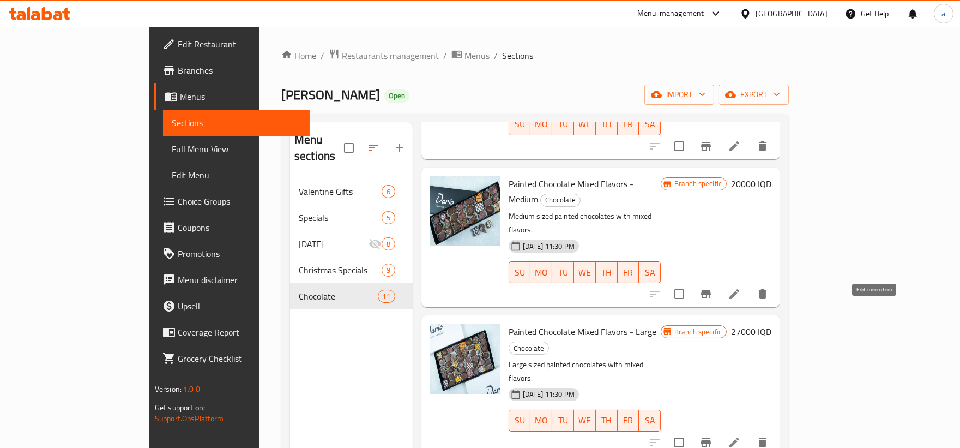
click at [741, 436] on icon at bounding box center [734, 442] width 13 height 13
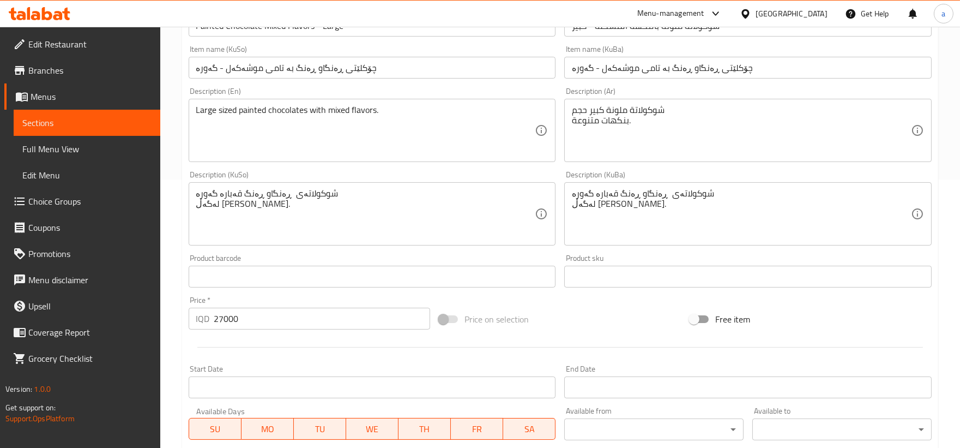
scroll to position [303, 0]
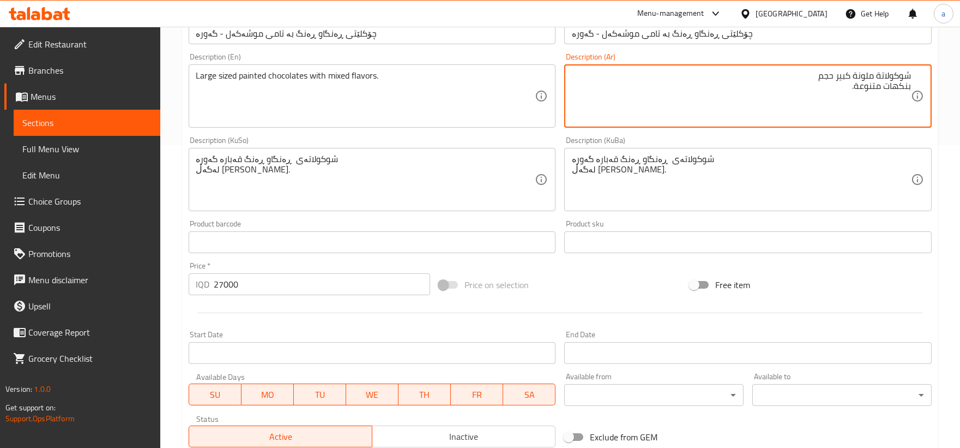
click at [912, 87] on div "شوكولاتة ملونة كبير حجم بنكهات متنوعة. Description (Ar)" at bounding box center [748, 95] width 368 height 63
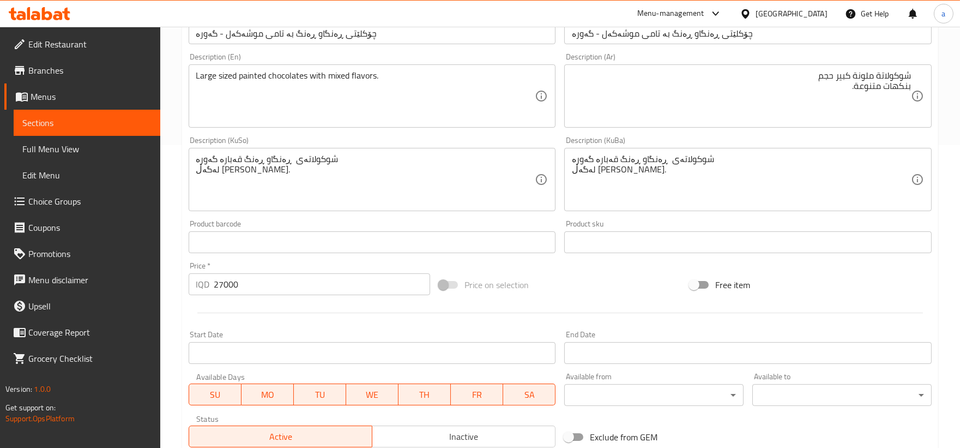
click at [913, 85] on div "شوكولاتة ملونة كبير حجم بنكهات متنوعة. Description (Ar)" at bounding box center [748, 95] width 368 height 63
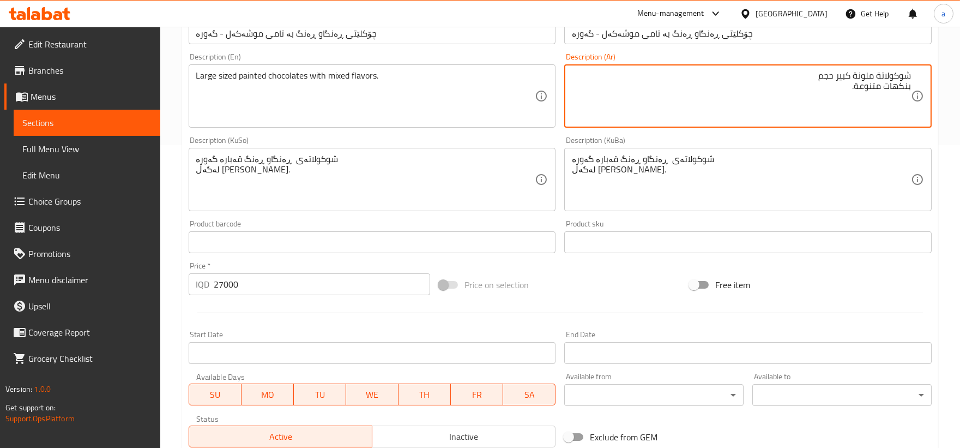
click at [909, 84] on textarea "شوكولاتة ملونة كبير حجم بنكهات متنوعة." at bounding box center [741, 96] width 339 height 52
click at [912, 84] on div "شوكولاتة ملونة كبير حجم بنكهات متنوعة. Description (Ar)" at bounding box center [748, 95] width 368 height 63
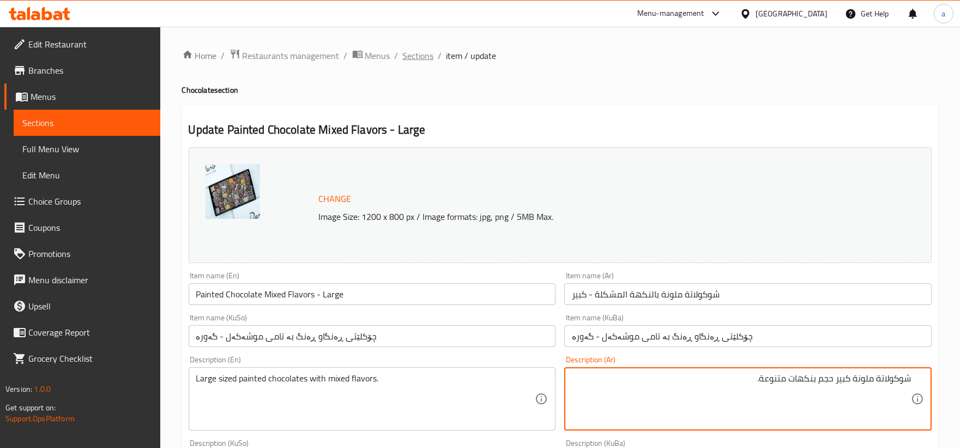
type textarea "شوكولاتة ملونة كبير حجم بنكهات متنوعة."
click at [411, 53] on span "Sections" at bounding box center [418, 55] width 31 height 13
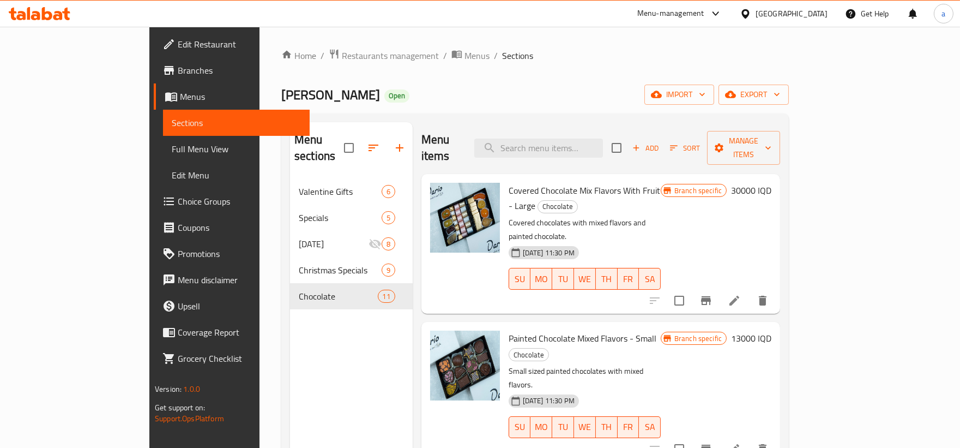
scroll to position [202, 0]
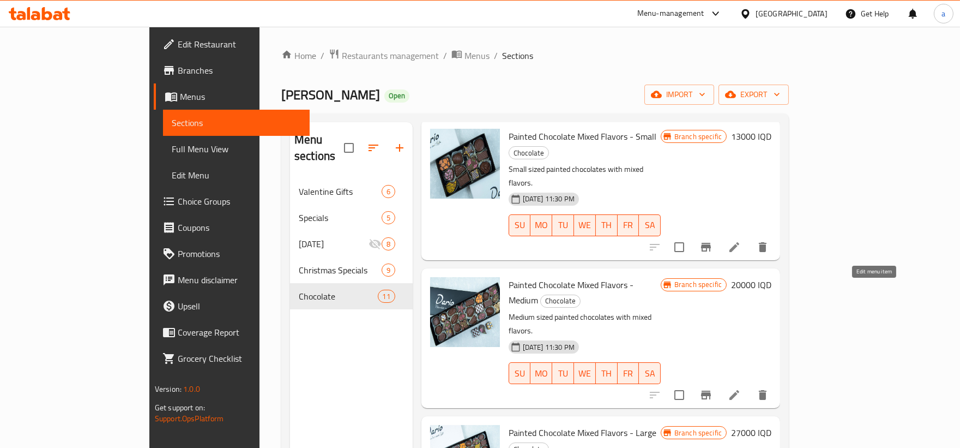
click at [741, 388] on icon at bounding box center [734, 394] width 13 height 13
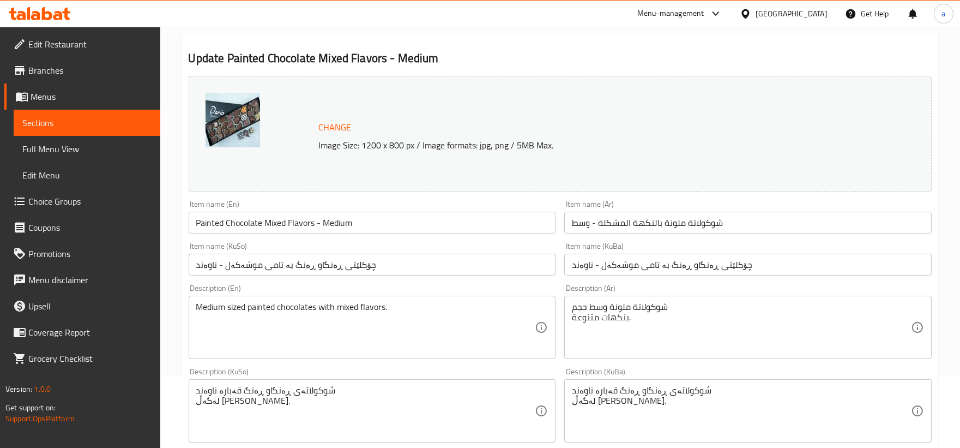
scroll to position [101, 0]
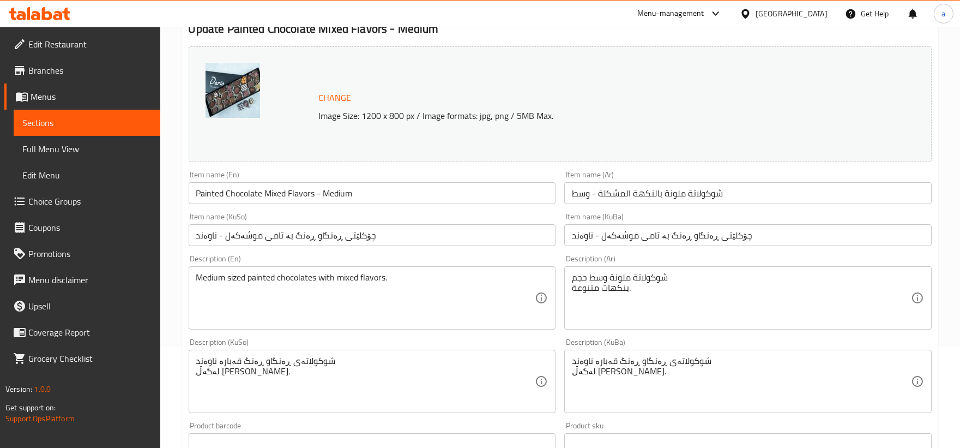
click at [568, 279] on div "شوكولاتة ملونة وسط حجم بنكهات متنوعة. Description (Ar)" at bounding box center [748, 297] width 368 height 63
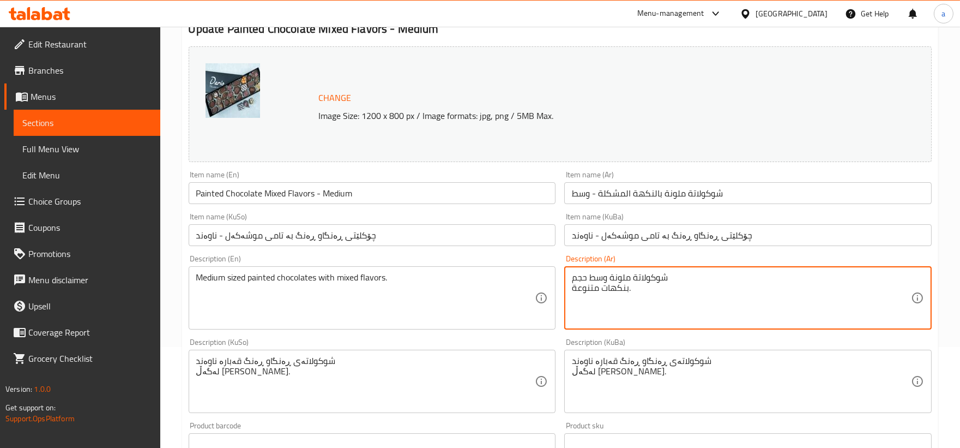
click at [641, 286] on textarea "شوكولاتة ملونة وسط حجم بنكهات متنوعة." at bounding box center [741, 298] width 339 height 52
click at [802, 277] on textarea "شوكولاتة ملونة وسط حجم بنكهات متنوعة." at bounding box center [741, 298] width 339 height 52
click at [911, 286] on textarea "شوكولاتة ملونة وسط حجم بنكهات متنوعة." at bounding box center [741, 298] width 339 height 52
drag, startPoint x: 702, startPoint y: 280, endPoint x: 942, endPoint y: 282, distance: 240.0
click at [942, 282] on div "Home / Restaurants management / Menus / Sections / item / update Chocolate sect…" at bounding box center [560, 368] width 800 height 885
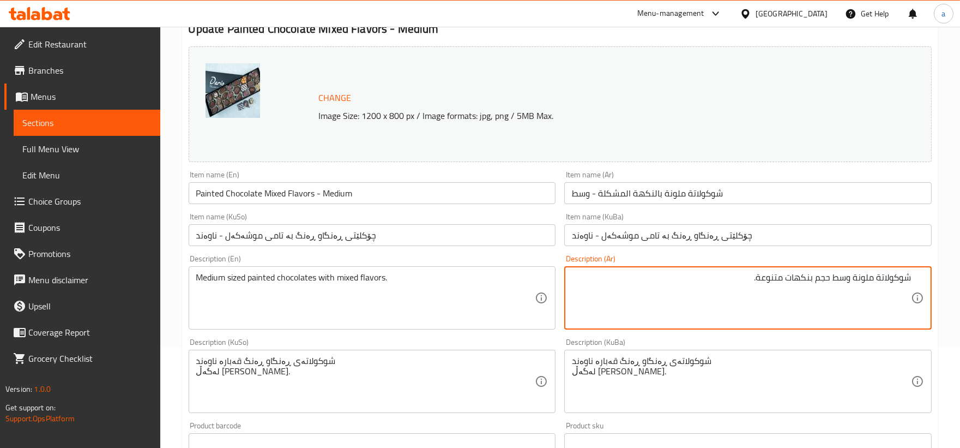
type textarea "شوكولاتة ملونة وسط حجم بنكهات متنوعة."
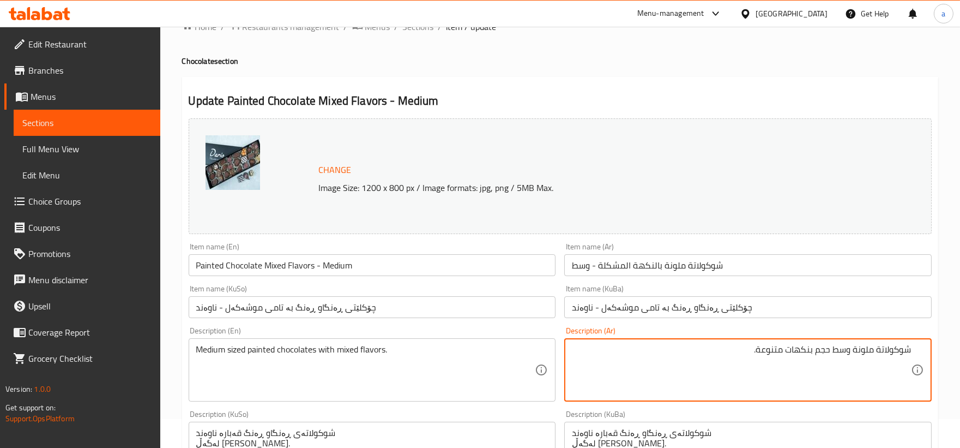
scroll to position [0, 0]
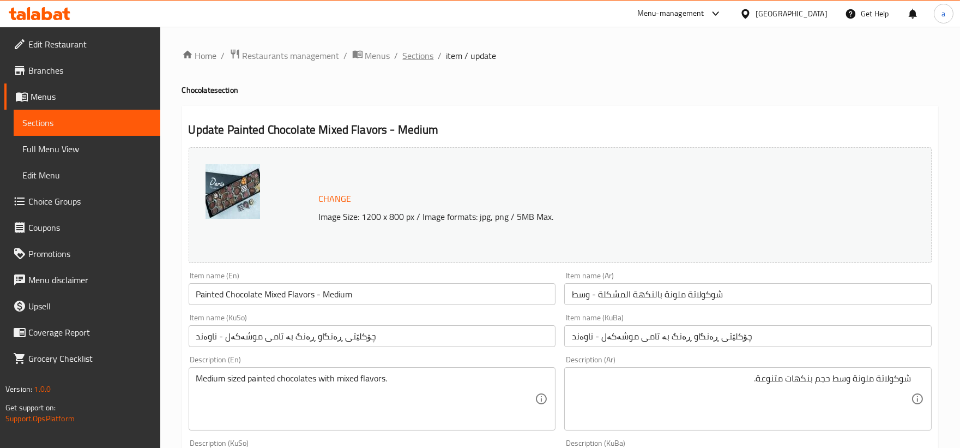
click at [421, 49] on span "Sections" at bounding box center [418, 55] width 31 height 13
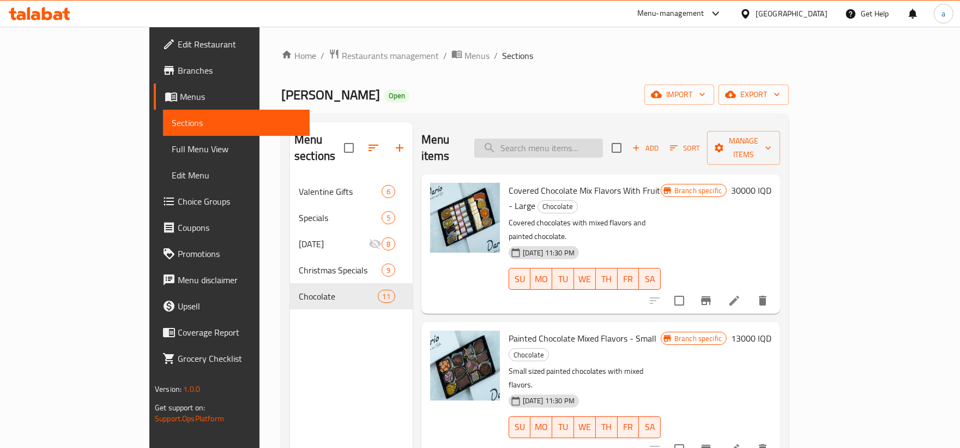
click at [573, 142] on input "search" at bounding box center [538, 148] width 129 height 19
paste input "Painted Chocolate Mixed Flavors"
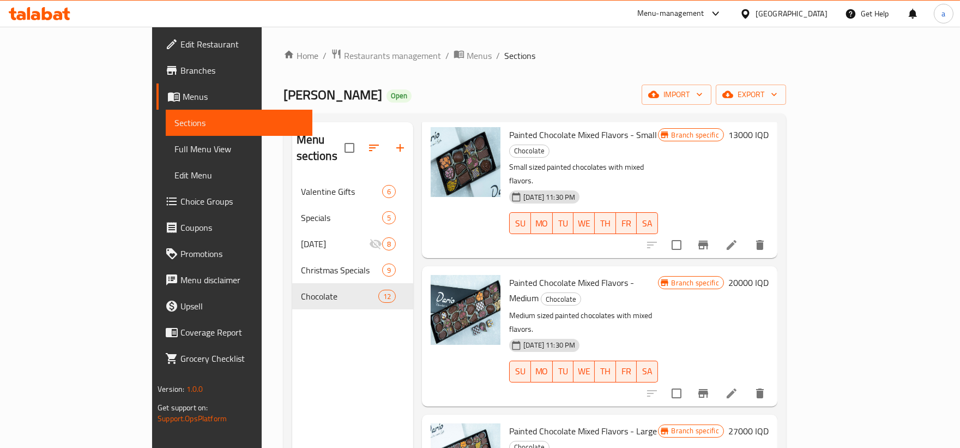
type input "Painted Chocolate Mixed Flavors"
click at [767, 238] on icon "delete" at bounding box center [760, 244] width 13 height 13
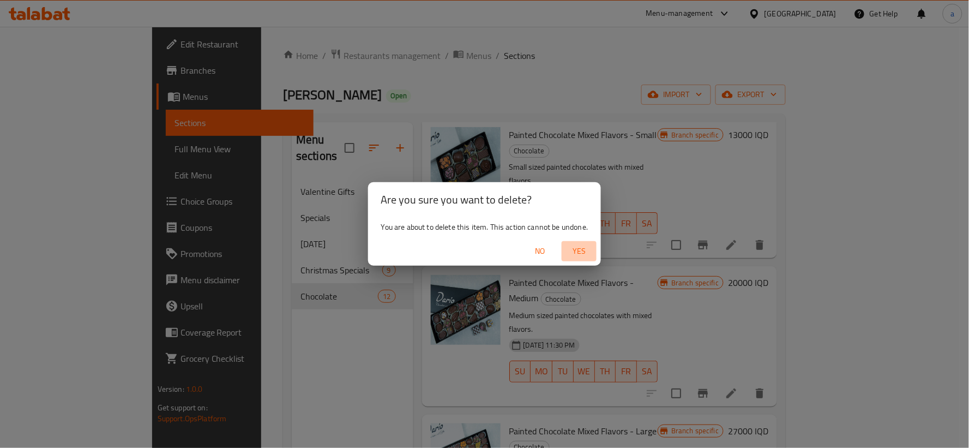
click at [570, 247] on span "Yes" at bounding box center [579, 251] width 26 height 14
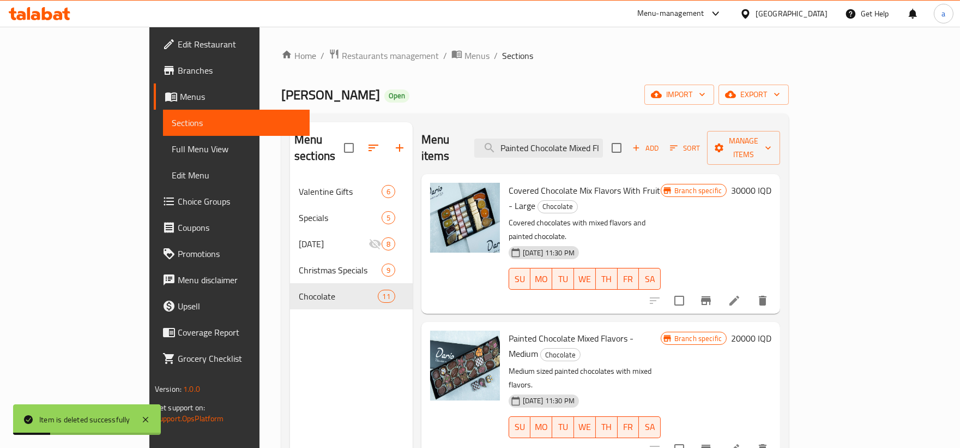
scroll to position [0, 21]
drag, startPoint x: 551, startPoint y: 140, endPoint x: 792, endPoint y: 127, distance: 241.9
click at [780, 127] on div "Menu items Painted Chocolate Mixed Flavors Add Sort Manage items" at bounding box center [601, 148] width 359 height 52
paste input "Painted Chocolate Mixed Flavors"
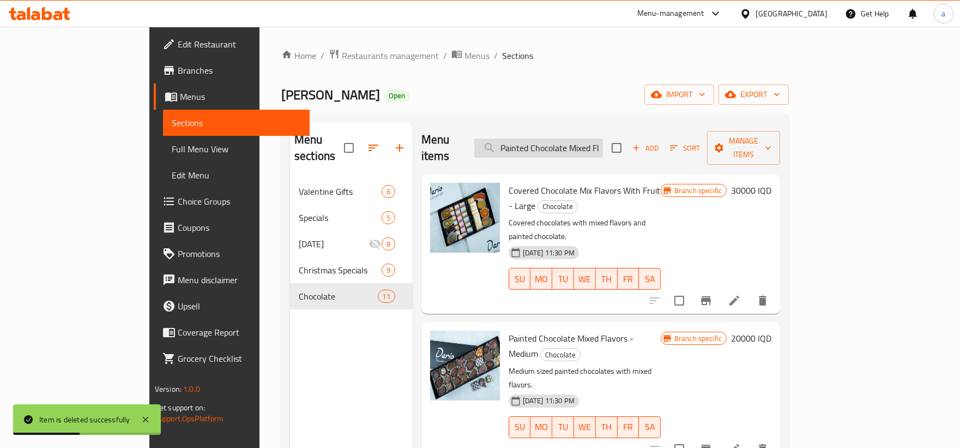
scroll to position [0, 21]
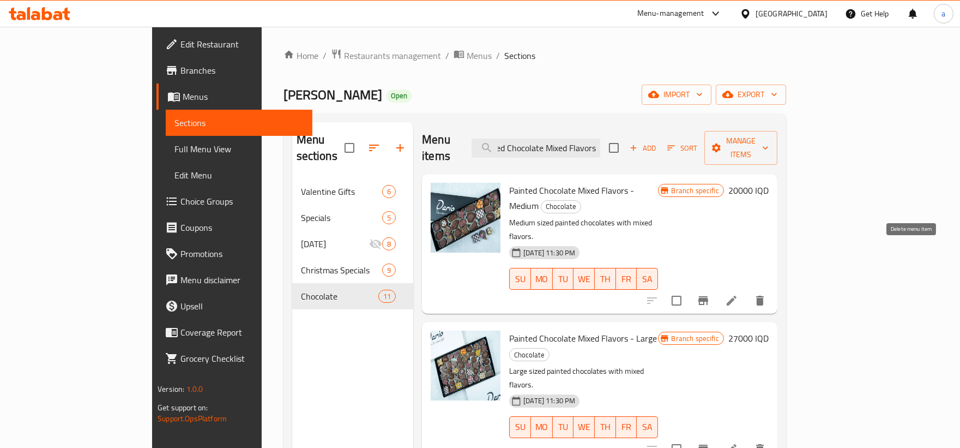
click at [767, 294] on icon "delete" at bounding box center [760, 300] width 13 height 13
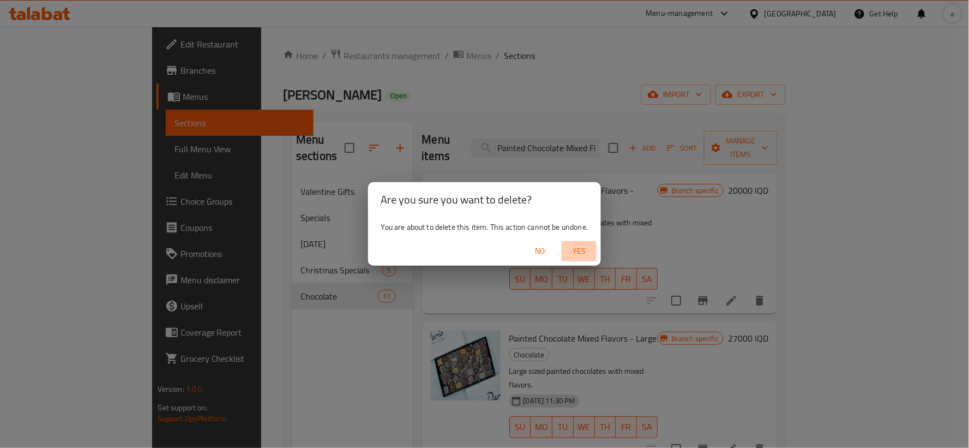
click at [581, 248] on span "Yes" at bounding box center [579, 251] width 26 height 14
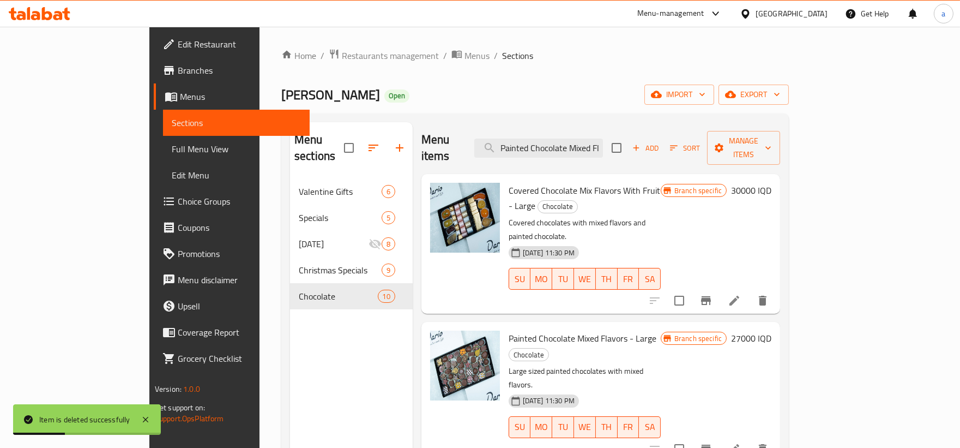
scroll to position [0, 21]
drag, startPoint x: 584, startPoint y: 138, endPoint x: 686, endPoint y: 140, distance: 102.0
click at [686, 140] on div "Menu items Painted Chocolate Mixed Flavors Add Sort Manage items" at bounding box center [601, 148] width 359 height 52
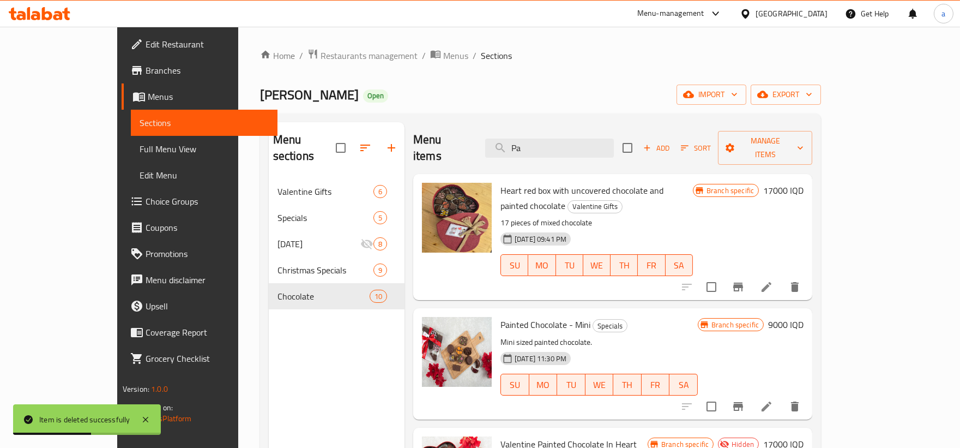
type input "P"
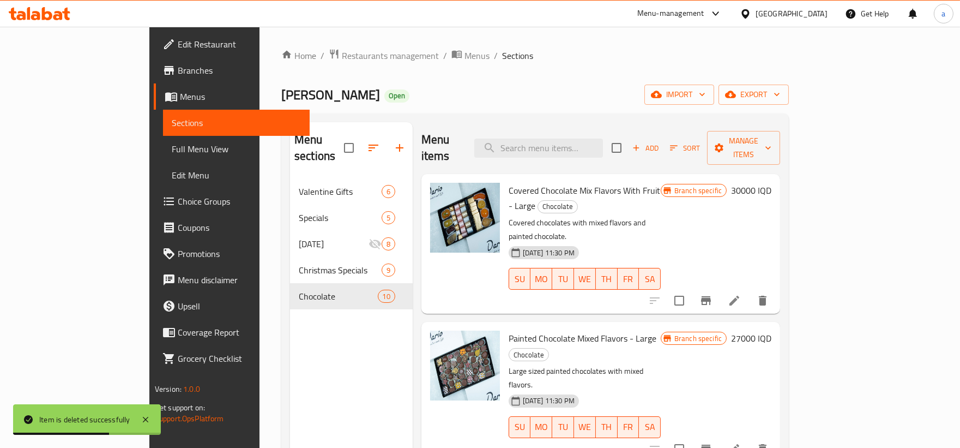
paste input "Painted Chocolate Mixed Flavors"
type input "Painted Chocolate Mixed Flavors"
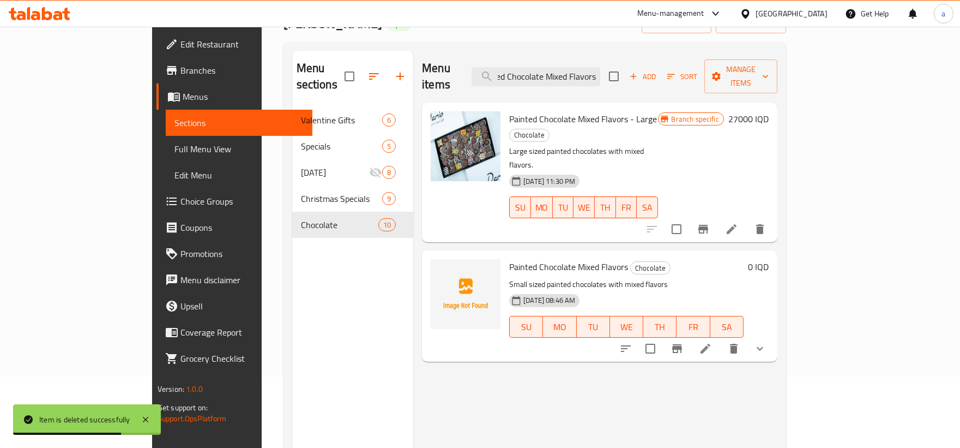
scroll to position [101, 0]
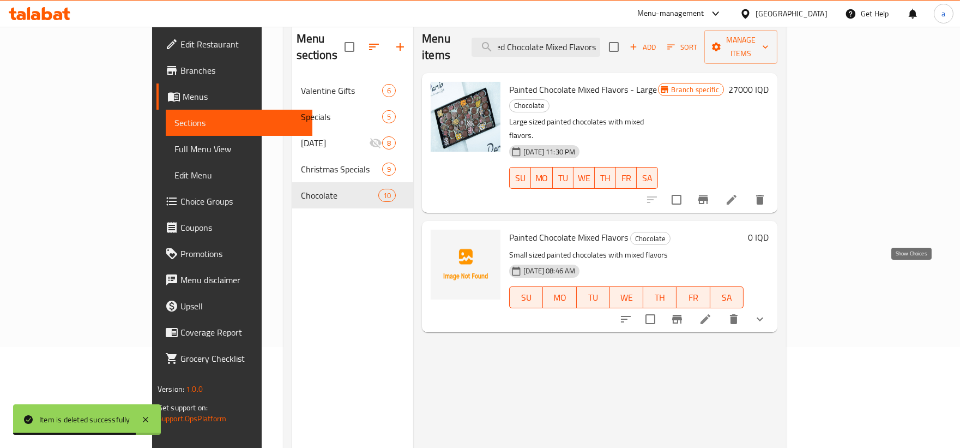
click at [767, 312] on icon "show more" at bounding box center [760, 318] width 13 height 13
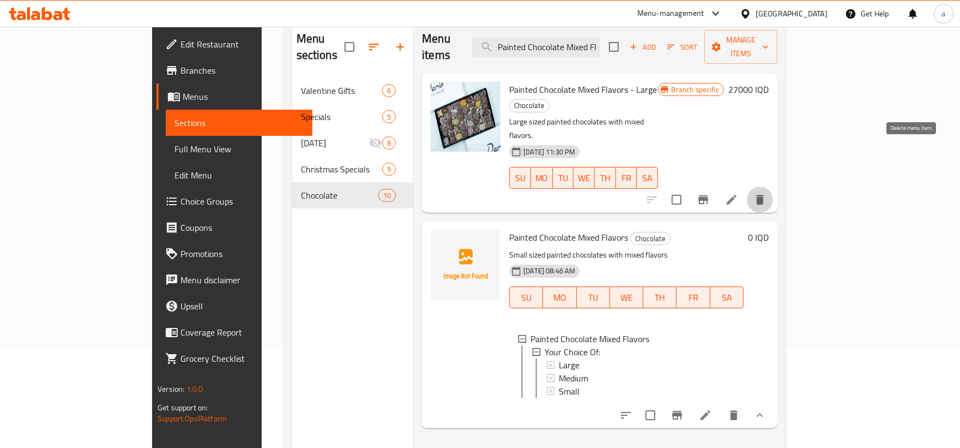
click at [764, 195] on icon "delete" at bounding box center [760, 200] width 8 height 10
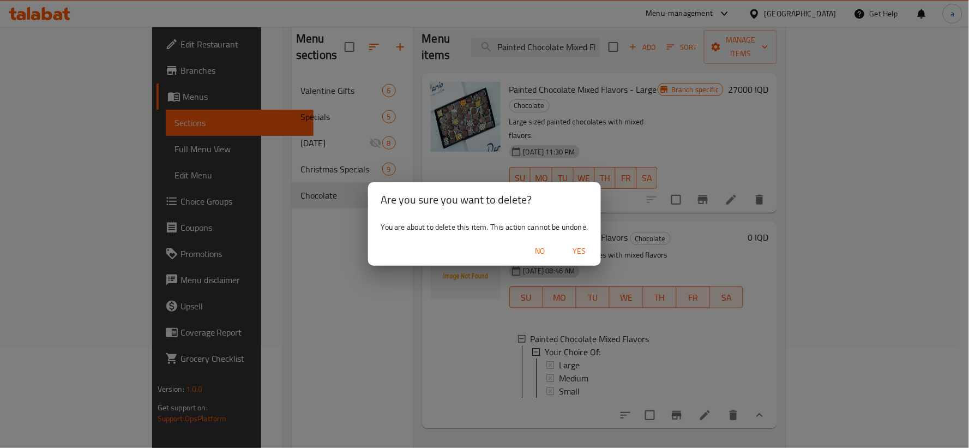
click at [581, 247] on span "Yes" at bounding box center [579, 251] width 26 height 14
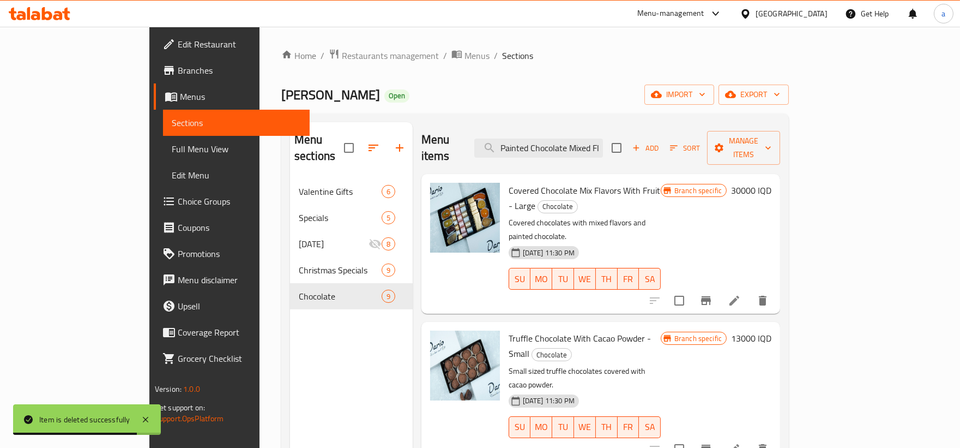
click at [172, 152] on span "Full Menu View" at bounding box center [236, 148] width 129 height 13
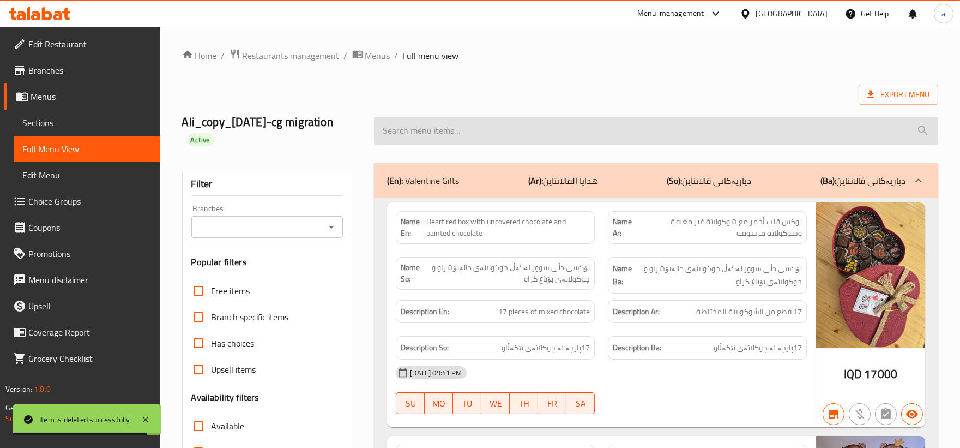
click at [576, 128] on input "search" at bounding box center [656, 131] width 564 height 28
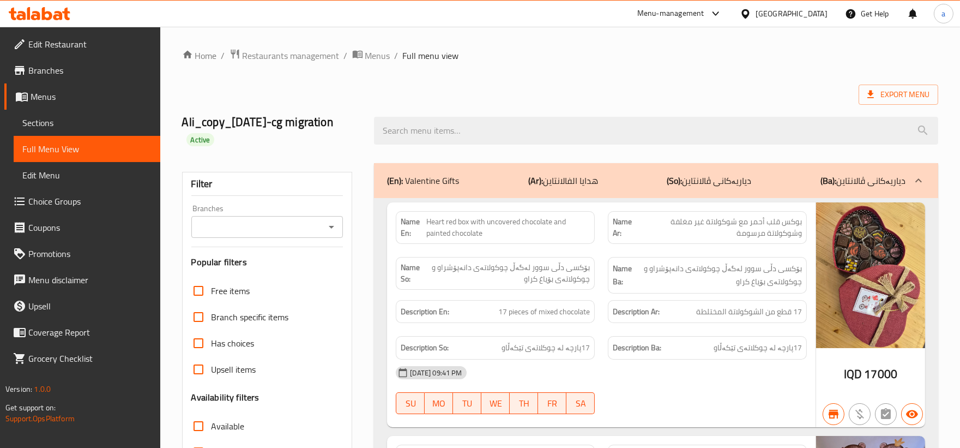
paste input "Painted Chocolate Mixed Flavors"
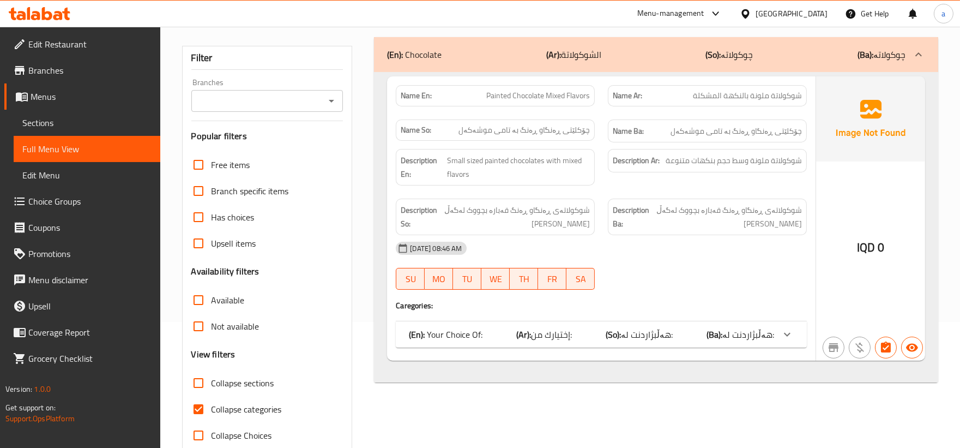
scroll to position [149, 0]
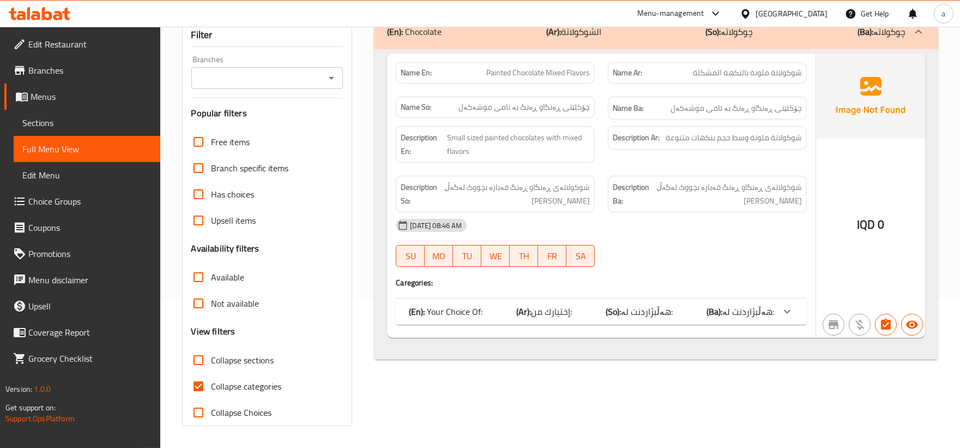
type input "Painted Chocolate Mixed Flavors"
click at [195, 385] on input "Collapse categories" at bounding box center [198, 386] width 26 height 26
checkbox input "false"
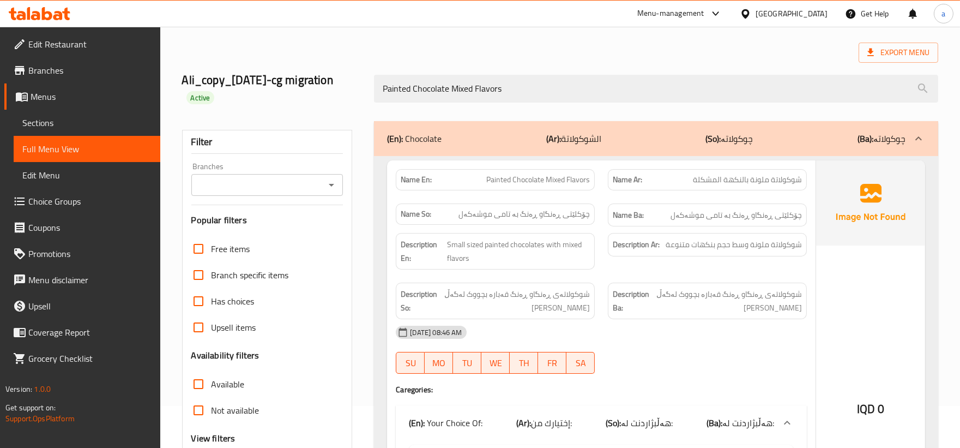
scroll to position [0, 0]
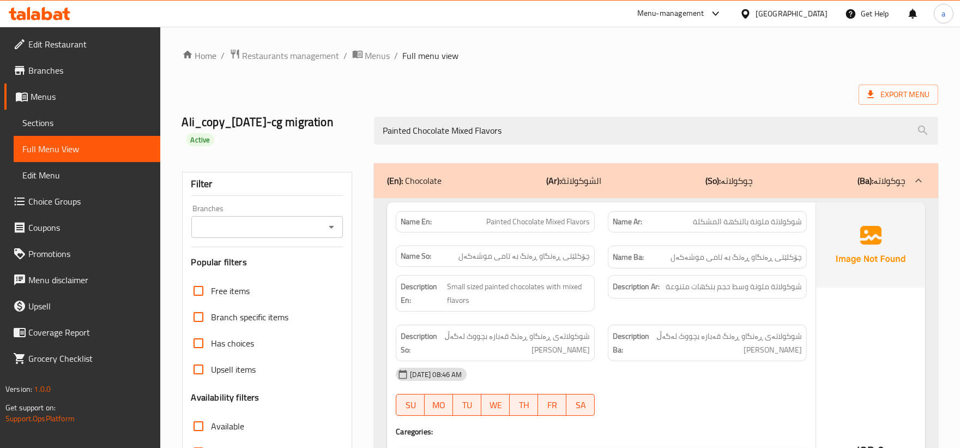
drag, startPoint x: 562, startPoint y: 137, endPoint x: 254, endPoint y: 152, distance: 309.0
click at [254, 152] on div "Ali_copy_11/02/2023-cg migration Active Painted Chocolate Mixed Flavors" at bounding box center [560, 130] width 769 height 65
paste input "Covered Chocolate With Painted Chocolate Mix"
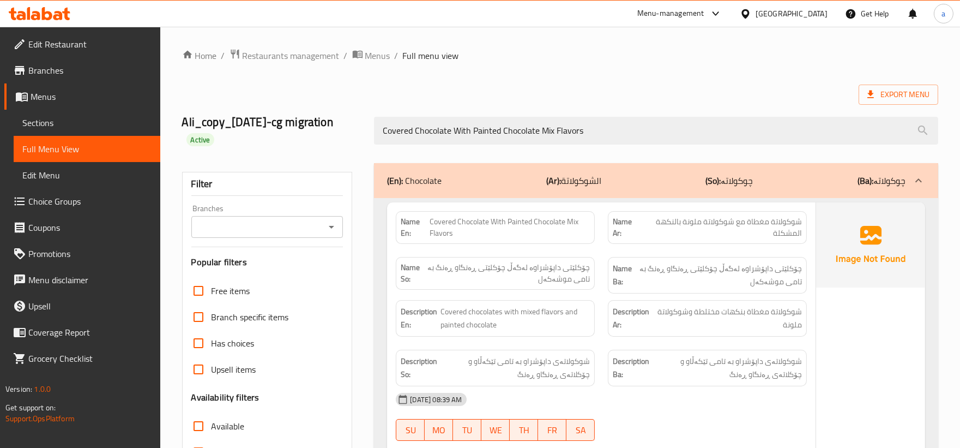
drag, startPoint x: 513, startPoint y: 126, endPoint x: 341, endPoint y: 128, distance: 171.8
click at [341, 128] on div "Ali_copy_11/02/2023-cg migration Active Covered Chocolate With Painted Chocolat…" at bounding box center [560, 130] width 769 height 65
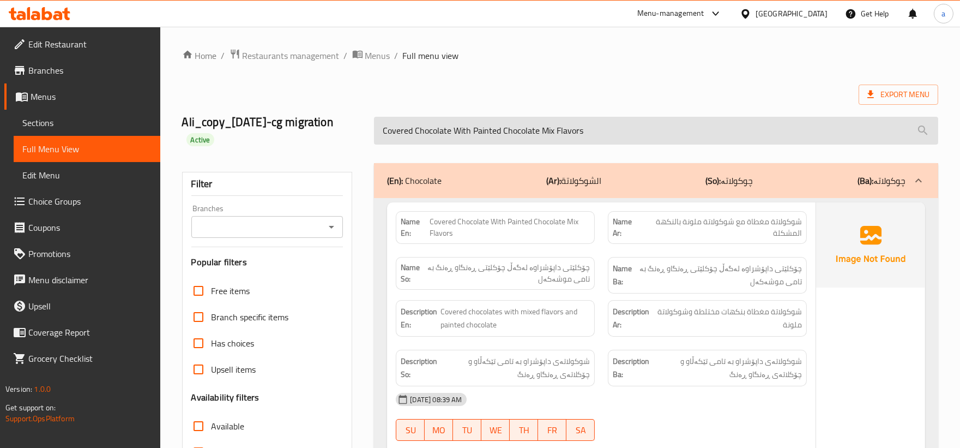
click at [617, 131] on input "Covered Chocolate With Painted Chocolate Mix Flavors" at bounding box center [656, 131] width 564 height 28
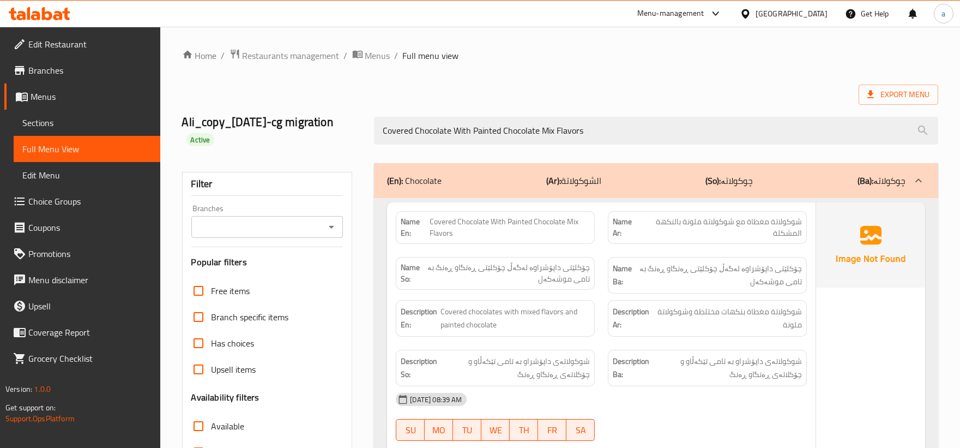
drag, startPoint x: 623, startPoint y: 131, endPoint x: 202, endPoint y: 138, distance: 421.6
click at [202, 138] on div "Ali_copy_11/02/2023-cg migration Active Covered Chocolate With Painted Chocolat…" at bounding box center [560, 130] width 769 height 65
paste input "chocolate mixed flavor"
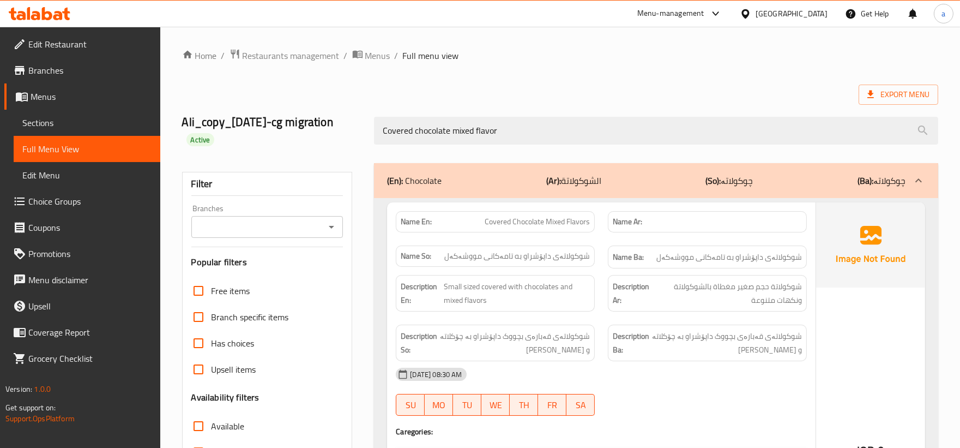
scroll to position [101, 0]
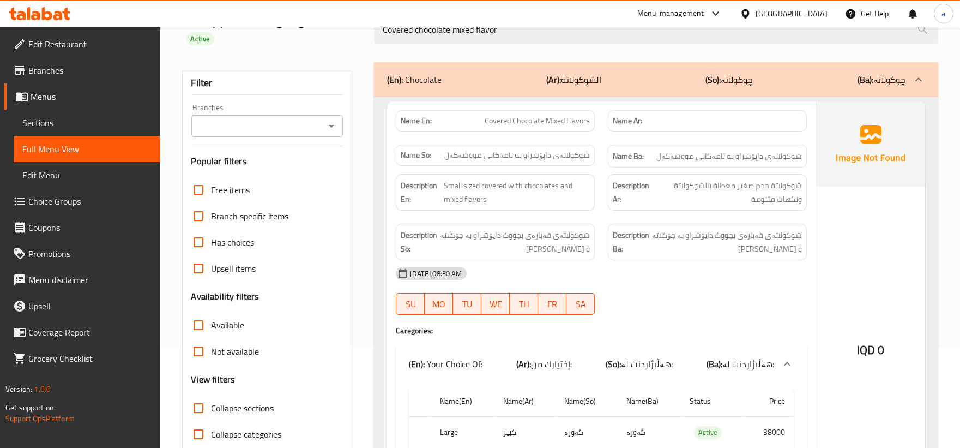
type input "Covered chocolate mixed flavor"
click at [693, 121] on p "Name Ar:" at bounding box center [707, 120] width 189 height 11
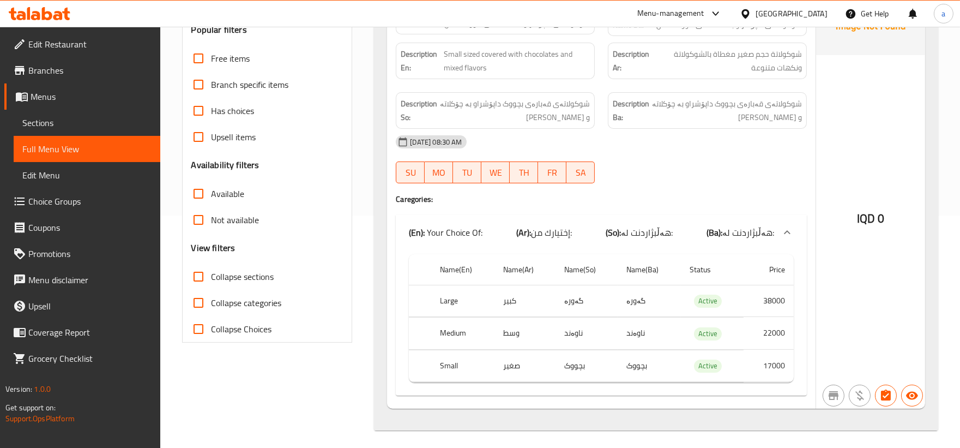
scroll to position [237, 0]
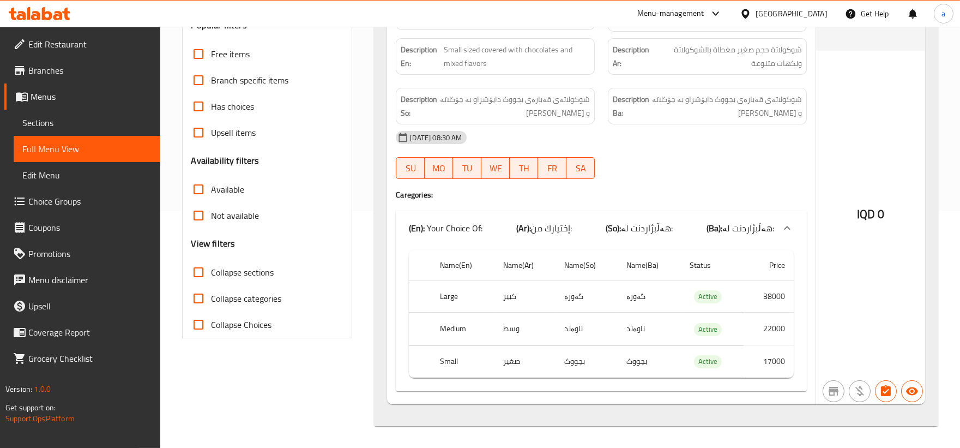
click at [73, 118] on span "Sections" at bounding box center [86, 122] width 129 height 13
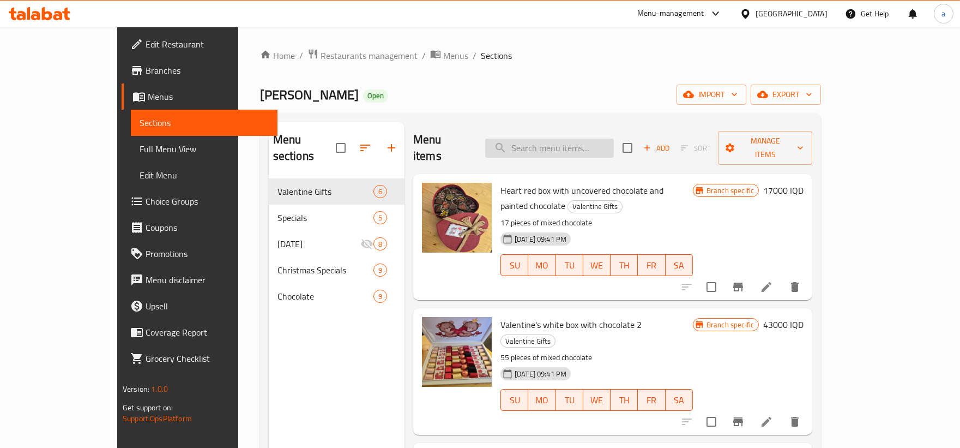
click at [590, 141] on input "search" at bounding box center [549, 148] width 129 height 19
paste input "Covered chocolate mixed flavor"
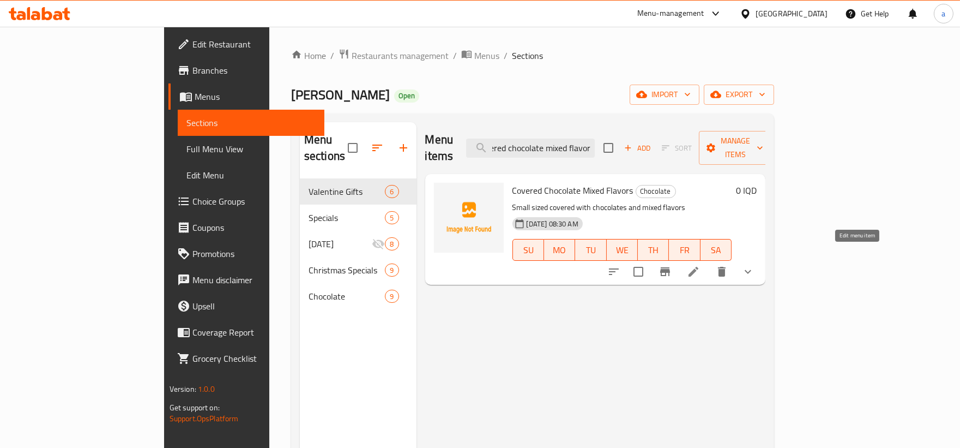
type input "Covered chocolate mixed flavor"
click at [700, 265] on icon at bounding box center [693, 271] width 13 height 13
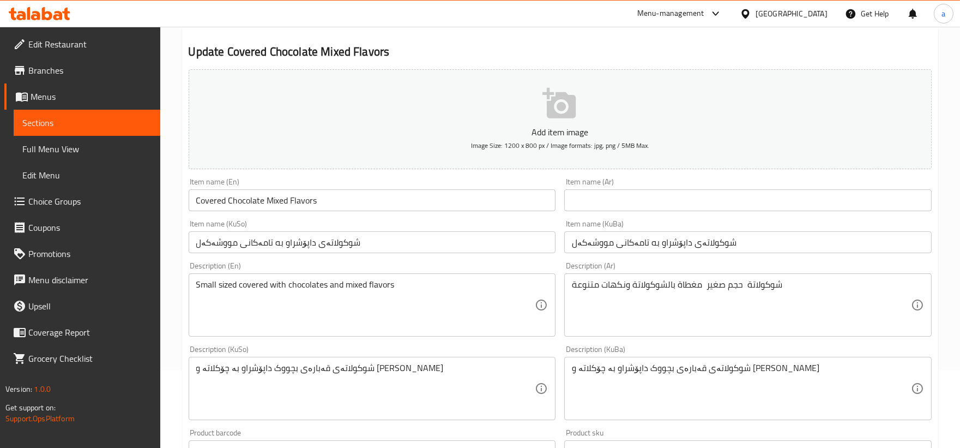
scroll to position [101, 0]
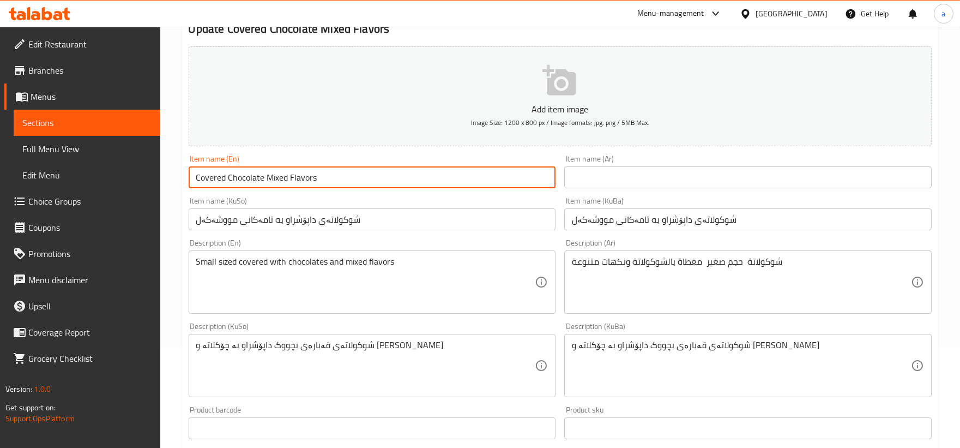
drag, startPoint x: 369, startPoint y: 175, endPoint x: 117, endPoint y: 188, distance: 251.7
click at [117, 188] on div "Edit Restaurant Branches Menus Sections Full Menu View Edit Menu Choice Groups …" at bounding box center [480, 382] width 960 height 913
click at [685, 191] on div "Item name (Ar) Item name (Ar)" at bounding box center [748, 172] width 376 height 42
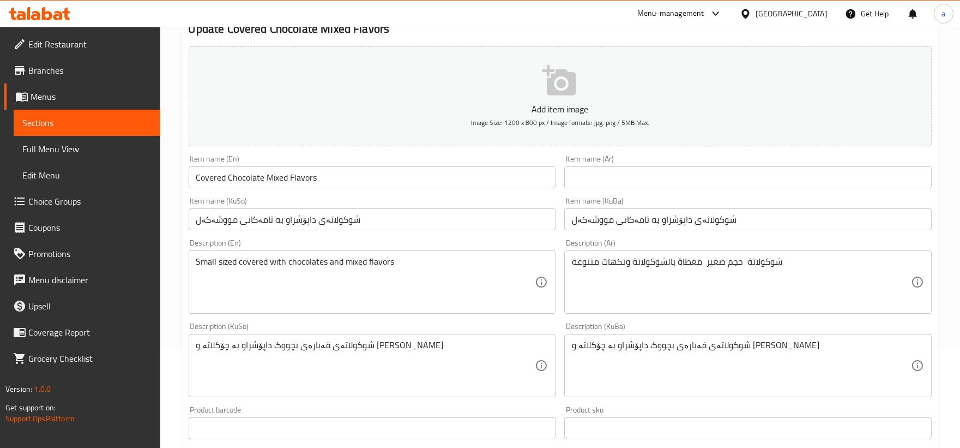
click at [674, 172] on input "text" at bounding box center [748, 177] width 368 height 22
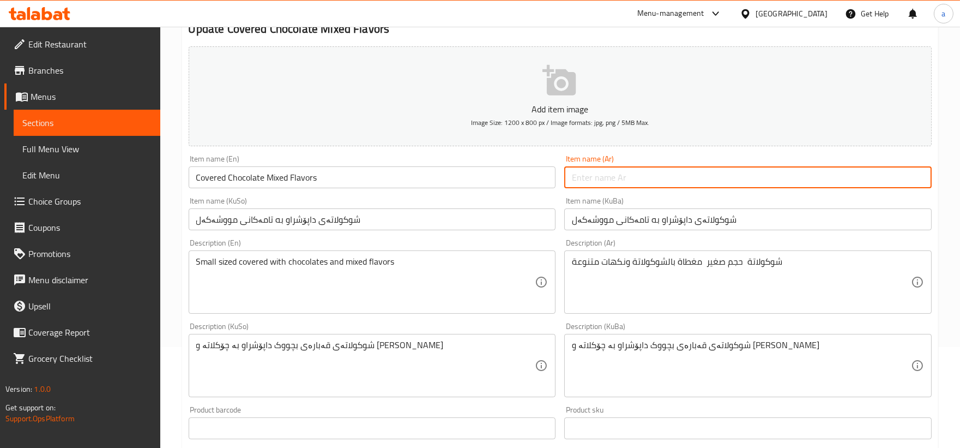
paste input "شوكولاتة مغطاة بنكهات مشكلة"
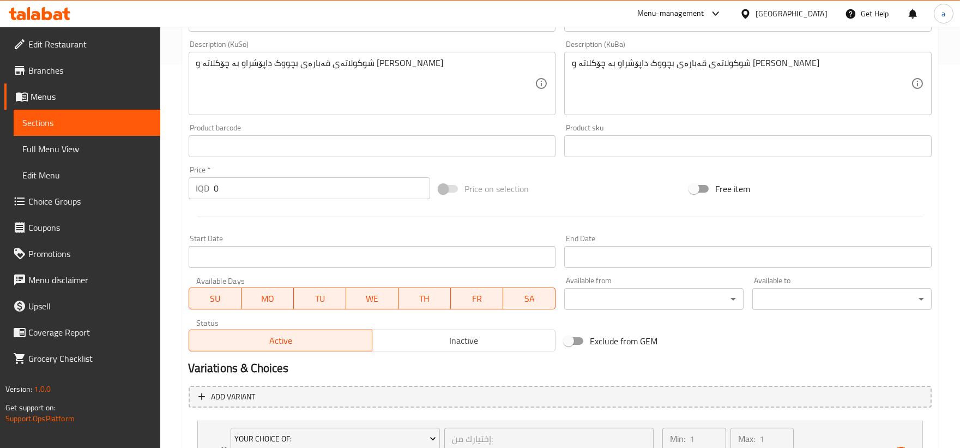
scroll to position [491, 0]
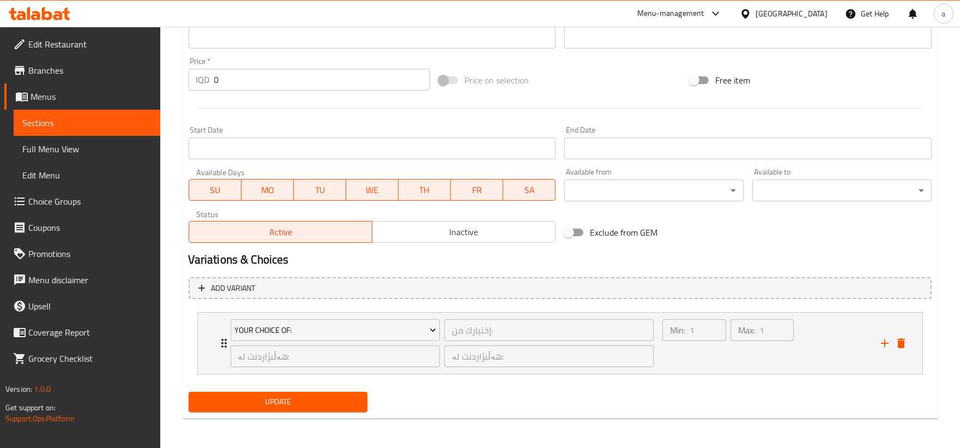
type input "شوكولاتة مغطاة بنكهات مشكلة"
click at [330, 401] on span "Update" at bounding box center [278, 402] width 162 height 14
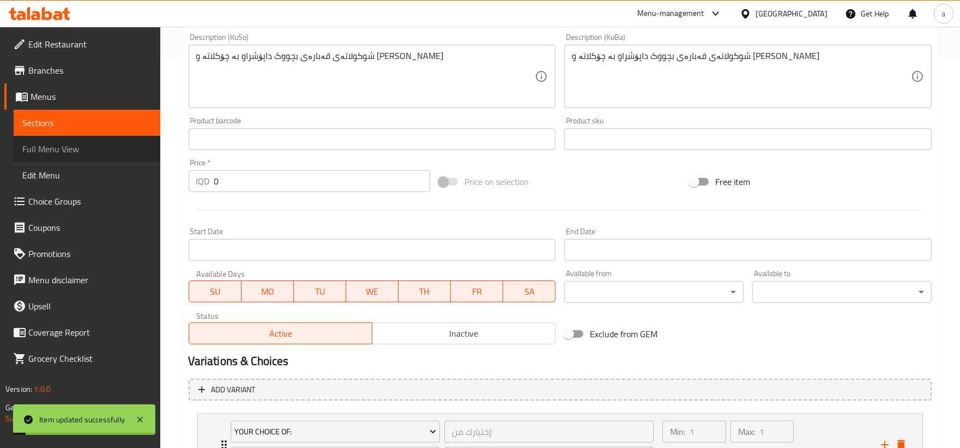
click at [65, 142] on span "Full Menu View" at bounding box center [86, 148] width 129 height 13
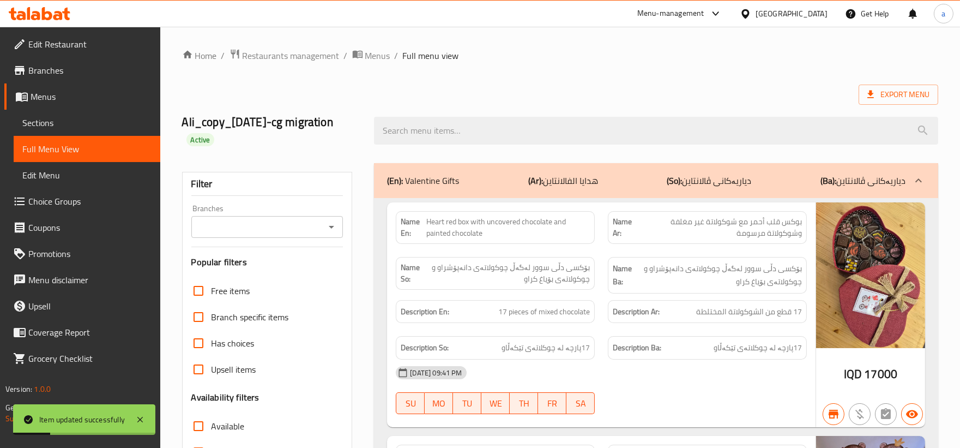
click at [576, 107] on div "Ali_copy_11/02/2023-cg migration Active" at bounding box center [560, 130] width 769 height 65
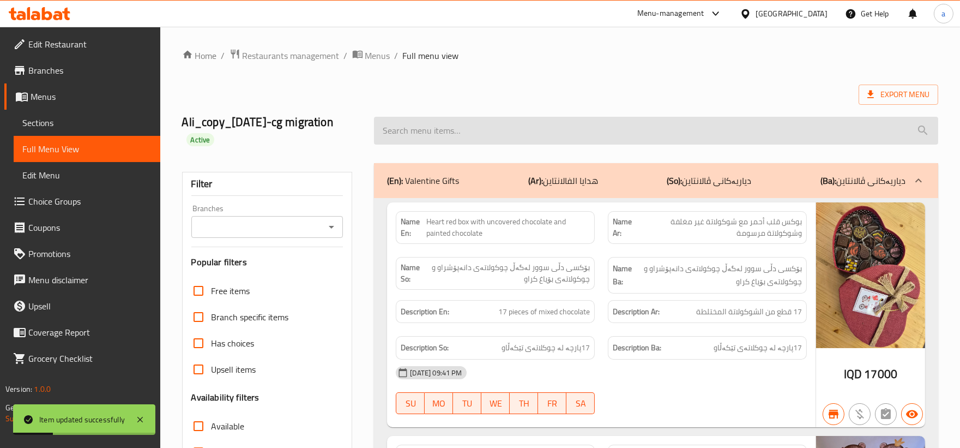
click at [565, 129] on input "search" at bounding box center [656, 131] width 564 height 28
click at [570, 131] on input "search" at bounding box center [656, 131] width 564 height 28
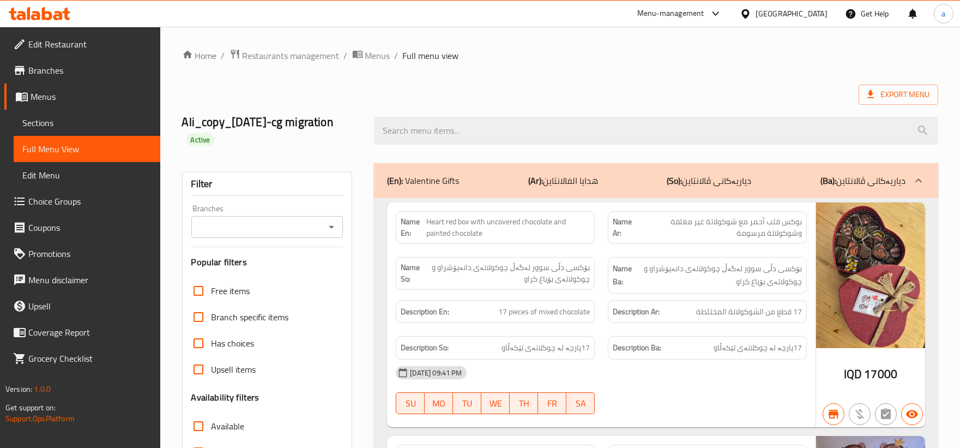
click at [335, 224] on icon "Open" at bounding box center [331, 226] width 13 height 13
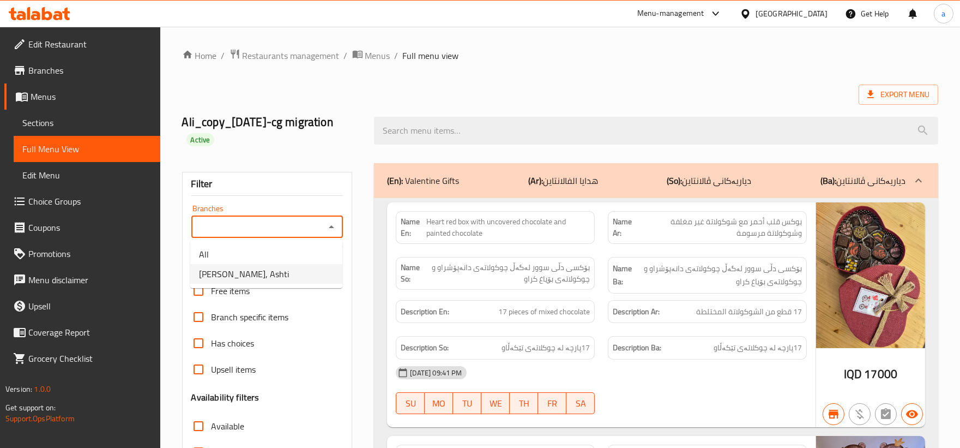
click at [312, 274] on li "Dario Chocolate, Ashti" at bounding box center [266, 274] width 152 height 20
type input "Dario Chocolate, Ashti"
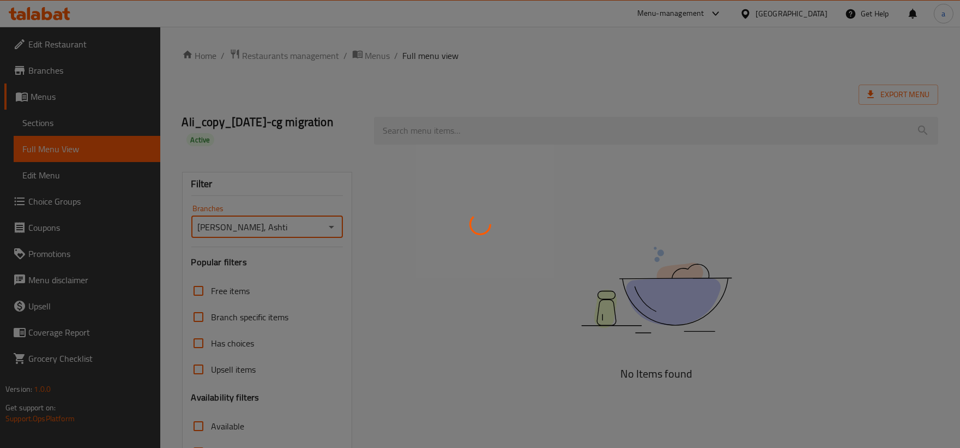
click at [411, 131] on div at bounding box center [480, 224] width 960 height 448
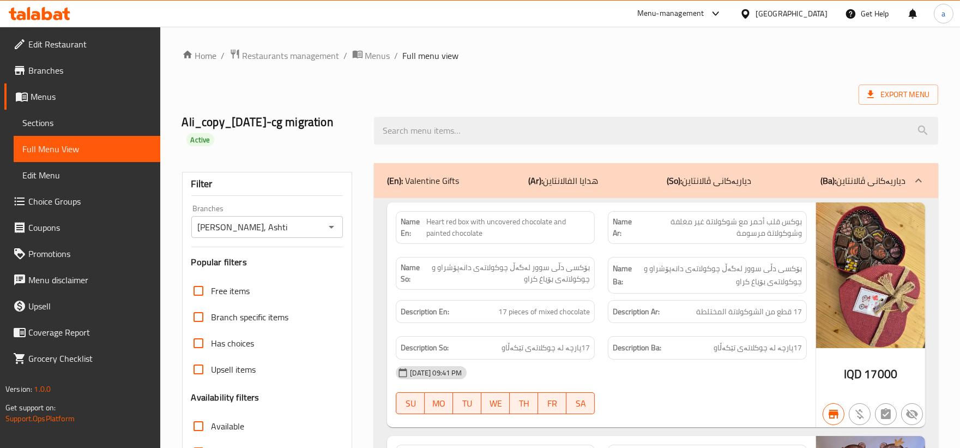
click at [411, 131] on input "search" at bounding box center [656, 131] width 564 height 28
paste input "Covered Chocolate Mixed Flavors"
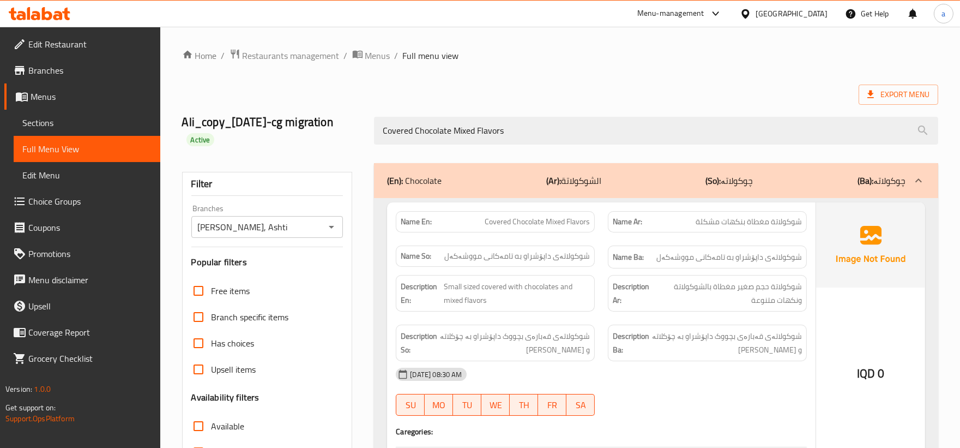
scroll to position [101, 0]
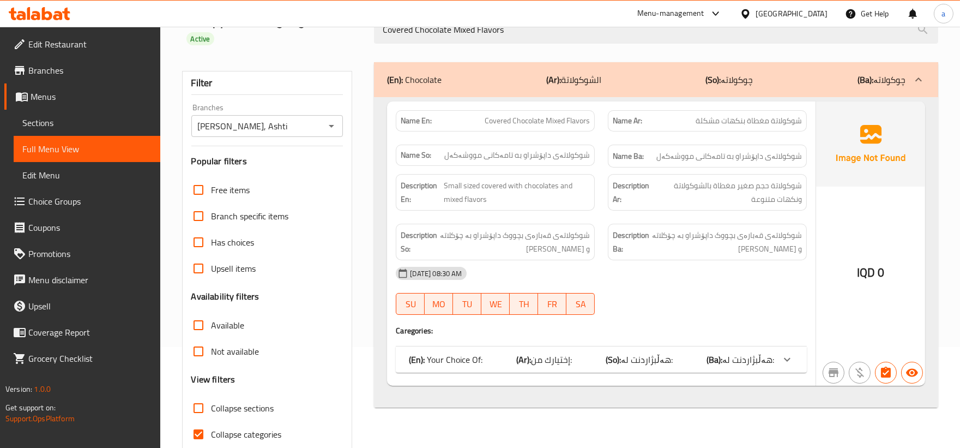
type input "Covered Chocolate Mixed Flavors"
click at [772, 369] on div "(En): Your Choice Of: (Ar): إختيارك من: (So): هەڵبژاردنت لە: (Ba): هەڵبژاردنت ل…" at bounding box center [601, 359] width 411 height 26
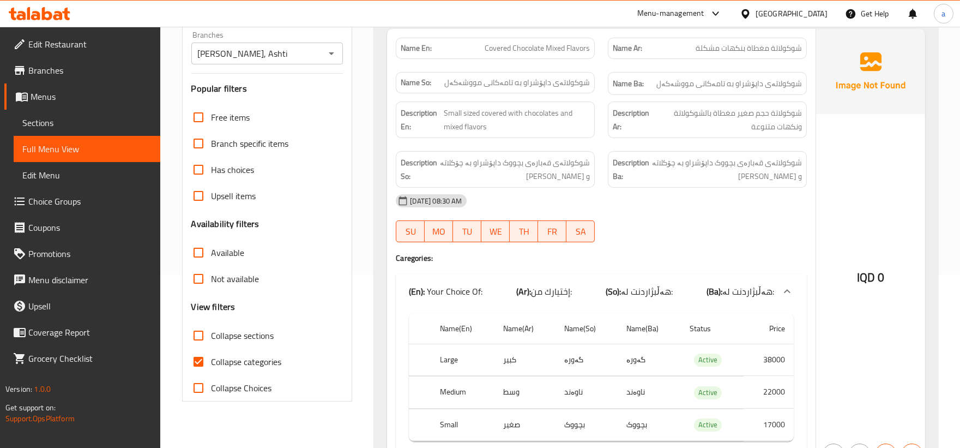
scroll to position [237, 0]
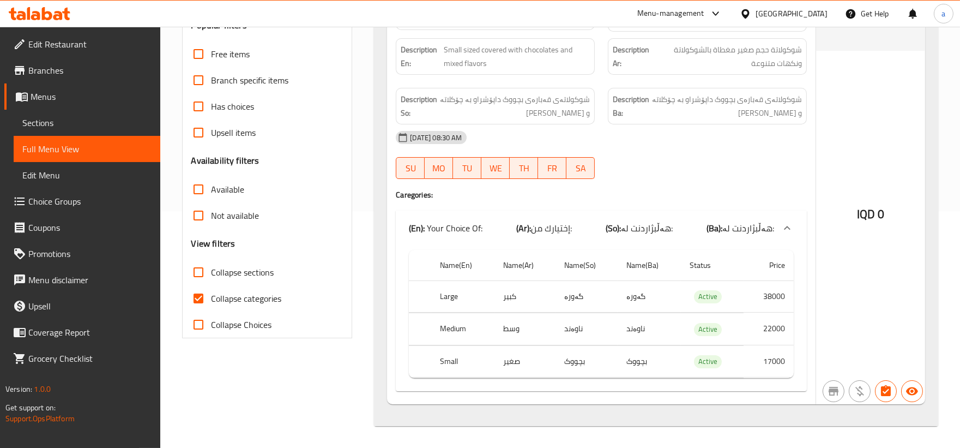
click at [195, 297] on input "Collapse categories" at bounding box center [198, 298] width 26 height 26
checkbox input "false"
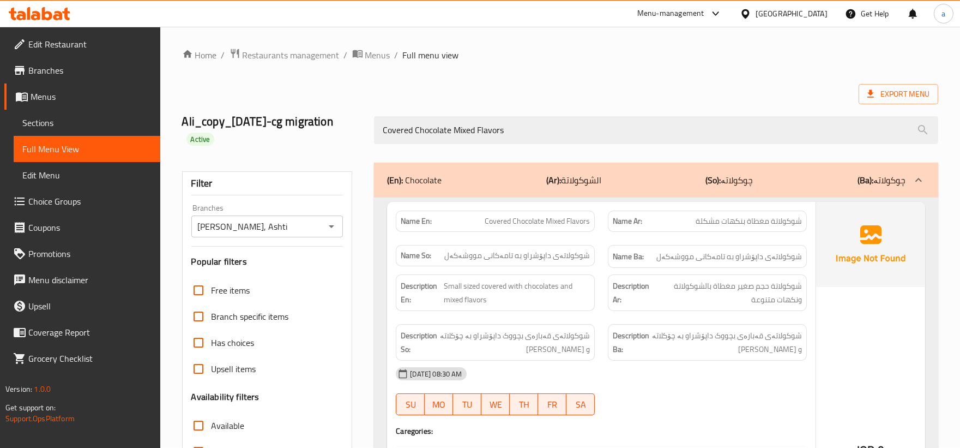
scroll to position [0, 0]
drag, startPoint x: 634, startPoint y: 134, endPoint x: 14, endPoint y: 143, distance: 619.6
click at [9, 143] on div "Edit Restaurant Branches Menus Sections Full Menu View Edit Menu Choice Groups …" at bounding box center [480, 356] width 960 height 658
paste input "Small sized painted chocolates with mixed f"
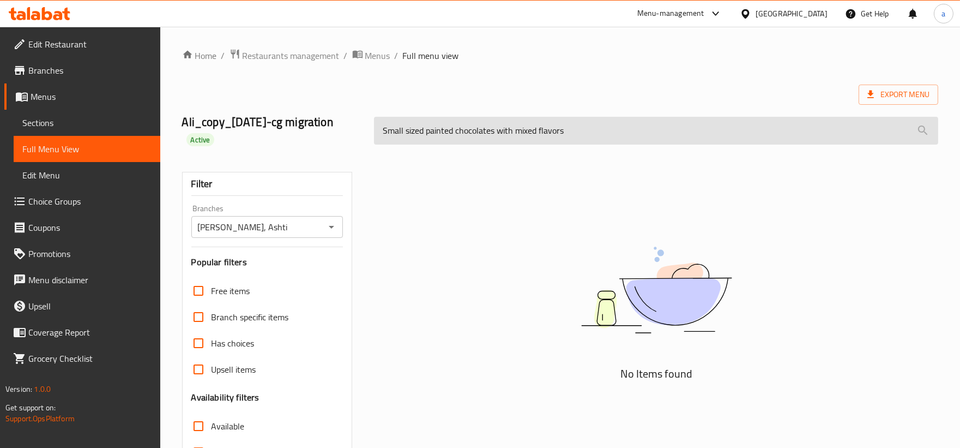
drag, startPoint x: 617, startPoint y: 135, endPoint x: 584, endPoint y: 138, distance: 33.4
click at [584, 138] on input "Small sized painted chocolates with mixed flavors" at bounding box center [656, 131] width 564 height 28
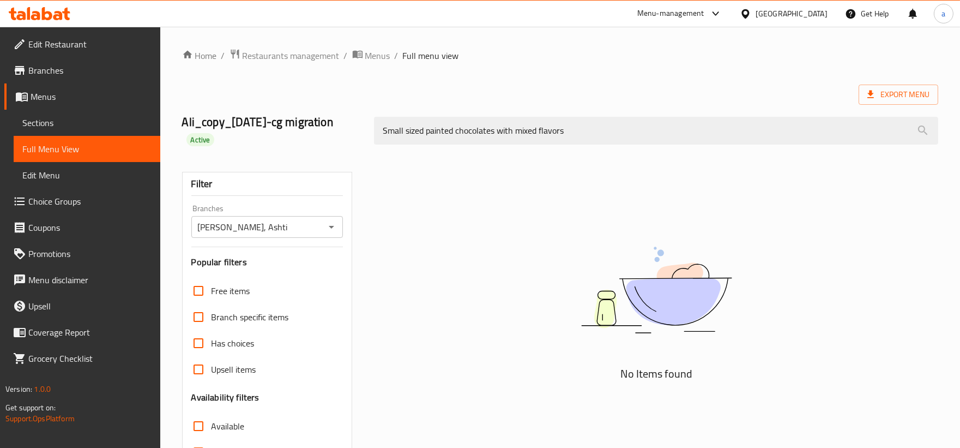
drag, startPoint x: 406, startPoint y: 132, endPoint x: 374, endPoint y: 132, distance: 31.6
click at [361, 133] on div "Ali_copy_11/02/2023-cg migration Active Small sized painted chocolates with mix…" at bounding box center [560, 130] width 769 height 65
drag, startPoint x: 404, startPoint y: 132, endPoint x: 335, endPoint y: 130, distance: 68.7
click at [335, 130] on div "Ali_copy_11/02/2023-cg migration Active sized painted chocolates with mixed fla…" at bounding box center [560, 130] width 769 height 65
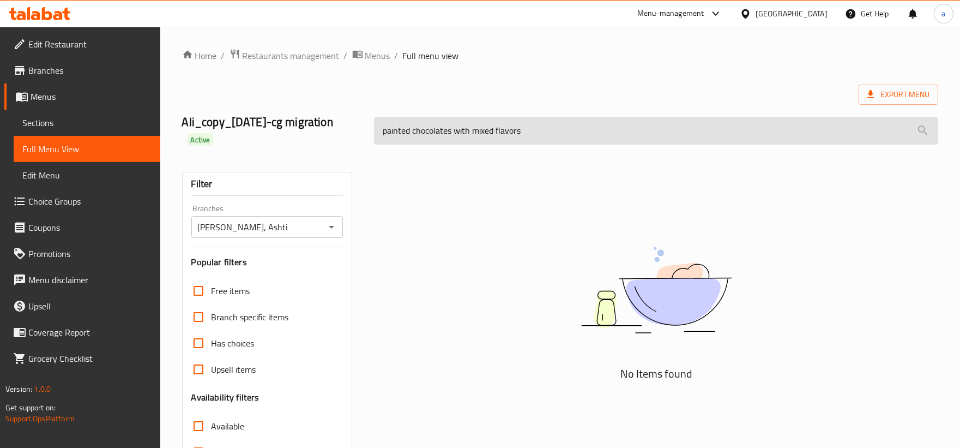
click at [560, 126] on input "painted chocolates with mixed flavors" at bounding box center [656, 131] width 564 height 28
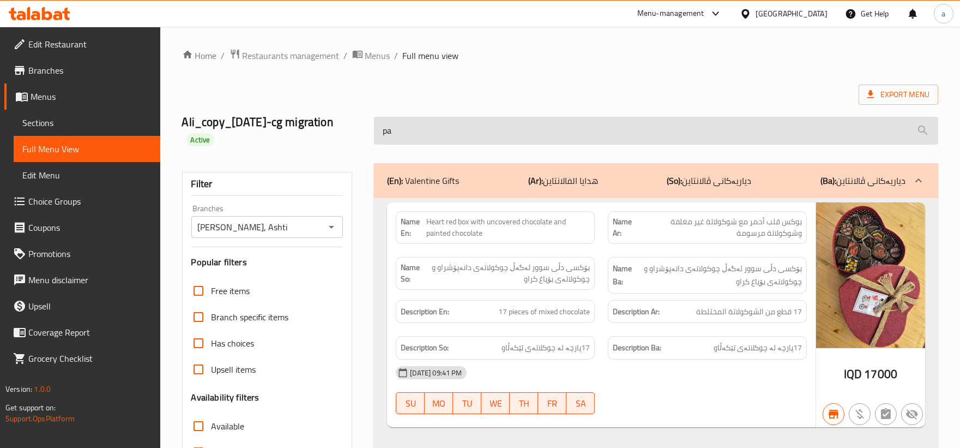
type input "p"
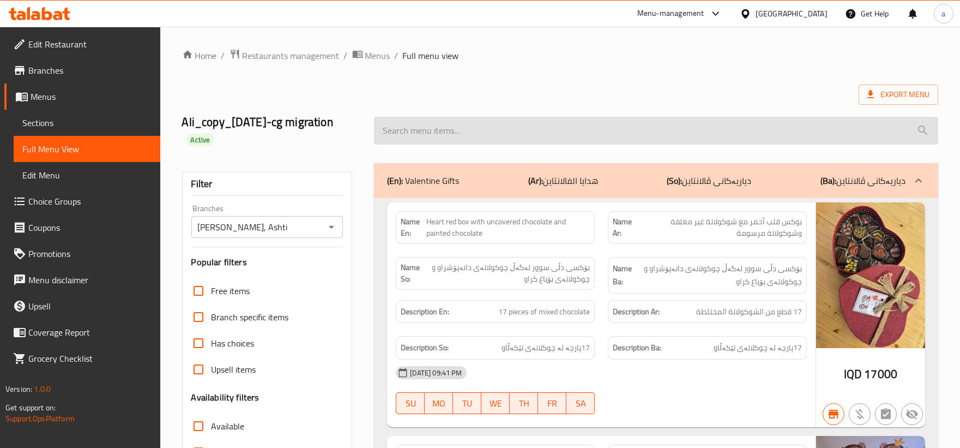
paste input "Painted Chocolate Mixed Flavors"
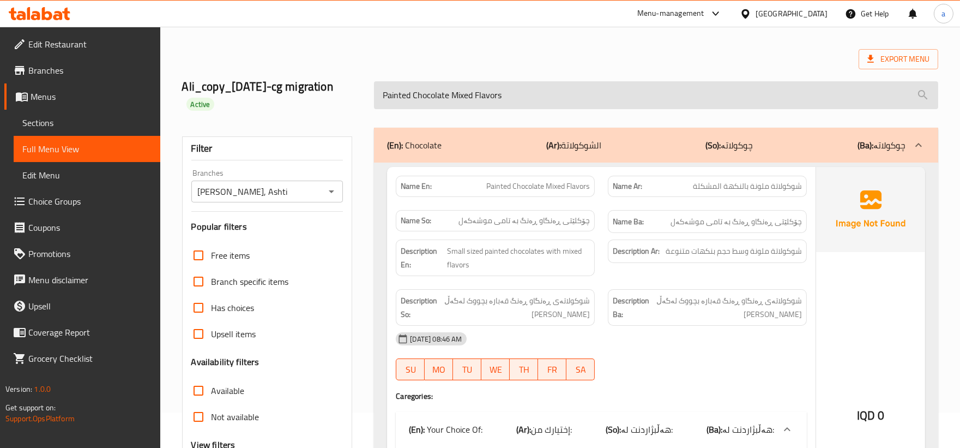
scroll to position [35, 0]
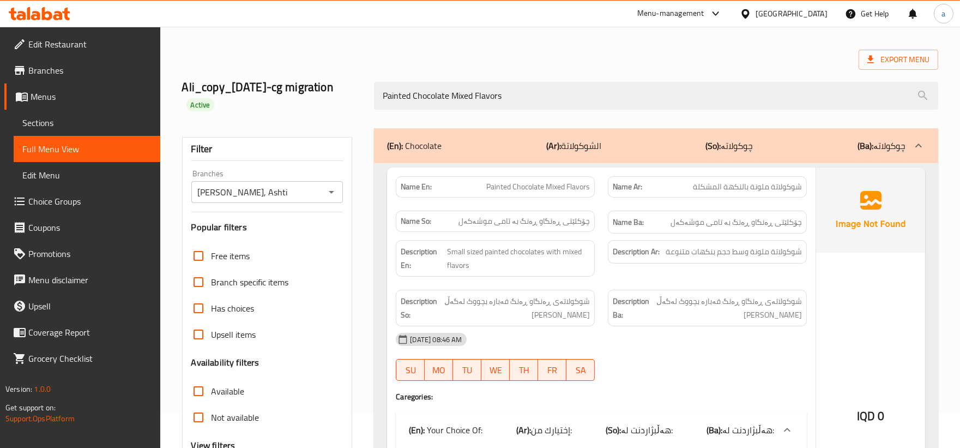
drag, startPoint x: 573, startPoint y: 100, endPoint x: 147, endPoint y: 130, distance: 426.4
click at [147, 130] on div "Edit Restaurant Branches Menus Sections Full Menu View Edit Menu Choice Groups …" at bounding box center [480, 321] width 960 height 658
paste input "Covered Chocolate With Painted Chocolate Mix"
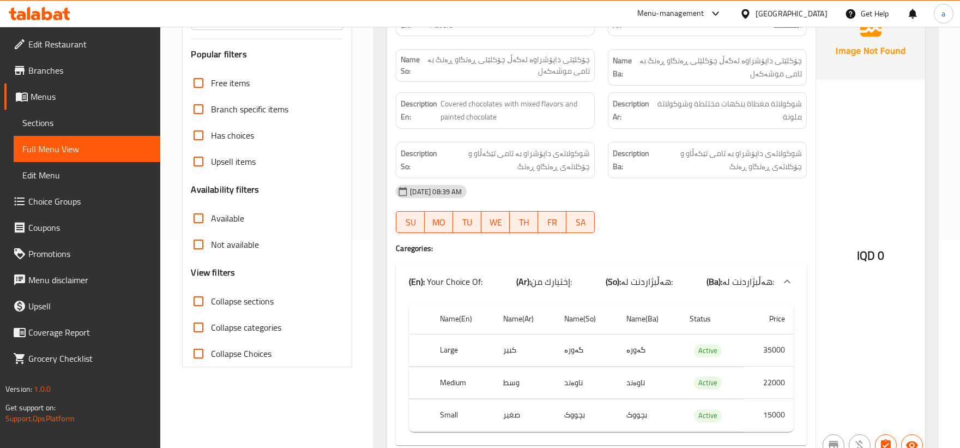
scroll to position [237, 0]
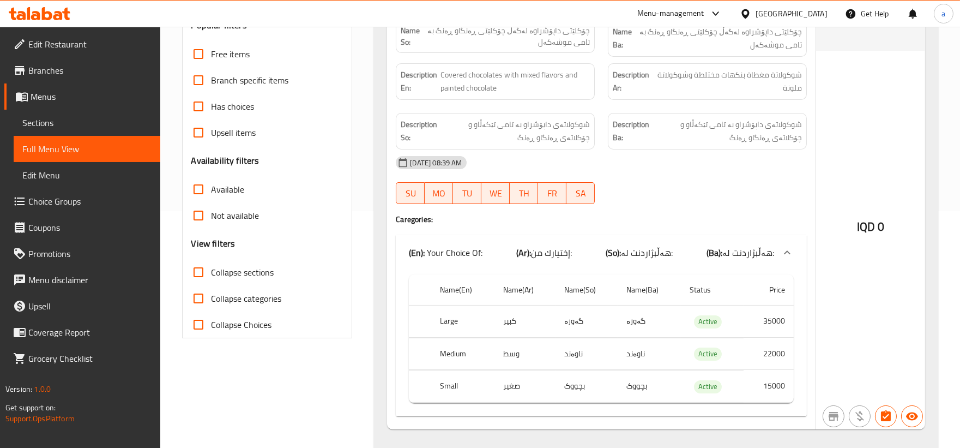
type input "Covered Chocolate With Painted Chocolate Mix Flavors"
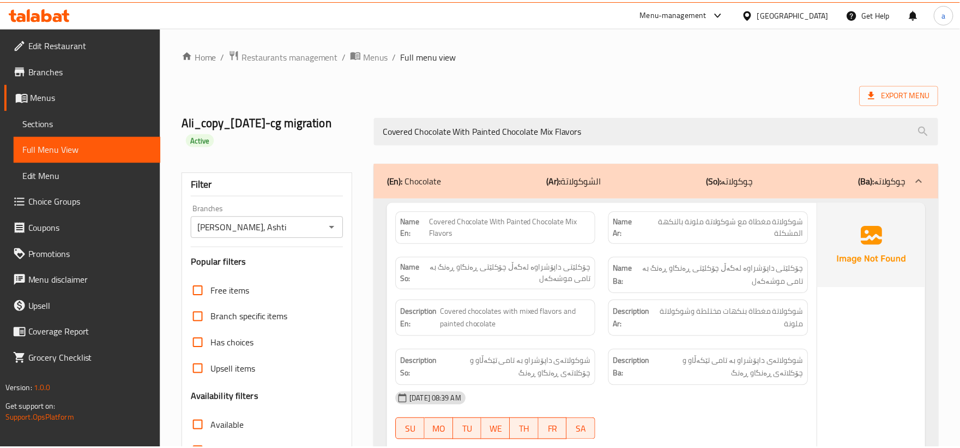
scroll to position [262, 0]
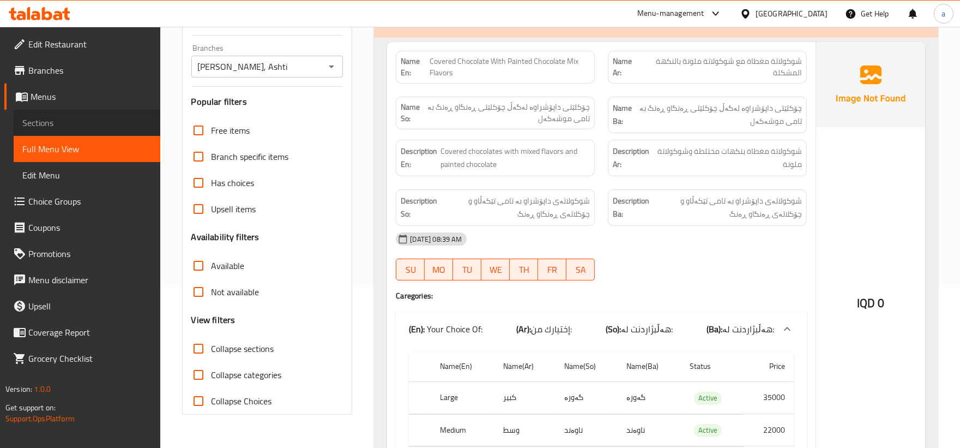
click at [36, 117] on span "Sections" at bounding box center [86, 122] width 129 height 13
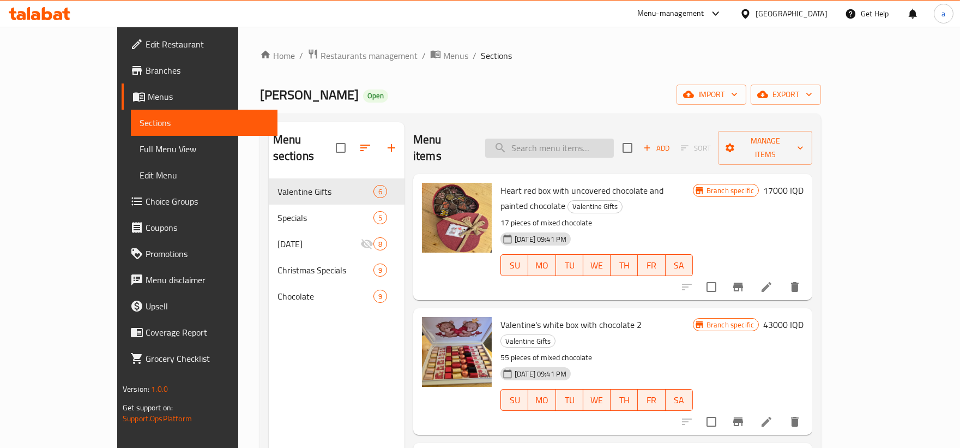
click at [601, 139] on input "search" at bounding box center [549, 148] width 129 height 19
paste input "Painted Chocolate Mixed Flavors"
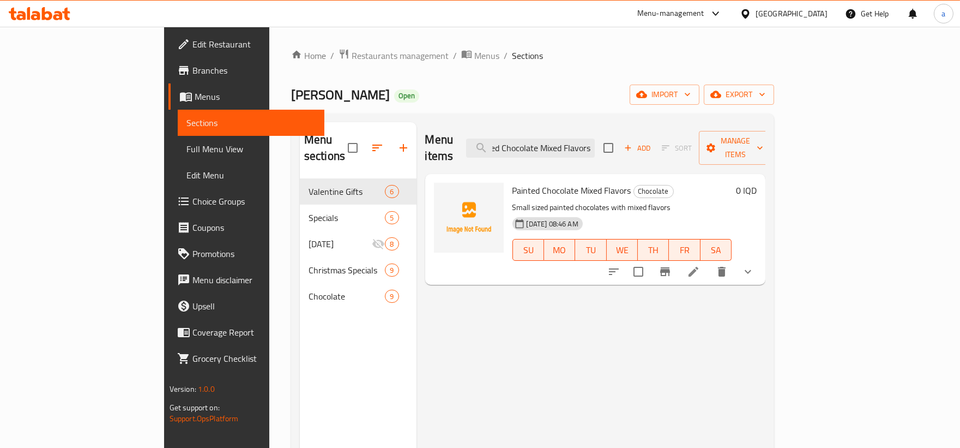
type input "Painted Chocolate Mixed Flavors"
click at [700, 265] on icon at bounding box center [693, 271] width 13 height 13
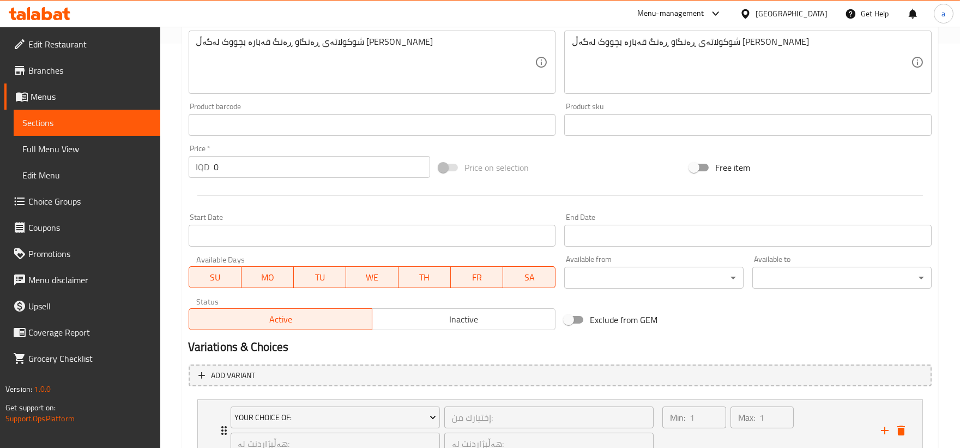
scroll to position [491, 0]
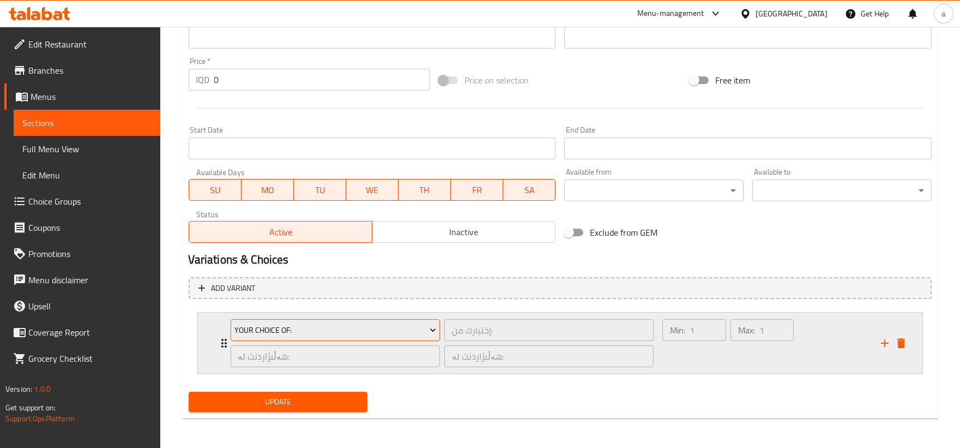
click at [361, 333] on span "Your Choice Of:" at bounding box center [336, 330] width 202 height 14
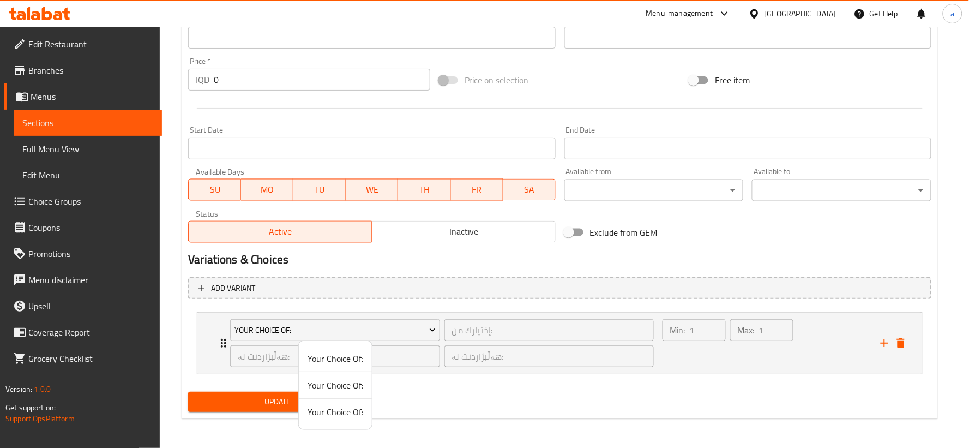
drag, startPoint x: 443, startPoint y: 368, endPoint x: 424, endPoint y: 374, distance: 20.0
click at [444, 373] on div at bounding box center [484, 224] width 969 height 448
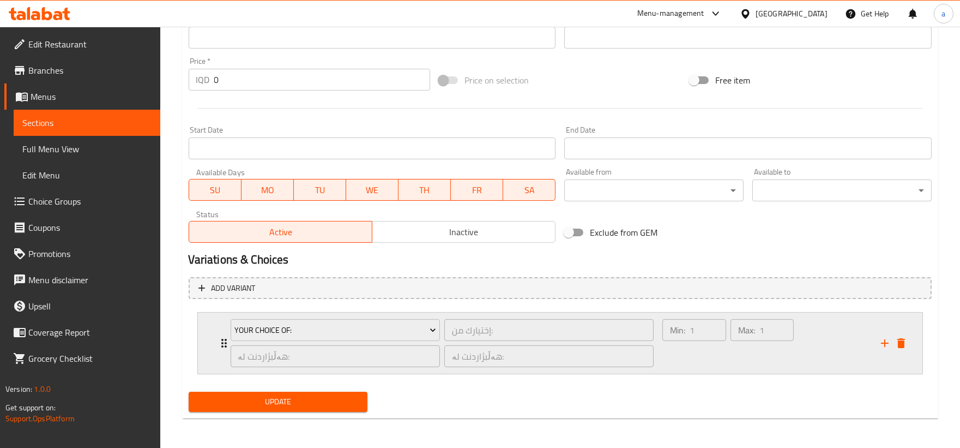
click at [223, 344] on icon "Expand" at bounding box center [224, 342] width 13 height 13
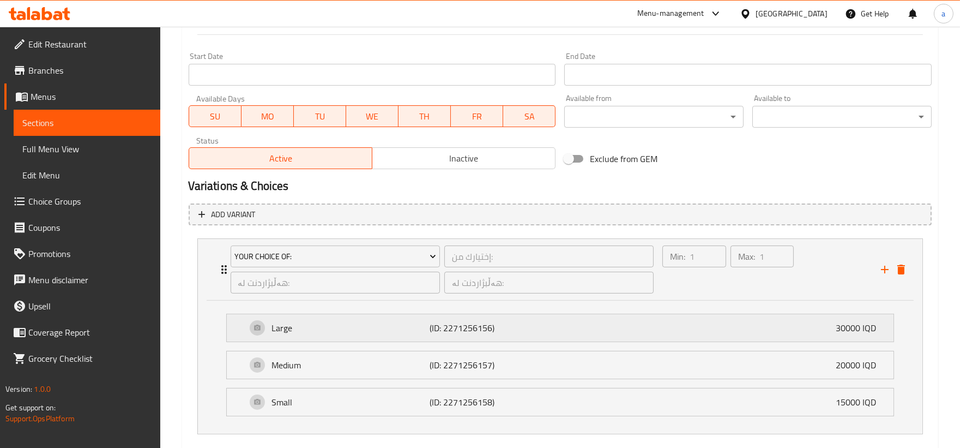
scroll to position [592, 0]
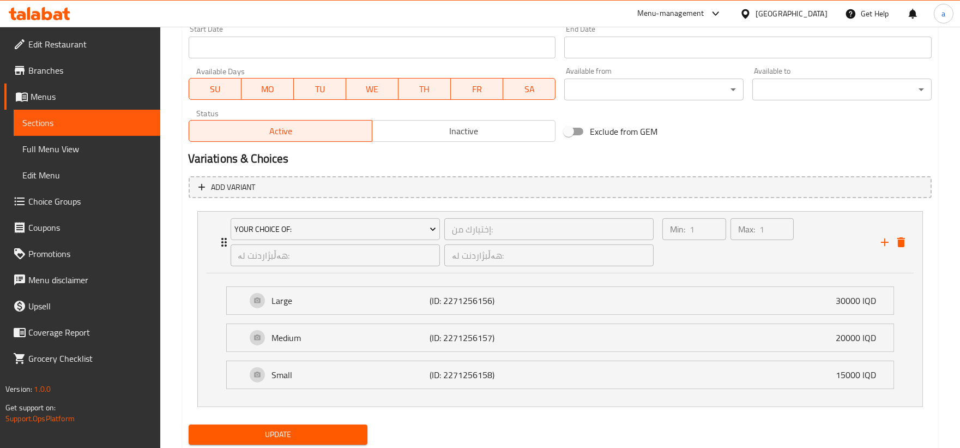
click at [346, 424] on button "Update" at bounding box center [278, 434] width 179 height 20
click at [110, 146] on span "Full Menu View" at bounding box center [86, 148] width 129 height 13
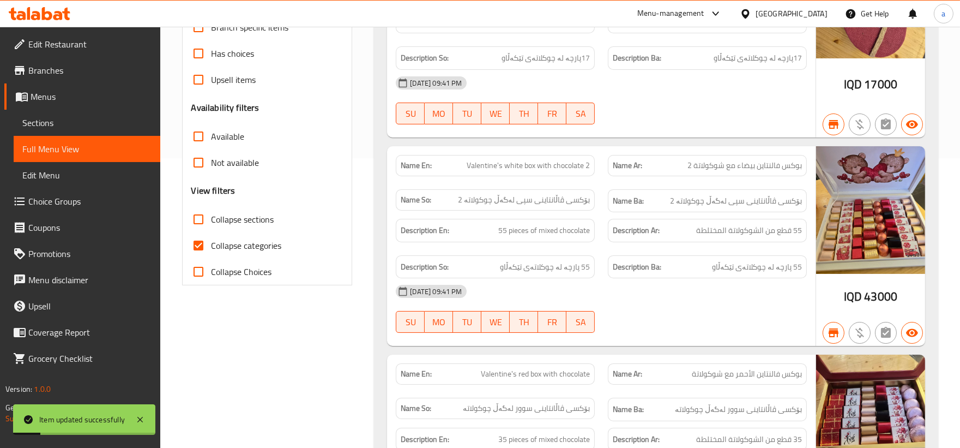
scroll to position [87, 0]
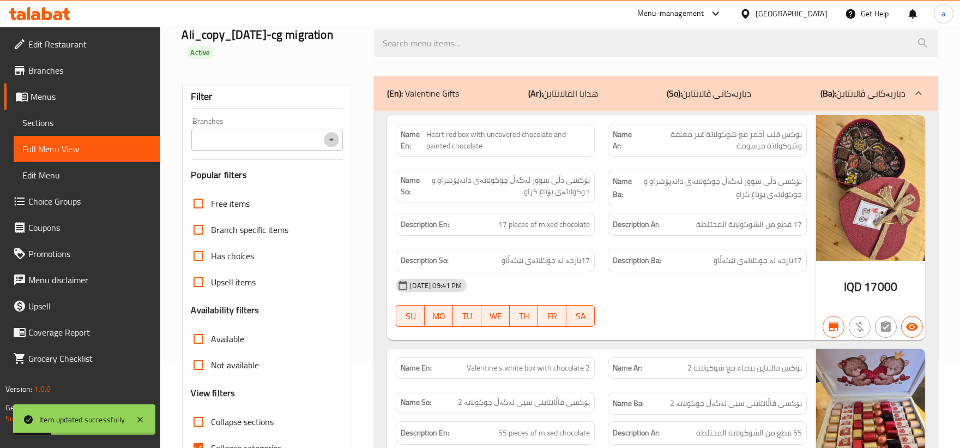
click at [332, 135] on icon "Open" at bounding box center [331, 139] width 13 height 13
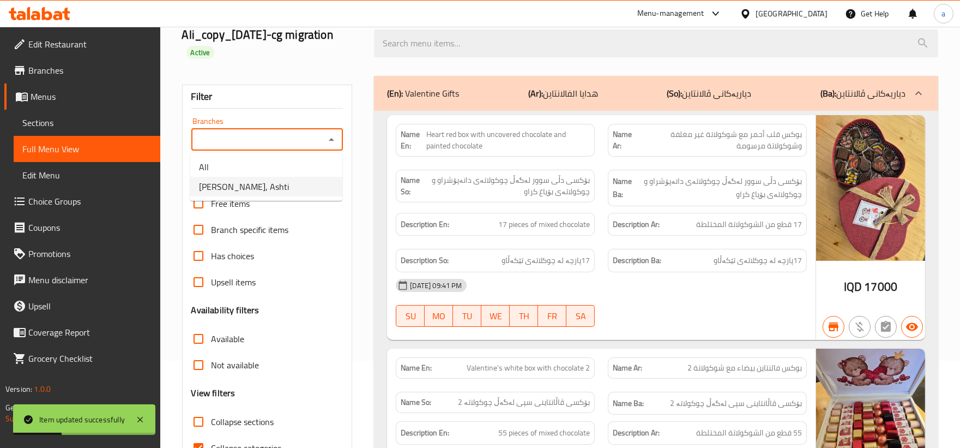
click at [315, 187] on li "Dario Chocolate, Ashti" at bounding box center [266, 187] width 152 height 20
type input "Dario Chocolate, Ashti"
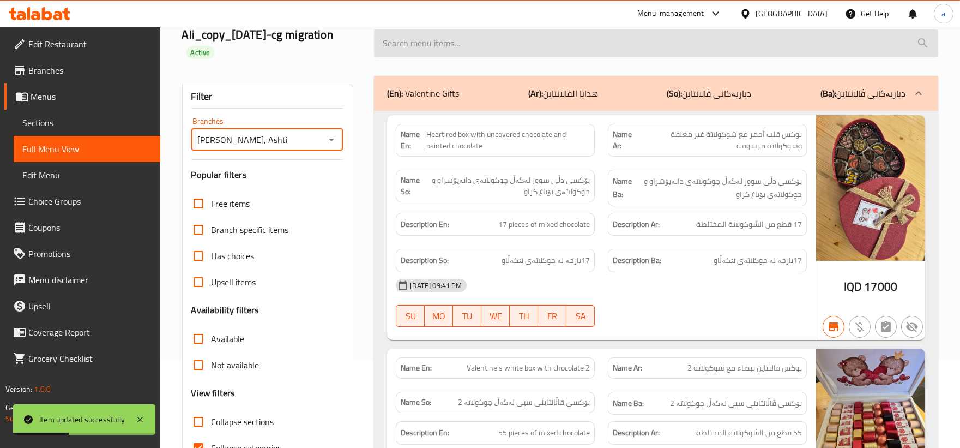
click at [462, 44] on input "search" at bounding box center [656, 43] width 564 height 28
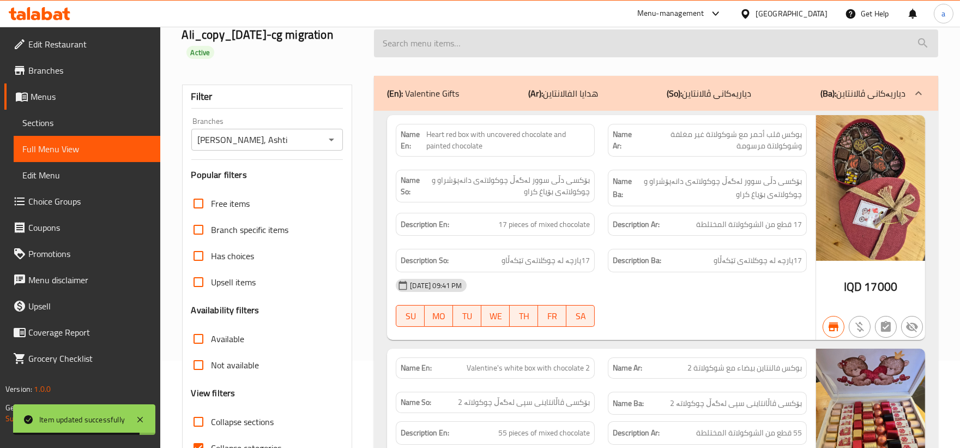
paste input "Painted Chocolate Mixed Flavors"
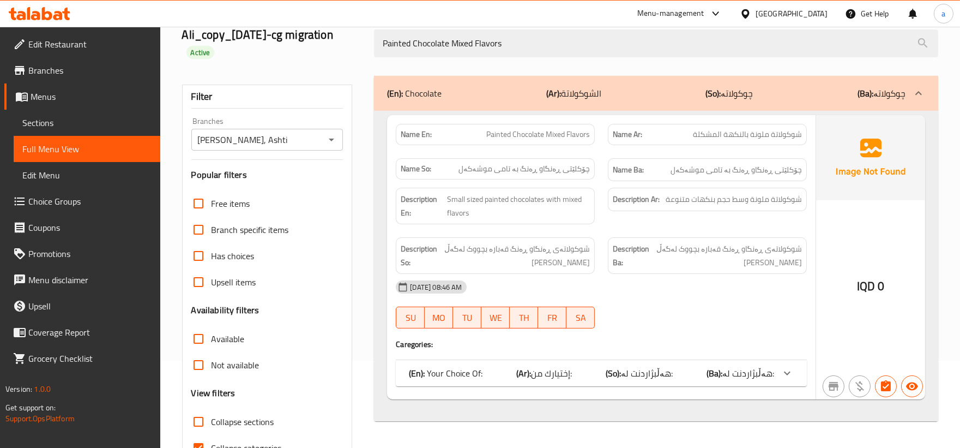
type input "Painted Chocolate Mixed Flavors"
click at [781, 363] on div at bounding box center [787, 373] width 26 height 26
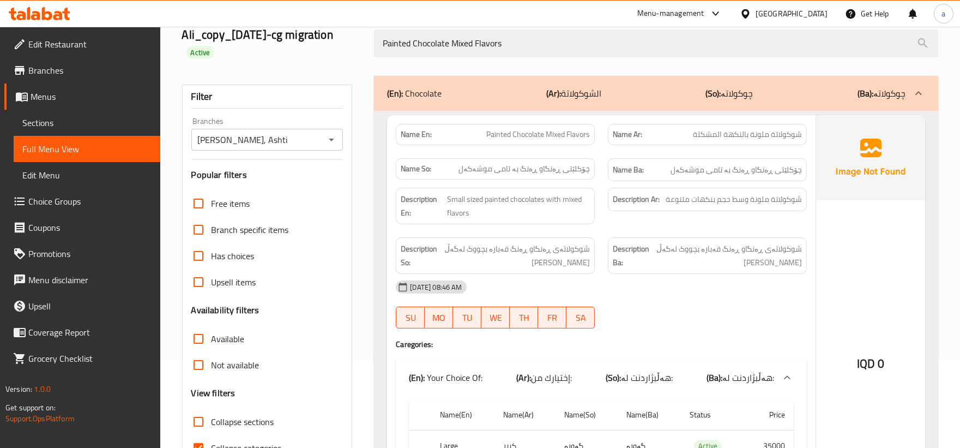
scroll to position [188, 0]
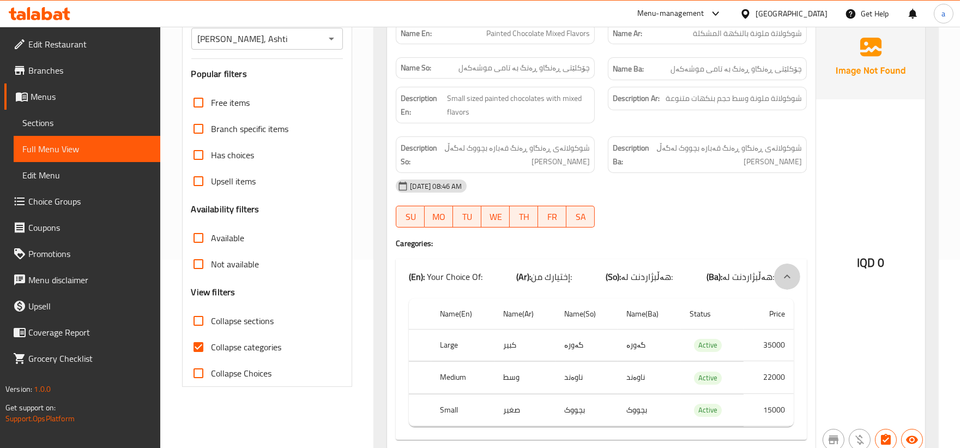
click at [777, 273] on div at bounding box center [787, 276] width 26 height 26
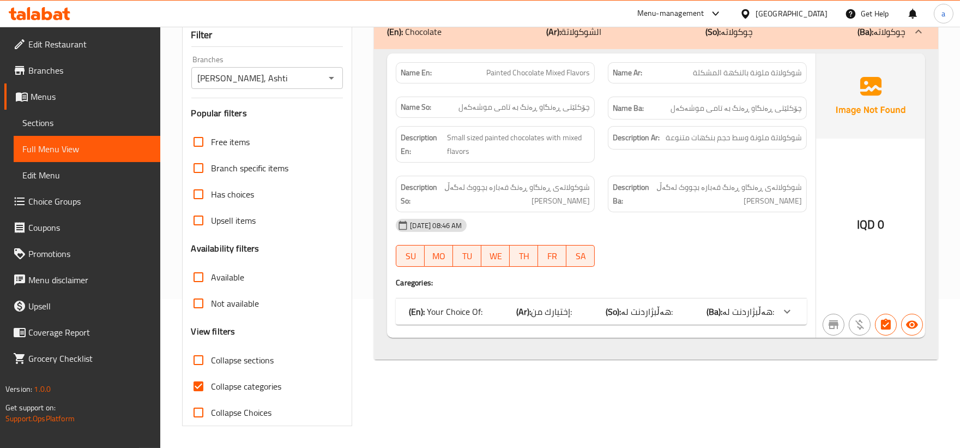
click at [777, 273] on div at bounding box center [708, 266] width 212 height 13
click at [783, 316] on icon at bounding box center [787, 311] width 13 height 13
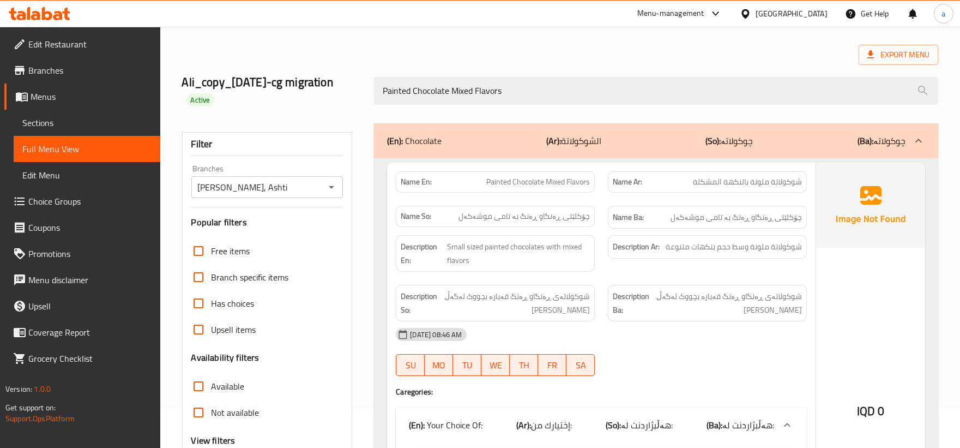
scroll to position [35, 0]
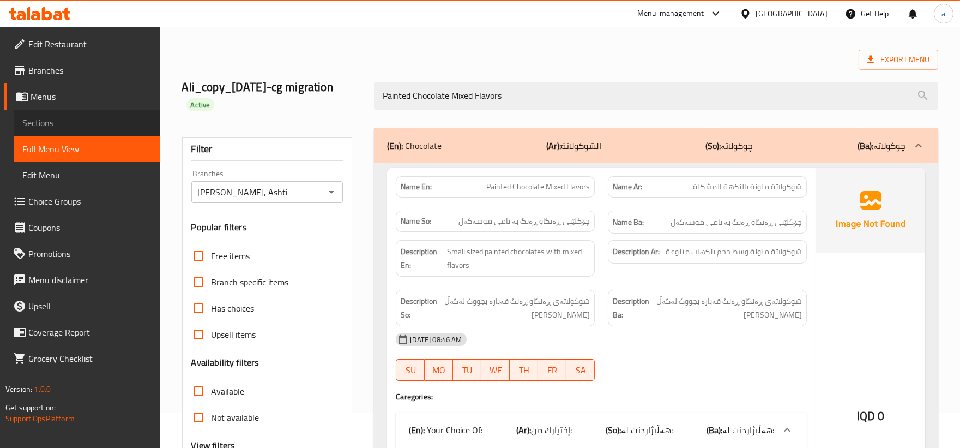
click at [80, 121] on span "Sections" at bounding box center [86, 122] width 129 height 13
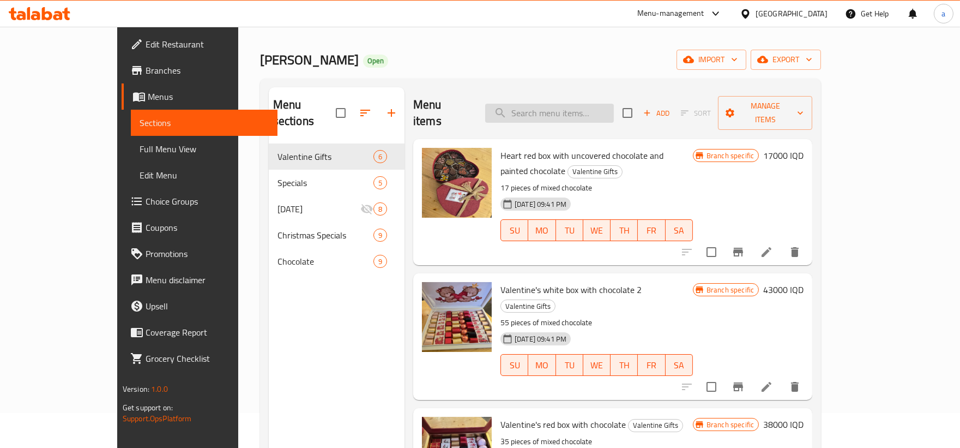
click at [580, 110] on input "search" at bounding box center [549, 113] width 129 height 19
paste input "Painted Chocolate Mixed Flavors"
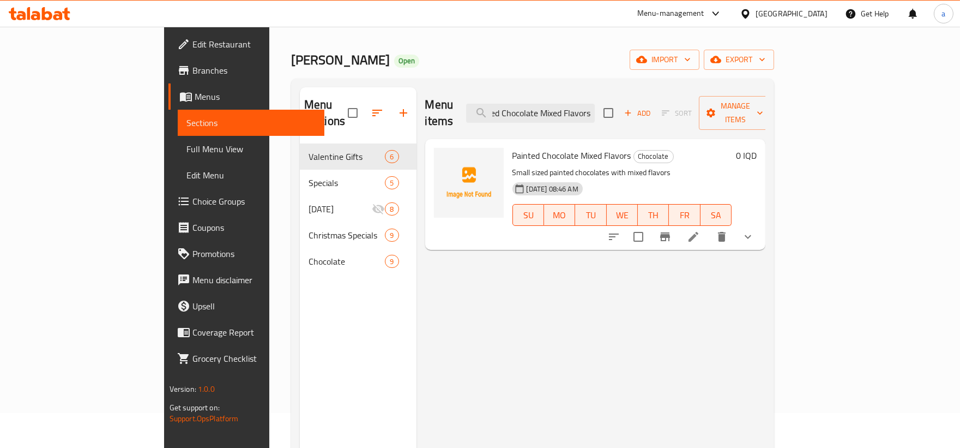
type input "Painted Chocolate Mixed Flavors"
click at [709, 227] on li at bounding box center [693, 237] width 31 height 20
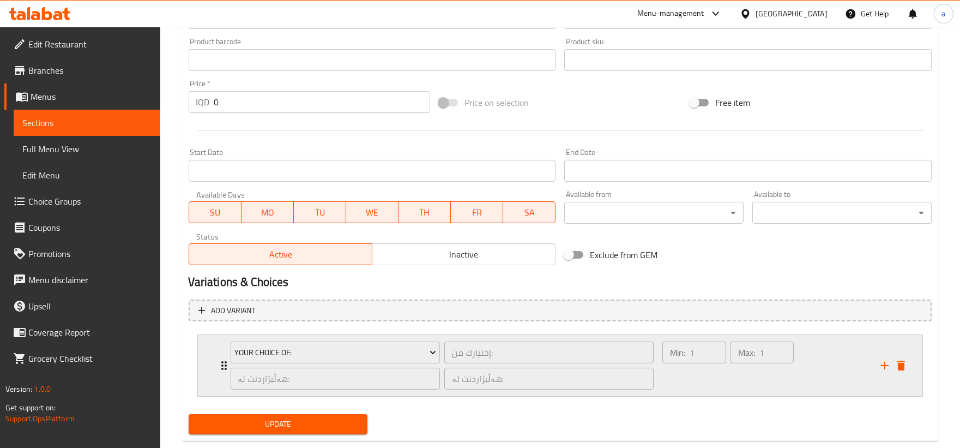
scroll to position [491, 0]
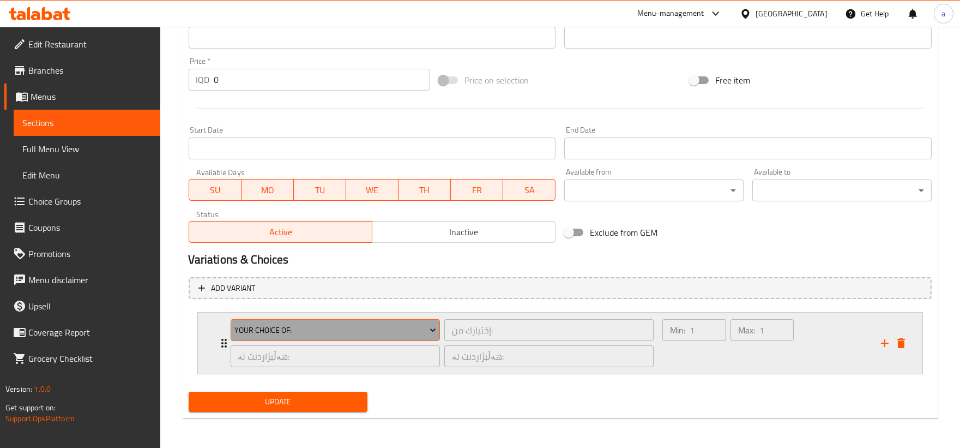
click at [401, 325] on span "Your Choice Of:" at bounding box center [336, 330] width 202 height 14
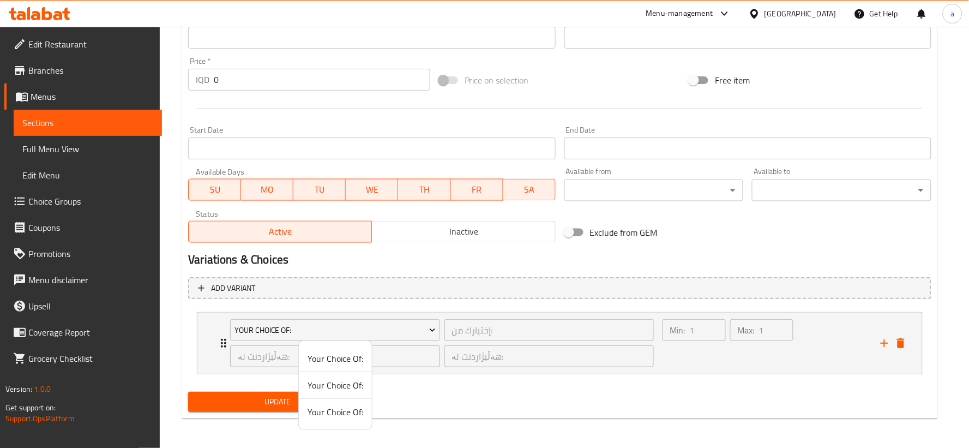
click at [351, 415] on span "Your Choice Of:" at bounding box center [336, 411] width 56 height 13
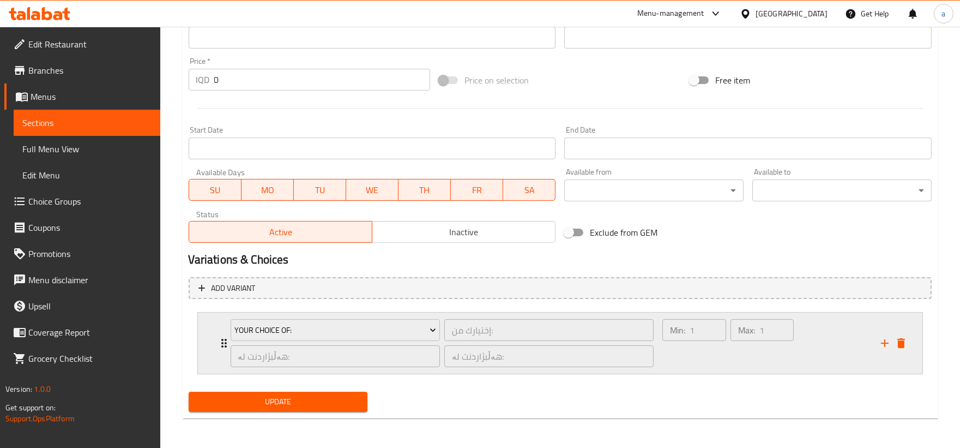
click at [222, 340] on icon "Expand" at bounding box center [224, 342] width 13 height 13
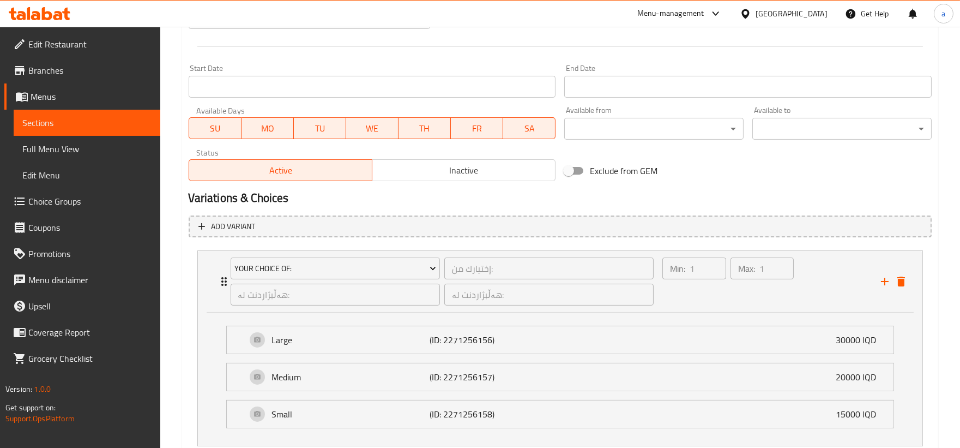
scroll to position [592, 0]
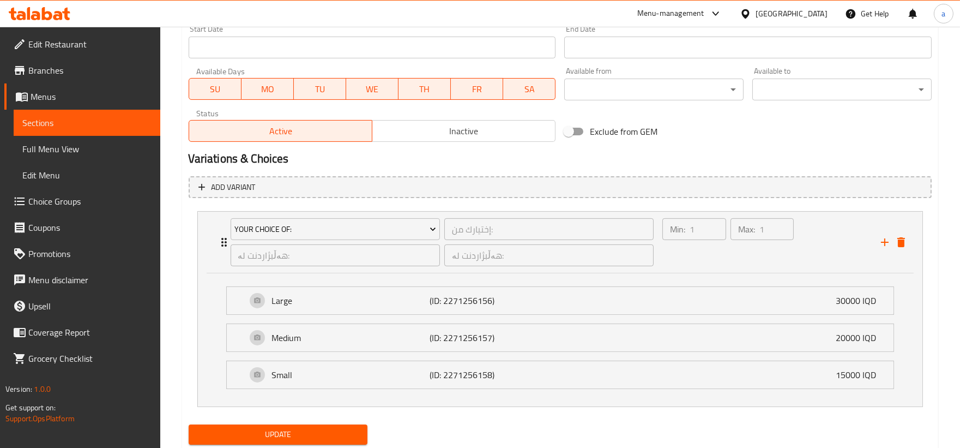
click at [349, 428] on span "Update" at bounding box center [278, 435] width 162 height 14
click at [115, 155] on span "Full Menu View" at bounding box center [86, 148] width 129 height 13
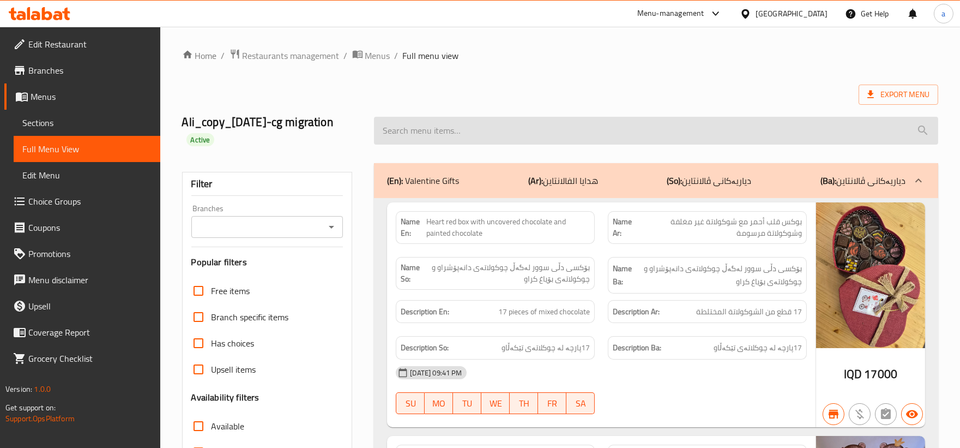
click at [579, 143] on input "search" at bounding box center [656, 131] width 564 height 28
paste input "Painted Chocolate Mixed Flavors"
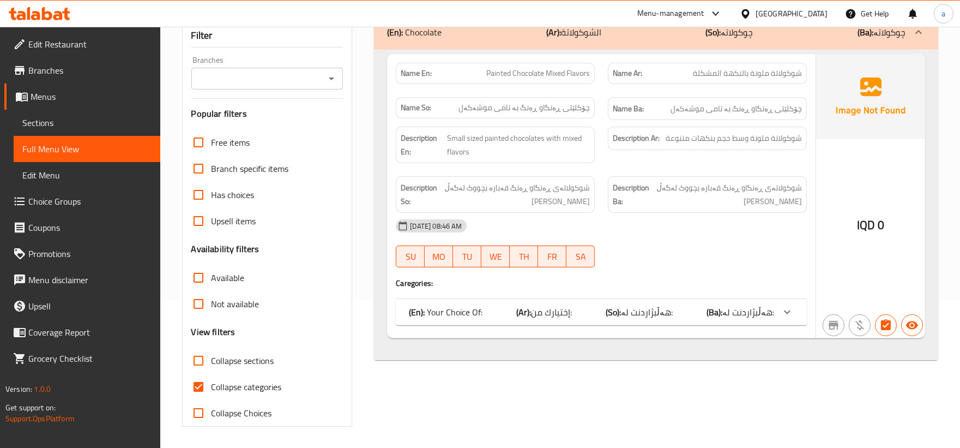
scroll to position [149, 0]
type input "Painted Chocolate Mixed Flavors"
click at [675, 309] on div "(En): Your Choice Of: (Ar): إختيارك من: (So): هەڵبژاردنت لە: (Ba): هەڵبژاردنت ل…" at bounding box center [591, 311] width 365 height 13
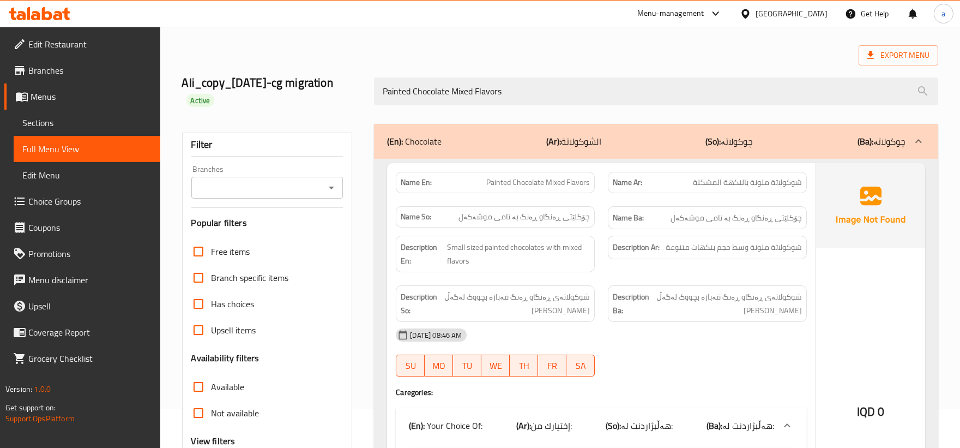
scroll to position [35, 0]
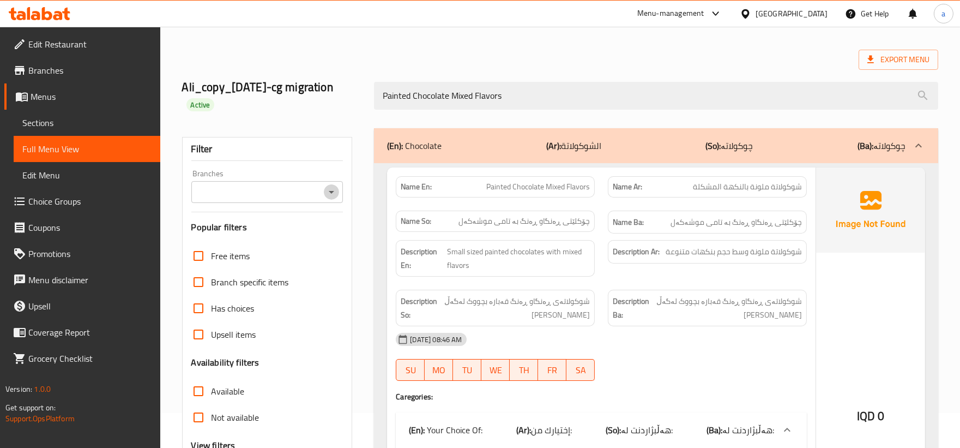
click at [332, 191] on icon "Open" at bounding box center [331, 192] width 5 height 3
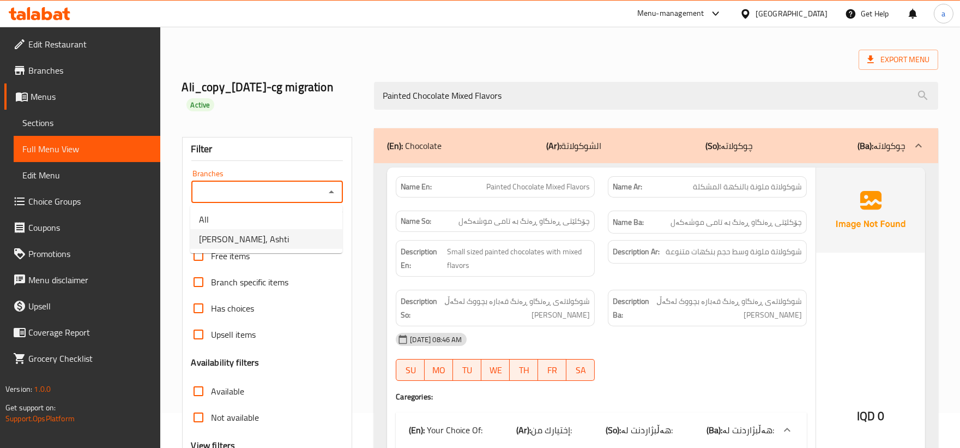
click at [307, 235] on li "Dario Chocolate, Ashti" at bounding box center [266, 239] width 152 height 20
type input "Dario Chocolate, Ashti"
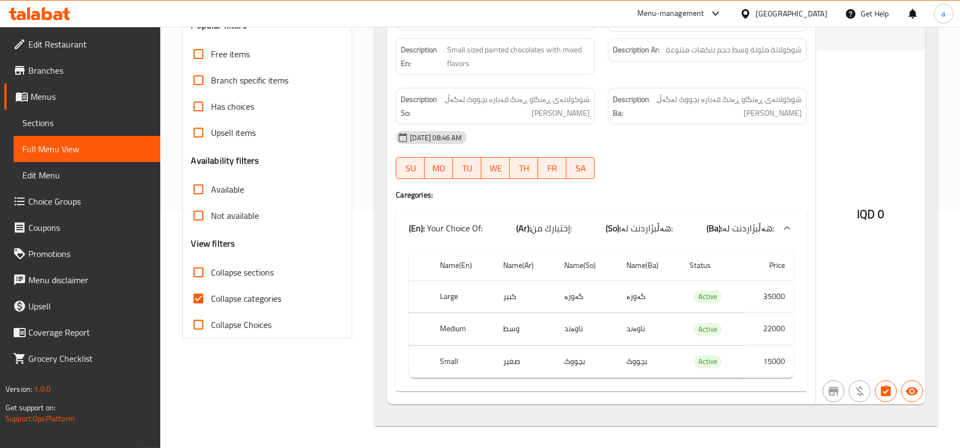
scroll to position [0, 0]
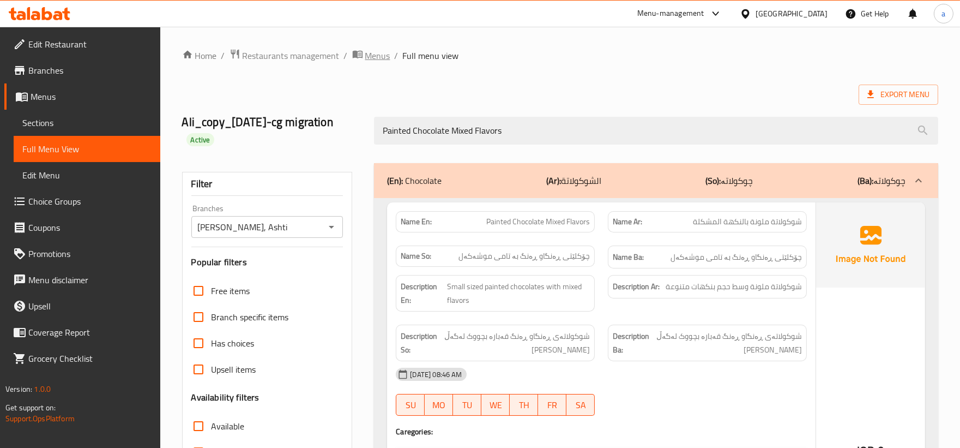
click at [360, 62] on span "breadcrumb" at bounding box center [358, 56] width 13 height 14
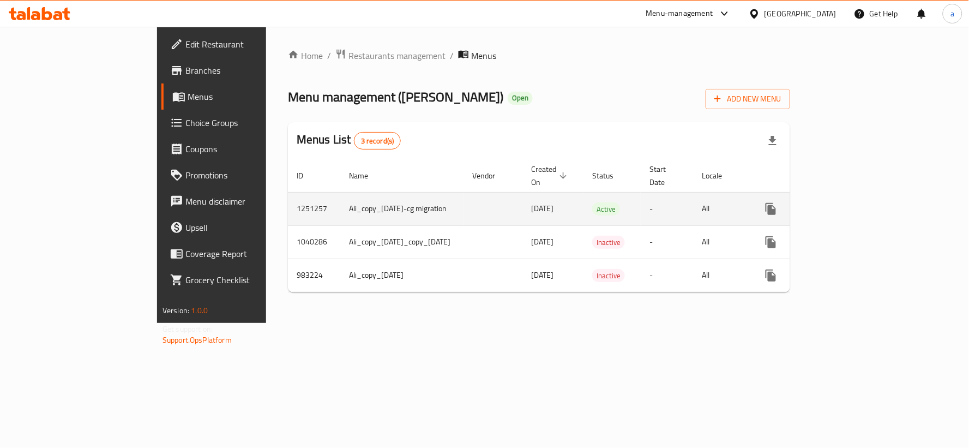
click at [856, 202] on icon "enhanced table" at bounding box center [849, 208] width 13 height 13
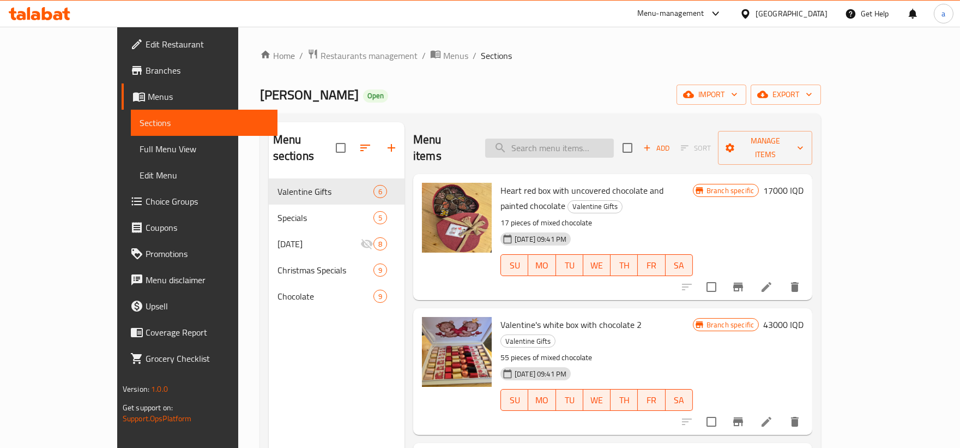
click at [614, 142] on input "search" at bounding box center [549, 148] width 129 height 19
paste input "Painted Chocolate Mixed Flavors"
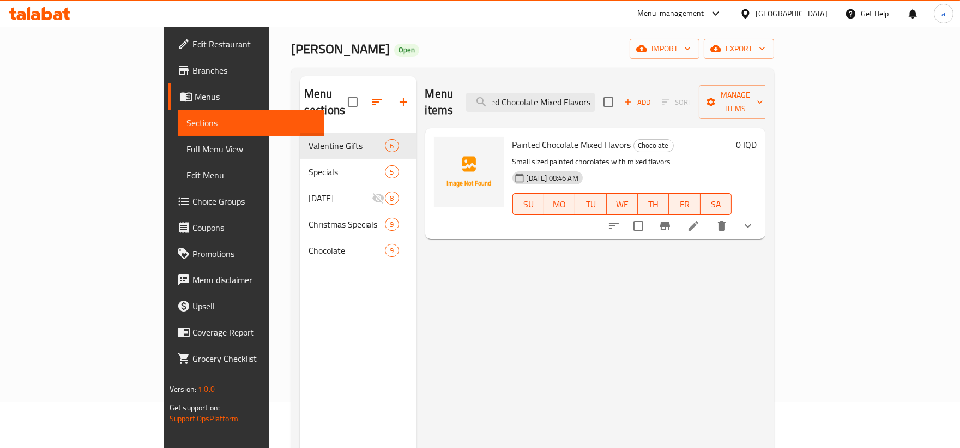
scroll to position [101, 0]
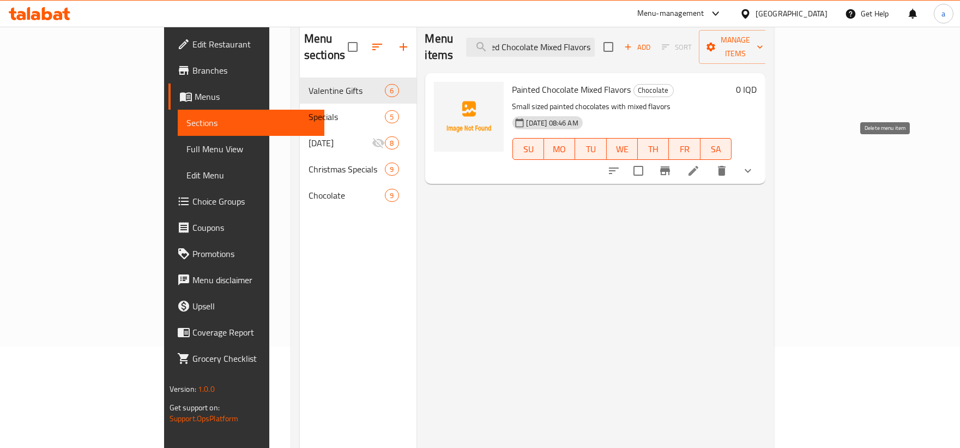
type input "Painted Chocolate Mixed Flavors"
click at [700, 164] on icon at bounding box center [693, 170] width 13 height 13
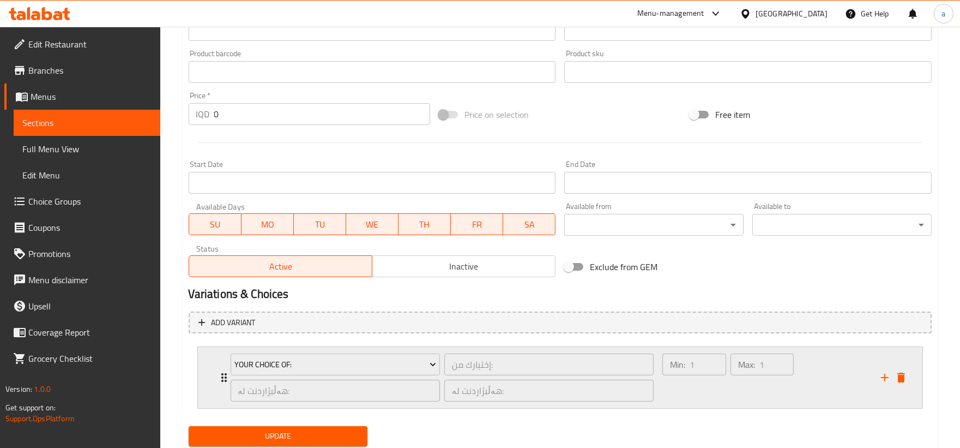
scroll to position [491, 0]
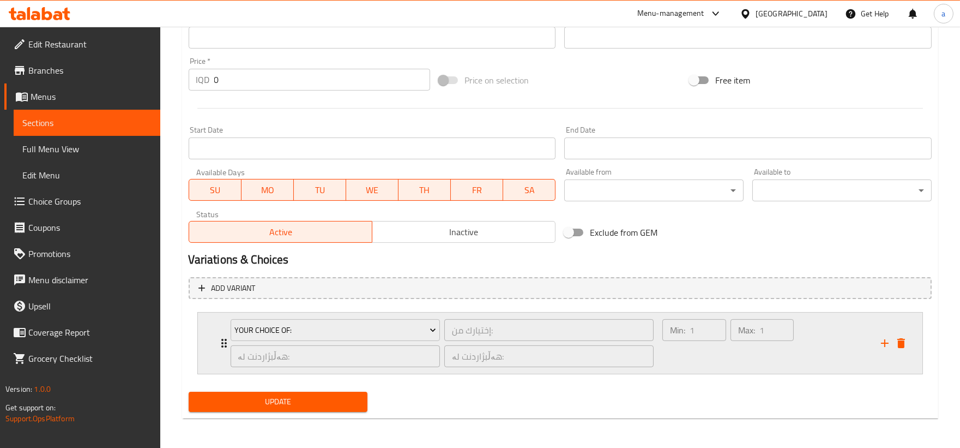
click at [229, 335] on div "Your Choice Of:" at bounding box center [336, 330] width 214 height 26
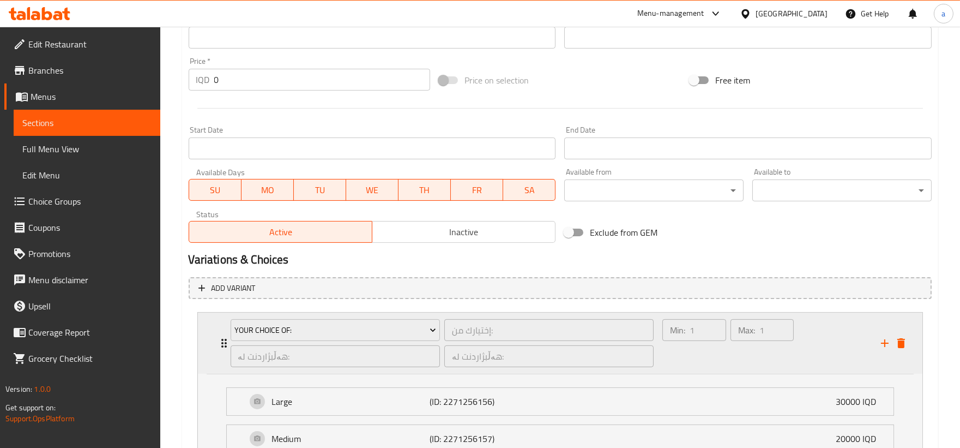
scroll to position [625, 0]
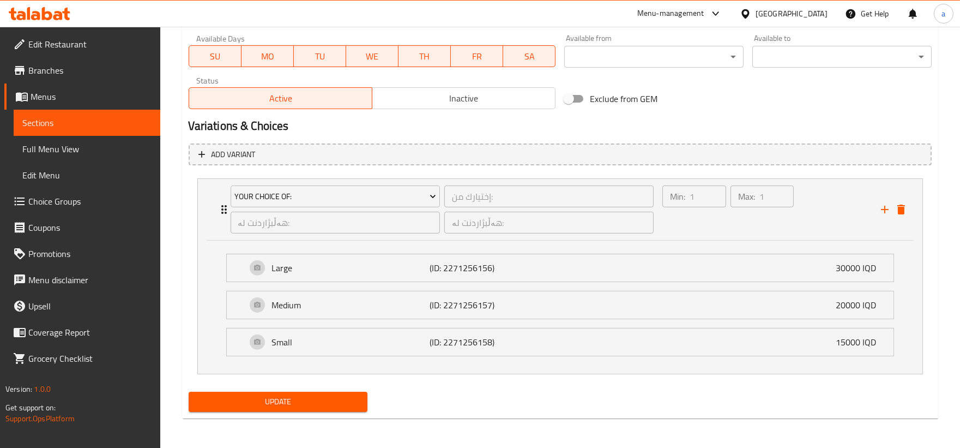
click at [347, 397] on span "Update" at bounding box center [278, 402] width 162 height 14
click at [91, 151] on span "Full Menu View" at bounding box center [86, 148] width 129 height 13
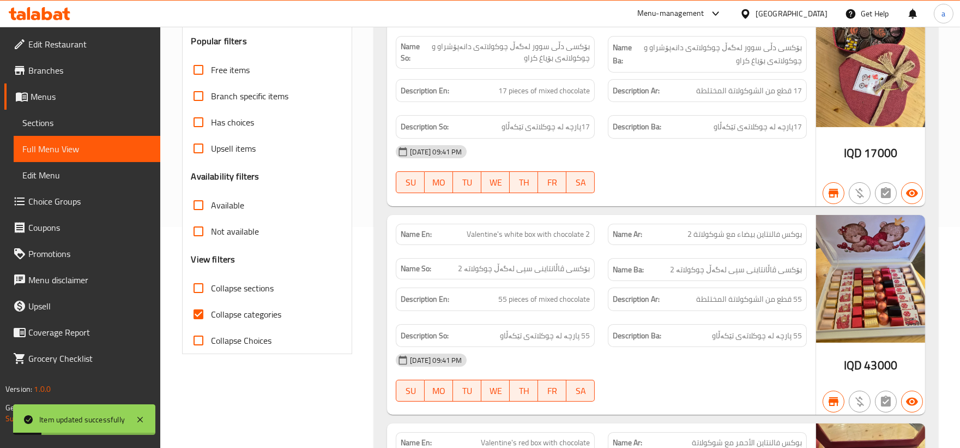
scroll to position [121, 0]
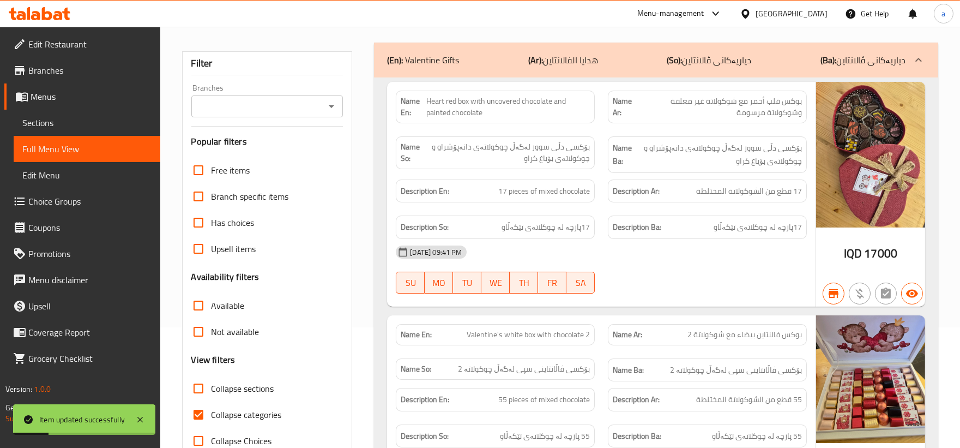
click at [330, 107] on icon "Open" at bounding box center [331, 106] width 13 height 13
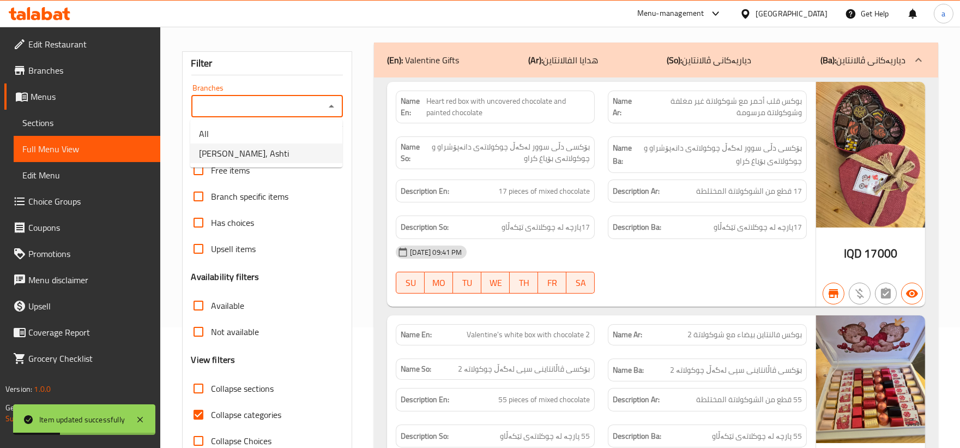
click at [303, 151] on li "Dario Chocolate, Ashti" at bounding box center [266, 153] width 152 height 20
type input "Dario Chocolate, Ashti"
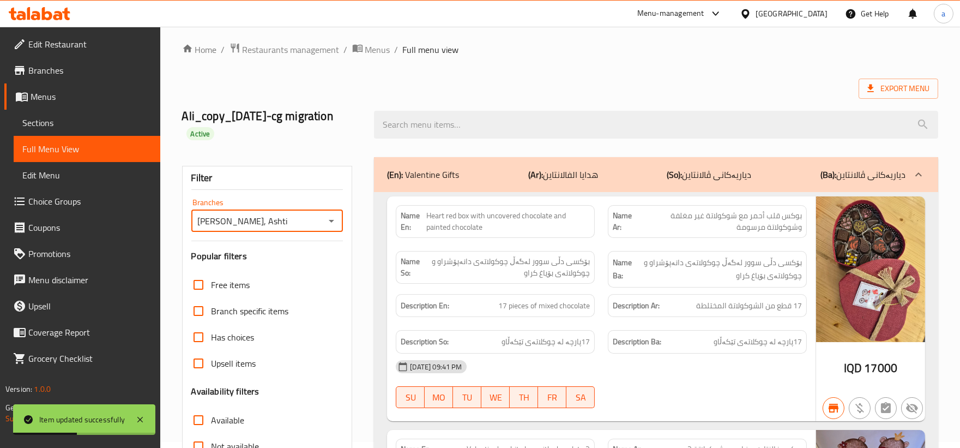
scroll to position [0, 0]
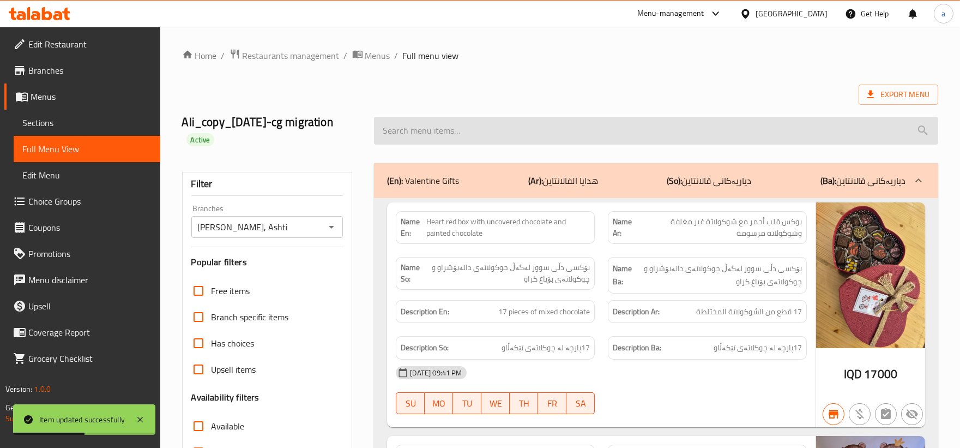
click at [524, 122] on input "search" at bounding box center [656, 131] width 564 height 28
paste input "Painted Chocolate Mixed Flavors"
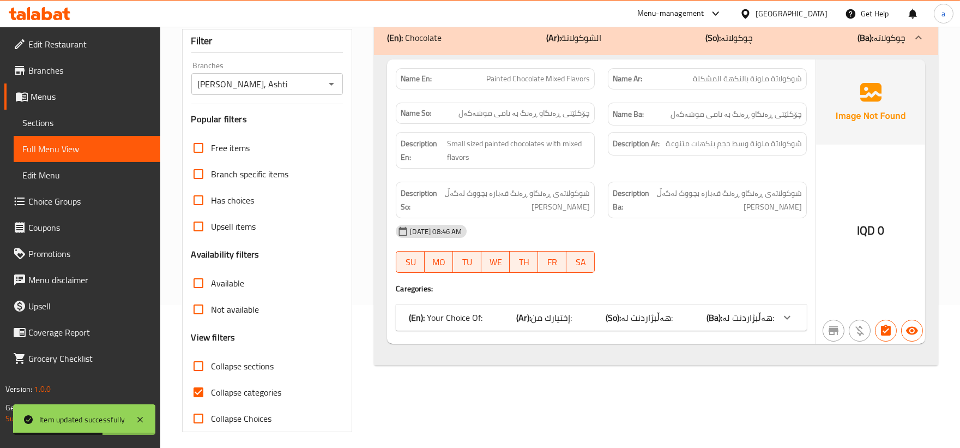
scroll to position [149, 0]
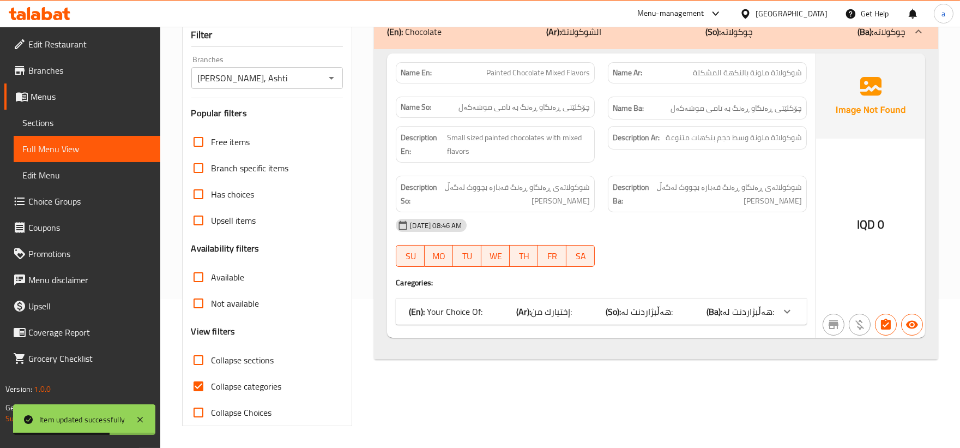
type input "Painted Chocolate Mixed Flavors"
click at [678, 309] on div "(En): Your Choice Of: (Ar): إختيارك من: (So): هەڵبژاردنت لە: (Ba): هەڵبژاردنت ل…" at bounding box center [591, 311] width 365 height 13
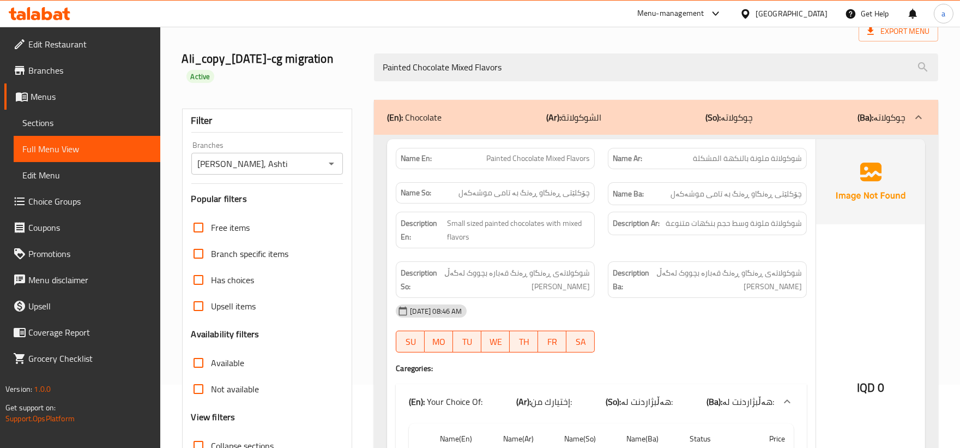
scroll to position [35, 0]
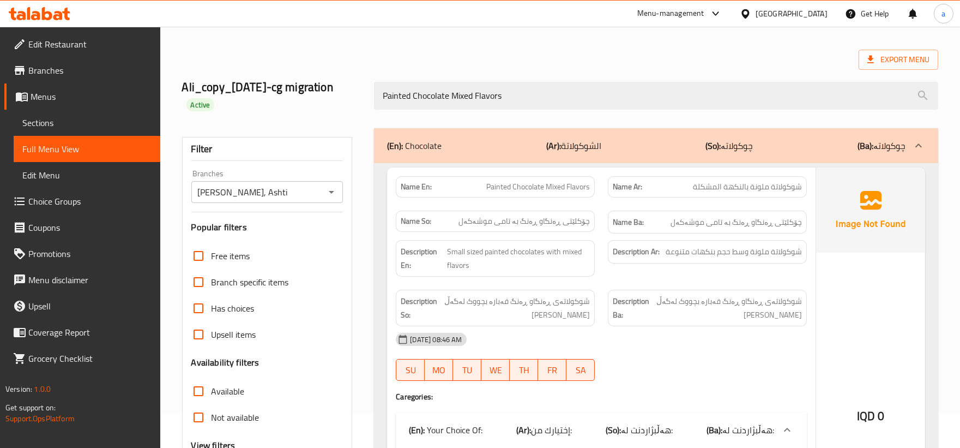
click at [72, 124] on span "Sections" at bounding box center [86, 122] width 129 height 13
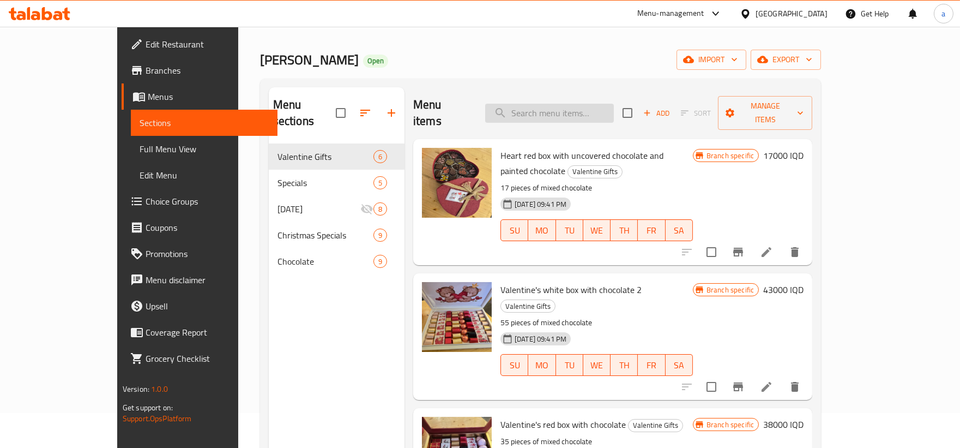
click at [614, 104] on input "search" at bounding box center [549, 113] width 129 height 19
paste input "Painted Chocolate Mixed Flavors"
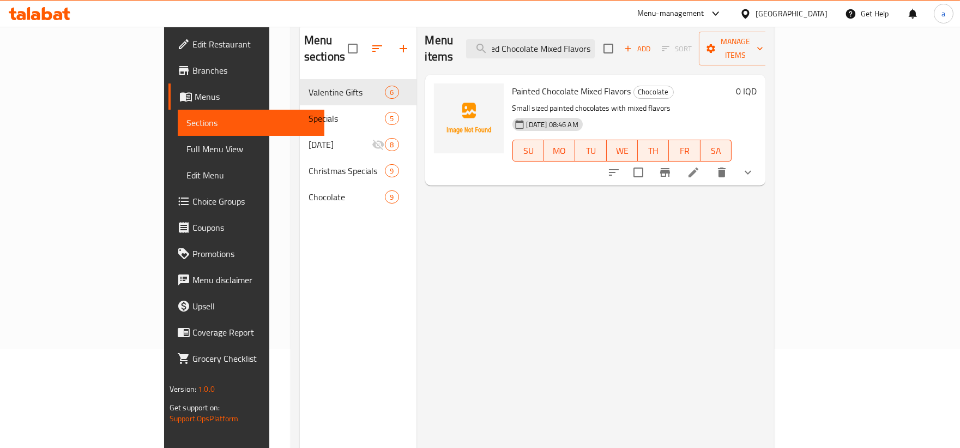
scroll to position [153, 0]
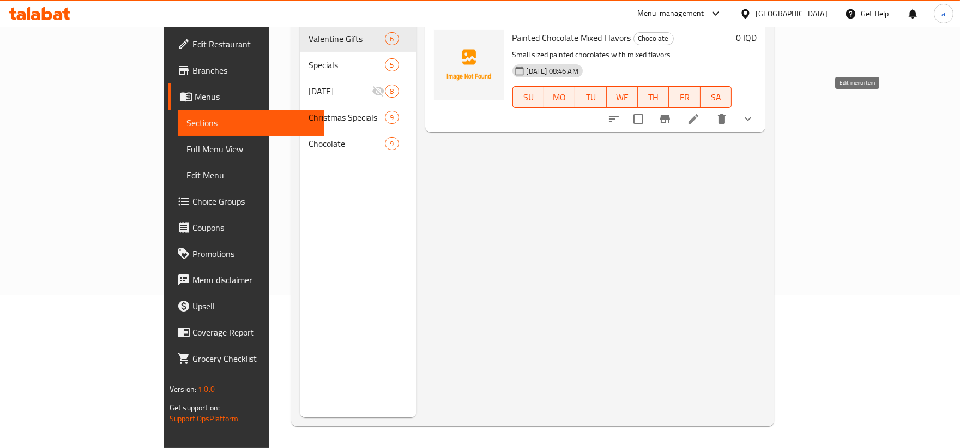
type input "Painted Chocolate Mixed Flavors"
click at [700, 112] on icon at bounding box center [693, 118] width 13 height 13
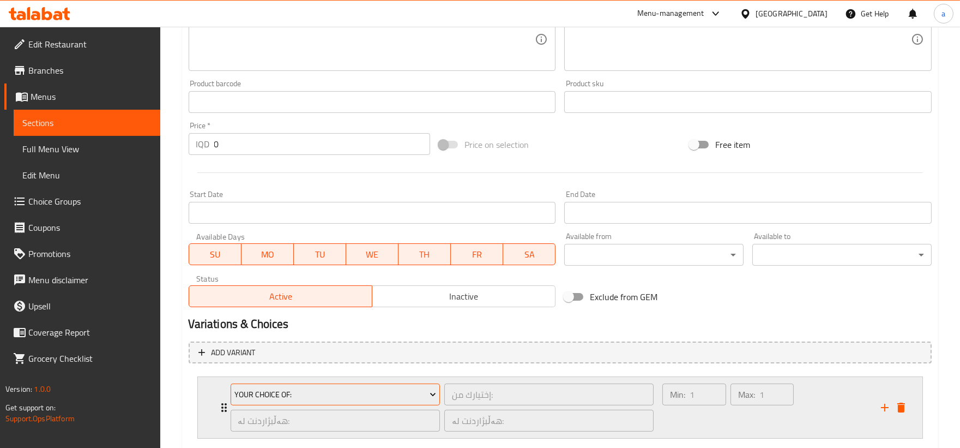
scroll to position [491, 0]
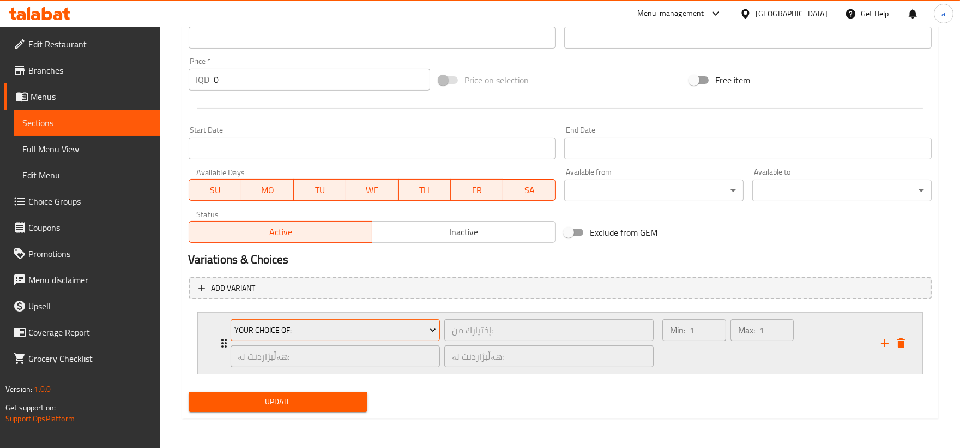
click at [255, 330] on span "Your Choice Of:" at bounding box center [336, 330] width 202 height 14
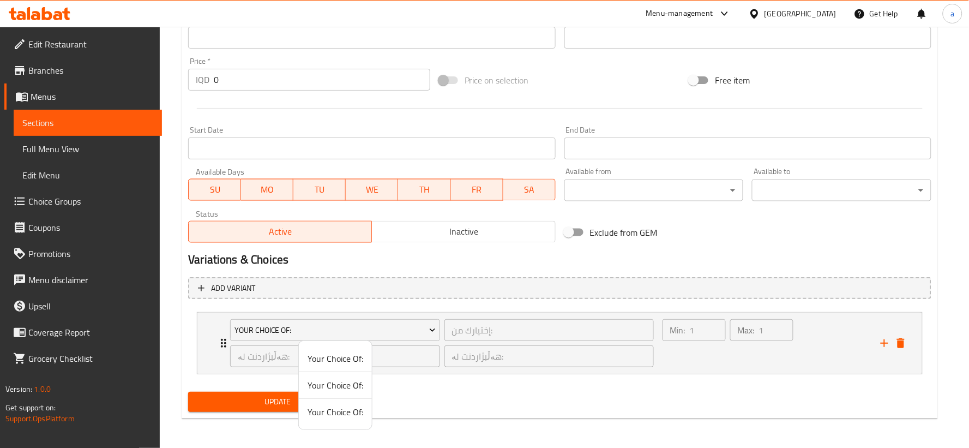
click at [215, 345] on div at bounding box center [484, 224] width 969 height 448
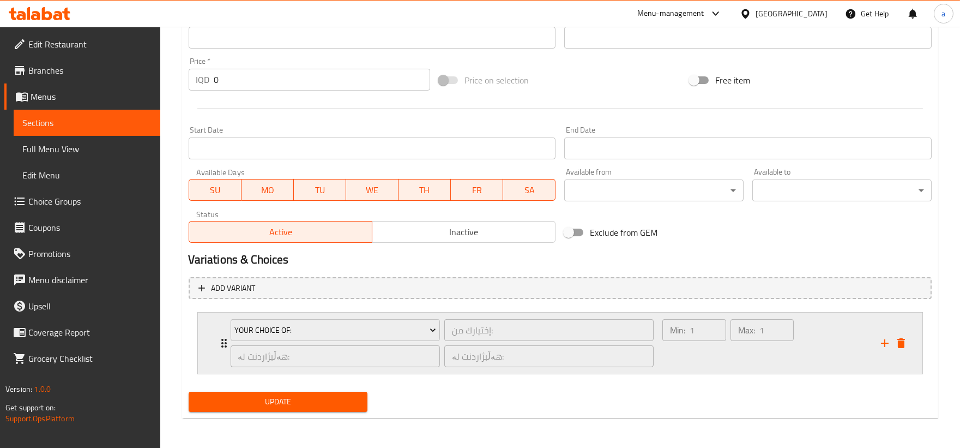
click at [229, 341] on div "Your Choice Of:" at bounding box center [336, 330] width 214 height 26
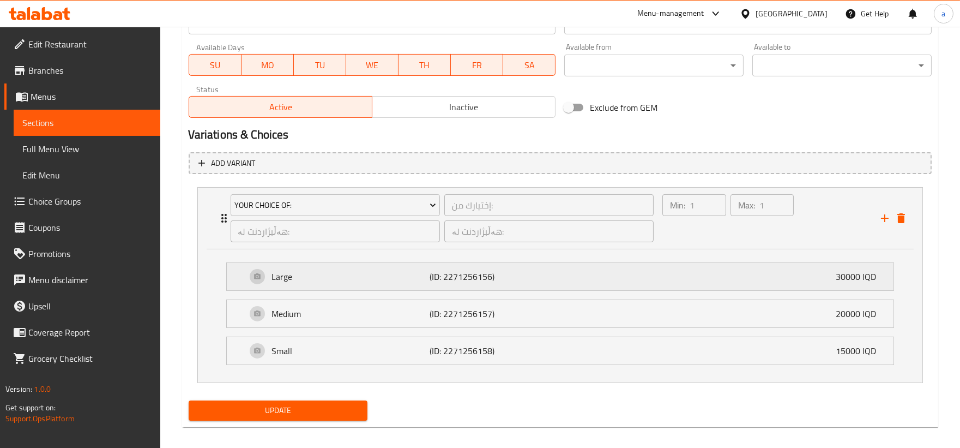
scroll to position [625, 0]
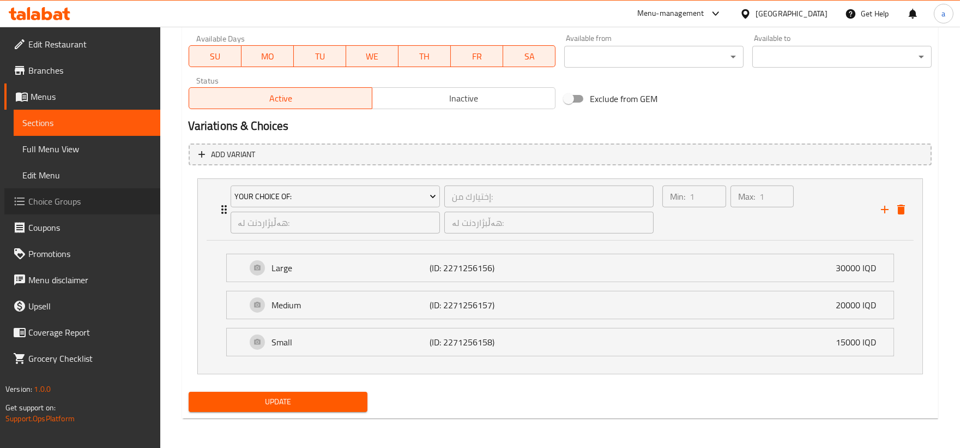
click at [45, 200] on span "Choice Groups" at bounding box center [89, 201] width 123 height 13
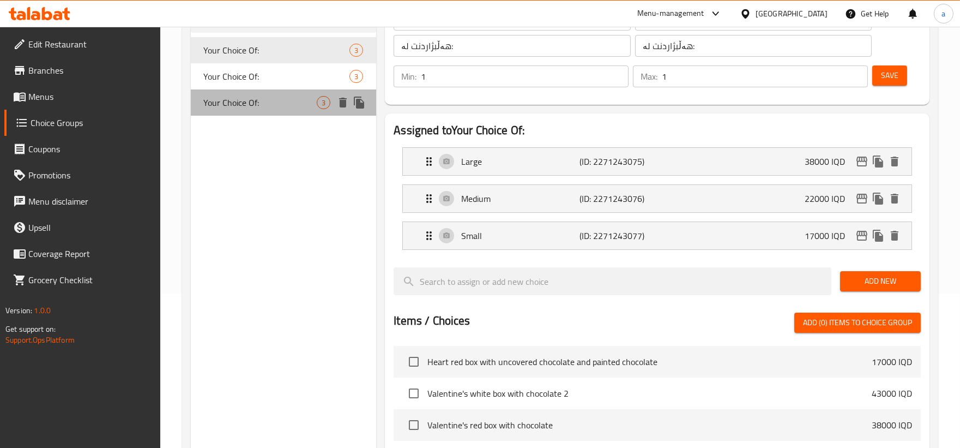
click at [278, 106] on span "Your Choice Of:" at bounding box center [260, 102] width 113 height 13
type input "Your Choice Of:"
type input "إختيارك من:"
type input "هەڵبژاردنت لە:"
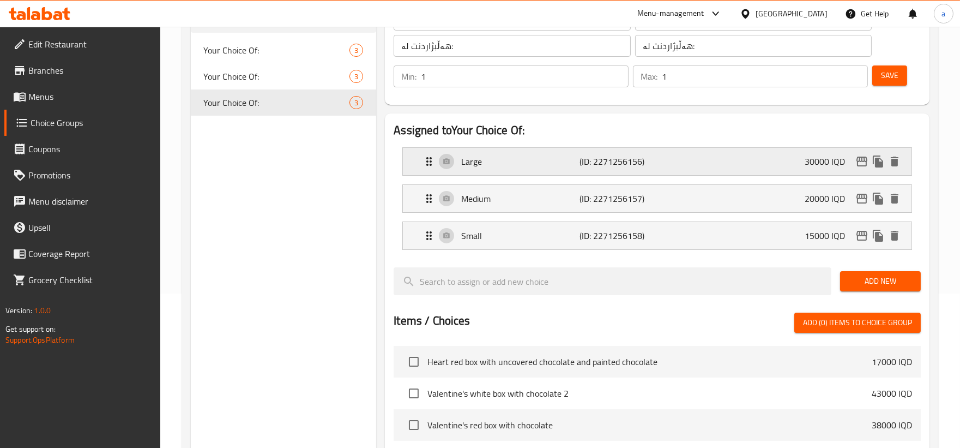
click at [633, 161] on p "(ID: 2271256156)" at bounding box center [619, 161] width 79 height 13
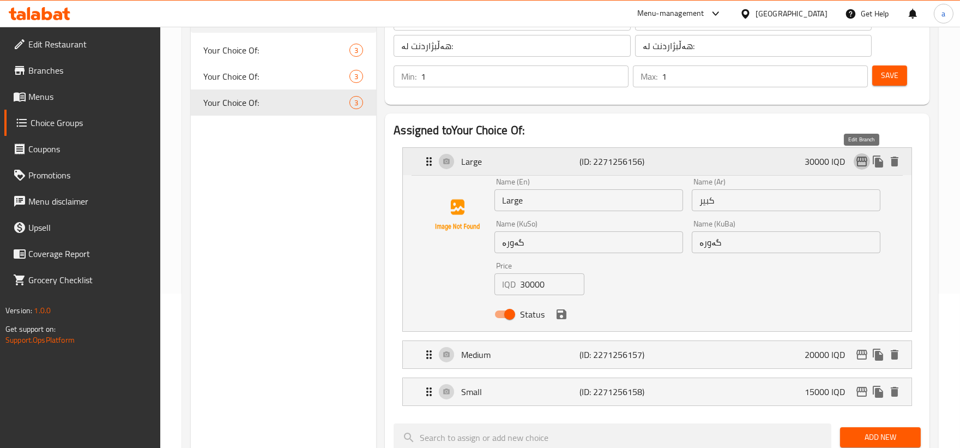
click at [859, 164] on icon "edit" at bounding box center [862, 161] width 13 height 13
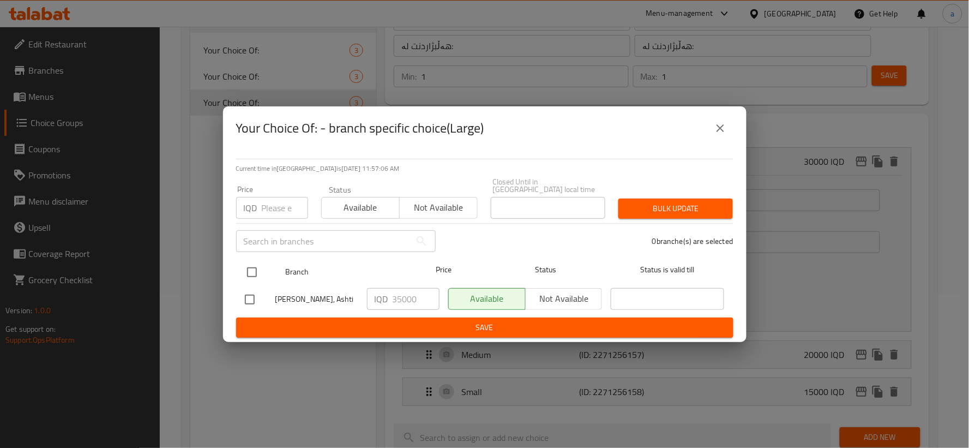
click at [253, 272] on input "checkbox" at bounding box center [251, 272] width 23 height 23
checkbox input "true"
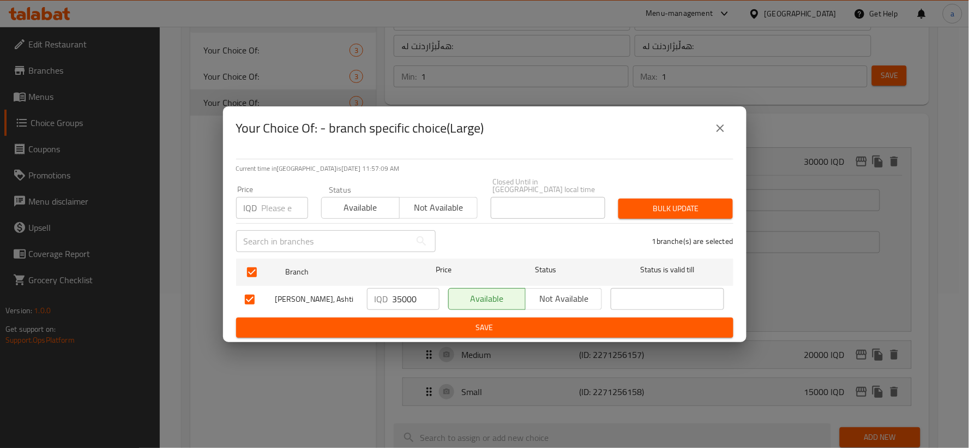
click at [737, 122] on div "Your Choice Of: - branch specific choice(Large)" at bounding box center [485, 128] width 524 height 44
click at [726, 128] on icon "close" at bounding box center [720, 128] width 13 height 13
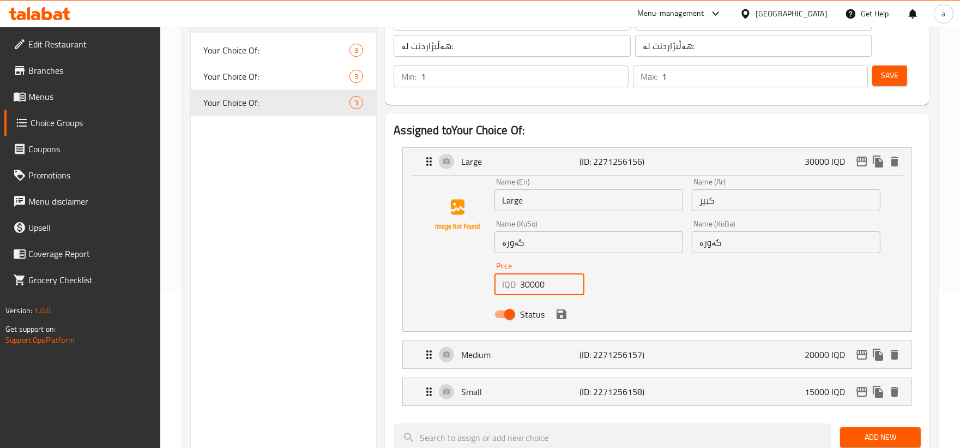
drag, startPoint x: 546, startPoint y: 286, endPoint x: 480, endPoint y: 296, distance: 66.3
click at [480, 296] on div "Name (En) Large Name (En) Name (Ar) كبير Name (Ar) Name (KuSo) گەورە Name (KuSo…" at bounding box center [657, 251] width 474 height 147
click at [860, 160] on icon "edit" at bounding box center [862, 161] width 13 height 13
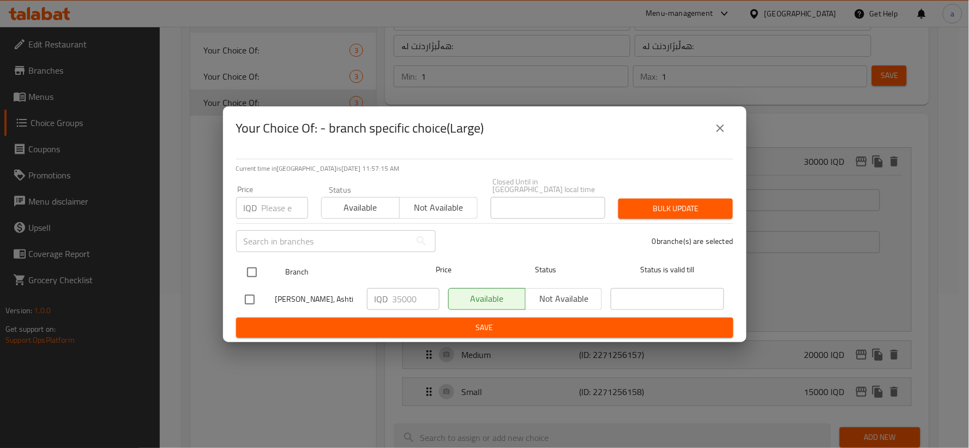
click at [244, 268] on input "checkbox" at bounding box center [251, 272] width 23 height 23
checkbox input "true"
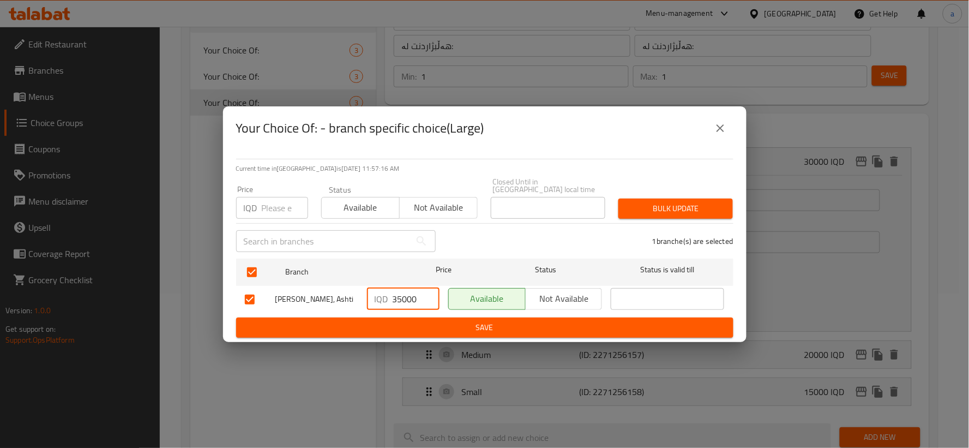
drag, startPoint x: 423, startPoint y: 297, endPoint x: 347, endPoint y: 303, distance: 76.0
click at [347, 303] on div "Dario Chocolate, Ashti IQD 35000 ​ Available Not available ​" at bounding box center [484, 300] width 489 height 32
paste input "0"
type input "30000"
click at [448, 321] on span "Save" at bounding box center [485, 328] width 480 height 14
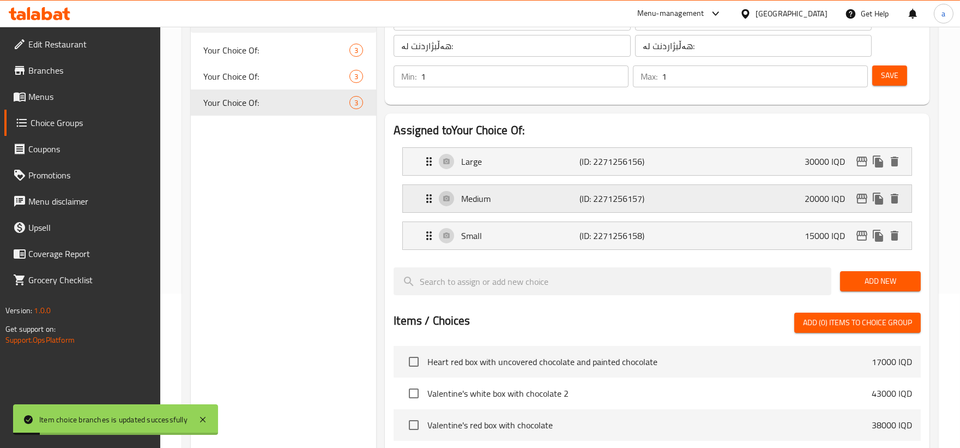
click at [604, 202] on p "(ID: 2271256157)" at bounding box center [619, 198] width 79 height 13
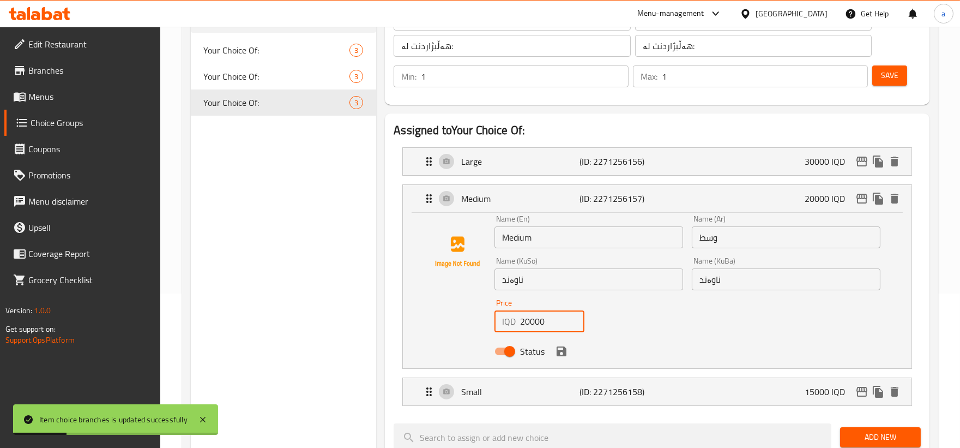
drag, startPoint x: 554, startPoint y: 323, endPoint x: 470, endPoint y: 322, distance: 84.0
click at [470, 322] on div "Name (En) Medium Name (En) Name (Ar) وسط Name (Ar) Name (KuSo) ناوەند Name (KuS…" at bounding box center [657, 288] width 474 height 147
click at [865, 203] on icon "edit" at bounding box center [862, 198] width 13 height 13
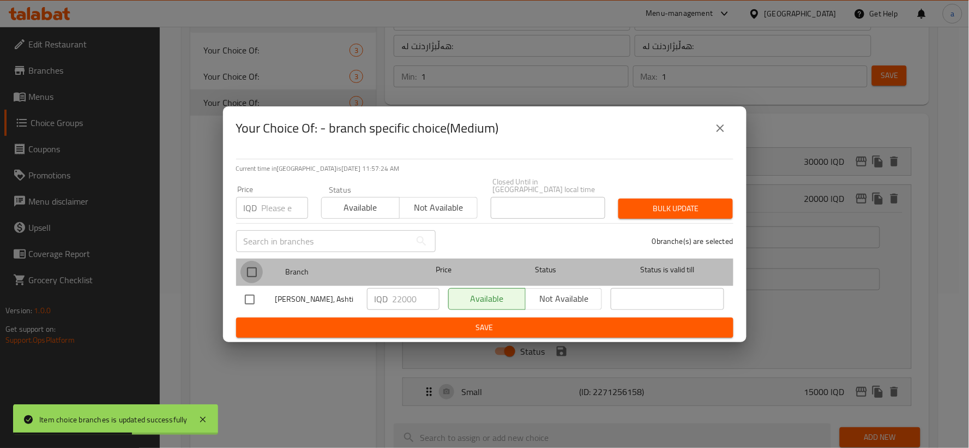
click at [252, 263] on input "checkbox" at bounding box center [251, 272] width 23 height 23
checkbox input "true"
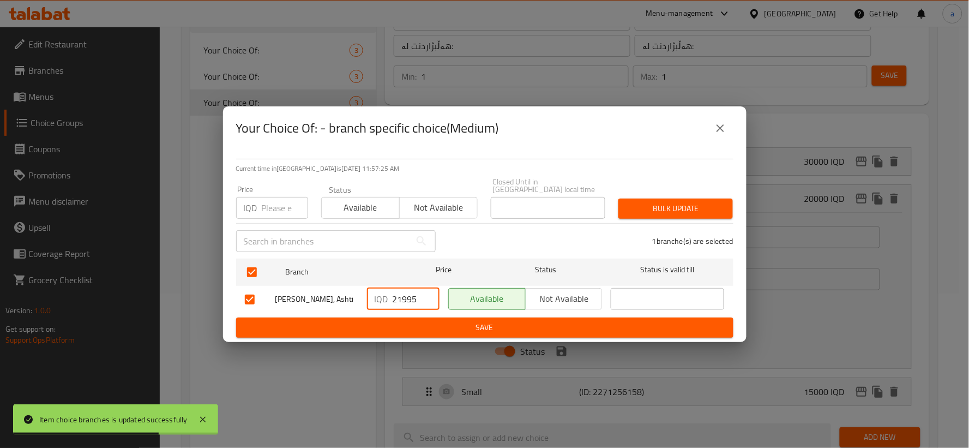
drag, startPoint x: 426, startPoint y: 292, endPoint x: 382, endPoint y: 295, distance: 43.8
click at [393, 298] on input "21995" at bounding box center [416, 299] width 47 height 22
drag, startPoint x: 393, startPoint y: 294, endPoint x: 443, endPoint y: 294, distance: 50.2
click at [443, 294] on div "Dario Chocolate, Ashti IQD 21995 ​ Available Not available ​" at bounding box center [484, 300] width 489 height 32
paste input "0000"
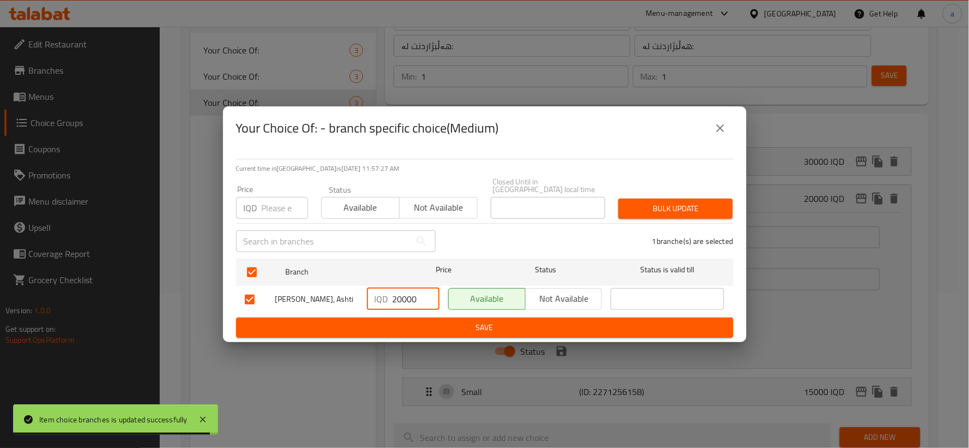
type input "20000"
click at [434, 321] on span "Save" at bounding box center [485, 328] width 480 height 14
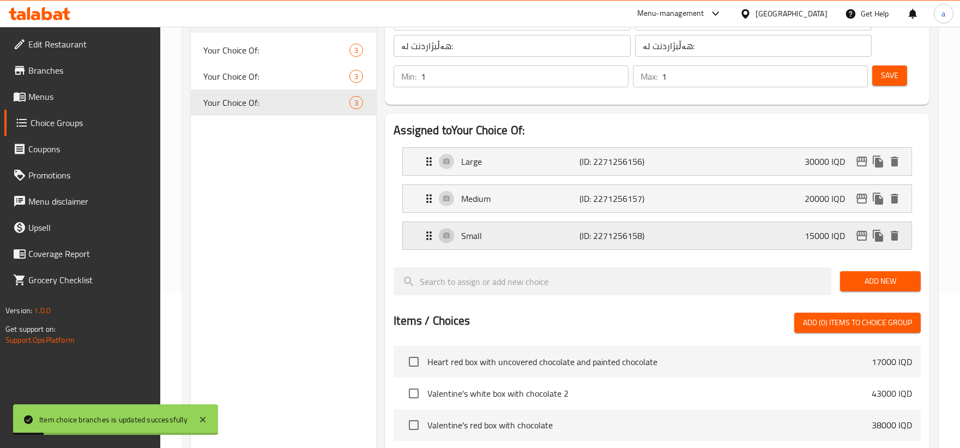
click at [471, 237] on p "Small" at bounding box center [520, 235] width 118 height 13
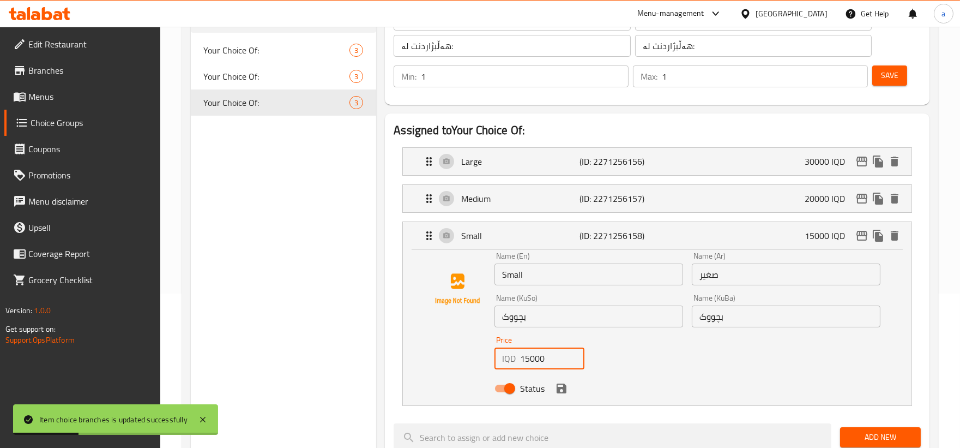
drag, startPoint x: 547, startPoint y: 359, endPoint x: 498, endPoint y: 357, distance: 48.6
click at [498, 357] on div "IQD 15000 Price" at bounding box center [540, 358] width 90 height 22
click at [860, 229] on icon "edit" at bounding box center [862, 235] width 13 height 13
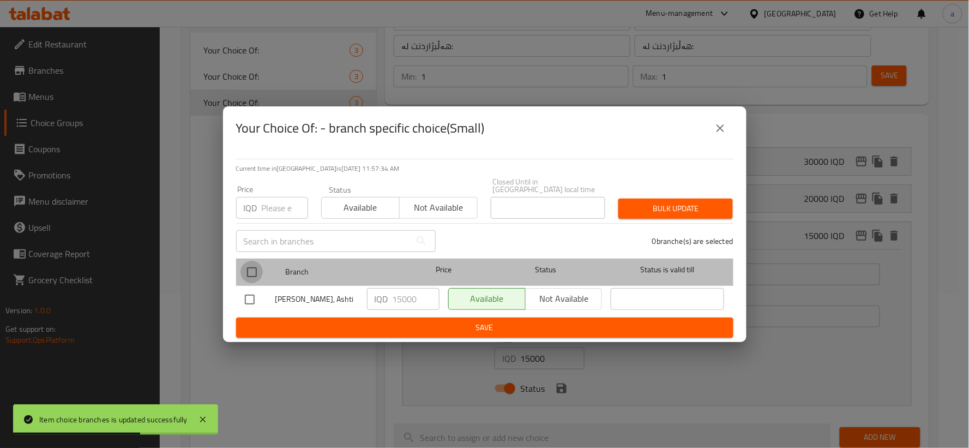
click at [262, 272] on input "checkbox" at bounding box center [251, 272] width 23 height 23
checkbox input "true"
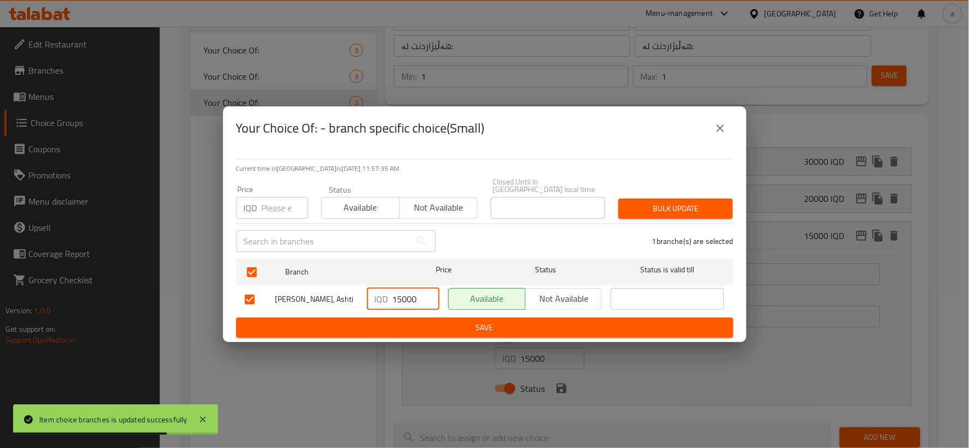
drag, startPoint x: 397, startPoint y: 294, endPoint x: 410, endPoint y: 294, distance: 13.1
click at [410, 294] on input "15000" at bounding box center [416, 299] width 47 height 22
drag, startPoint x: 393, startPoint y: 292, endPoint x: 444, endPoint y: 297, distance: 51.4
click at [444, 297] on div "Dario Chocolate, Ashti IQD 15000 ​ Available Not available ​" at bounding box center [484, 300] width 489 height 32
click at [444, 321] on span "Save" at bounding box center [485, 328] width 480 height 14
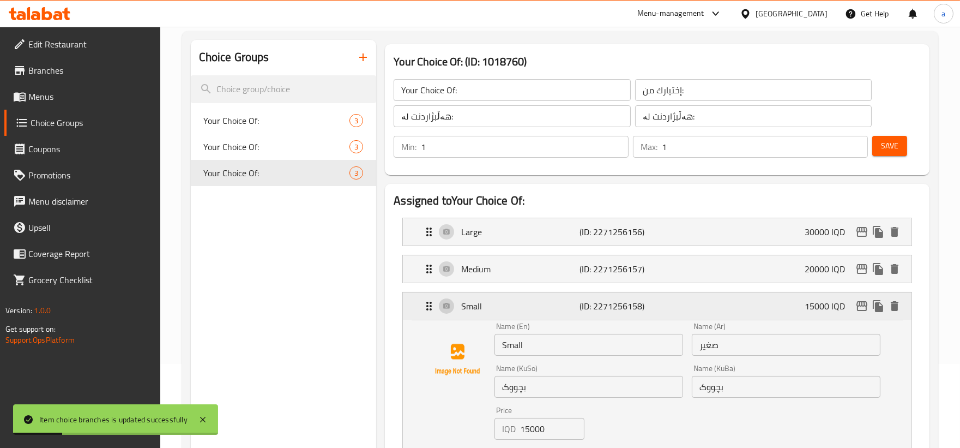
scroll to position [101, 0]
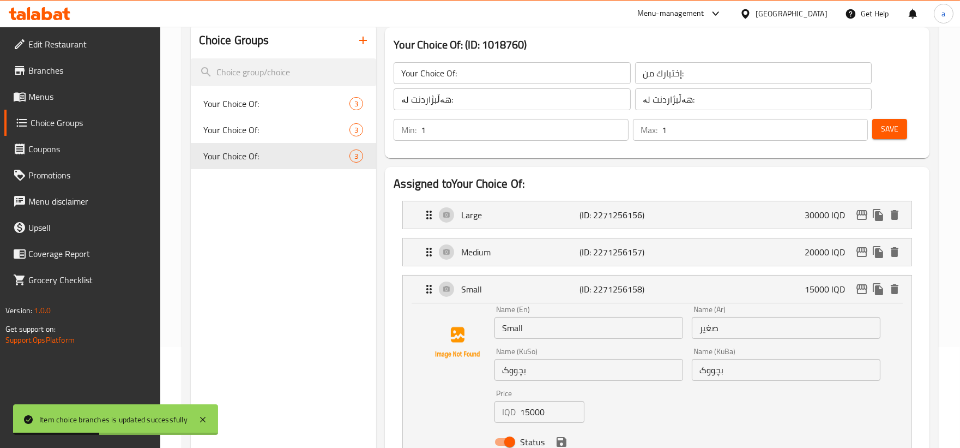
click at [880, 134] on button "Save" at bounding box center [890, 129] width 35 height 20
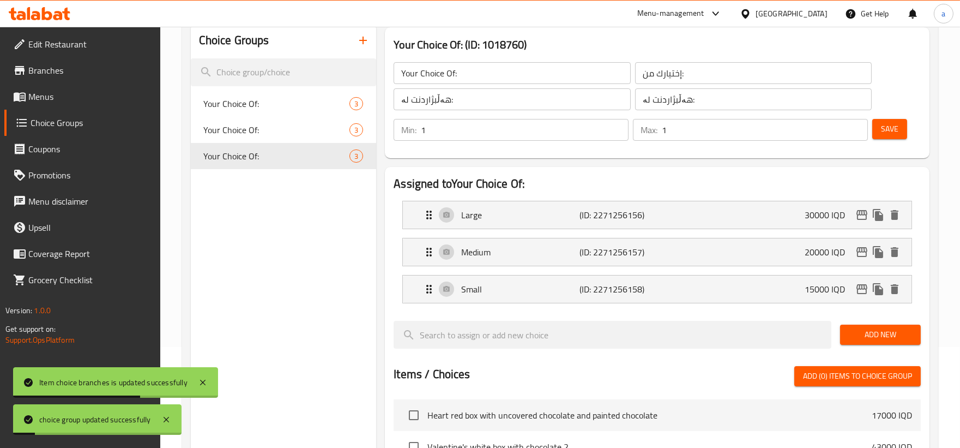
click at [66, 90] on span "Menus" at bounding box center [89, 96] width 123 height 13
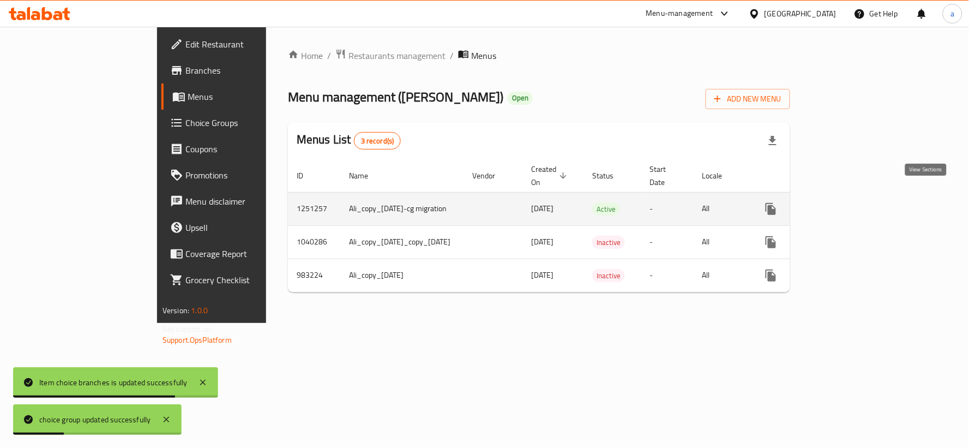
click at [863, 196] on link "enhanced table" at bounding box center [850, 209] width 26 height 26
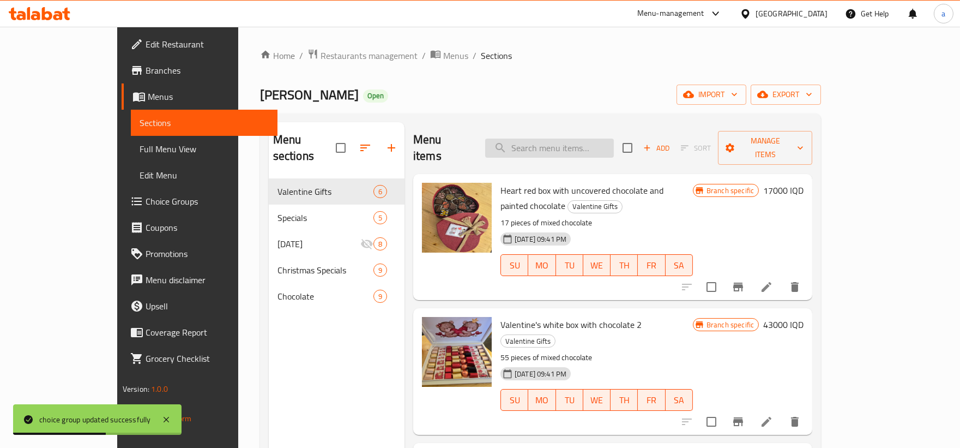
click at [597, 139] on input "search" at bounding box center [549, 148] width 129 height 19
paste input "15000"
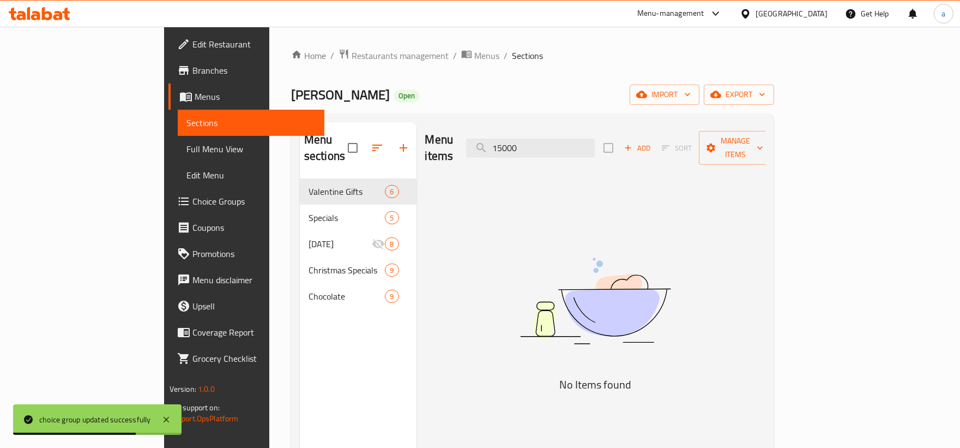
drag, startPoint x: 598, startPoint y: 137, endPoint x: 503, endPoint y: 150, distance: 95.7
click at [503, 150] on div "Menu items 15000 Add Sort Manage items" at bounding box center [595, 148] width 341 height 52
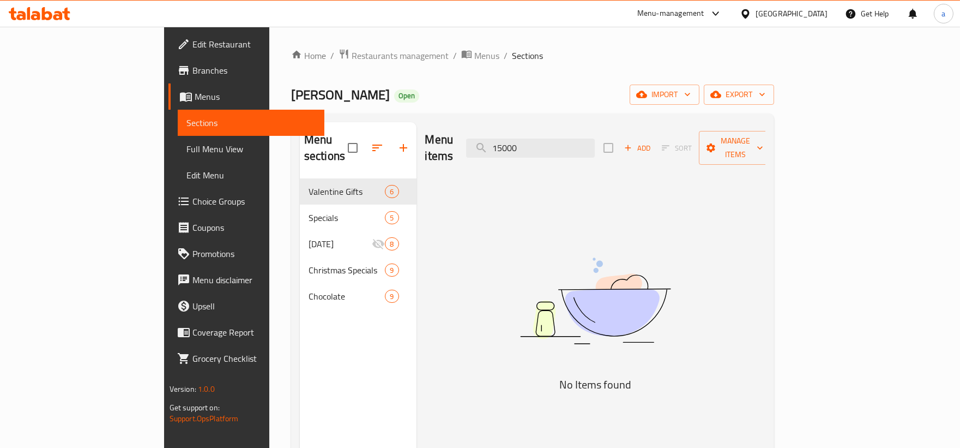
paste input "Painted Chocolate Mixed Flavors"
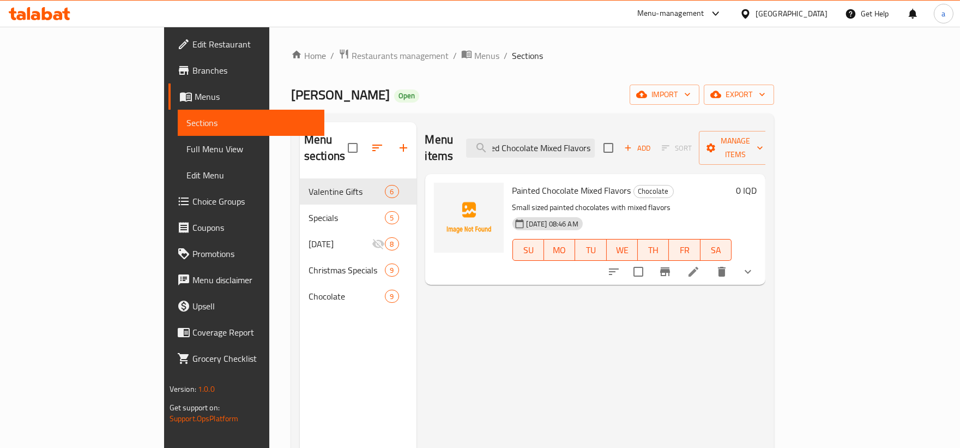
type input "Painted Chocolate Mixed Flavors"
click at [700, 265] on icon at bounding box center [693, 271] width 13 height 13
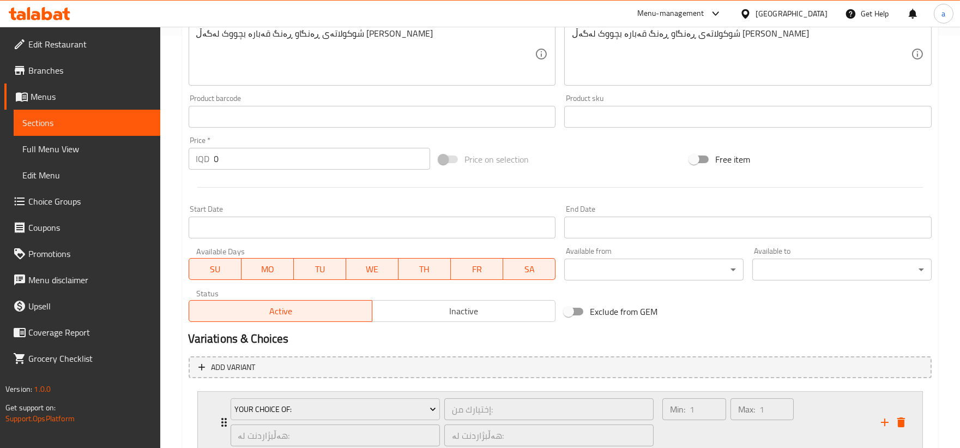
scroll to position [491, 0]
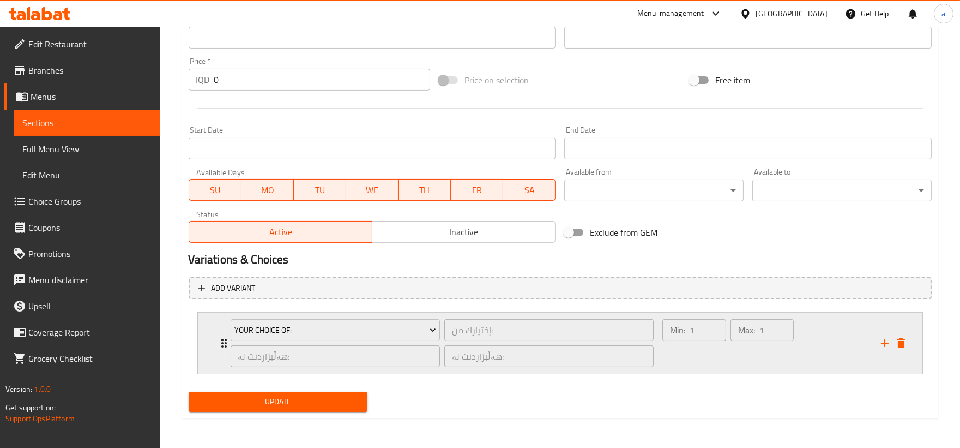
click at [224, 335] on div "Your Choice Of: إختيارك من: ​ هەڵبژاردنت لە: ​ هەڵبژاردنت لە: ​" at bounding box center [442, 342] width 437 height 61
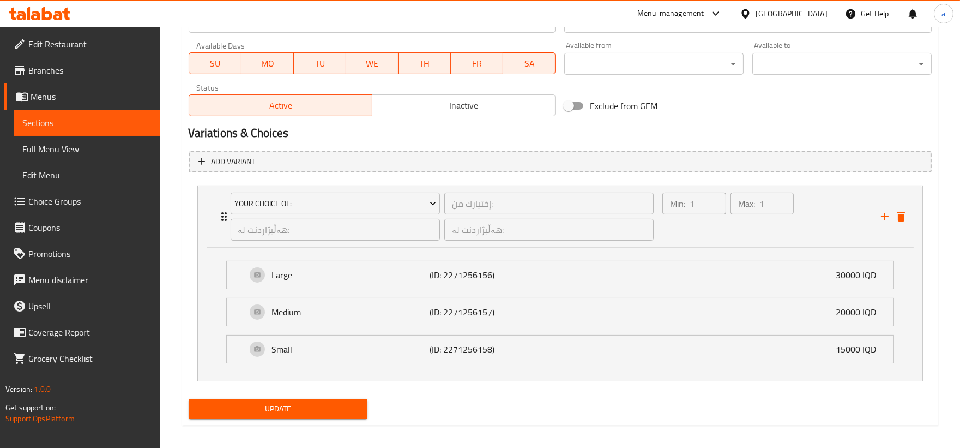
scroll to position [625, 0]
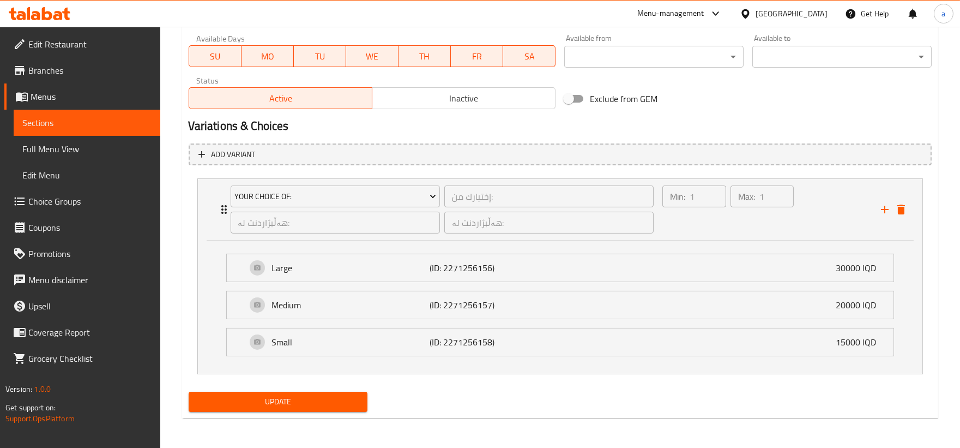
click at [341, 395] on span "Update" at bounding box center [278, 402] width 162 height 14
click at [121, 146] on span "Full Menu View" at bounding box center [86, 148] width 129 height 13
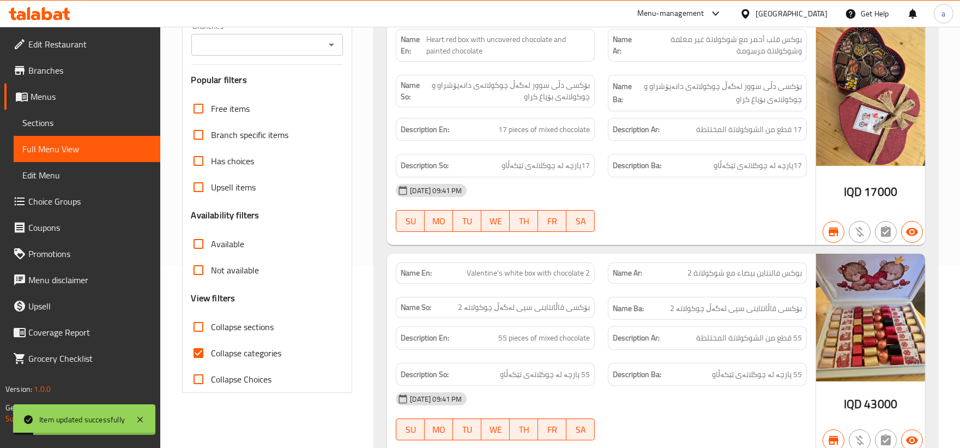
scroll to position [19, 0]
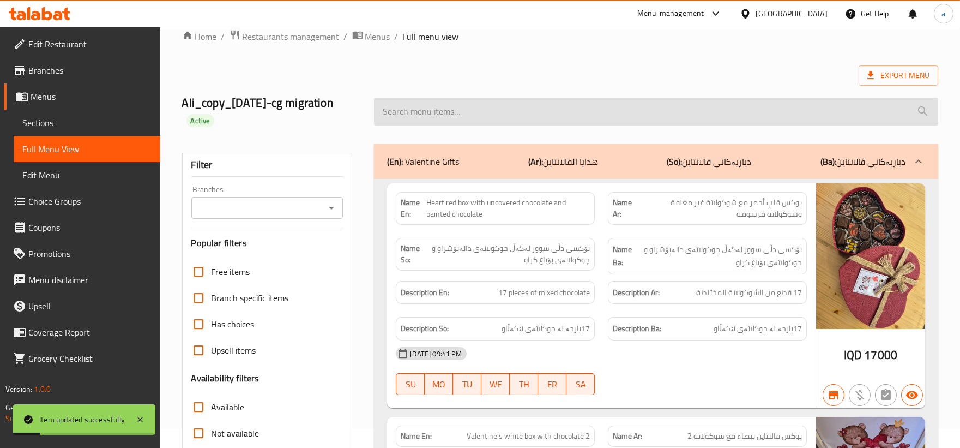
click at [535, 112] on input "search" at bounding box center [656, 112] width 564 height 28
paste input "Painted Chocolate Mixed Flavors"
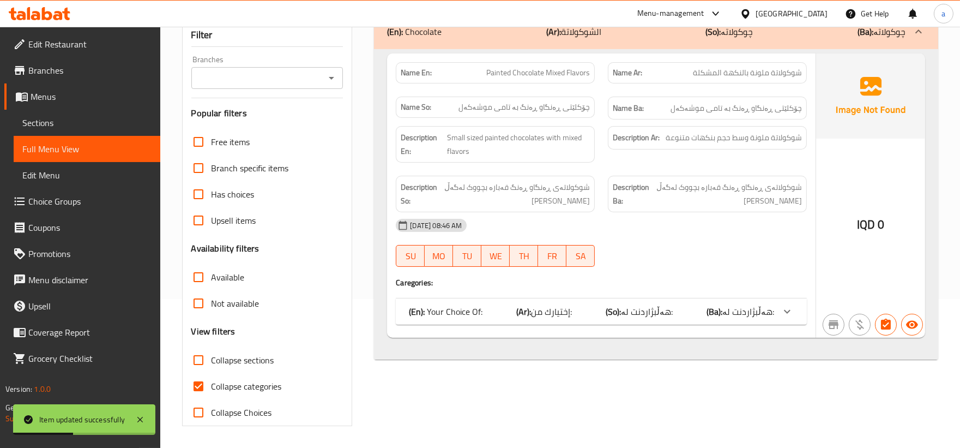
type input "Painted Chocolate Mixed Flavors"
click at [779, 313] on div at bounding box center [787, 311] width 26 height 26
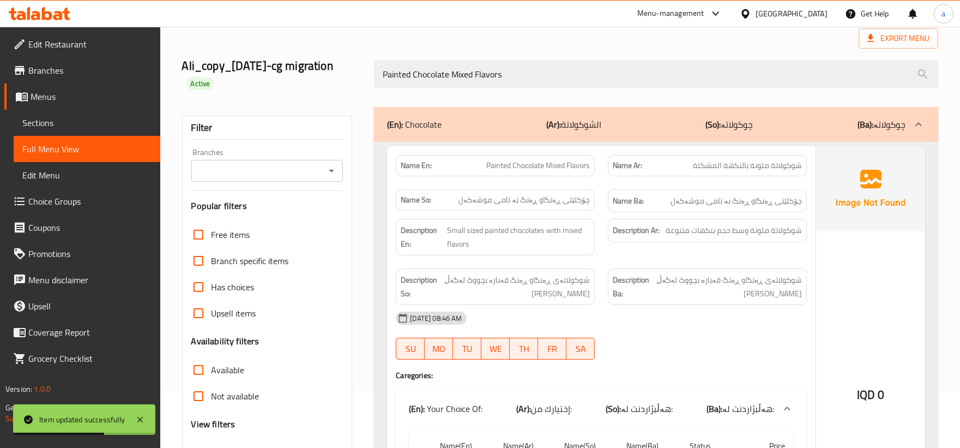
scroll to position [35, 0]
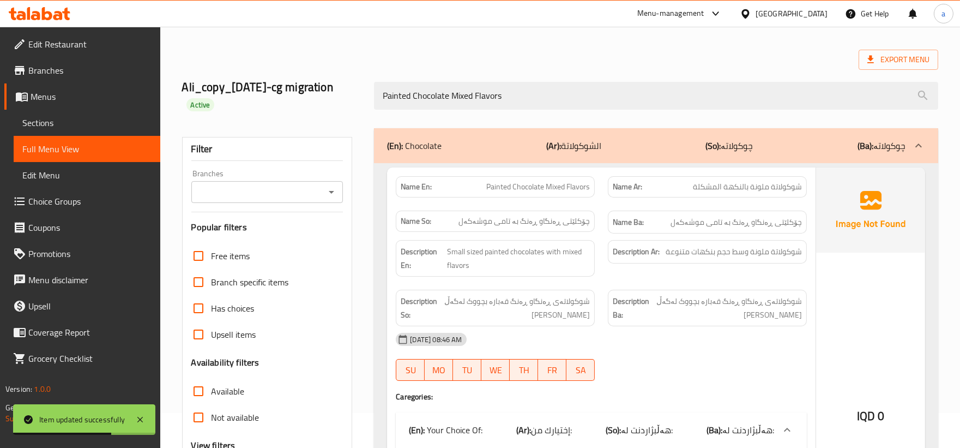
click at [326, 192] on icon "Open" at bounding box center [331, 191] width 13 height 13
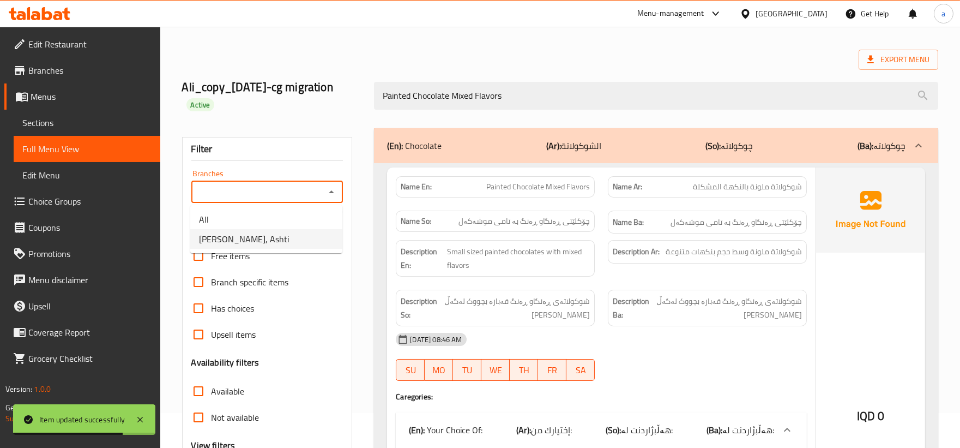
click at [326, 237] on li "Dario Chocolate, Ashti" at bounding box center [266, 239] width 152 height 20
type input "Dario Chocolate, Ashti"
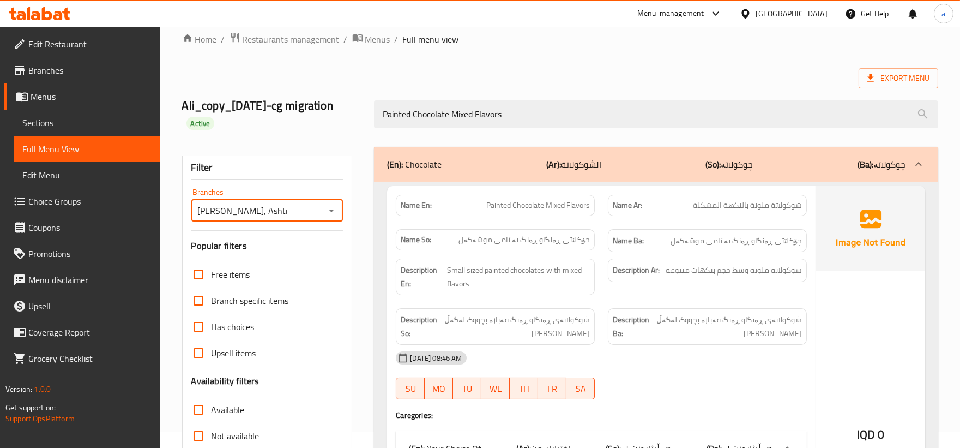
scroll to position [0, 0]
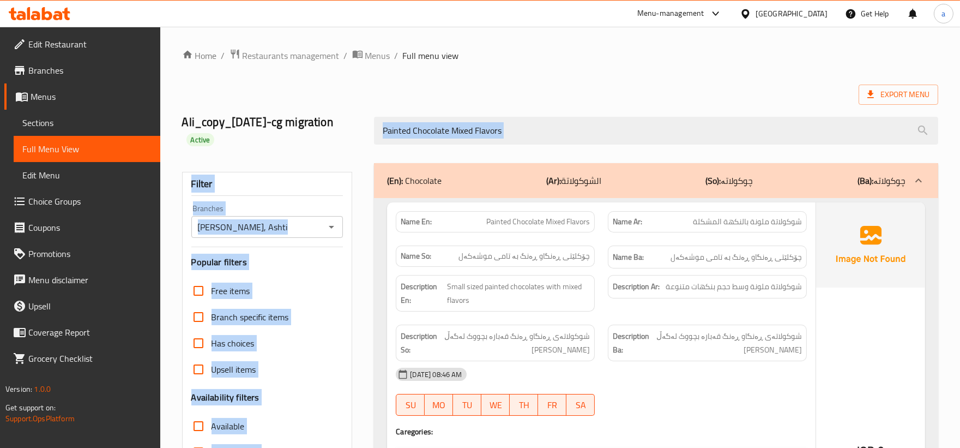
drag, startPoint x: 738, startPoint y: 146, endPoint x: 405, endPoint y: 165, distance: 333.2
click at [405, 165] on div "Home / Restaurants management / Menus / Full menu view Export Menu Ali_copy_11/…" at bounding box center [560, 356] width 756 height 614
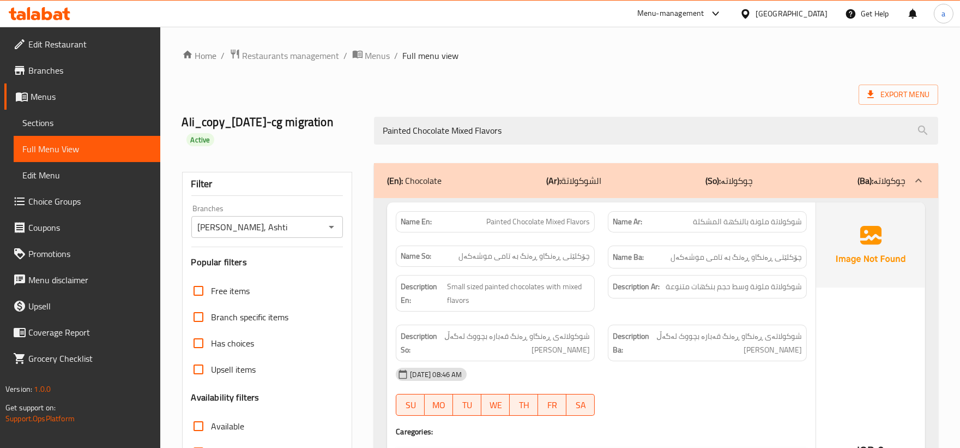
drag, startPoint x: 554, startPoint y: 139, endPoint x: 257, endPoint y: 159, distance: 297.3
click at [257, 159] on div "Home / Restaurants management / Menus / Full menu view Export Menu Ali_copy_11/…" at bounding box center [560, 356] width 756 height 614
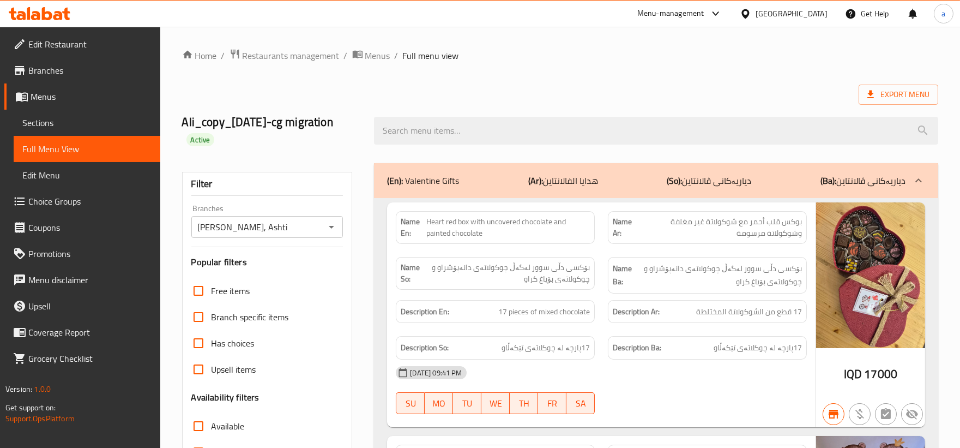
paste input "Painted Chocolate Mixed Flavors"
type input "Painted Chocolate Mixed Flavors"
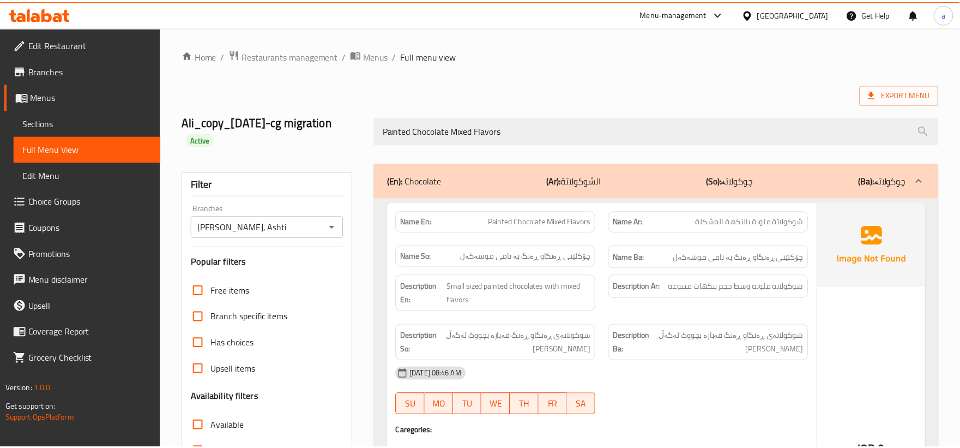
scroll to position [237, 0]
